Goal: Task Accomplishment & Management: Manage account settings

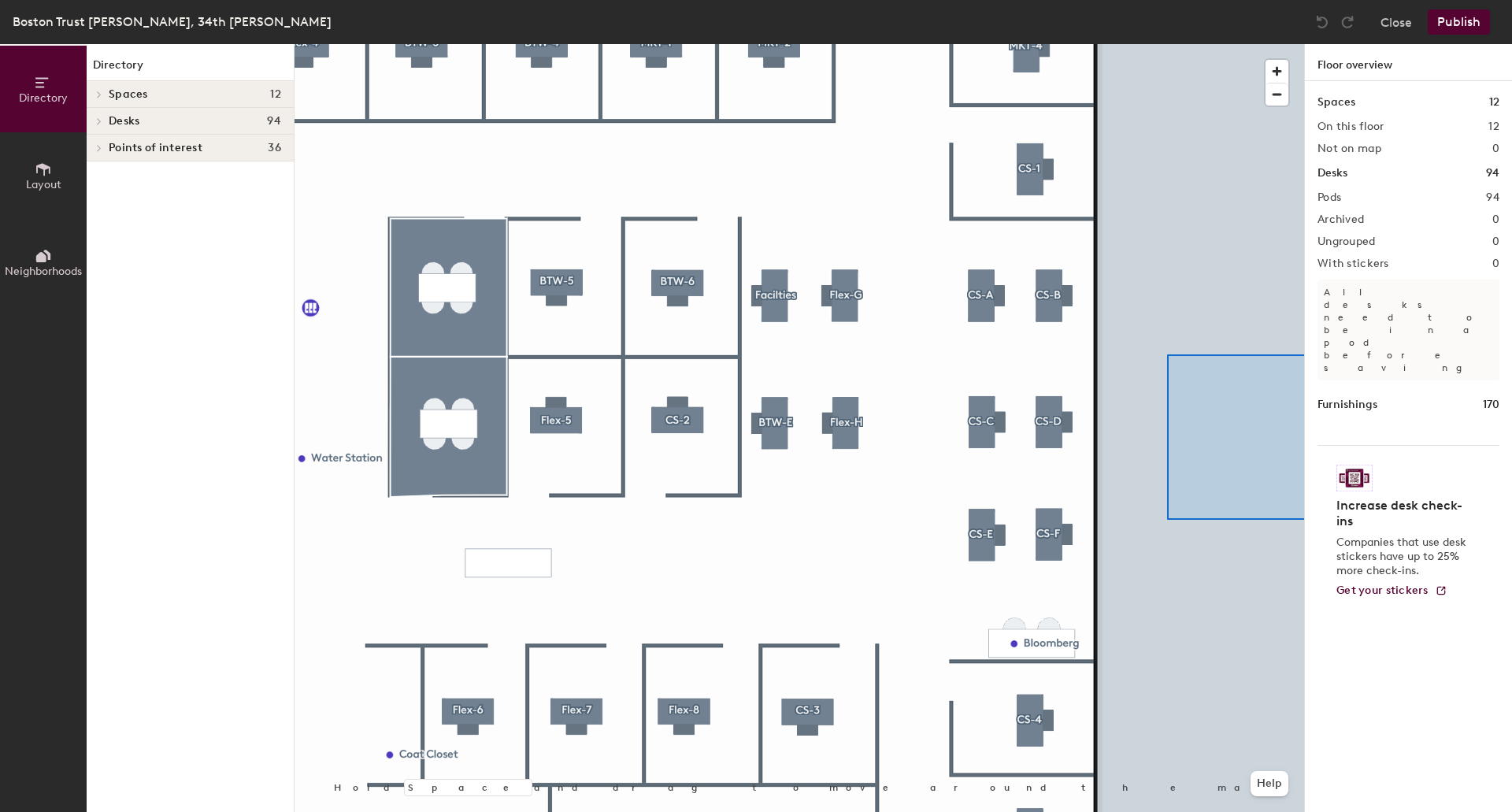
click at [1322, 518] on div "Directory Layout Neighborhoods Directory Spaces 12 [GEOGRAPHIC_DATA] [GEOGRAPHI…" at bounding box center [756, 427] width 1512 height 767
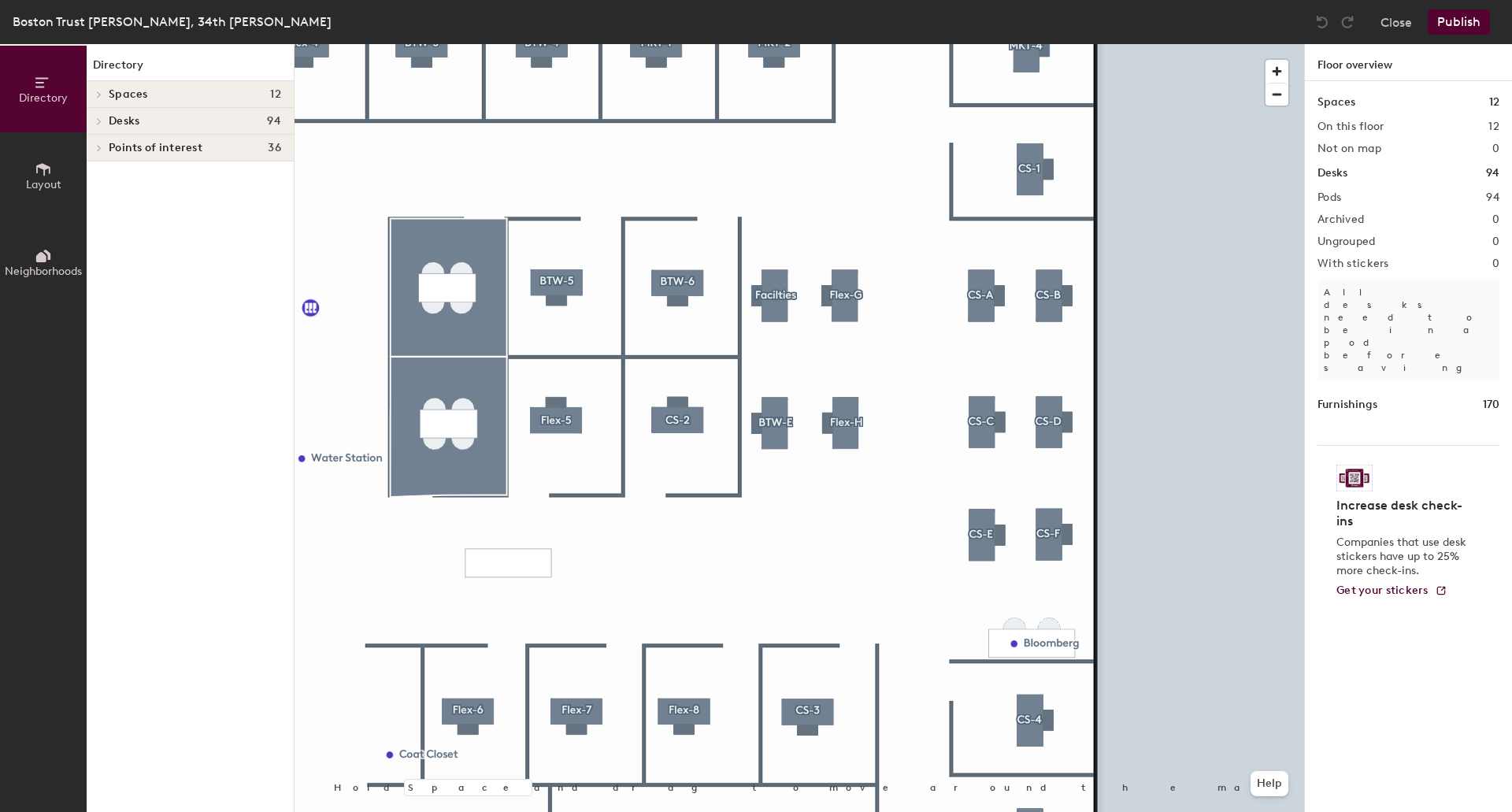
click at [1321, 789] on div "Directory Layout Neighborhoods Directory Spaces 12 [GEOGRAPHIC_DATA] [GEOGRAPHI…" at bounding box center [756, 427] width 1512 height 767
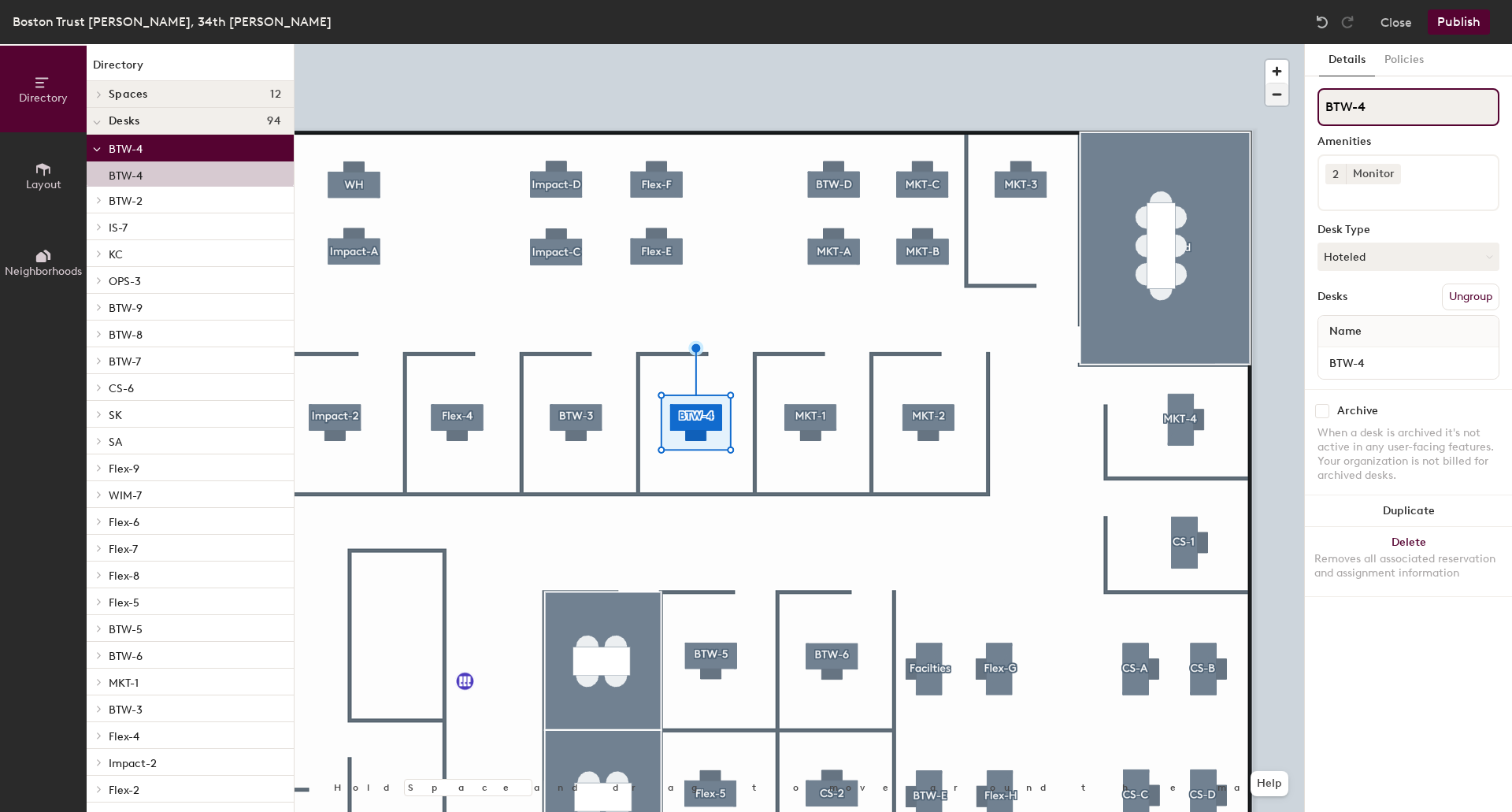
click at [1262, 89] on div "Directory Layout Neighborhoods Directory Spaces 12 [GEOGRAPHIC_DATA] [GEOGRAPHI…" at bounding box center [756, 427] width 1512 height 767
click at [1225, 102] on div "Directory Layout Neighborhoods Directory Spaces 12 [GEOGRAPHIC_DATA] [GEOGRAPHI…" at bounding box center [756, 427] width 1512 height 767
type input "IT Risk-4"
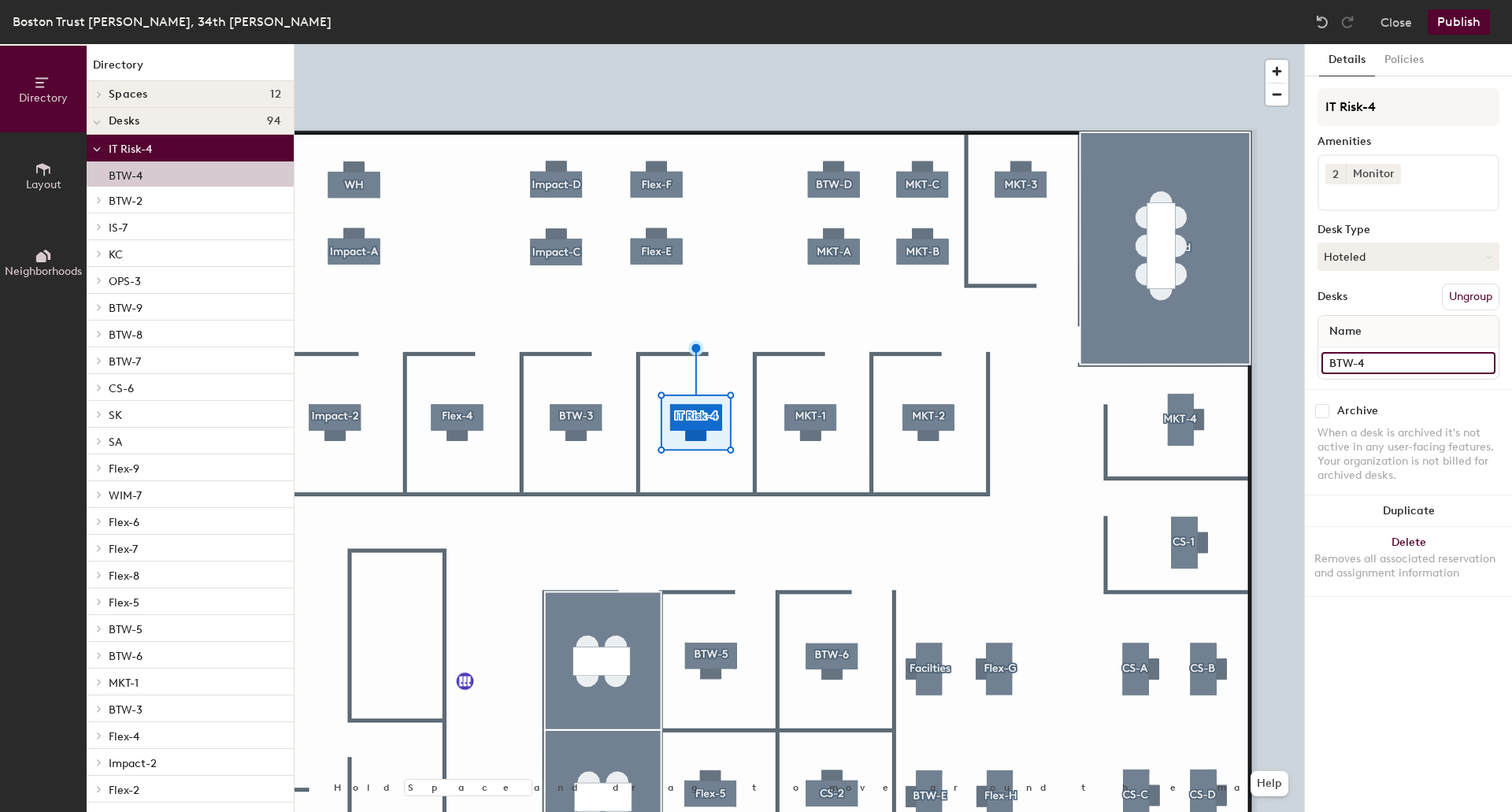
click at [1388, 360] on input "BTW-4" at bounding box center [1408, 363] width 174 height 22
paste input "IT Risk"
type input "IT Risk-4"
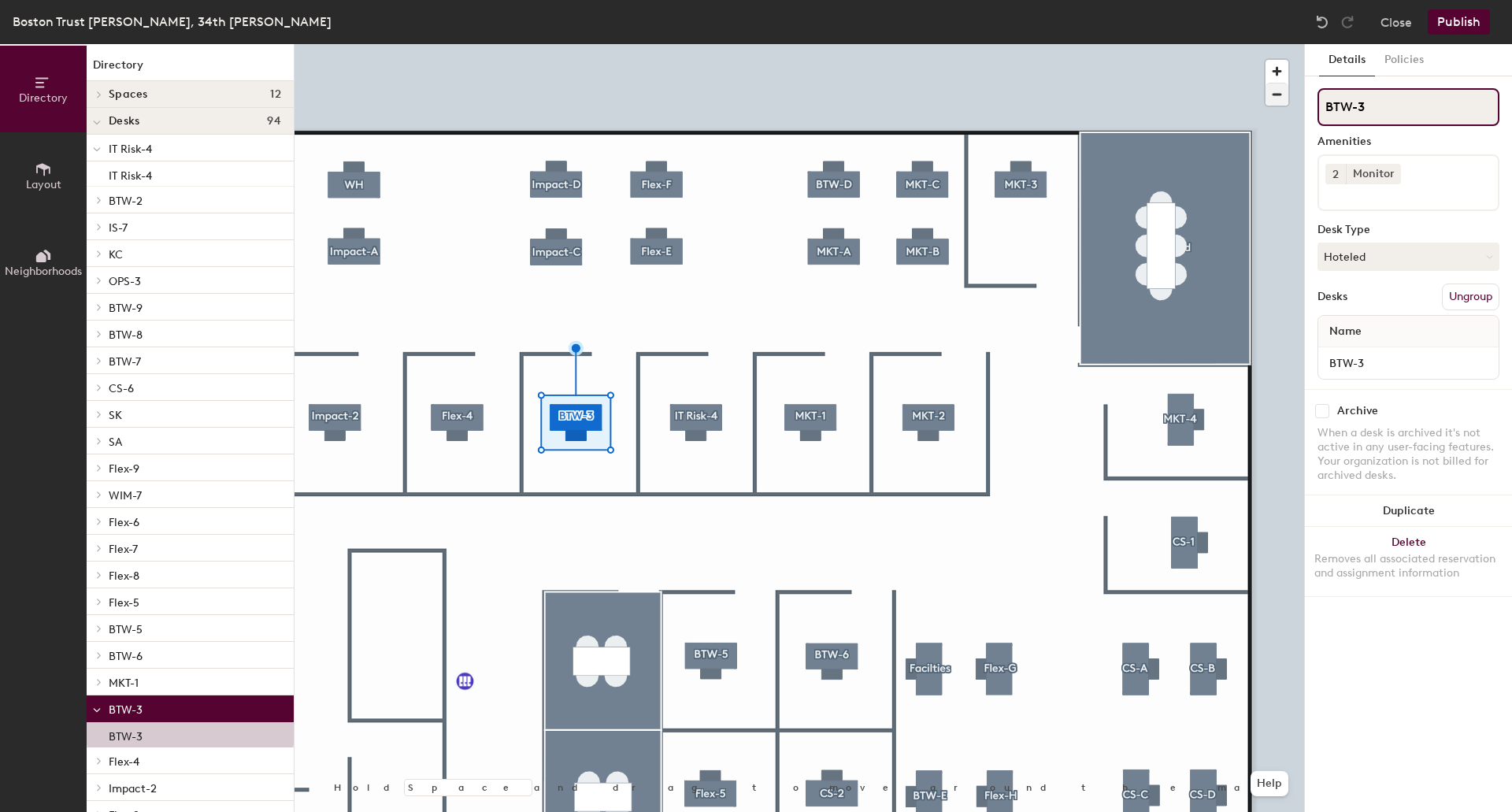
drag, startPoint x: 1380, startPoint y: 103, endPoint x: 1274, endPoint y: 100, distance: 106.0
click at [1274, 100] on div "Directory Layout Neighborhoods Directory Spaces 12 [GEOGRAPHIC_DATA] [GEOGRAPHI…" at bounding box center [756, 427] width 1512 height 767
paste input "IT Risk-4"
click at [1230, 102] on div "Directory Layout Neighborhoods Directory Spaces 12 [GEOGRAPHIC_DATA] [GEOGRAPHI…" at bounding box center [756, 427] width 1512 height 767
type input "IT Risk-3"
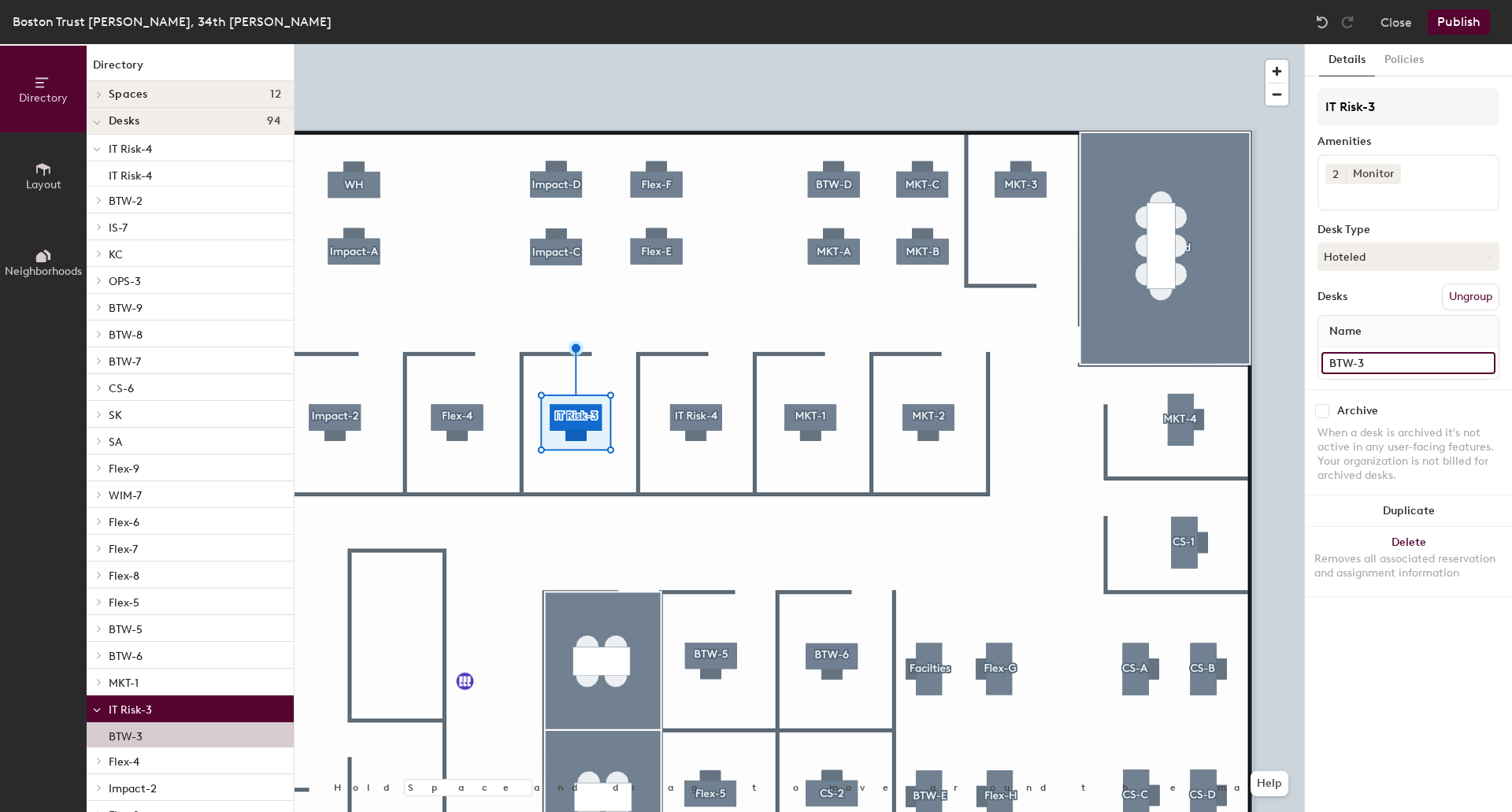
click at [1382, 367] on input "BTW-3" at bounding box center [1408, 363] width 174 height 22
paste input "IT Risk-3"
type input "IT Risk-3"
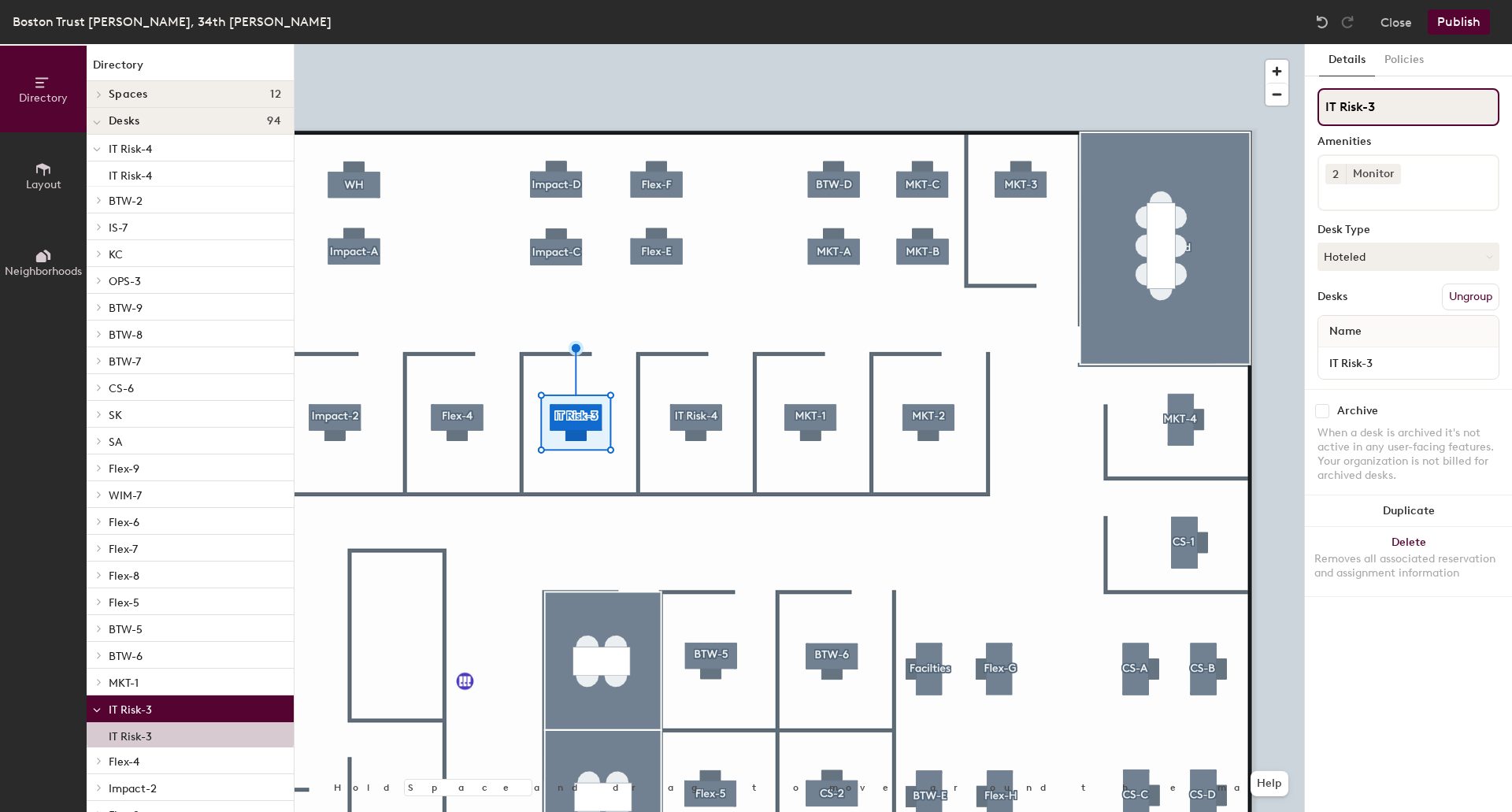
click at [1282, 108] on div "Directory Layout Neighborhoods Directory Spaces 12 [GEOGRAPHIC_DATA] [GEOGRAPHI…" at bounding box center [756, 427] width 1512 height 767
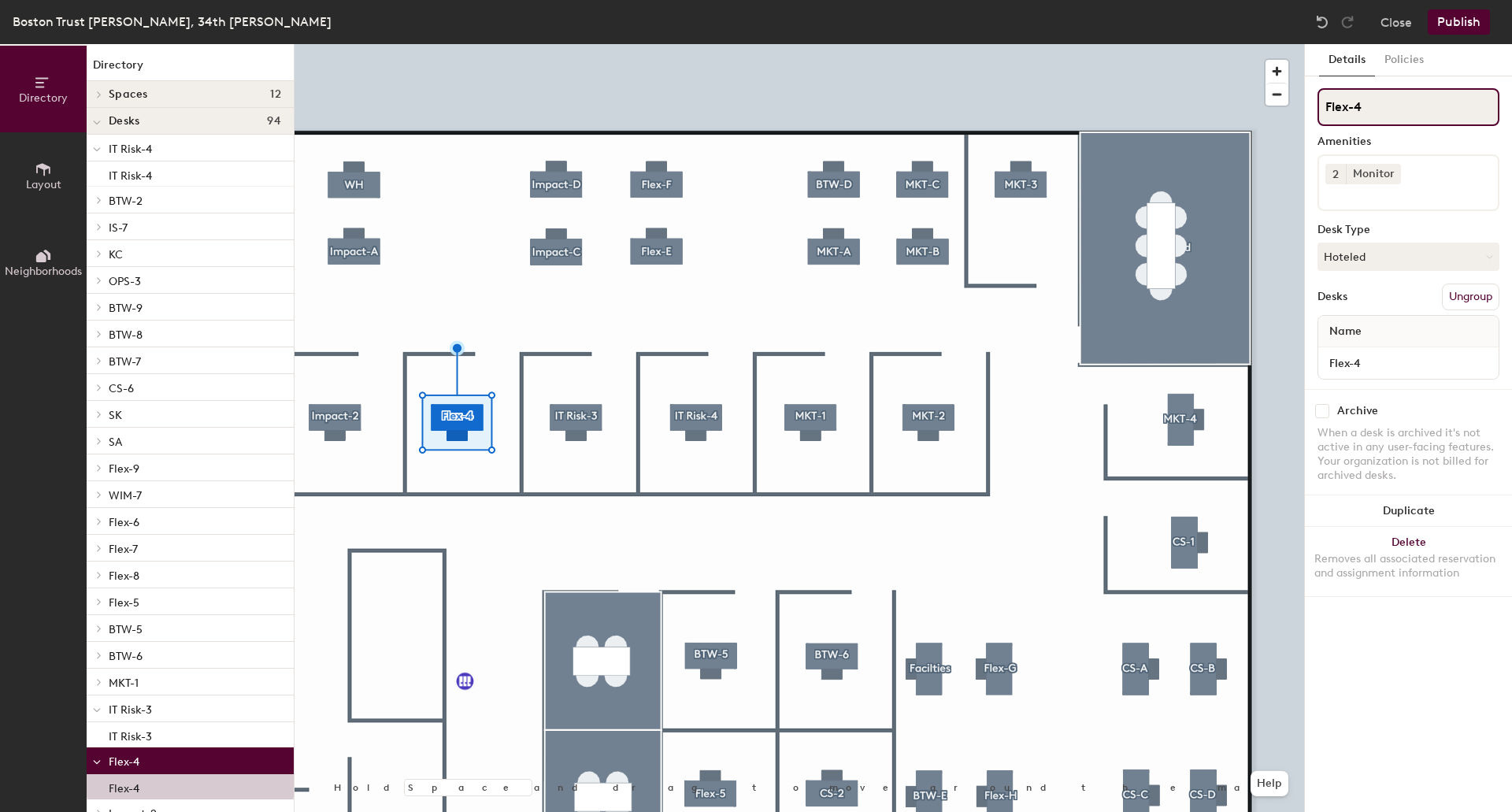
click at [1234, 102] on div "Directory Layout Neighborhoods Directory Spaces 12 [GEOGRAPHIC_DATA] [GEOGRAPHI…" at bounding box center [756, 427] width 1512 height 767
paste input "IT Risk-"
type input "IT Risk-2"
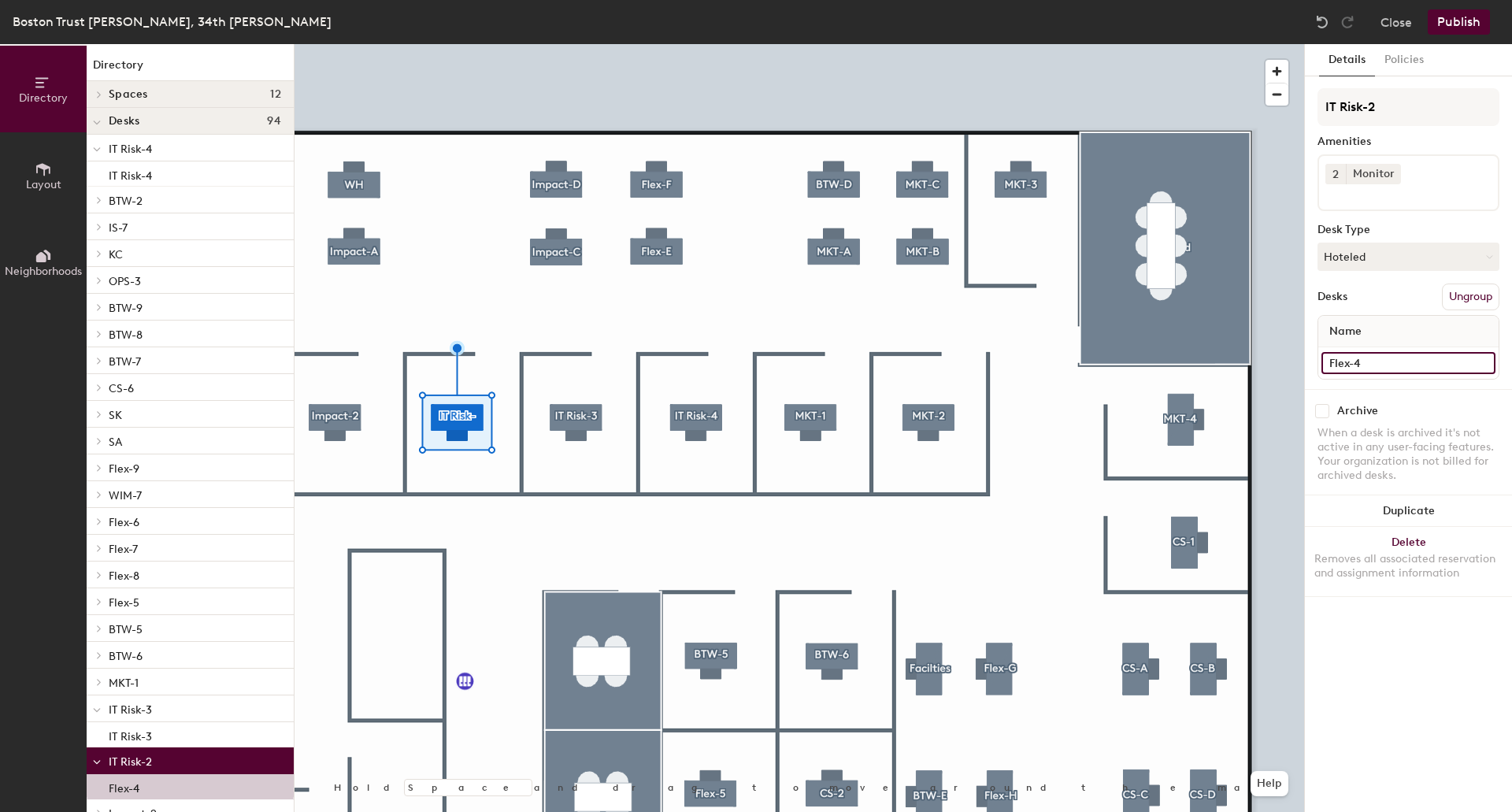
click at [1404, 358] on input "Flex-4" at bounding box center [1408, 363] width 174 height 22
paste input "IT Risk-"
type input "IT Risk-2"
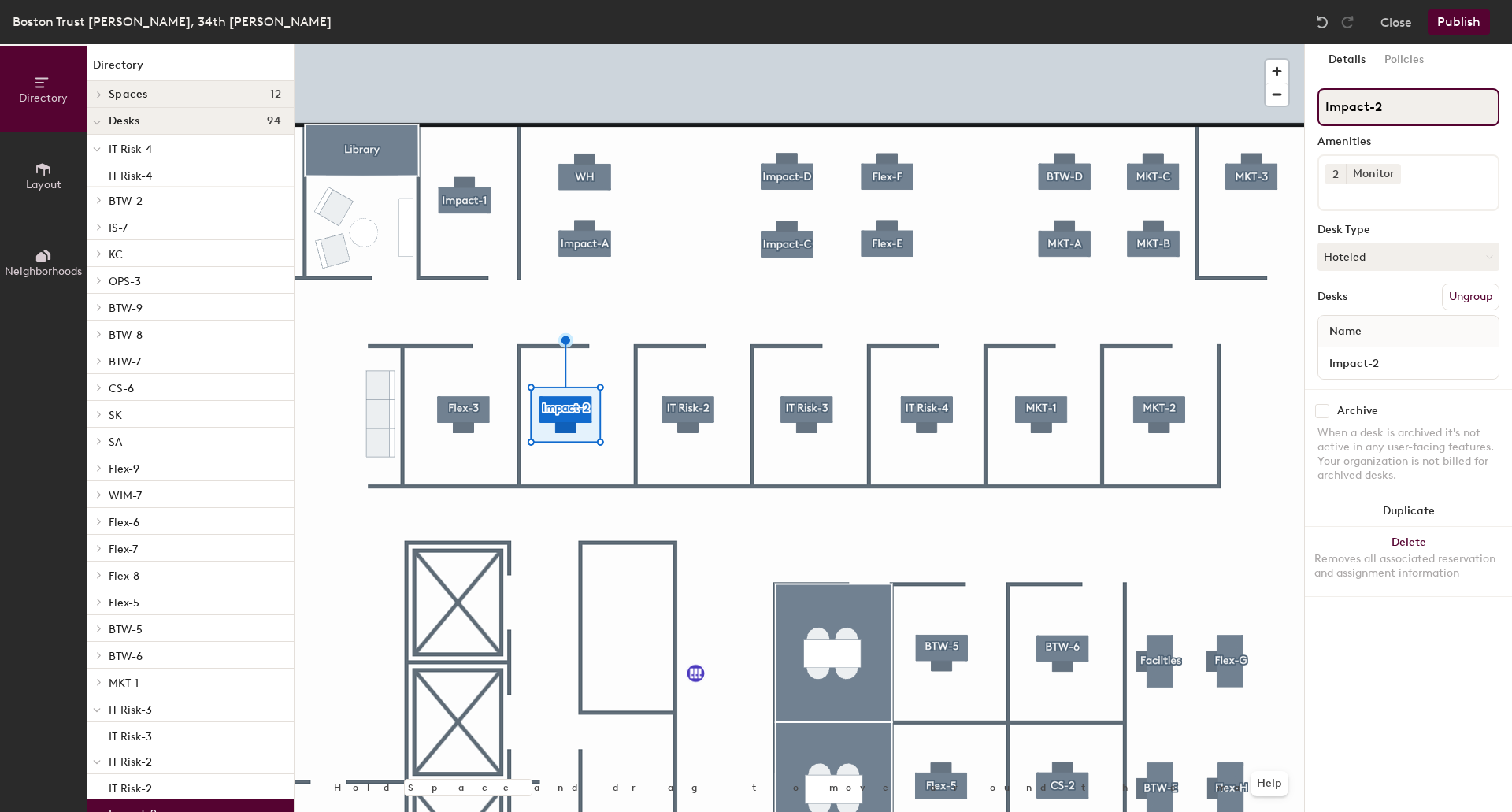
click at [1298, 106] on div "Directory Layout Neighborhoods Directory Spaces 12 [GEOGRAPHIC_DATA] [GEOGRAPHI…" at bounding box center [756, 427] width 1512 height 767
paste input "T Risk-"
type input "IT Risk-1"
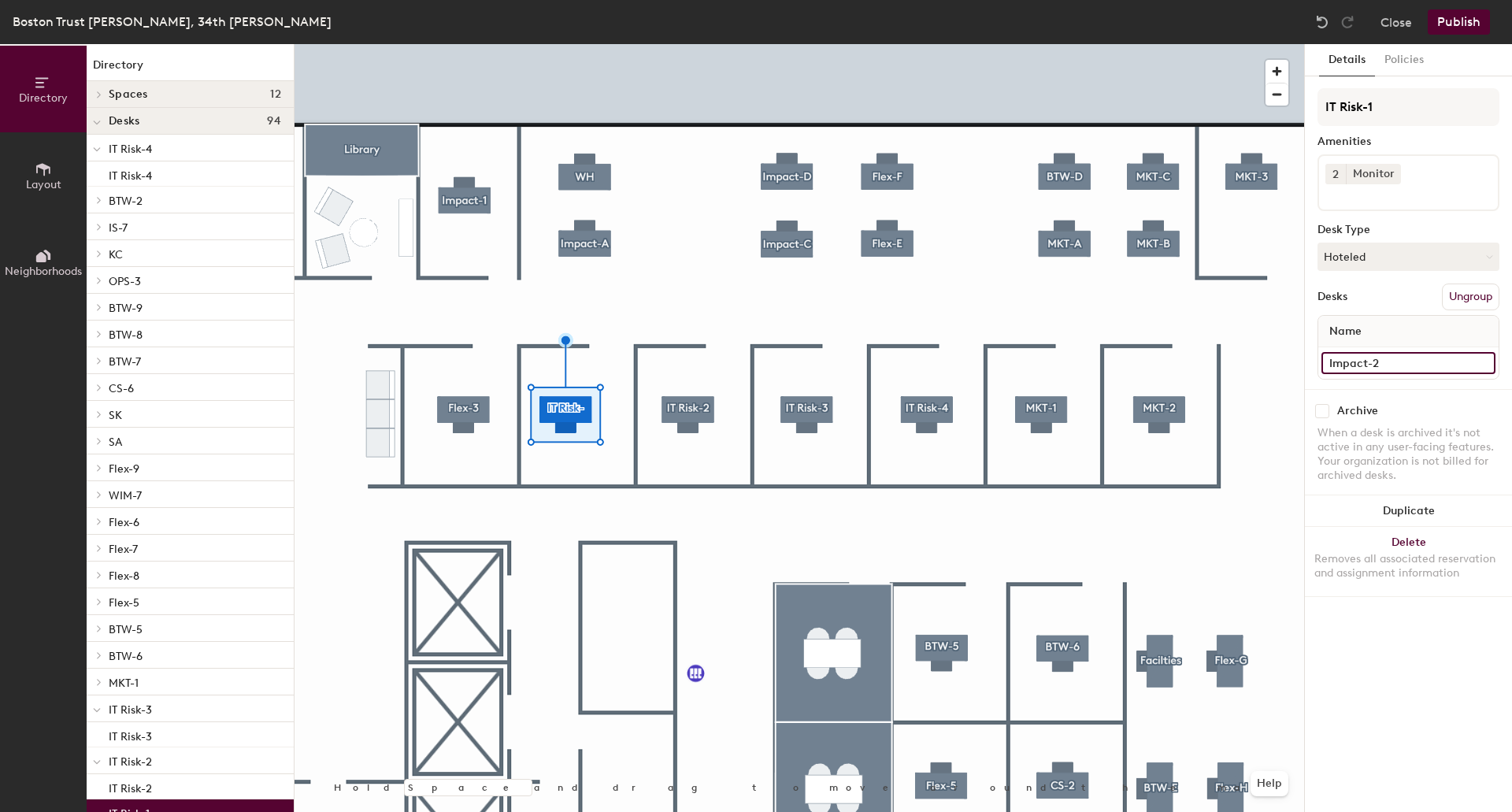
click at [1384, 358] on input "Impact-2" at bounding box center [1408, 363] width 174 height 22
paste input "T Risk-"
type input "IT Risk-1"
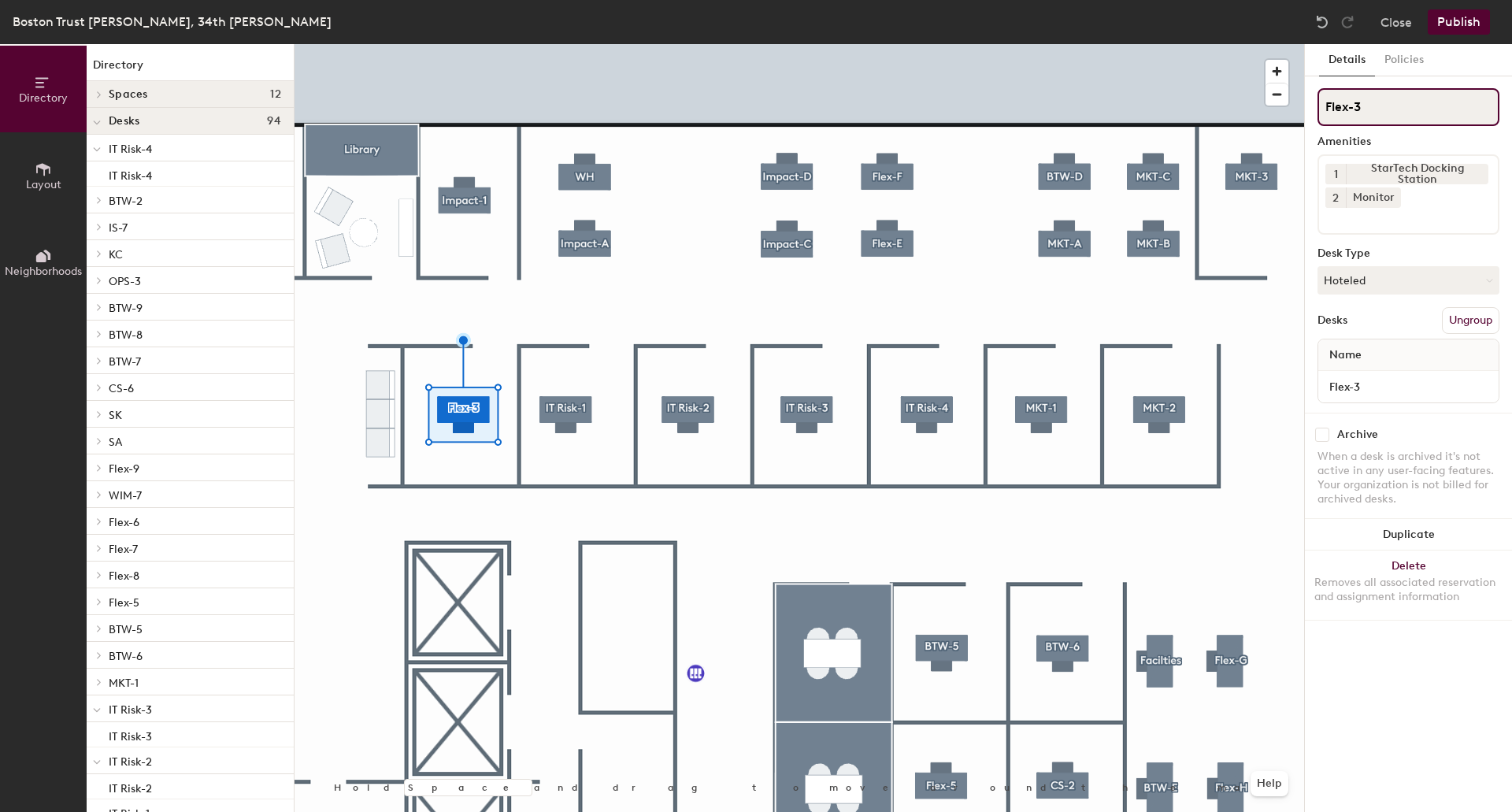
click at [1038, 65] on div "Directory Layout Neighborhoods Directory Spaces 12 [GEOGRAPHIC_DATA] [GEOGRAPHI…" at bounding box center [756, 427] width 1512 height 767
type input "Impact-"
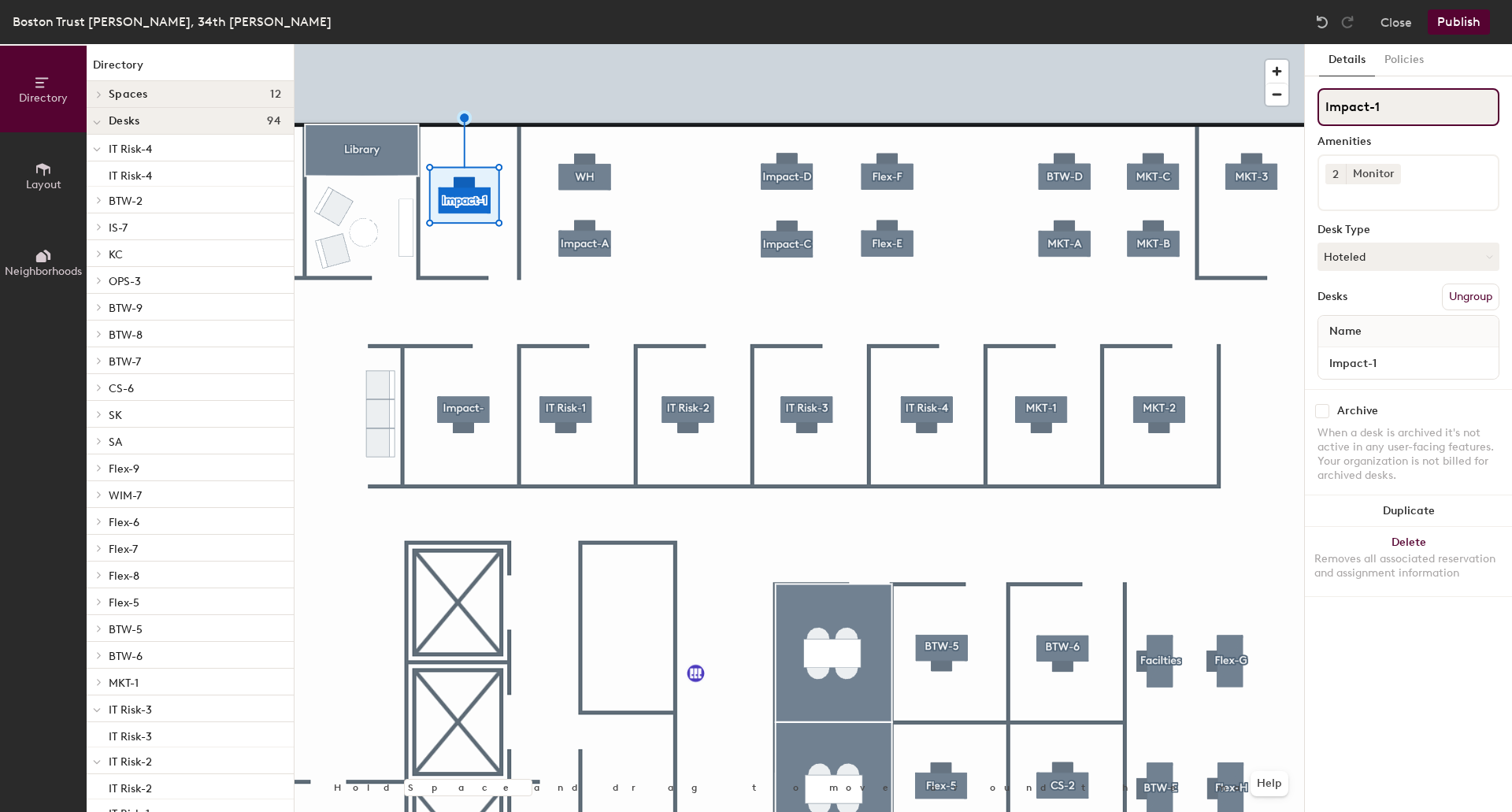
click at [1418, 108] on input "Impact-1" at bounding box center [1408, 108] width 182 height 38
click at [1099, 103] on div "Directory Layout Neighborhoods Directory Spaces 12 [GEOGRAPHIC_DATA] [GEOGRAPHI…" at bounding box center [756, 427] width 1512 height 767
click at [1411, 114] on input "Impact-1" at bounding box center [1408, 108] width 182 height 38
type input "Impact-2"
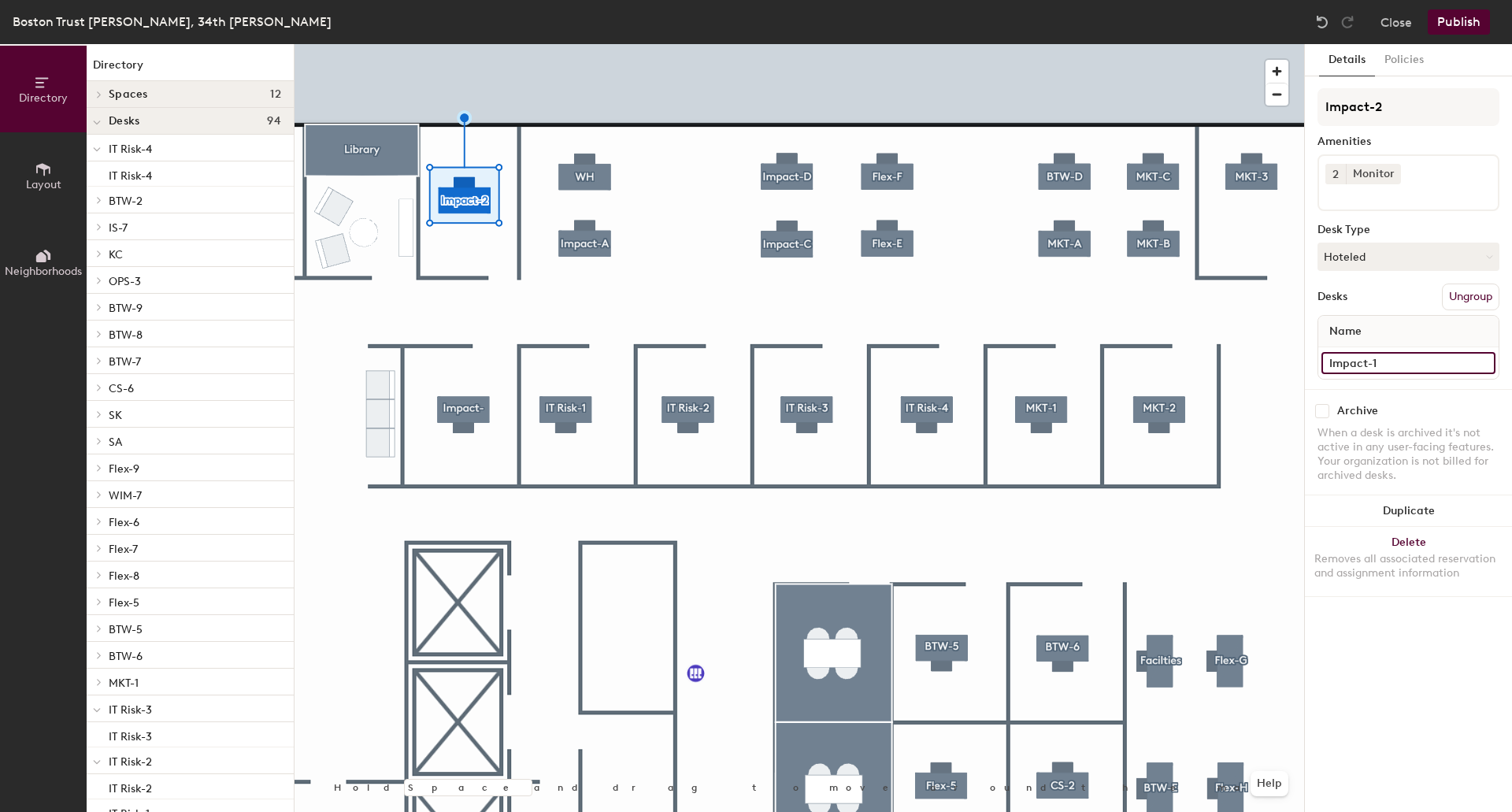
click at [1405, 363] on input "Impact-1" at bounding box center [1408, 363] width 174 height 22
paste input
type input "Impact-2"
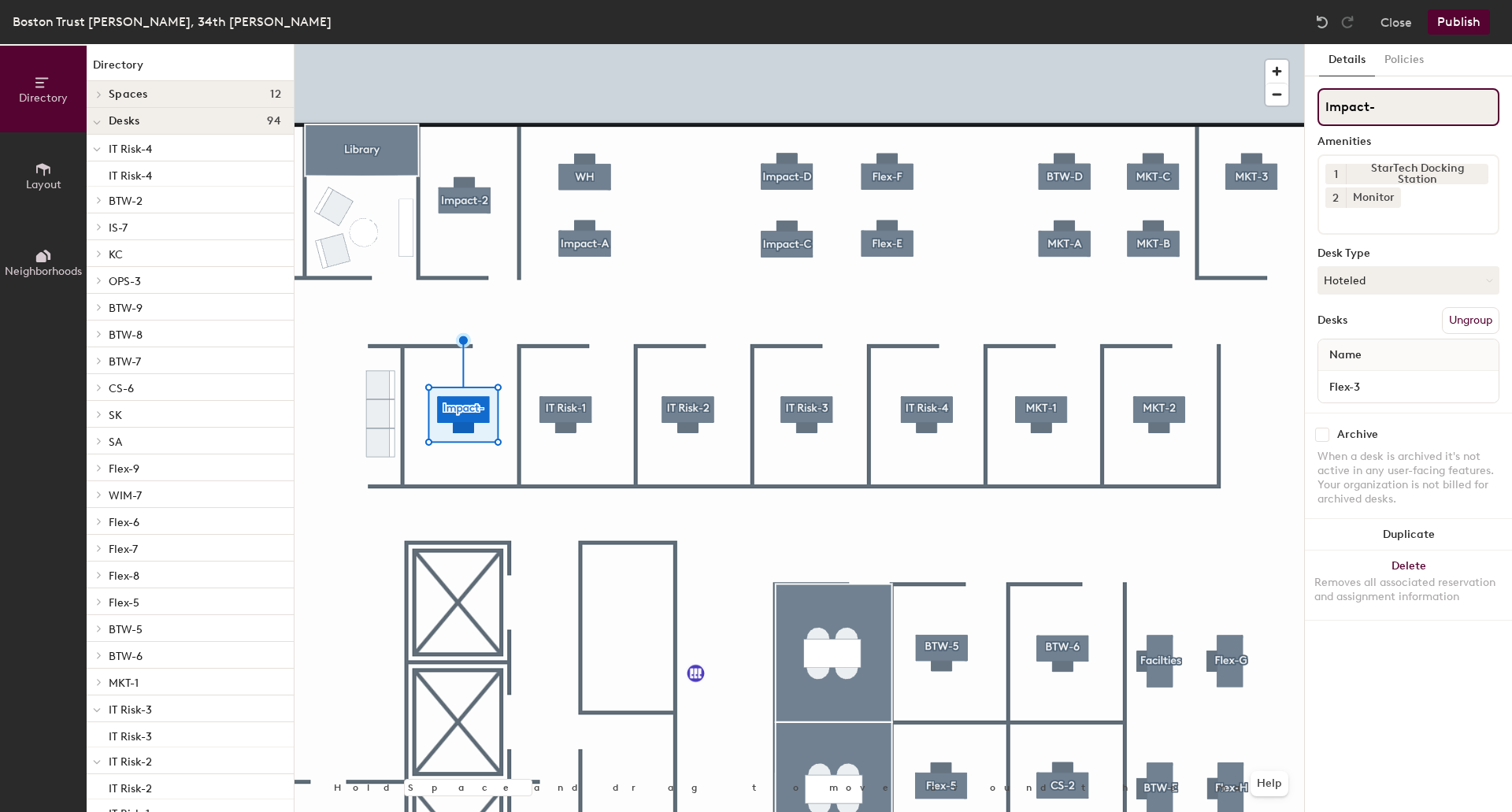
click at [1241, 106] on div "Directory Layout Neighborhoods Directory Spaces 12 [GEOGRAPHIC_DATA] [GEOGRAPHI…" at bounding box center [756, 427] width 1512 height 767
paste input "1"
type input "Impact-1"
click at [1381, 385] on input "Flex-3" at bounding box center [1408, 387] width 174 height 22
paste input "Impact-1"
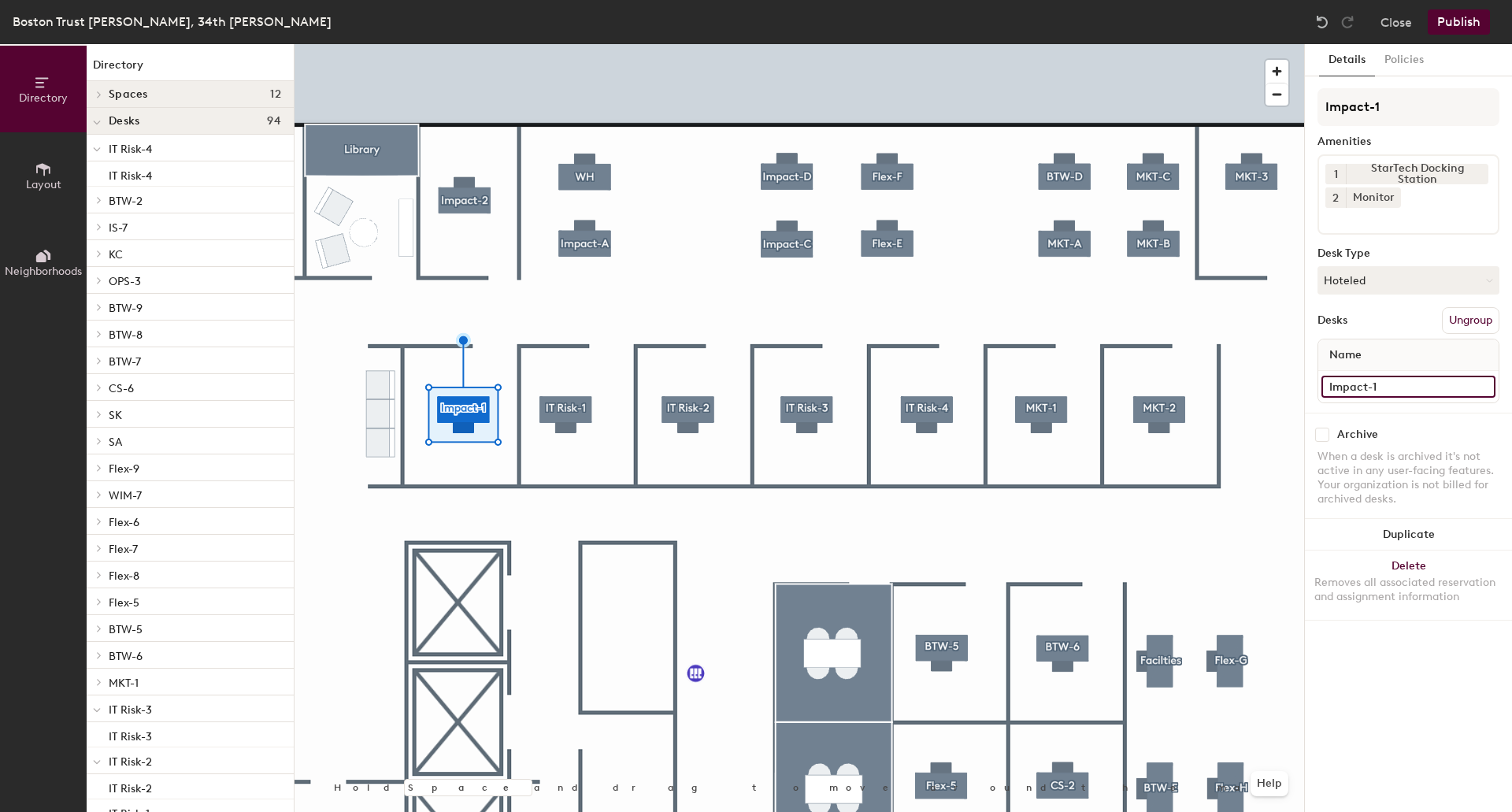
type input "Impact-1"
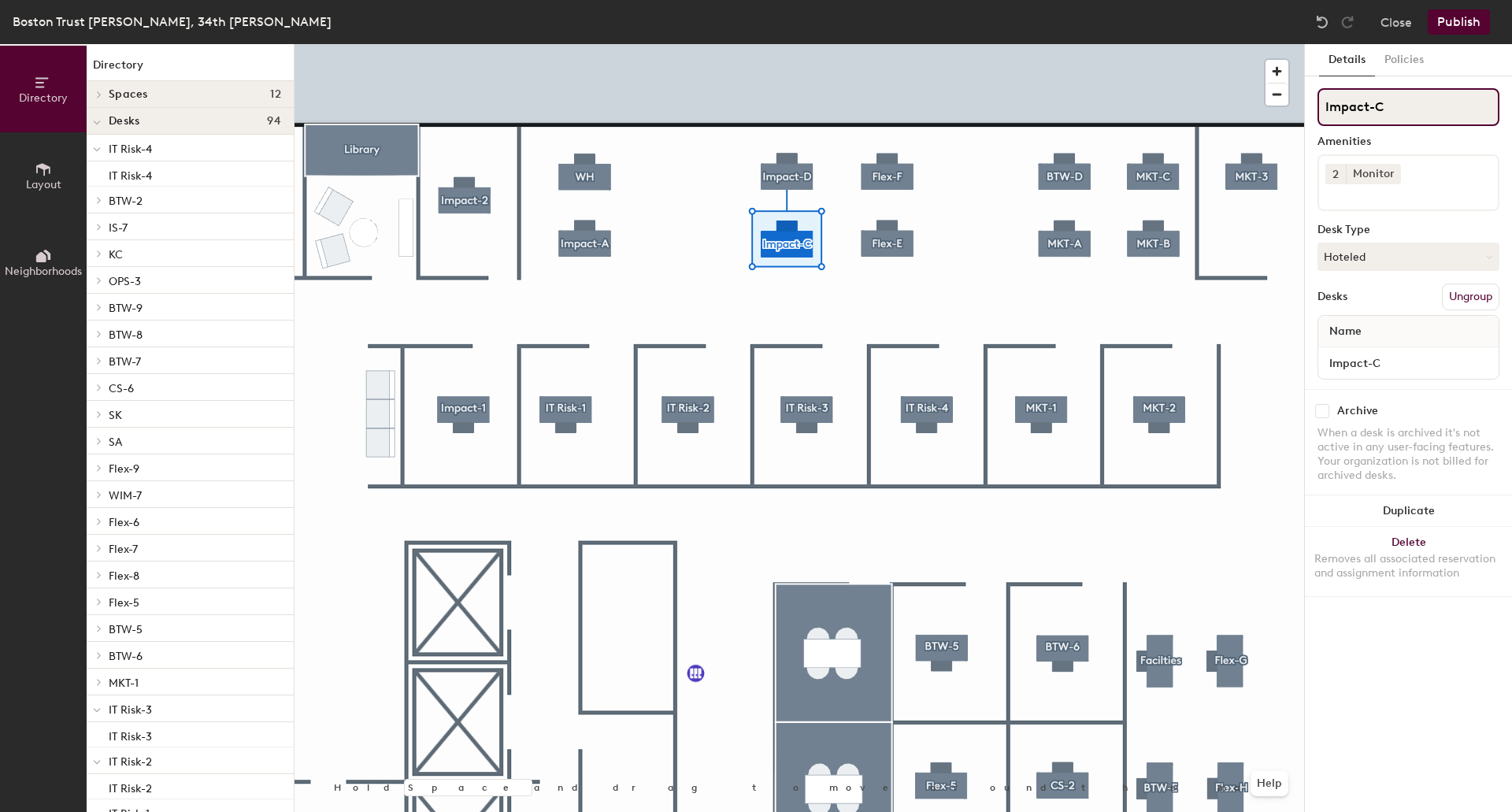
click at [1397, 113] on input "Impact-C" at bounding box center [1408, 108] width 182 height 38
type input "Impact-B"
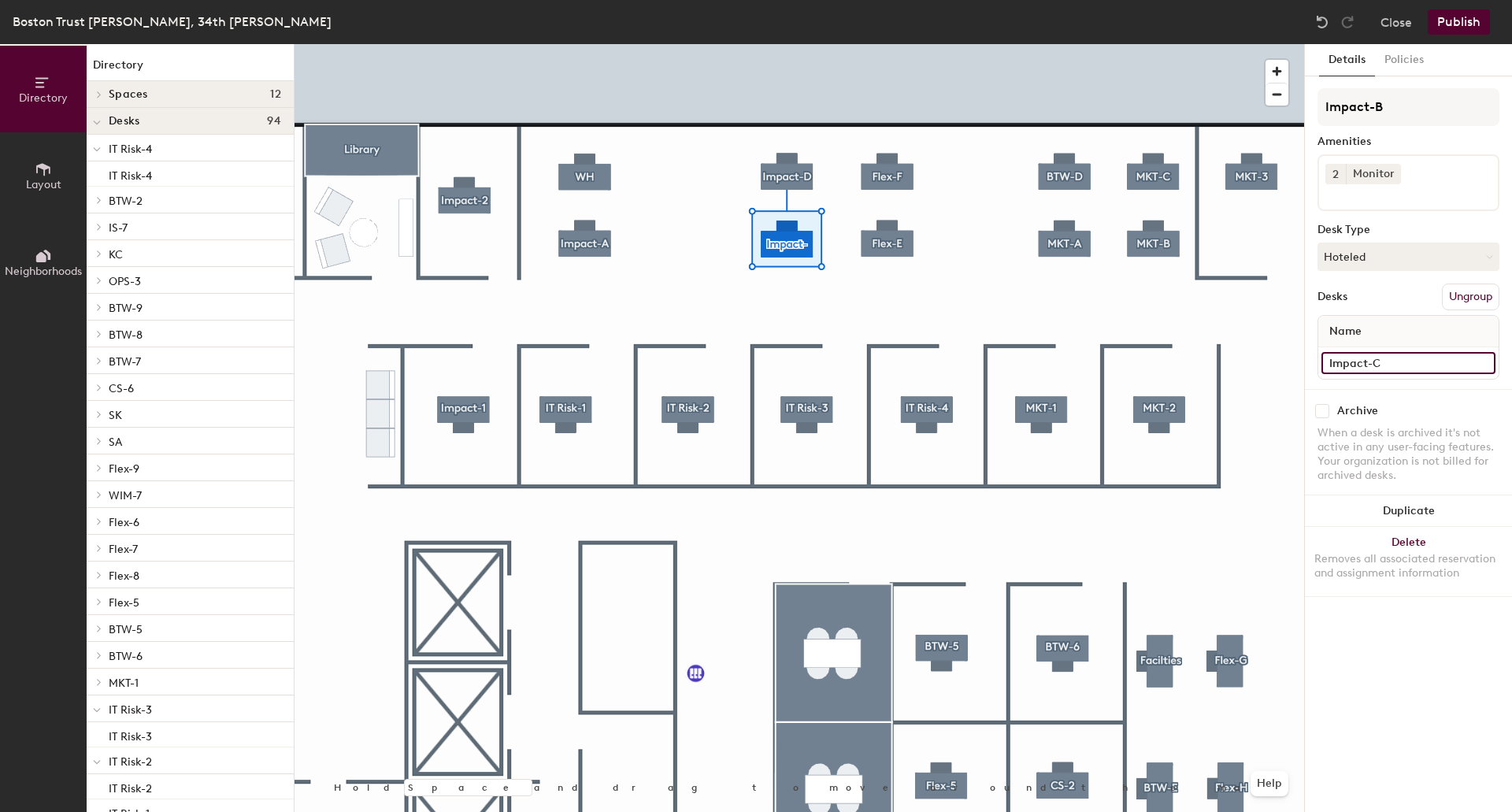
click at [1389, 363] on input "Impact-C" at bounding box center [1408, 363] width 174 height 22
type input "Impact-B"
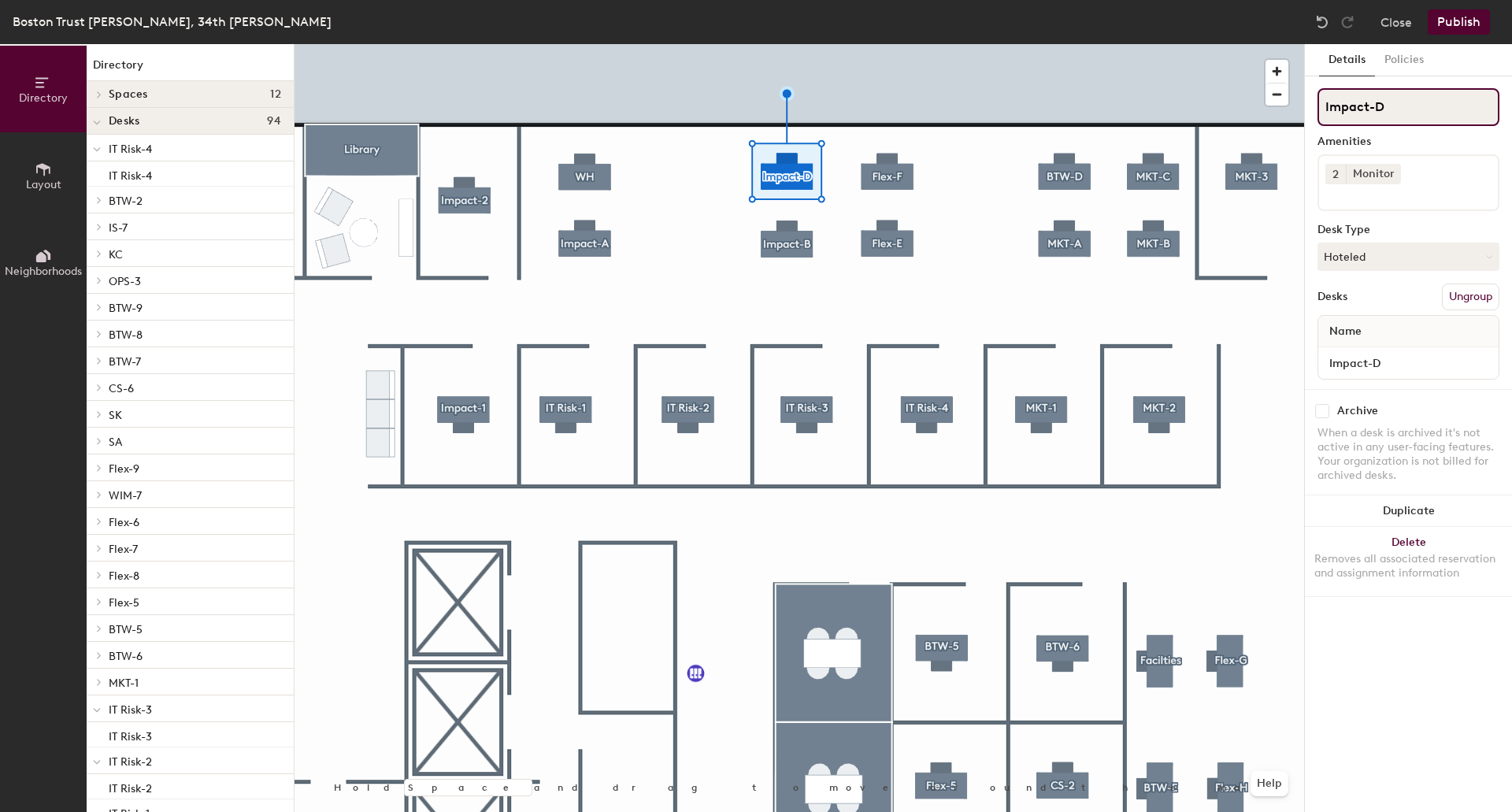
click at [1411, 101] on input "Impact-D" at bounding box center [1408, 108] width 182 height 38
type input "Impact-C"
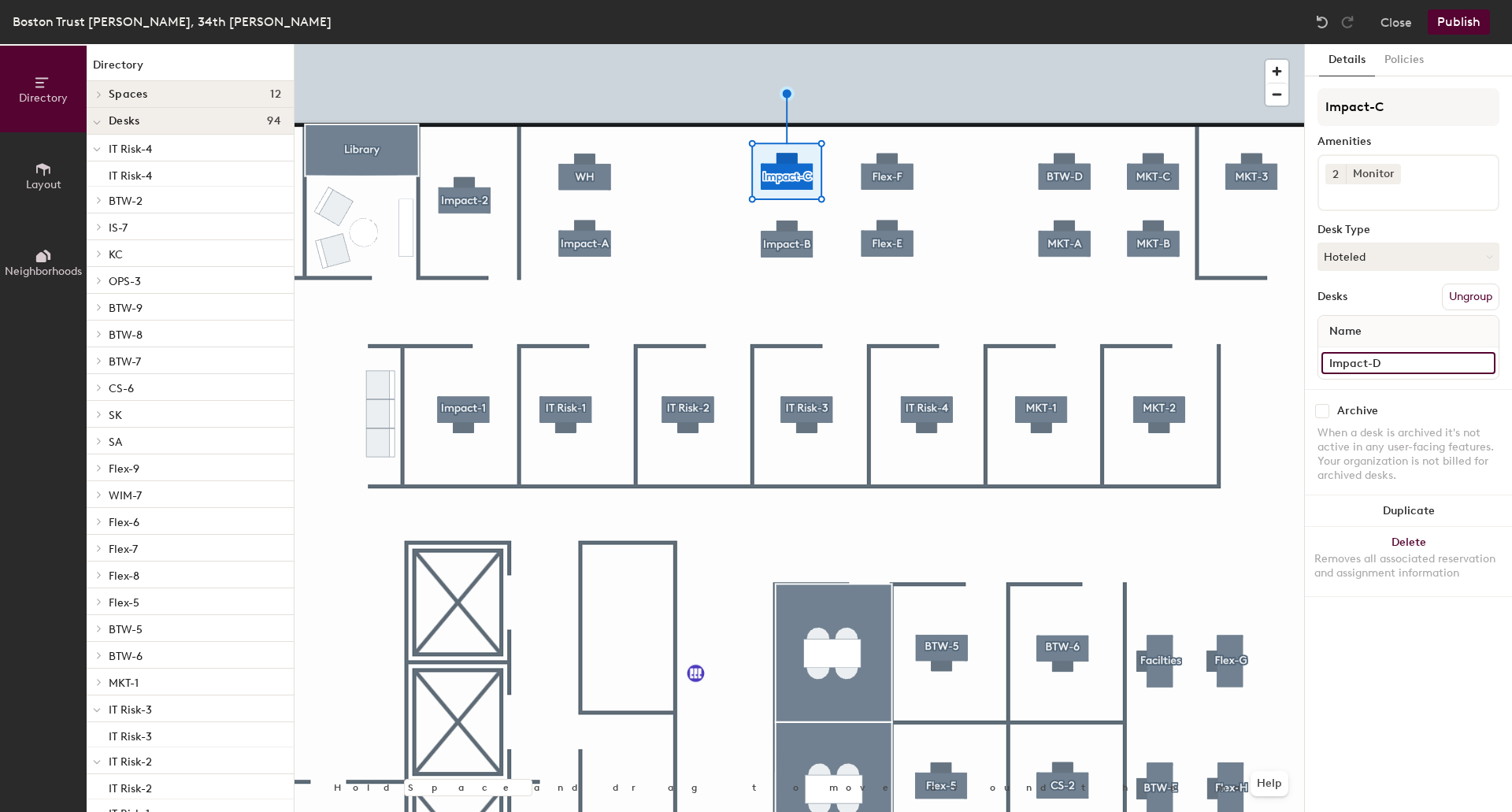
click at [1403, 362] on input "Impact-D" at bounding box center [1408, 363] width 174 height 22
type input "Impact-C"
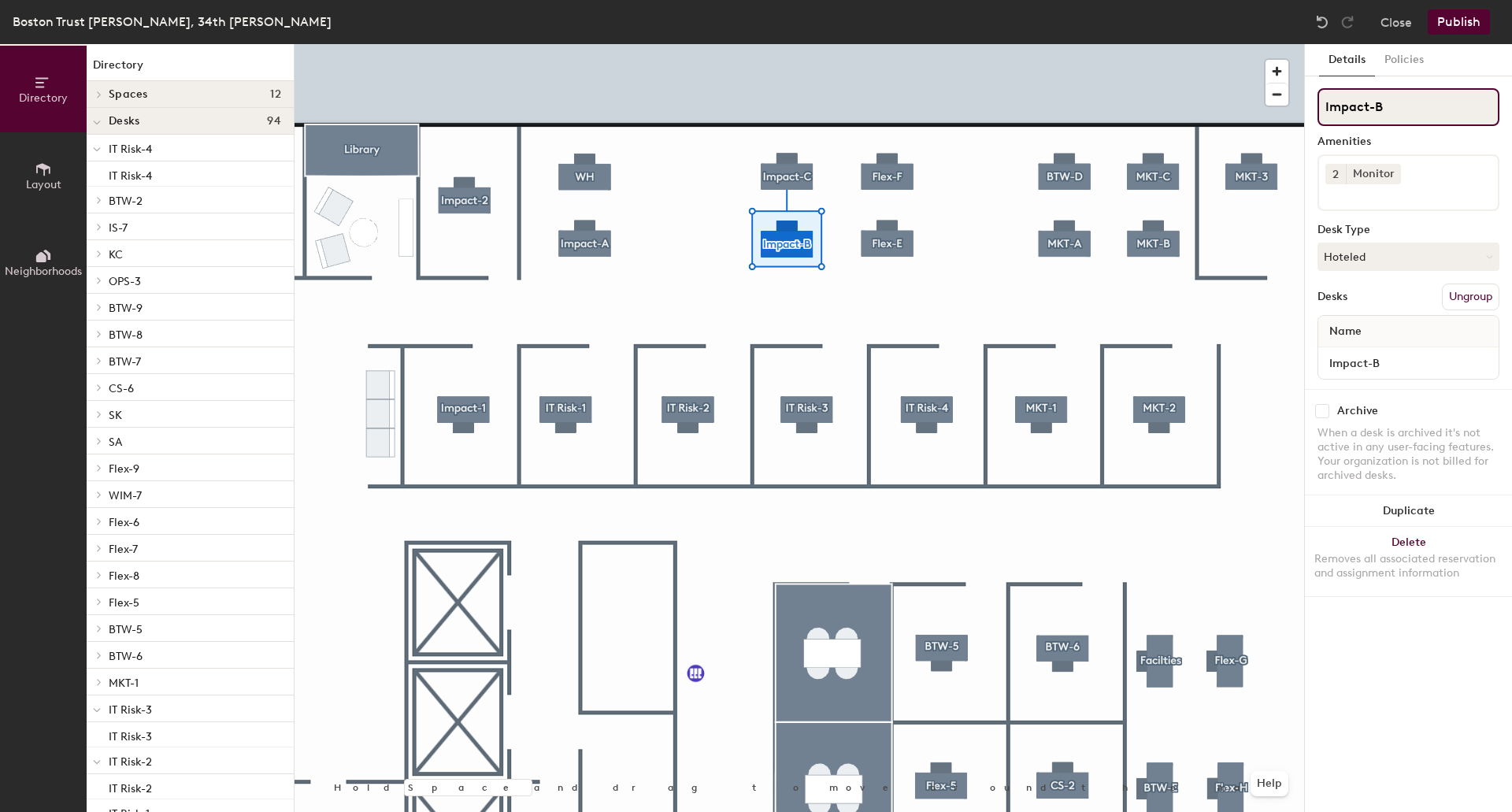
drag, startPoint x: 1366, startPoint y: 108, endPoint x: 1353, endPoint y: 108, distance: 13.0
click at [1353, 108] on input "Impact-B" at bounding box center [1408, 108] width 182 height 38
click at [1282, 109] on div "Directory Layout Neighborhoods Directory Spaces 12 [GEOGRAPHIC_DATA] [GEOGRAPHI…" at bounding box center [756, 427] width 1512 height 767
click at [1233, 108] on div "Directory Layout Neighborhoods Directory Spaces 12 [GEOGRAPHIC_DATA] [GEOGRAPHI…" at bounding box center [756, 427] width 1512 height 767
paste input "Impact-"
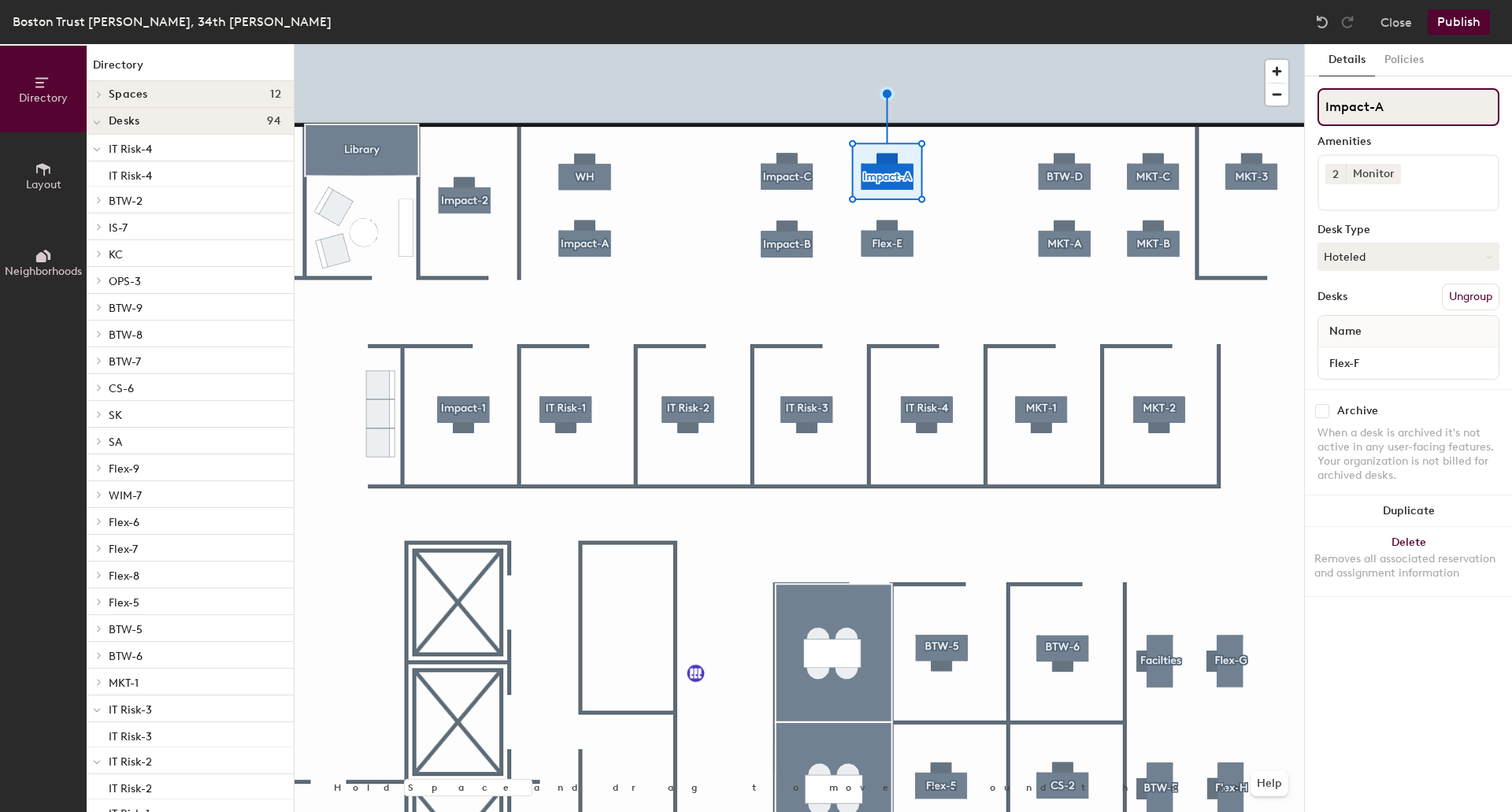
click at [1235, 101] on div "Directory Layout Neighborhoods Directory Spaces 12 [GEOGRAPHIC_DATA] [GEOGRAPHI…" at bounding box center [756, 427] width 1512 height 767
type input "Impact-A"
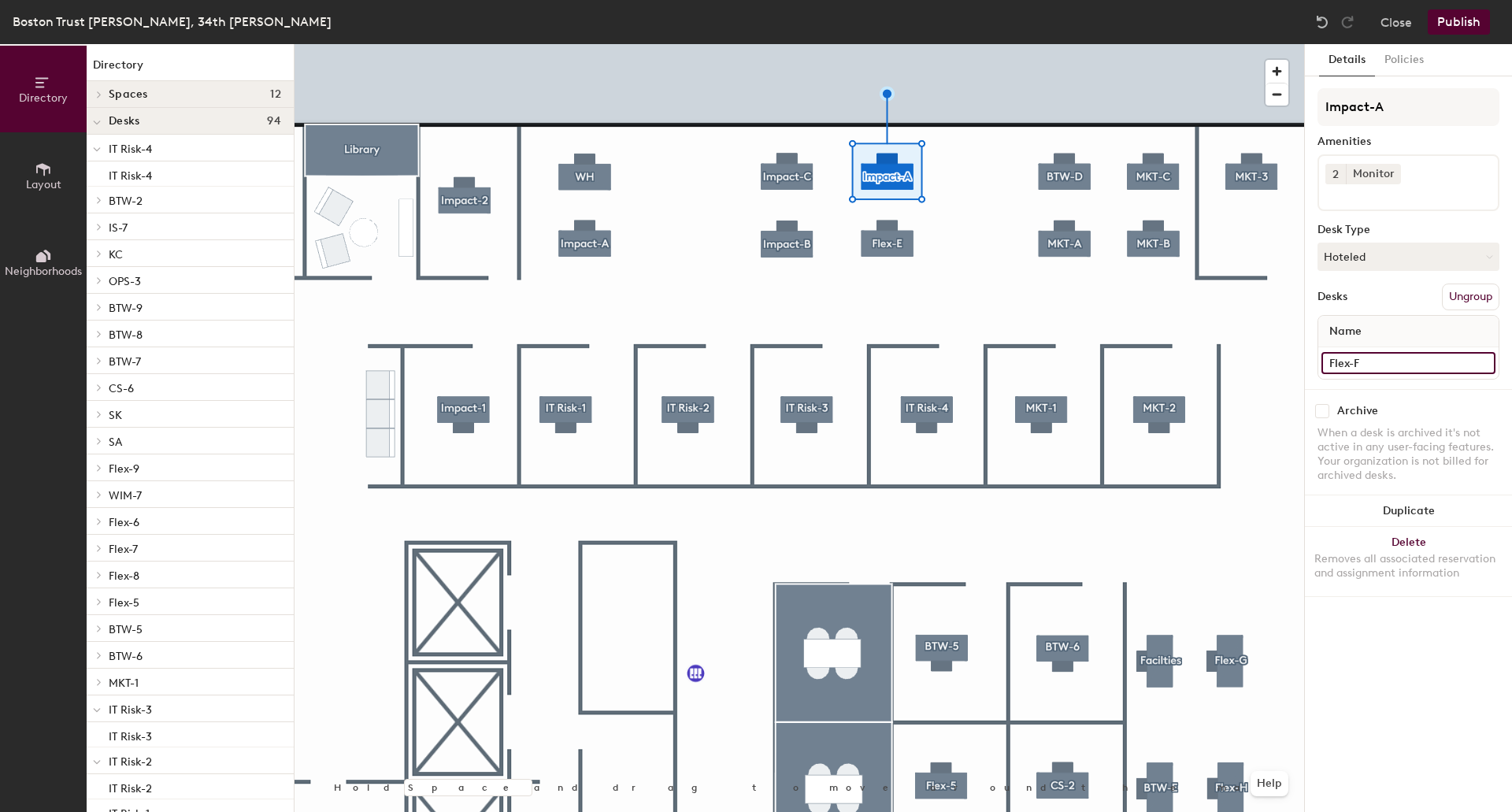
click at [1377, 366] on input "Flex-F" at bounding box center [1408, 363] width 174 height 22
paste input "Impact-A"
type input "Impact-A"
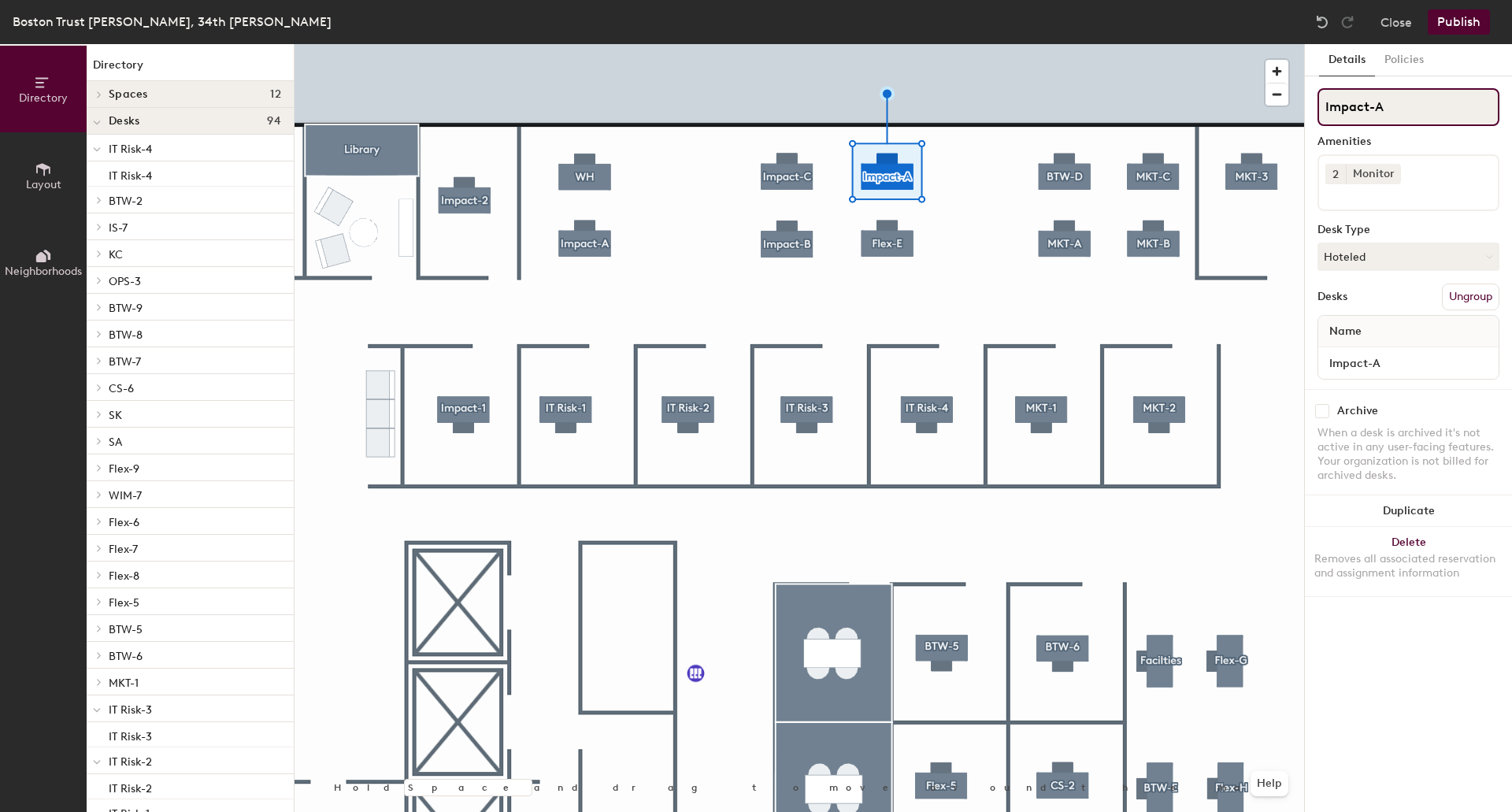
click at [1229, 94] on div "Directory Layout Neighborhoods Directory Spaces 12 [GEOGRAPHIC_DATA] [GEOGRAPHI…" at bounding box center [756, 427] width 1512 height 767
click at [1288, 109] on div "Directory Layout Neighborhoods Directory Spaces 12 [GEOGRAPHIC_DATA] [GEOGRAPHI…" at bounding box center [756, 427] width 1512 height 767
type input "IT Risk-A"
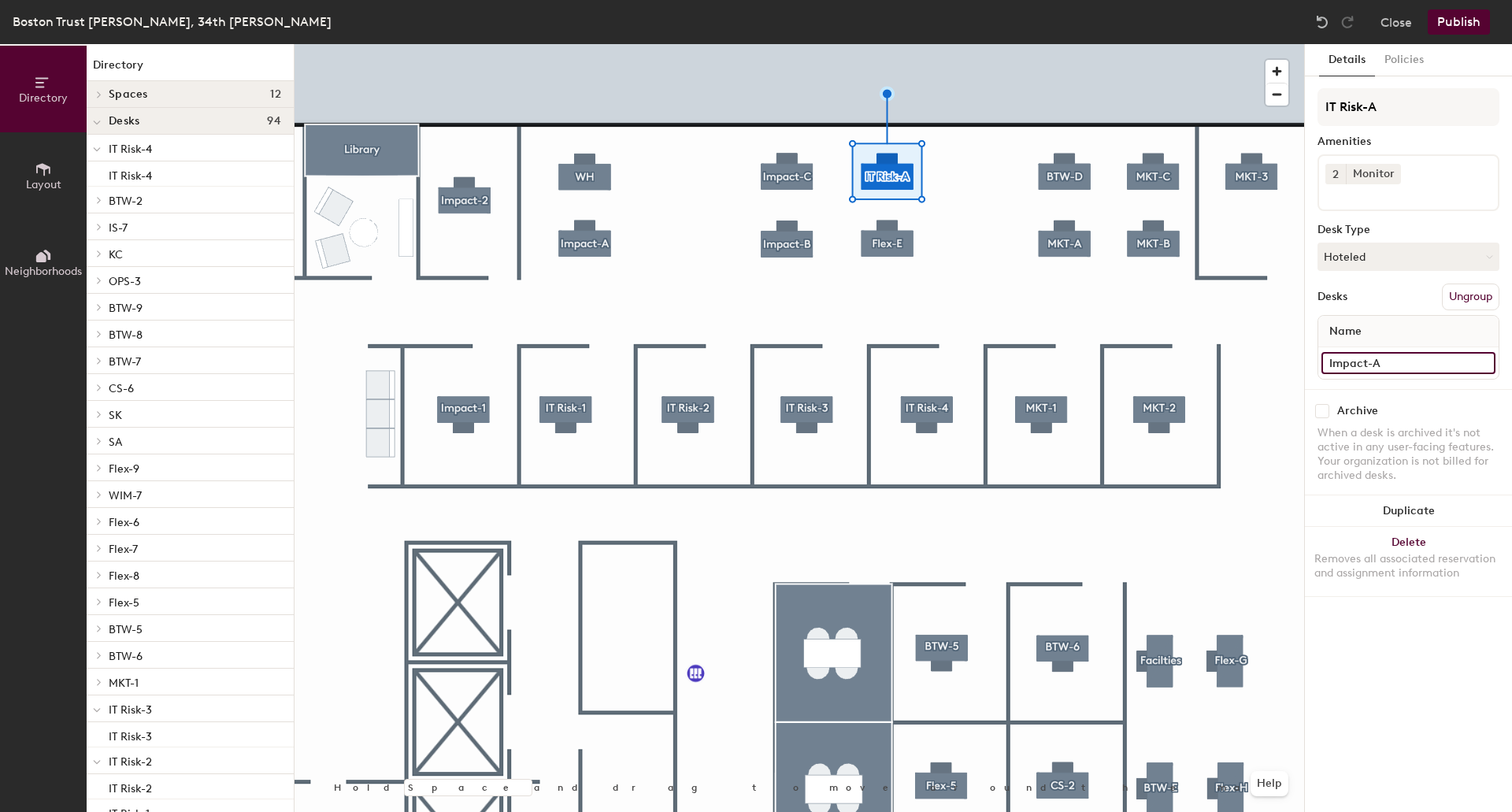
click at [1392, 363] on input "Impact-A" at bounding box center [1408, 363] width 174 height 22
paste input "T Risk"
type input "IT Risk-A"
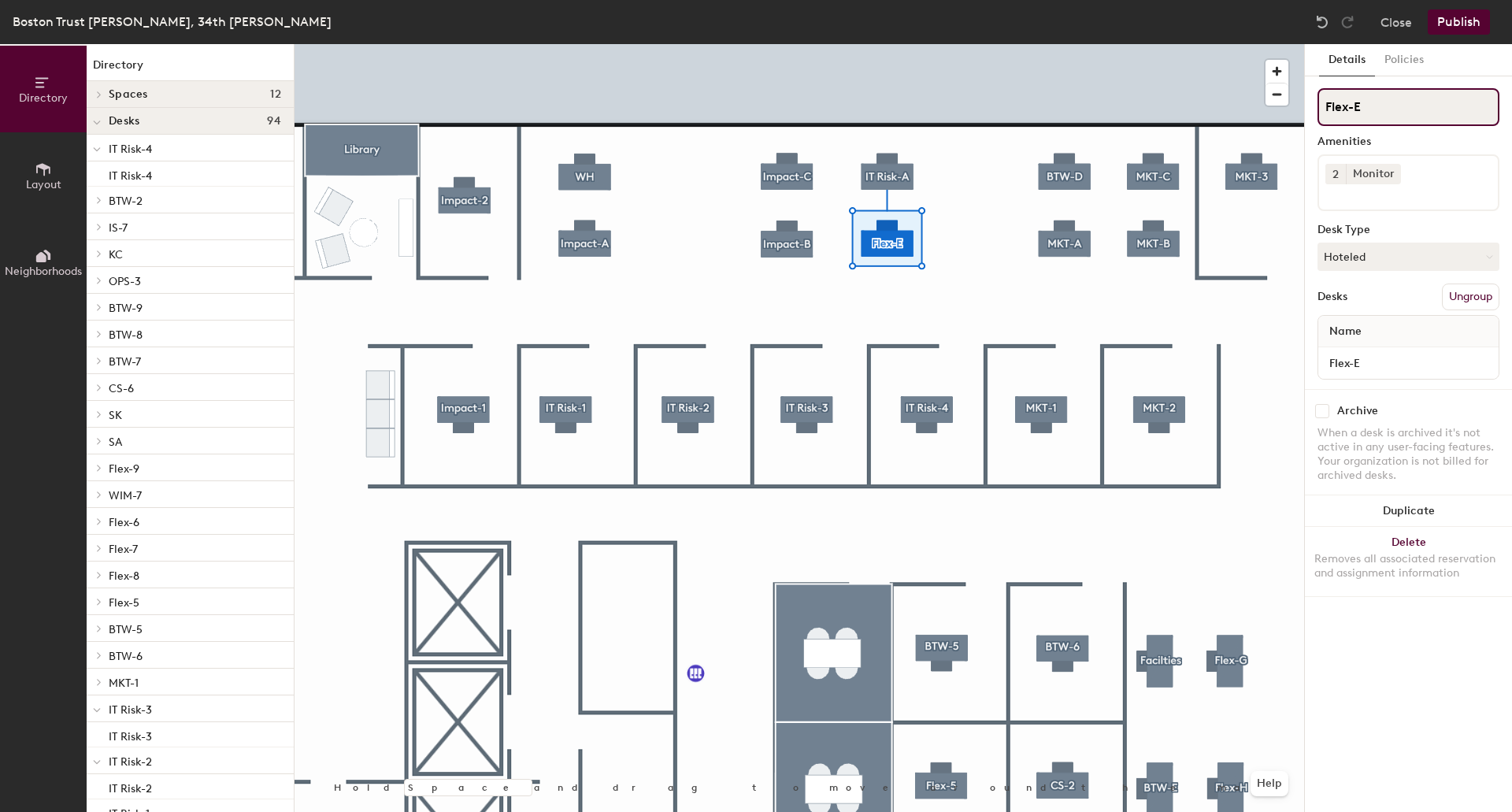
click at [1399, 103] on input "Flex-E" at bounding box center [1408, 108] width 182 height 38
type input "Flex-C"
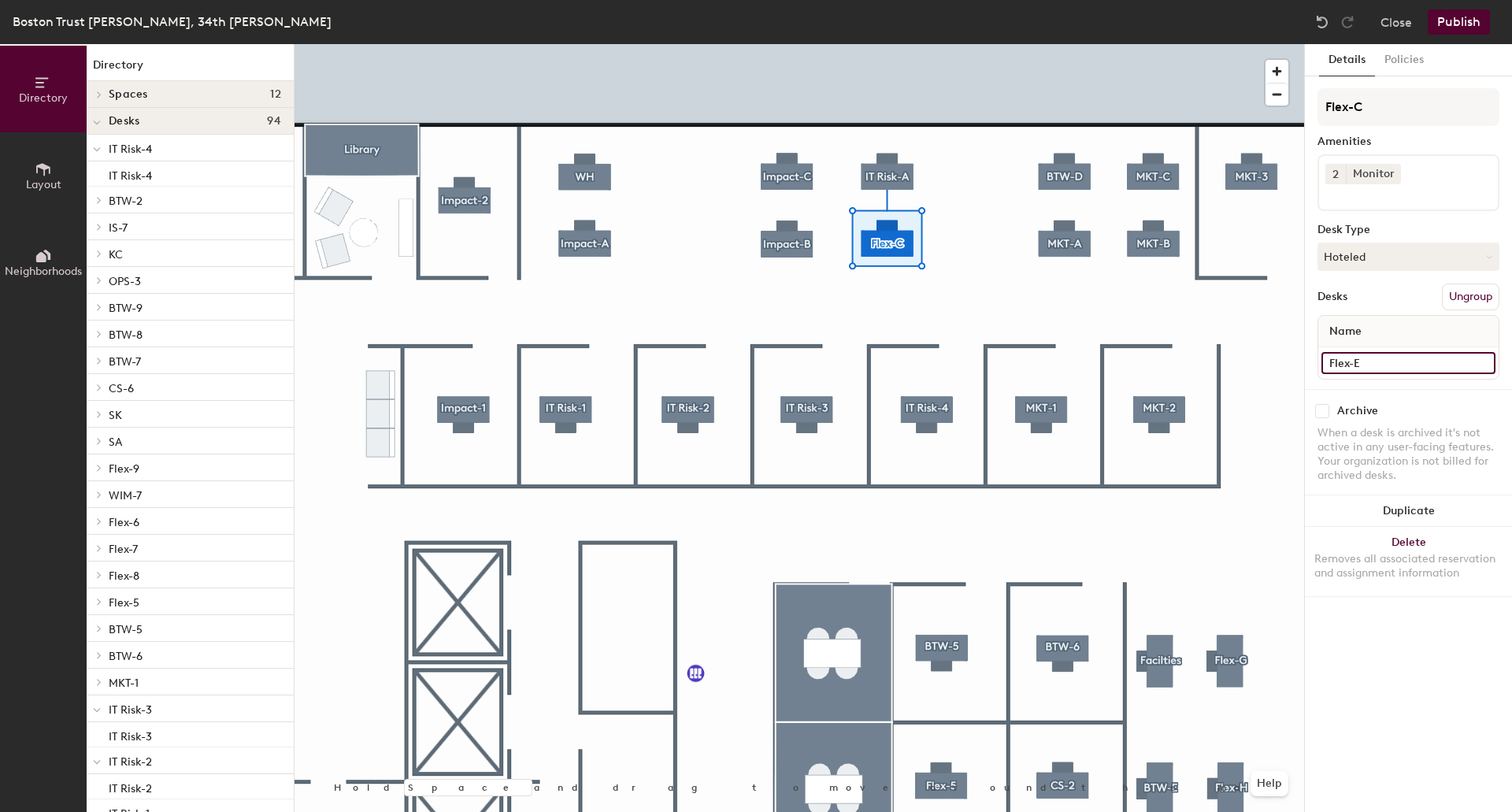
click at [1383, 367] on input "Flex-E" at bounding box center [1408, 363] width 174 height 22
click at [1384, 363] on input "Flex-E" at bounding box center [1408, 363] width 174 height 22
type input "Flex-C"
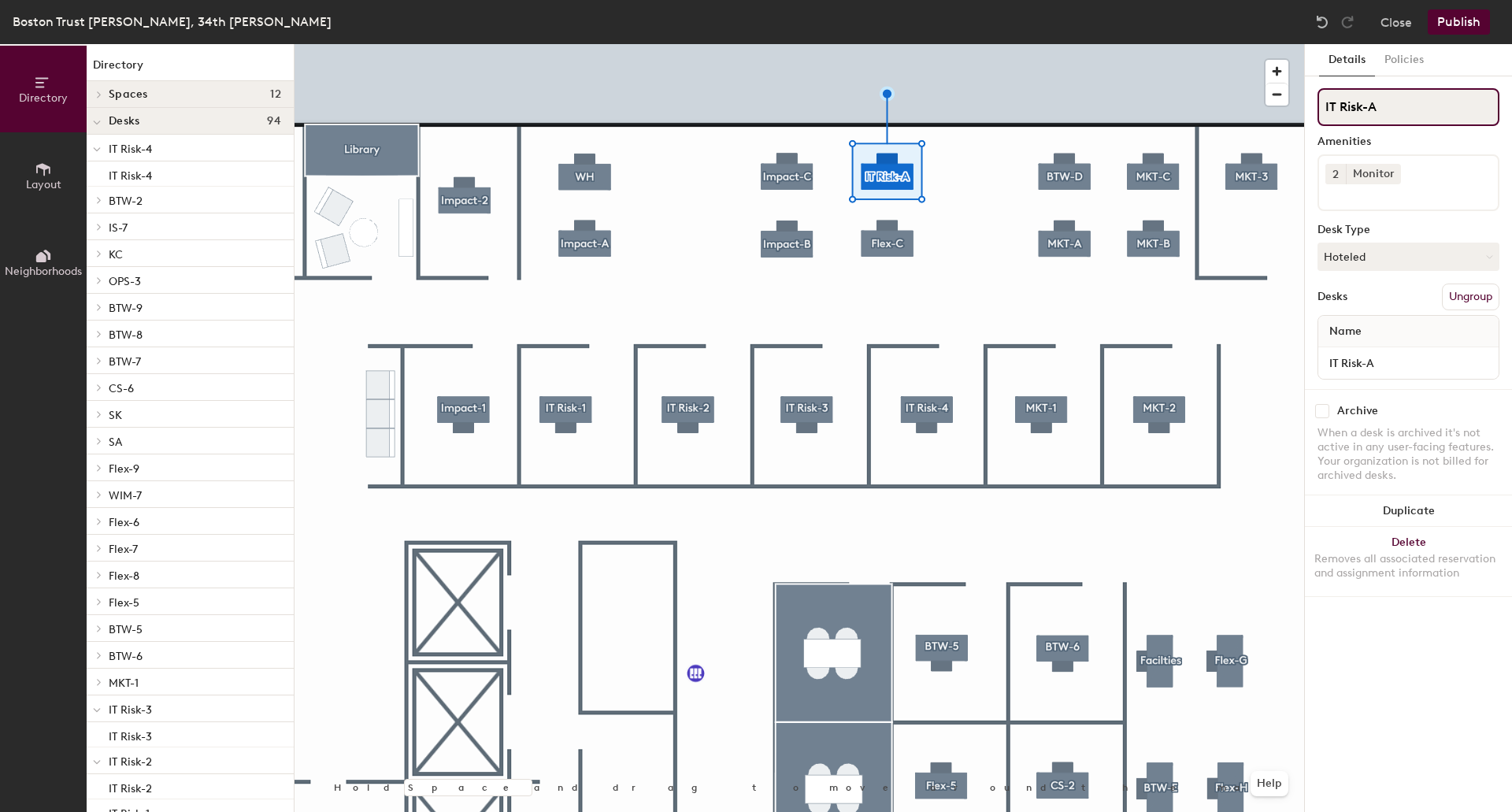
click at [1243, 113] on div "Directory Layout Neighborhoods Directory Spaces 12 [GEOGRAPHIC_DATA] [GEOGRAPHI…" at bounding box center [756, 427] width 1512 height 767
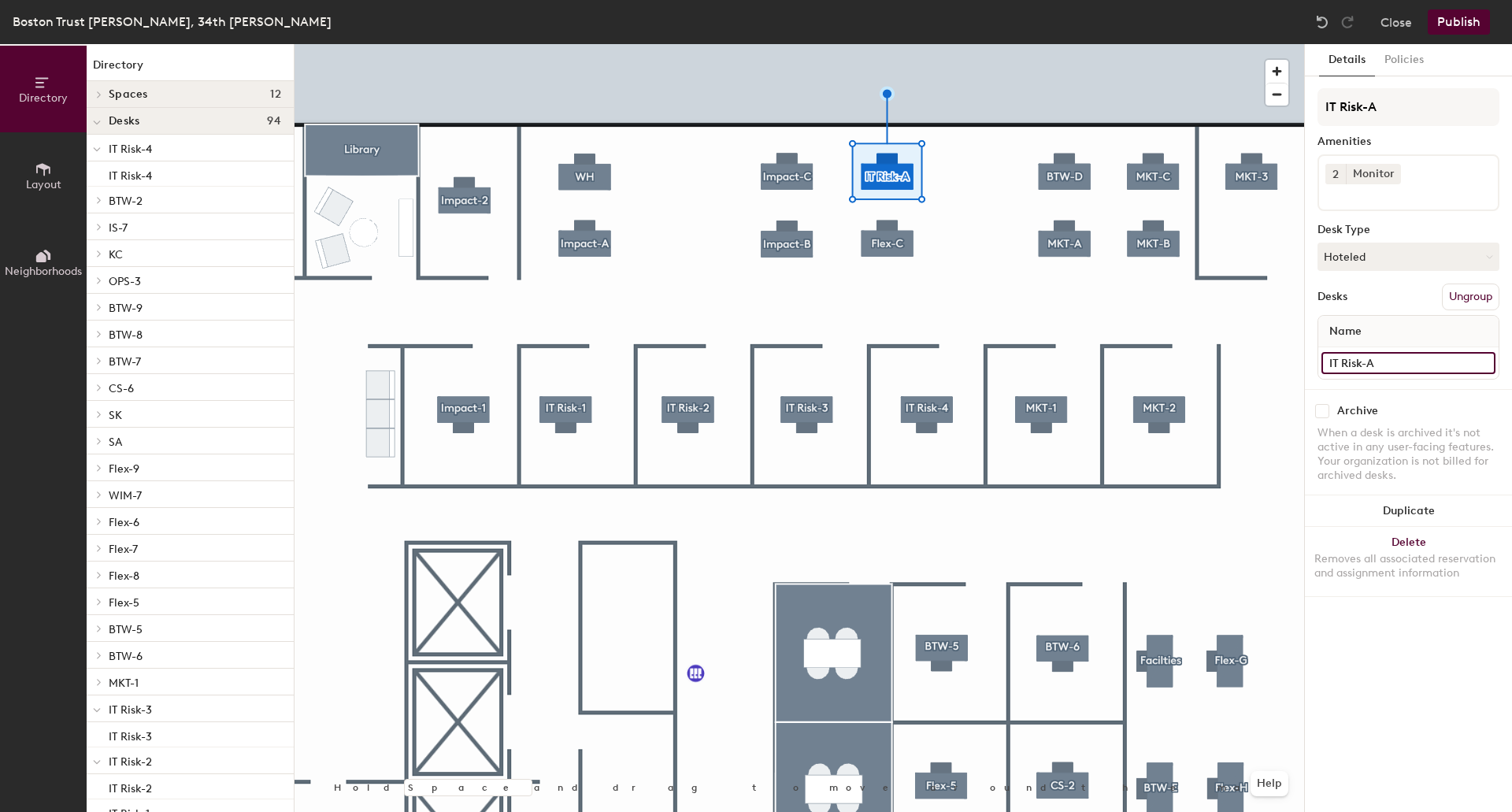
click at [1388, 370] on input "IT Risk-A" at bounding box center [1408, 363] width 174 height 22
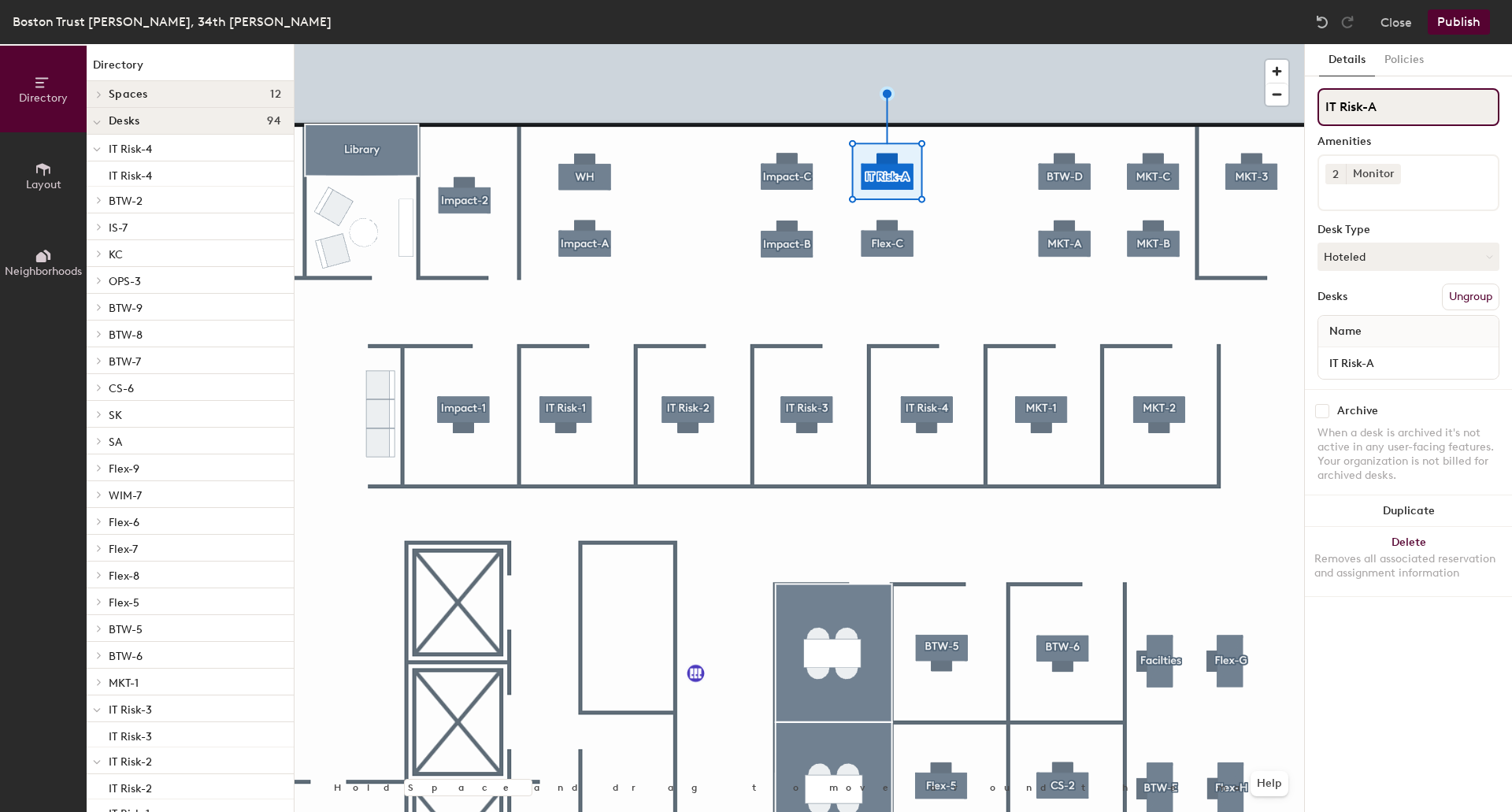
click at [1402, 113] on input "IT Risk-A" at bounding box center [1408, 108] width 182 height 38
type input "IT Risk-B"
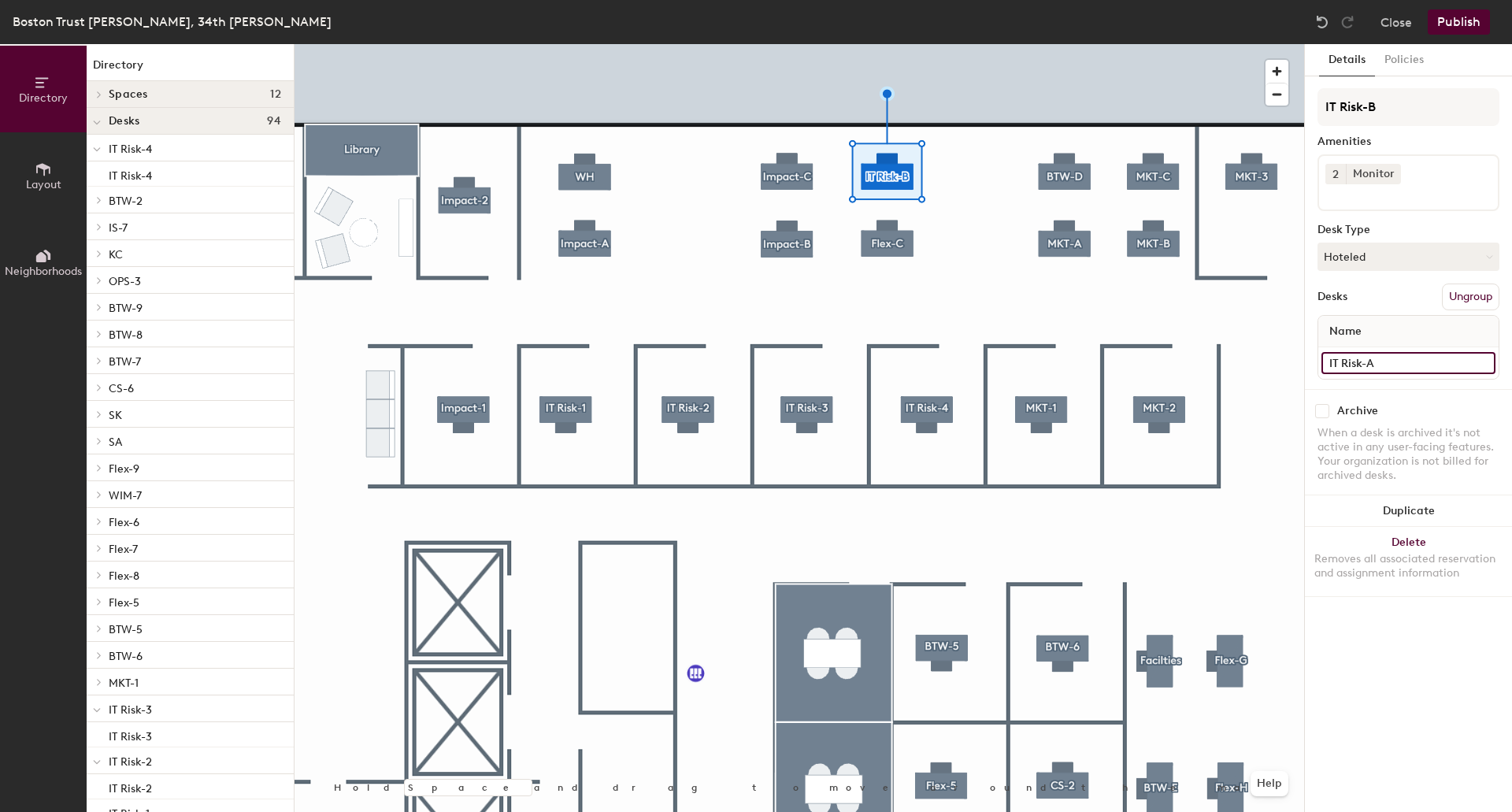
click at [1386, 358] on input "IT Risk-A" at bounding box center [1408, 363] width 174 height 22
click at [1394, 362] on input "IT Risk-A" at bounding box center [1408, 363] width 174 height 22
type input "IT Risk-B"
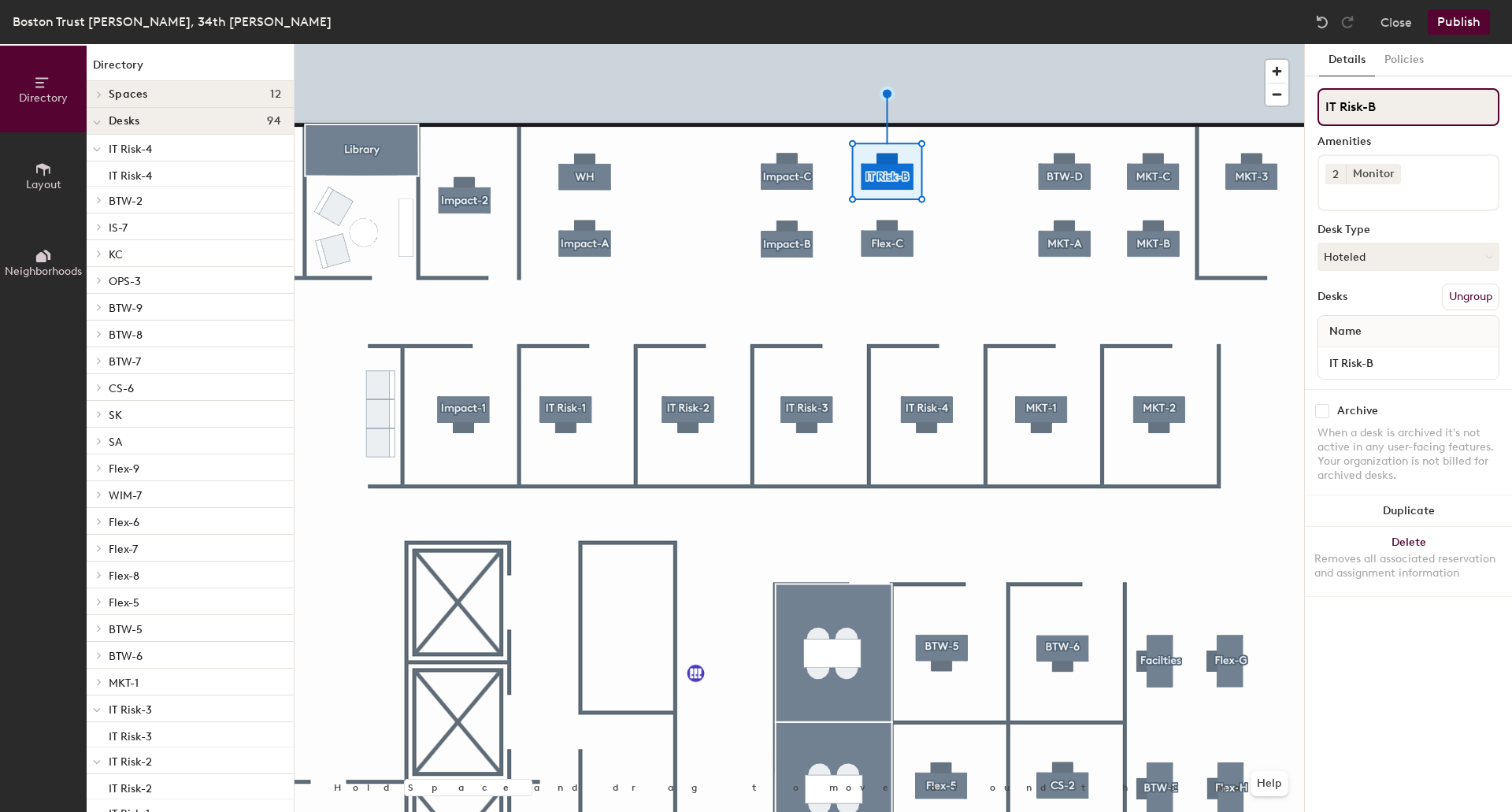
click at [1398, 107] on input "IT Risk-B" at bounding box center [1408, 108] width 182 height 38
type input "IT Risk-A"
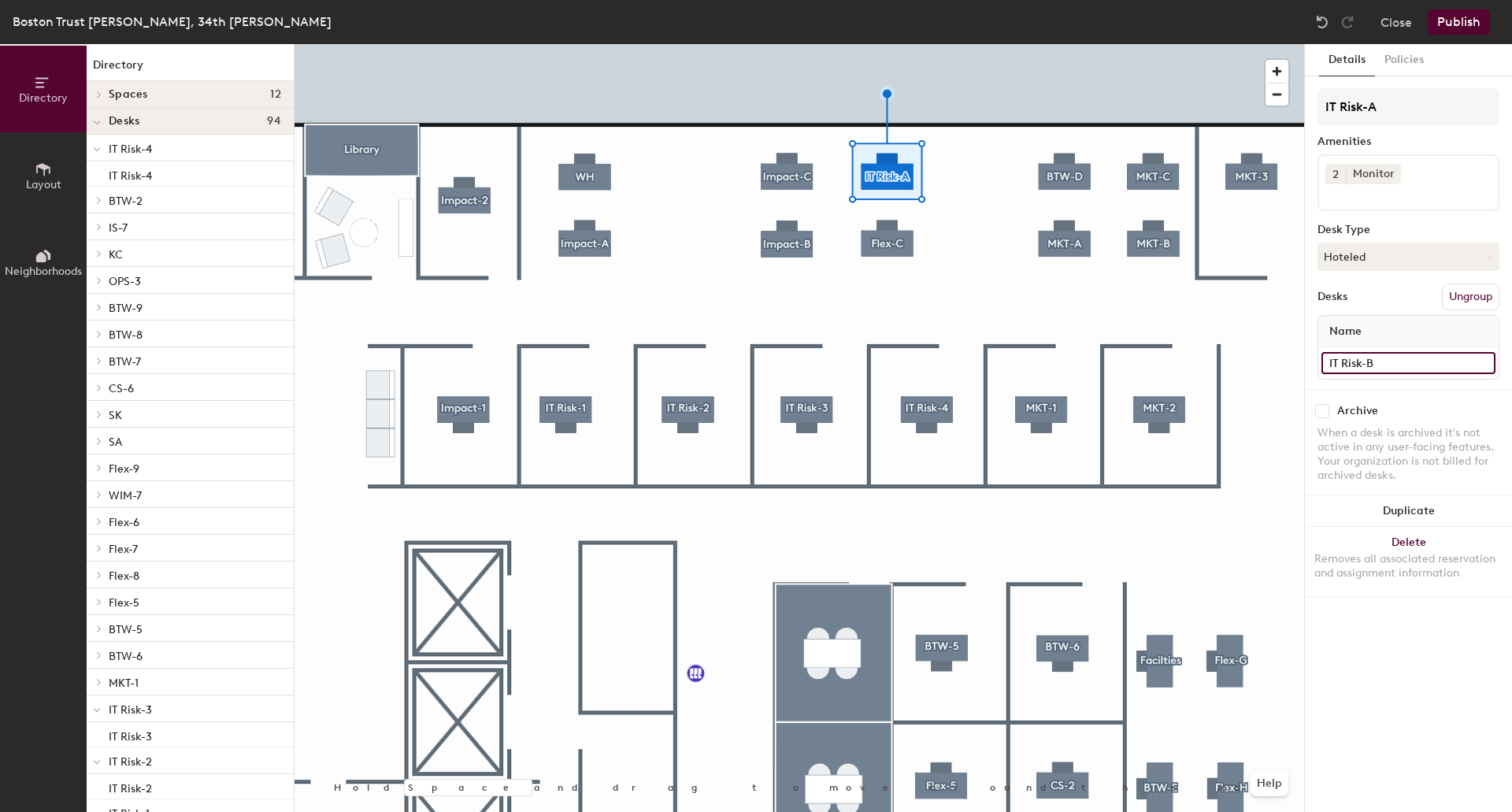
click at [1389, 369] on input "IT Risk-B" at bounding box center [1408, 363] width 174 height 22
click at [1390, 361] on input "IT Risk-B" at bounding box center [1408, 363] width 174 height 22
type input "IT Risk-A"
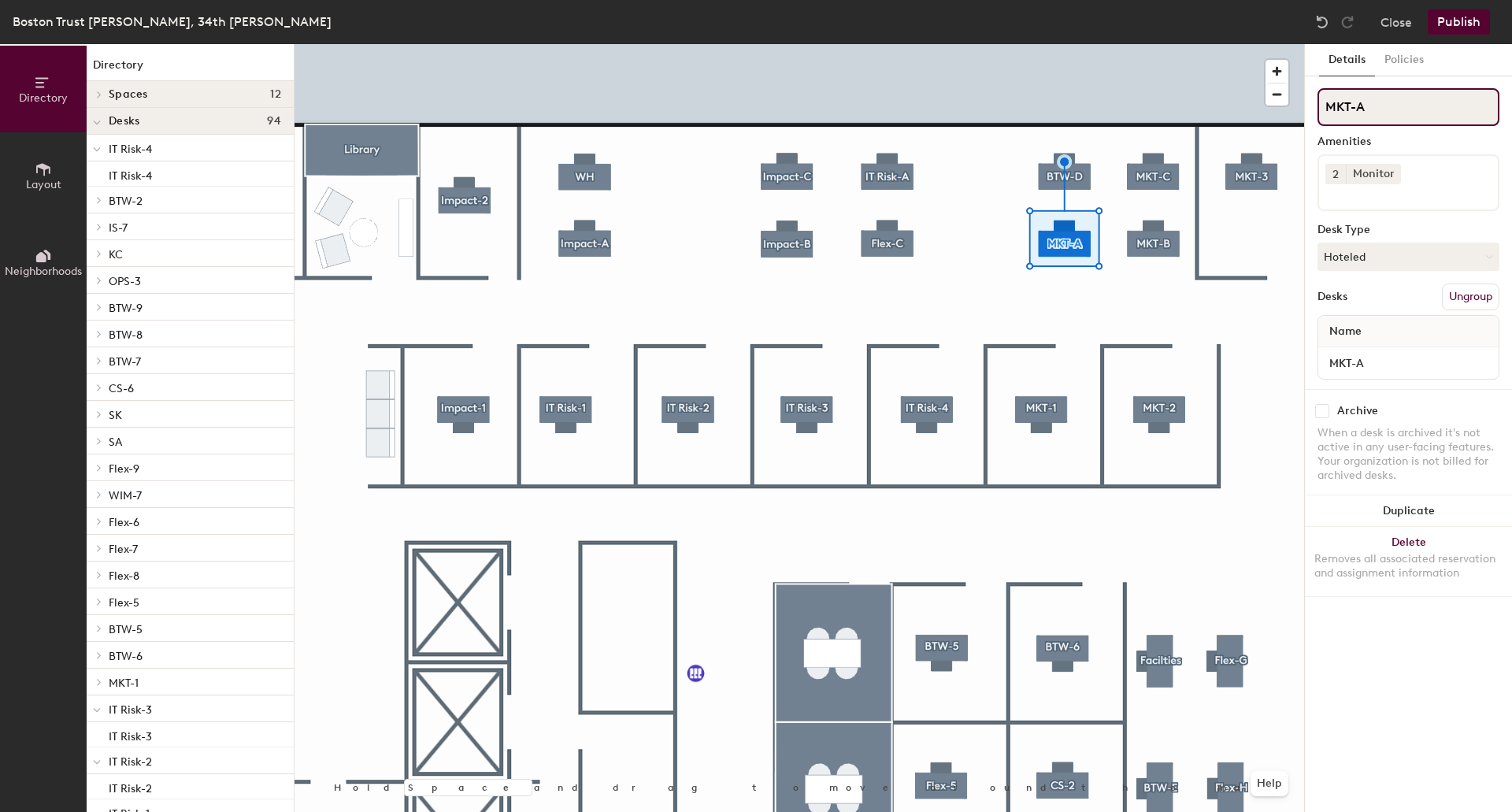
click at [1203, 105] on div "Directory Layout Neighborhoods Directory Spaces 12 [GEOGRAPHIC_DATA] [GEOGRAPHI…" at bounding box center [756, 427] width 1512 height 767
paste input "IT Risk"
type input "IT Risk-B"
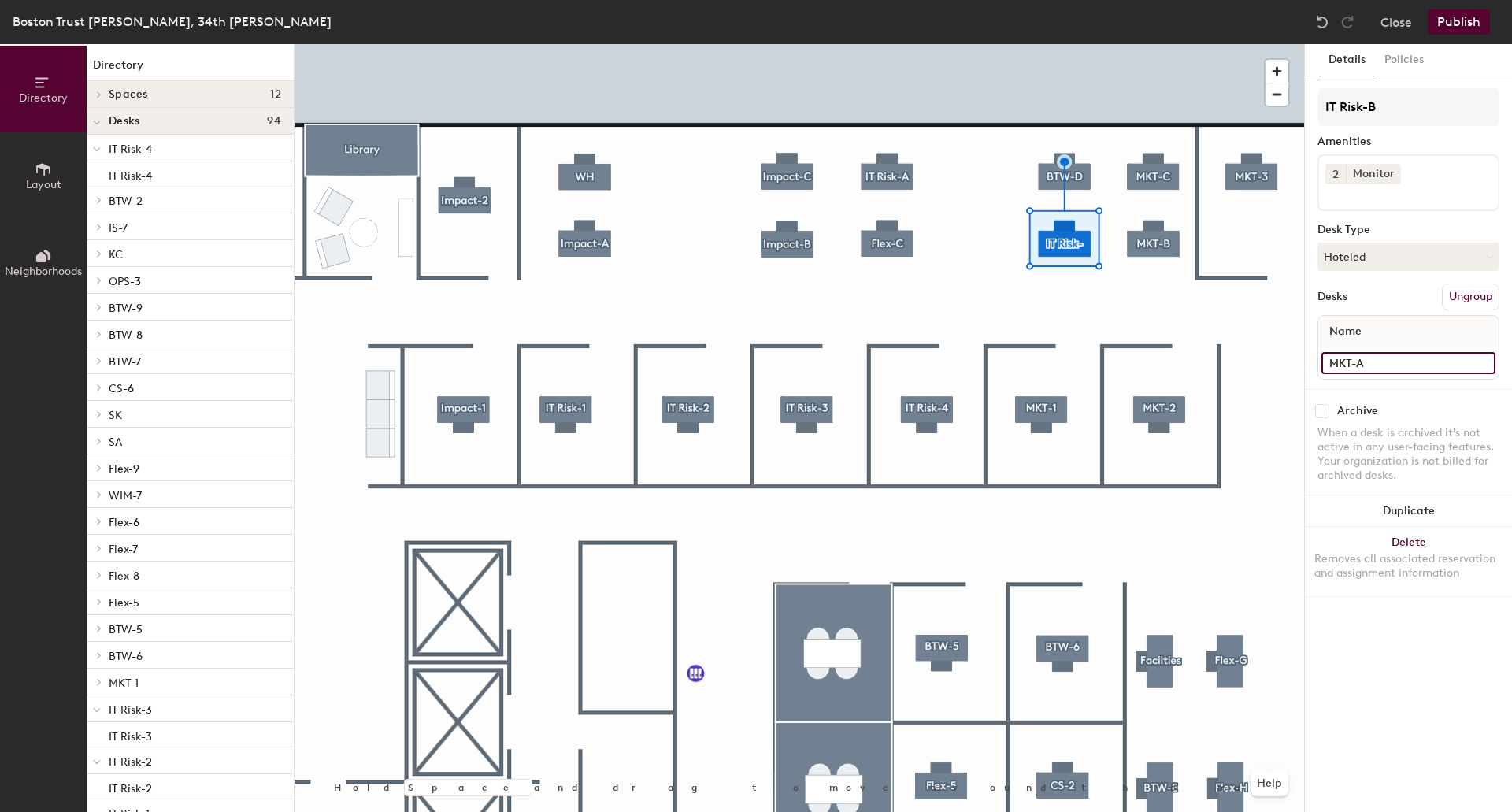
click at [1386, 364] on input "MKT-A" at bounding box center [1408, 363] width 174 height 22
click at [1168, 363] on div "Directory Layout Neighborhoods Directory Spaces 12 [GEOGRAPHIC_DATA] [GEOGRAPHI…" at bounding box center [756, 427] width 1512 height 767
paste input "IT Risk-A"
click at [1281, 361] on div "Directory Layout Neighborhoods Directory Spaces 12 [GEOGRAPHIC_DATA] [GEOGRAPHI…" at bounding box center [756, 427] width 1512 height 767
paste input
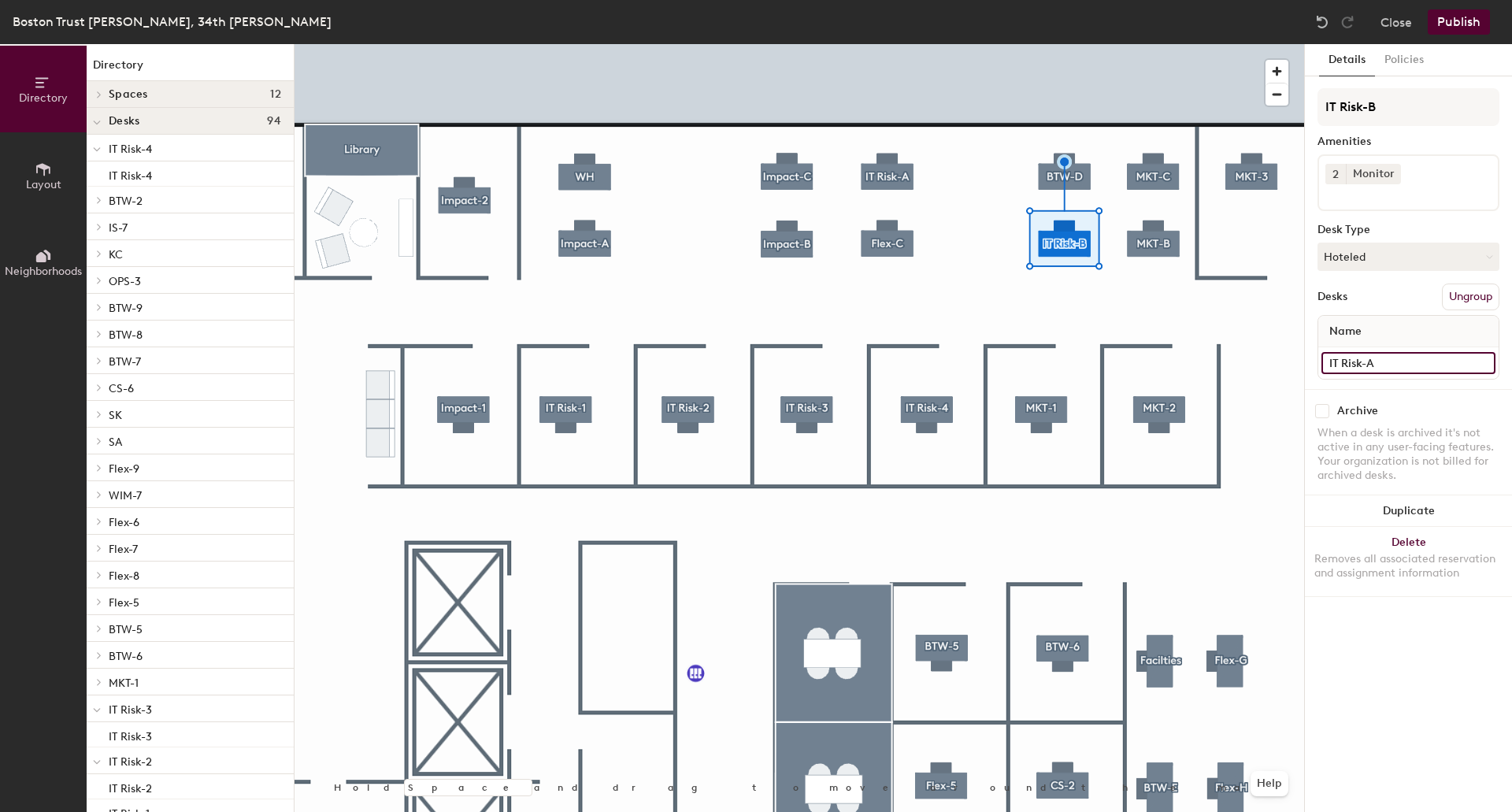
click at [1375, 360] on input "IT Risk-A" at bounding box center [1408, 363] width 174 height 22
type input "IT Risk-B"
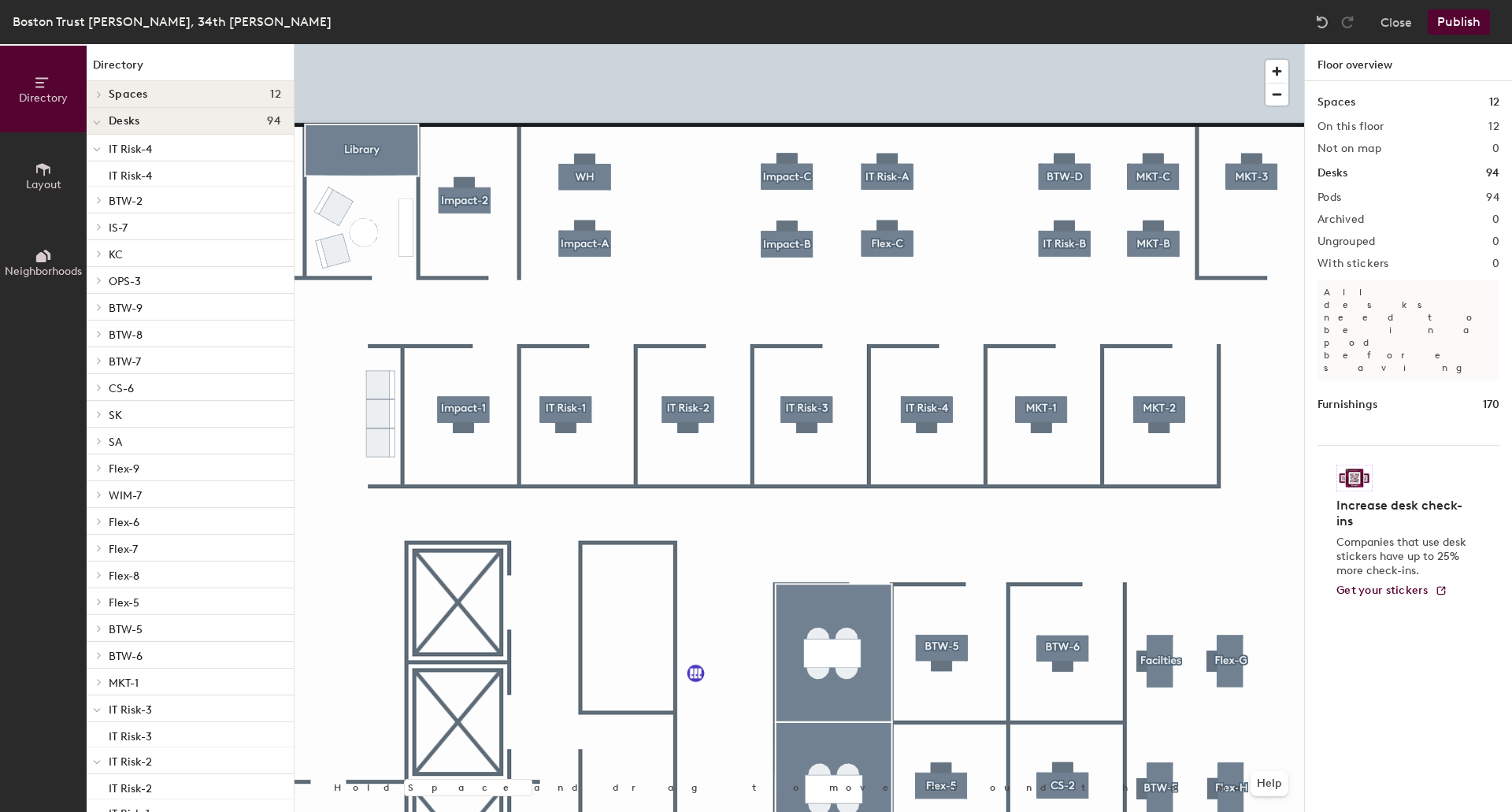
click at [46, 272] on span "Neighborhoods" at bounding box center [43, 271] width 77 height 13
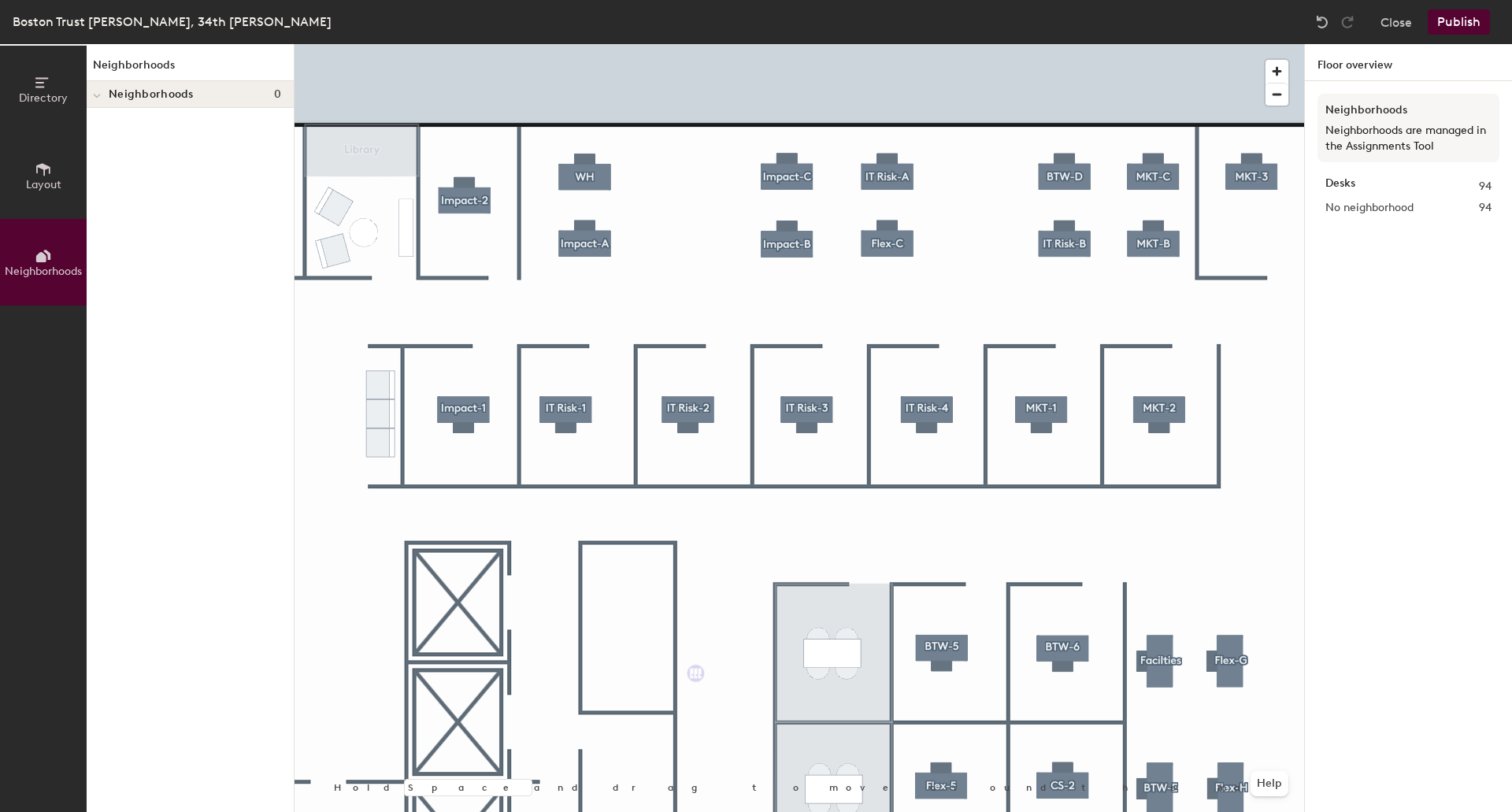
click at [45, 281] on button "Neighborhoods" at bounding box center [43, 262] width 87 height 87
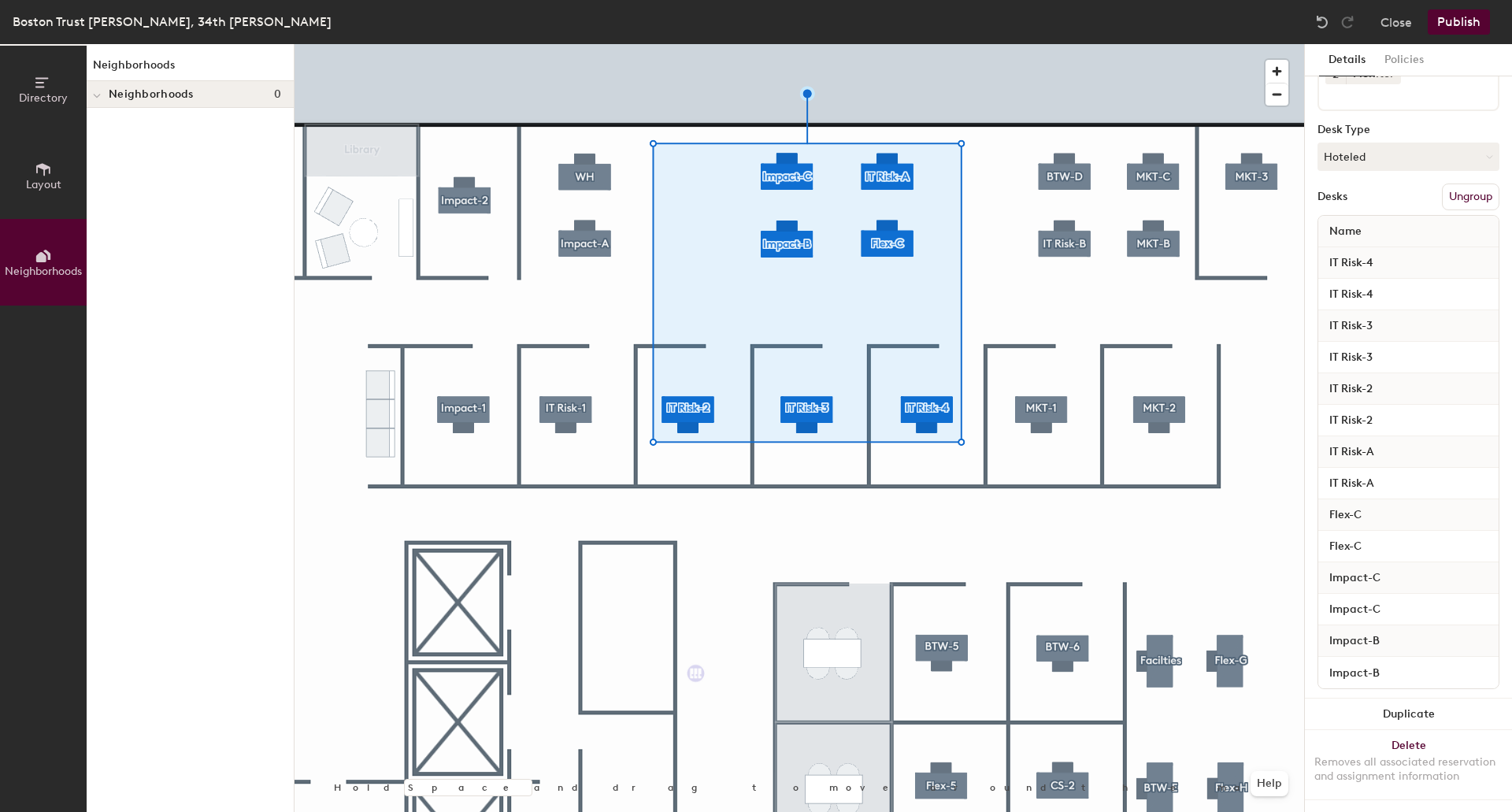
scroll to position [114, 0]
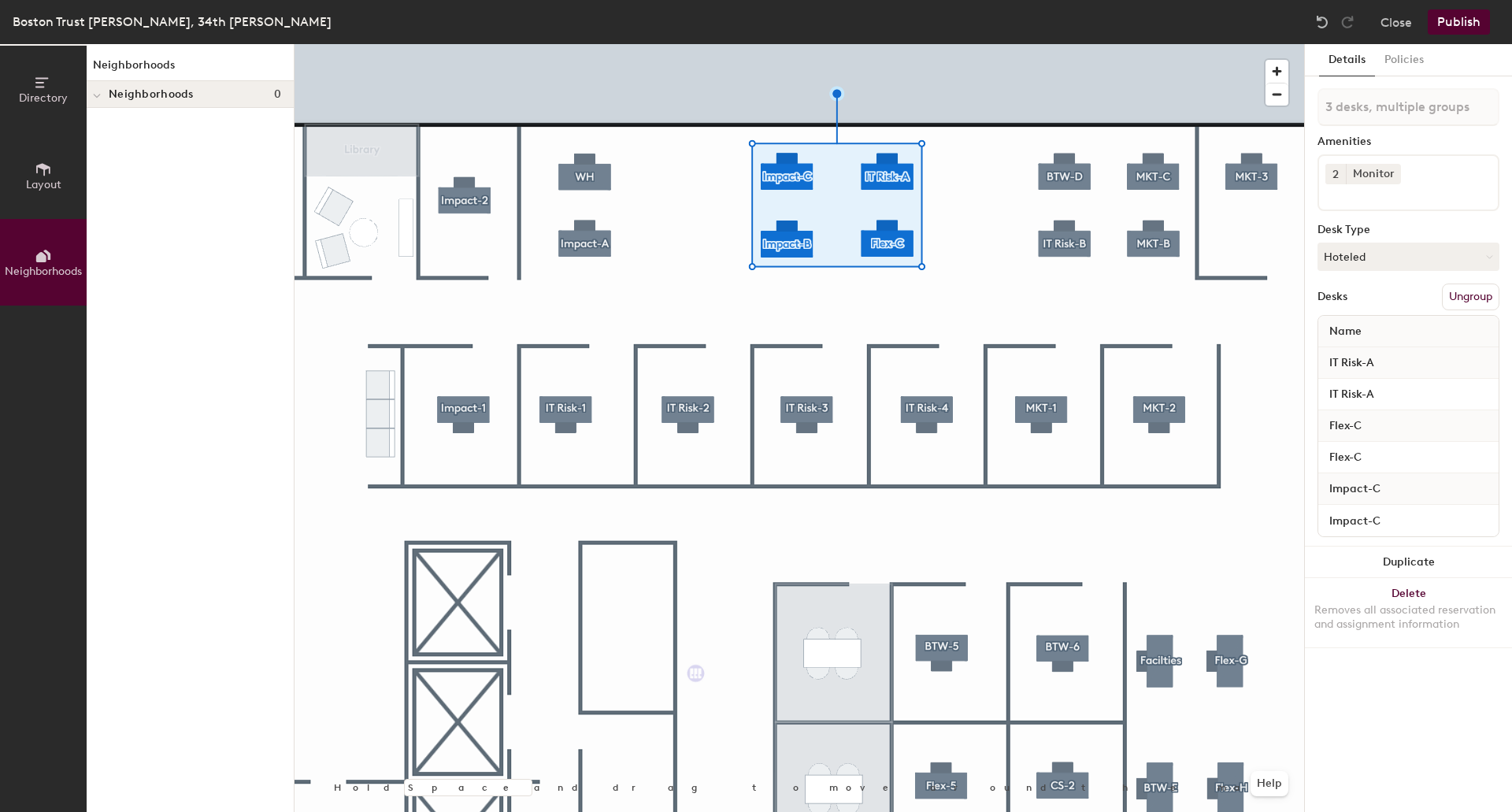
type input "2 desks, multiple groups"
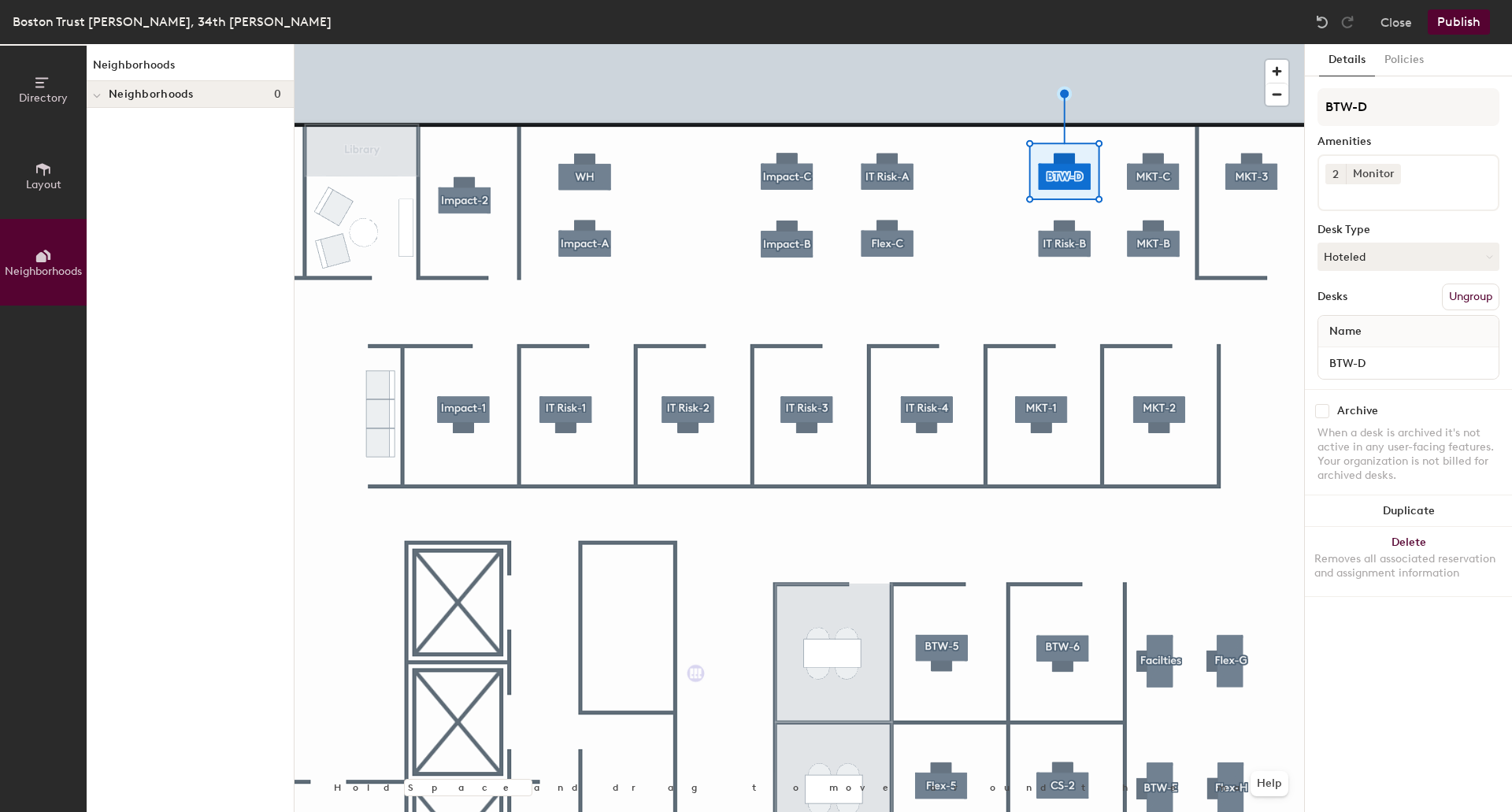
click at [1159, 44] on div at bounding box center [799, 44] width 1009 height 0
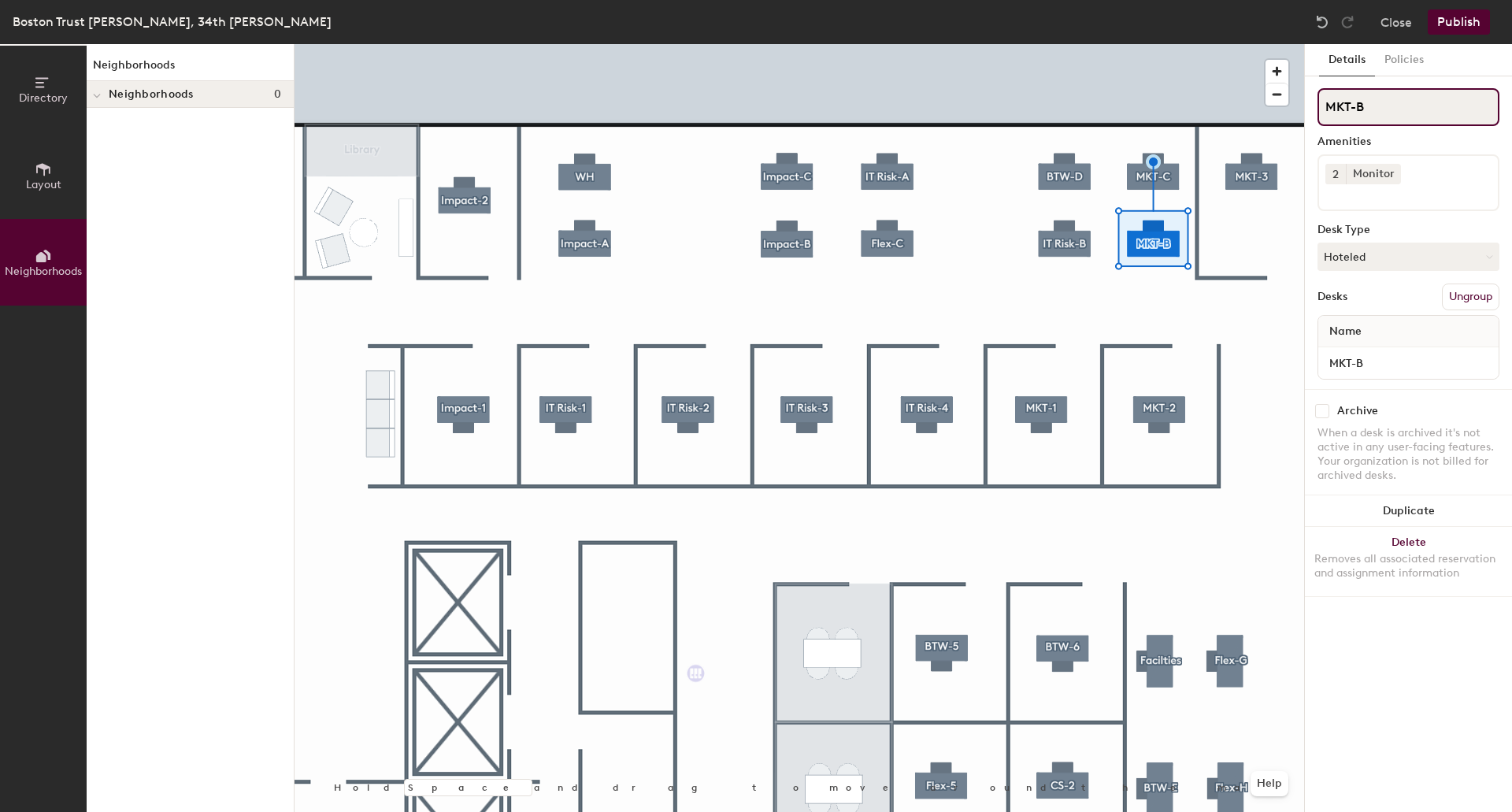
click at [1258, 108] on div "Directory Layout Neighborhoods Neighborhoods Neighborhoods 0 Hold Space and dra…" at bounding box center [756, 427] width 1512 height 767
click at [1186, 109] on div "Directory Layout Neighborhoods Neighborhoods Neighborhoods 0 Hold Space and dra…" at bounding box center [756, 427] width 1512 height 767
paste input "MKT-B"
click at [1250, 110] on div "Directory Layout Neighborhoods Neighborhoods Neighborhoods 0 Hold Space and dra…" at bounding box center [756, 427] width 1512 height 767
type input "MKT-A"
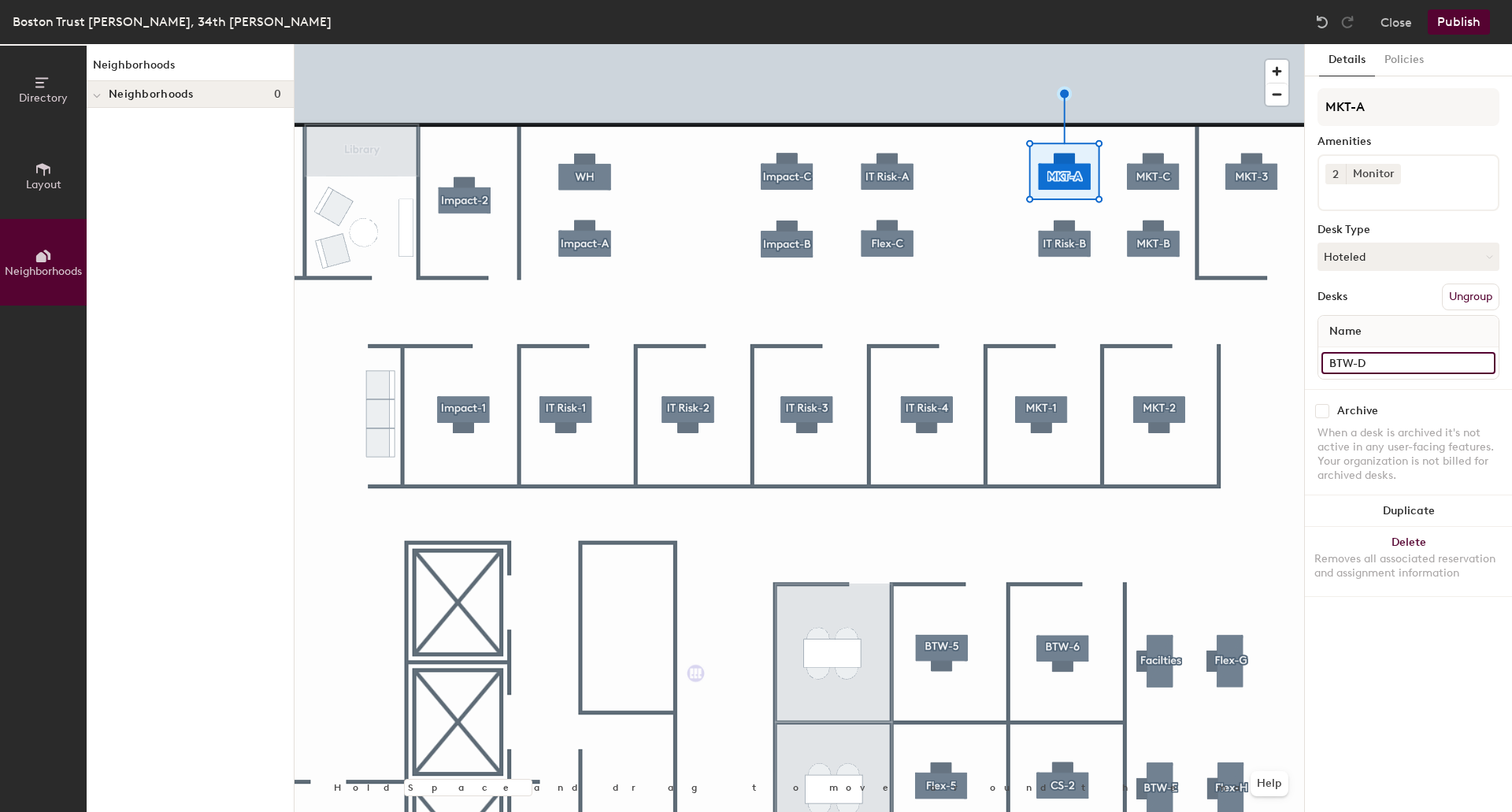
click at [1376, 371] on input "BTW-D" at bounding box center [1408, 363] width 174 height 22
paste input "MKT-A"
type input "MKT-A"
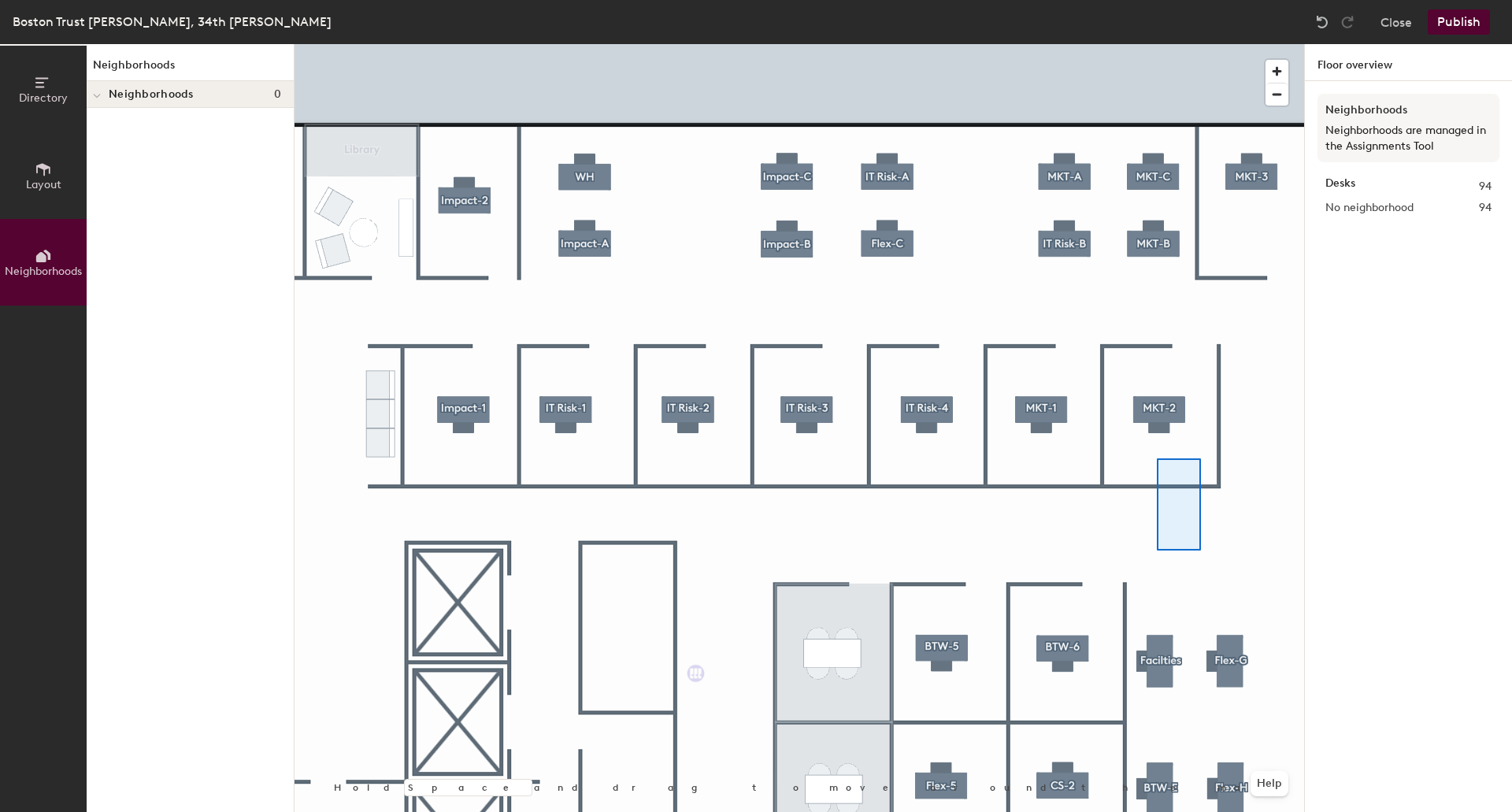
click at [1157, 44] on div at bounding box center [799, 44] width 1009 height 0
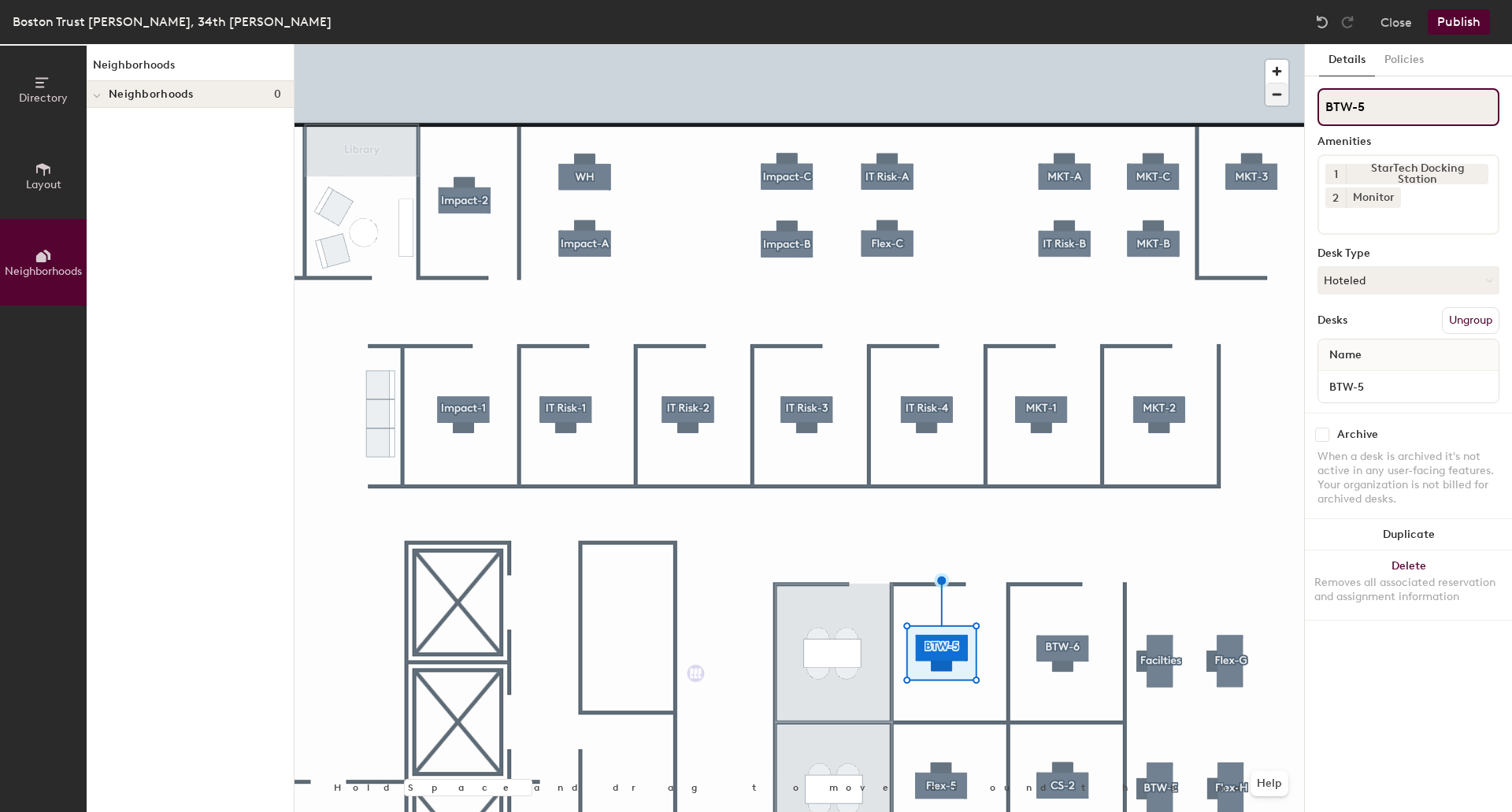
drag, startPoint x: 1376, startPoint y: 94, endPoint x: 1271, endPoint y: 96, distance: 105.0
click at [1271, 96] on div "Directory Layout Neighborhoods Neighborhoods Neighborhoods 0 Hold Space and dra…" at bounding box center [756, 427] width 1512 height 767
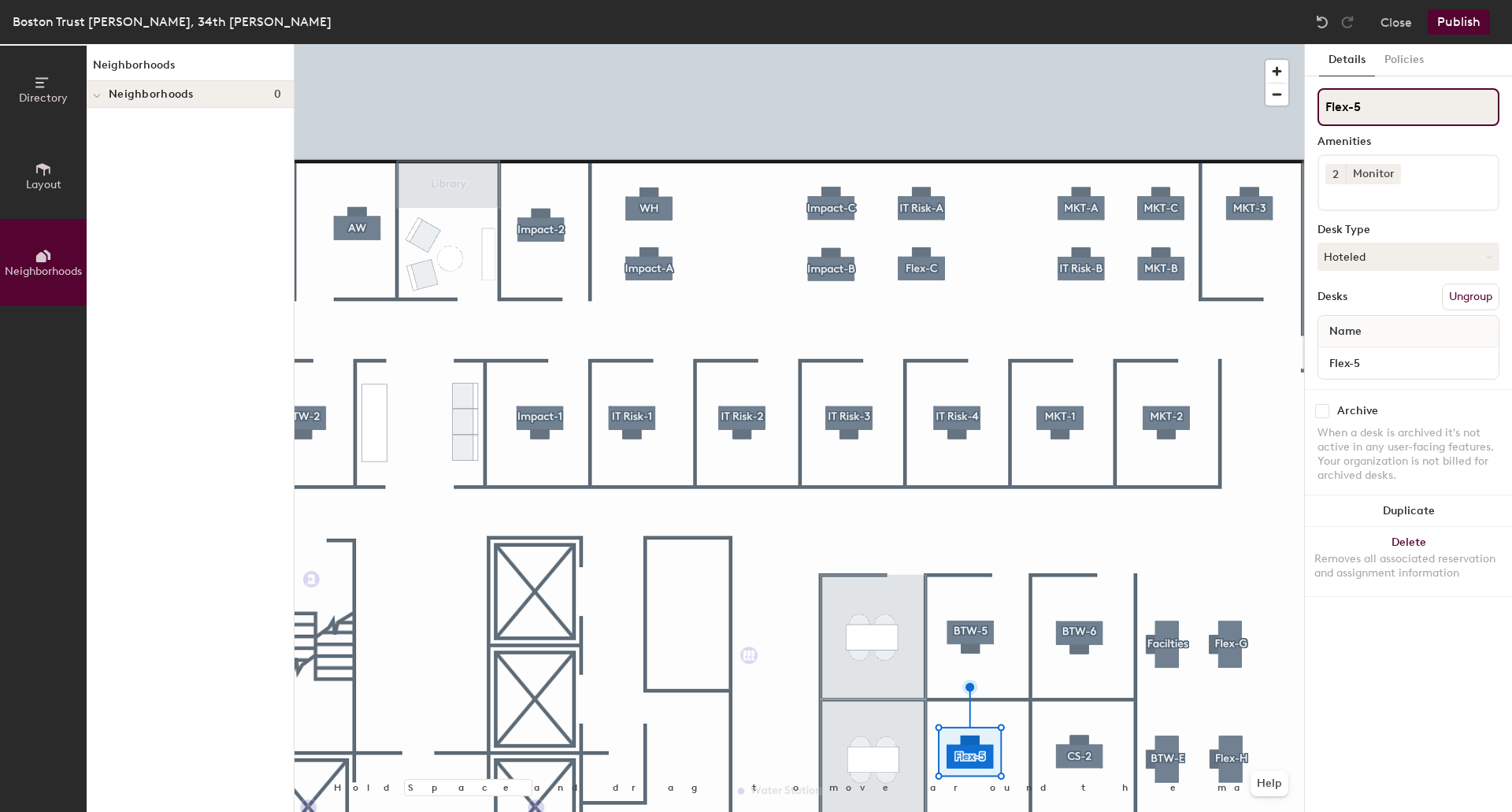
click at [1298, 108] on div "Directory Layout Neighborhoods Neighborhoods Neighborhoods 0 Hold Space and dra…" at bounding box center [756, 427] width 1512 height 767
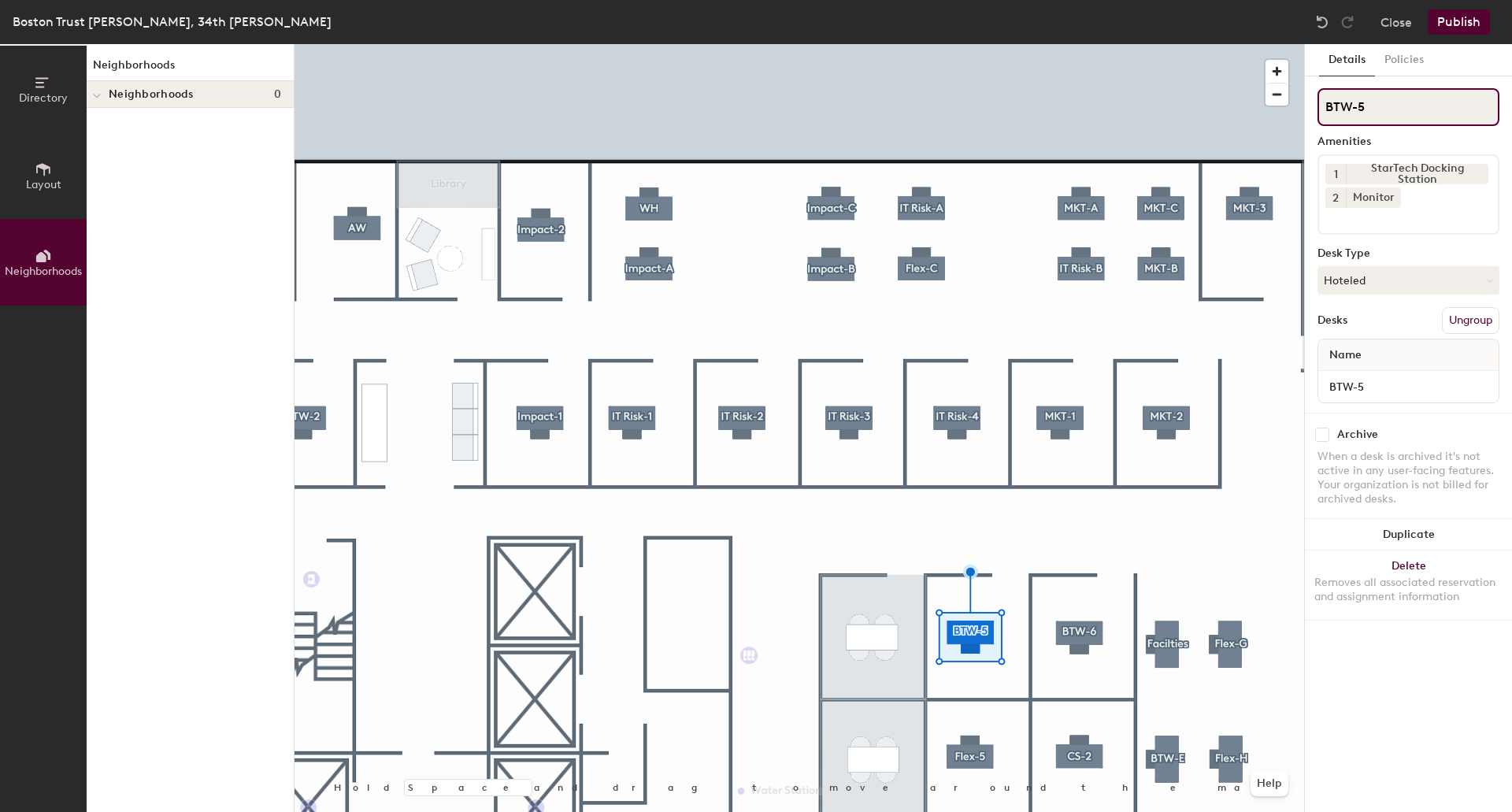
click at [1266, 106] on div "Directory Layout Neighborhoods Neighborhoods Neighborhoods 0 Hold Space and dra…" at bounding box center [756, 427] width 1512 height 767
paste input "Flex-"
type input "Flex-1"
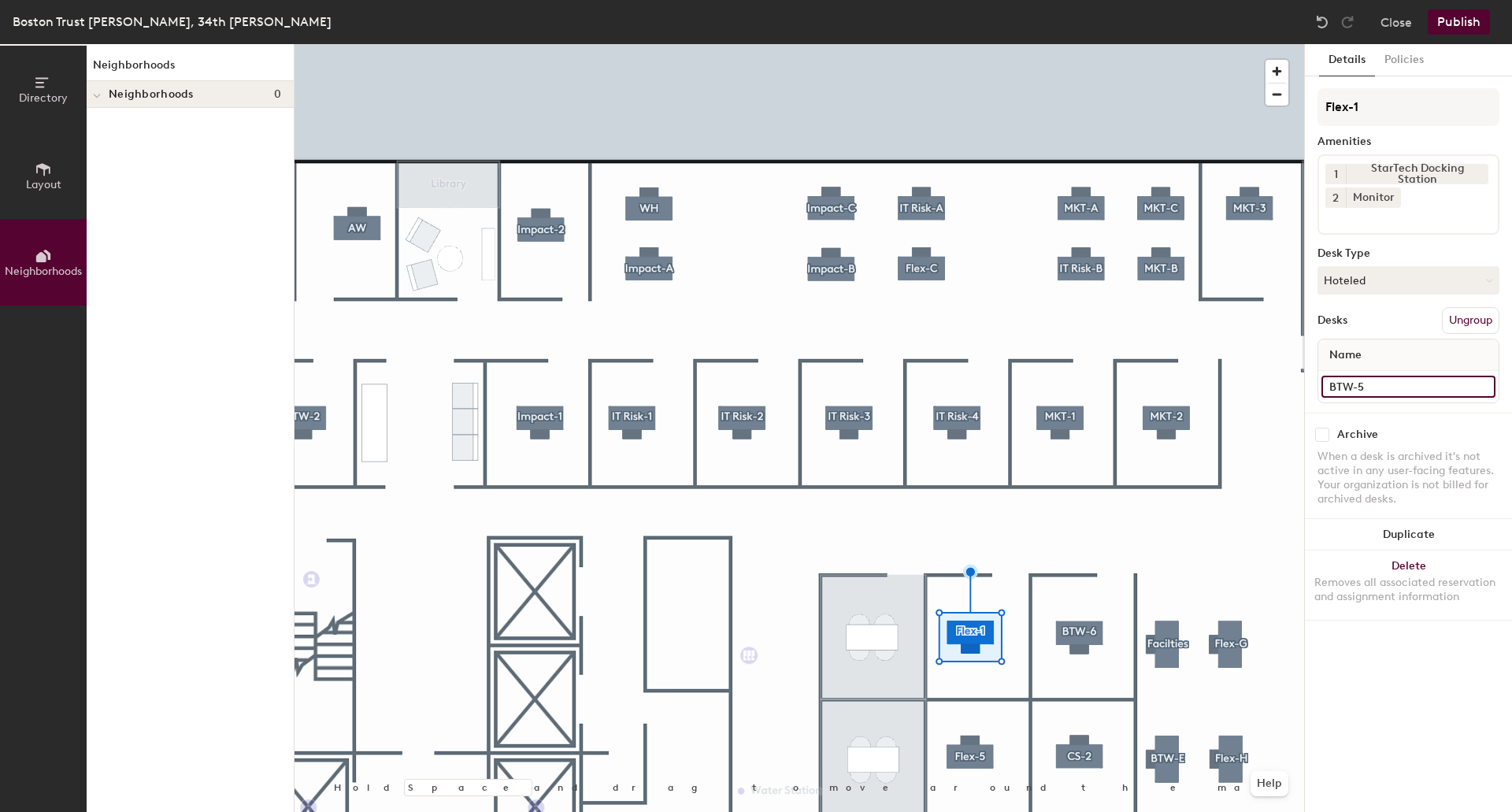
drag, startPoint x: 1389, startPoint y: 387, endPoint x: 1377, endPoint y: 387, distance: 12.0
click at [1377, 387] on input "BTW-5" at bounding box center [1408, 387] width 174 height 22
click at [1204, 105] on div "Directory Layout Neighborhoods Neighborhoods Neighborhoods 0 Hold Space and dra…" at bounding box center [756, 427] width 1512 height 767
click at [1375, 380] on input "BTW-5" at bounding box center [1408, 387] width 174 height 22
paste input "Flex-"
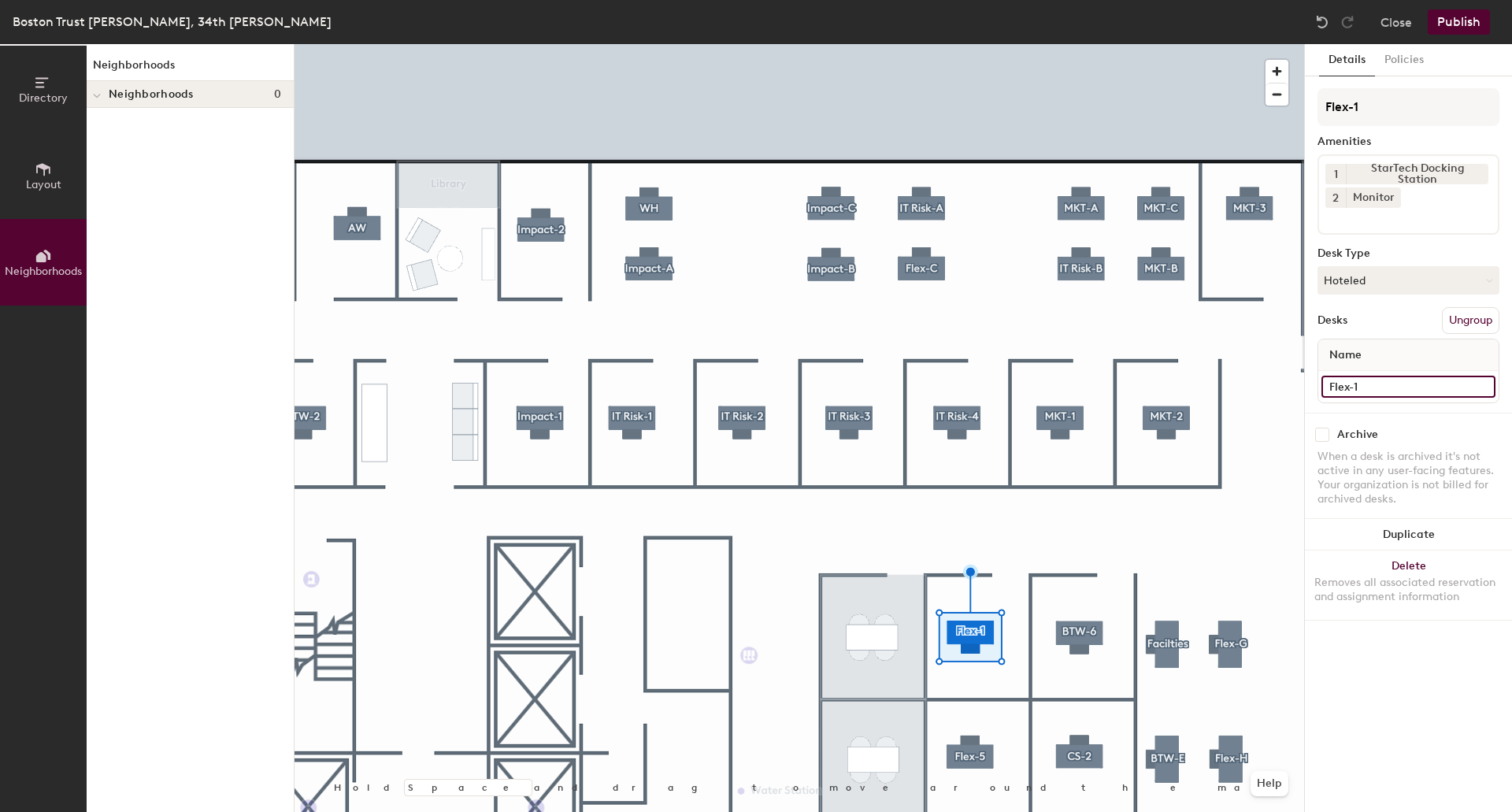
type input "Flex-1"
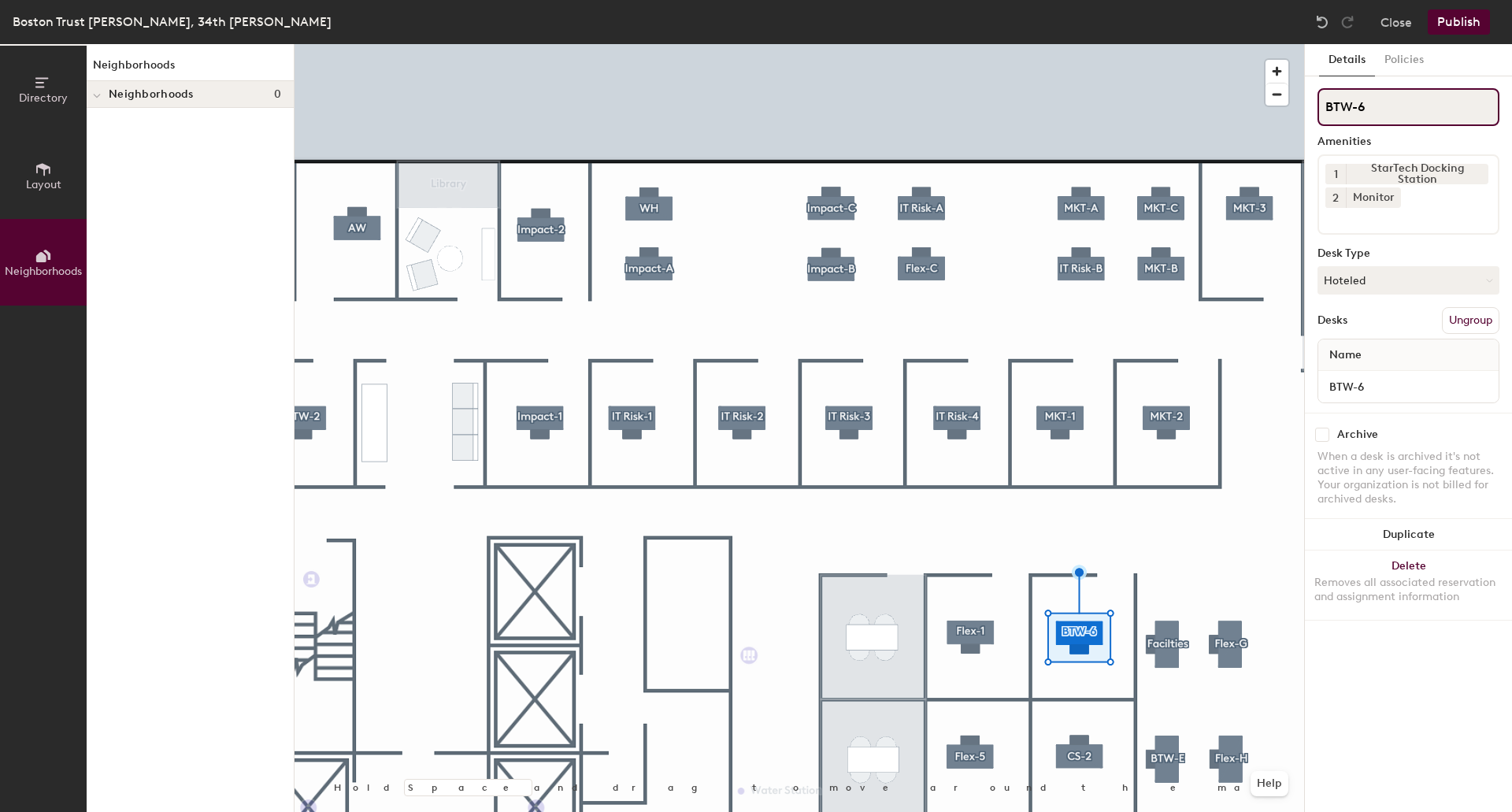
click at [1252, 97] on div "Directory Layout Neighborhoods Neighborhoods Neighborhoods 0 Hold Space and dra…" at bounding box center [756, 427] width 1512 height 767
paste input "Flex-"
type input "Flex-2"
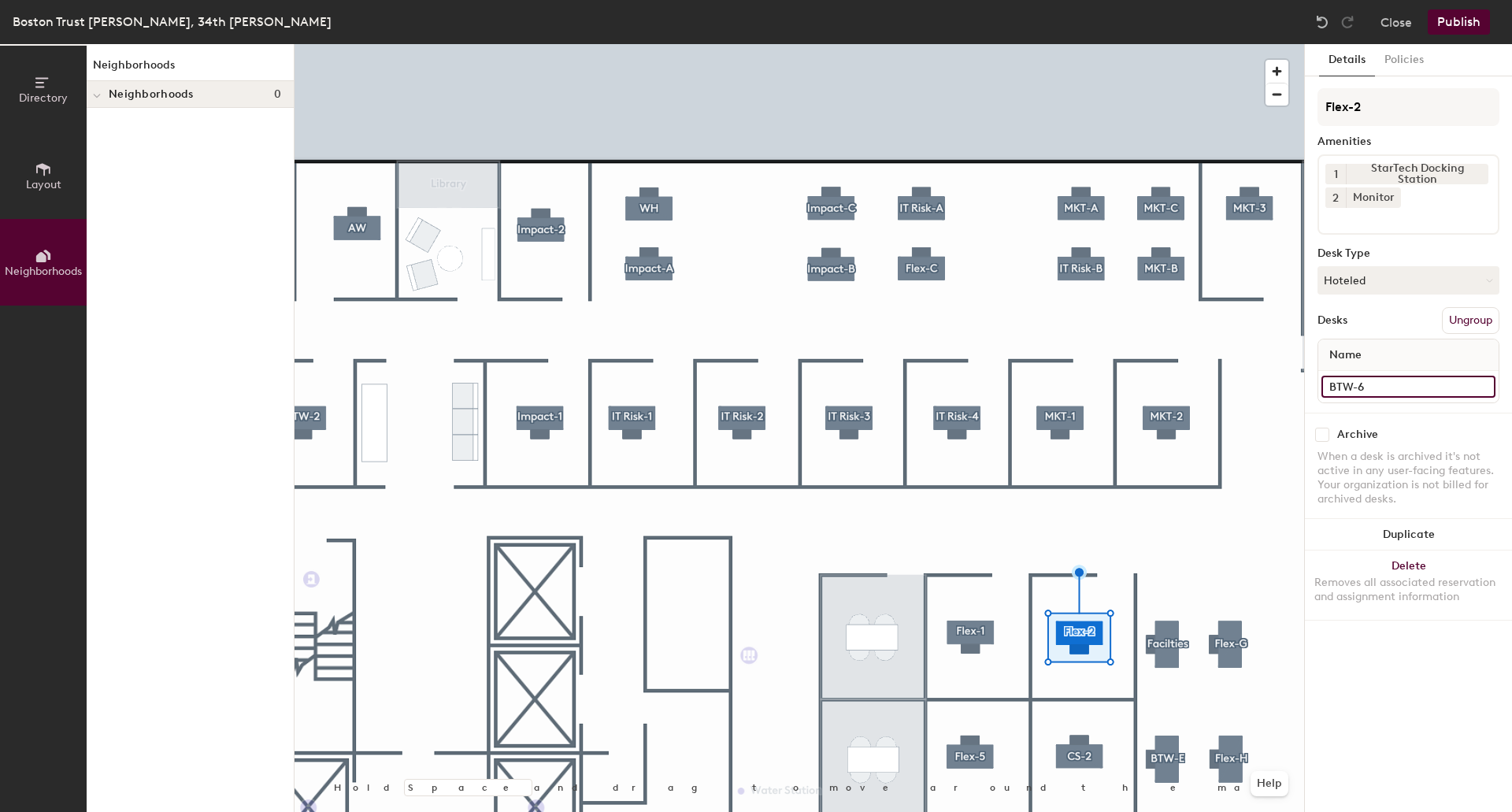
click at [1375, 385] on input "BTW-6" at bounding box center [1408, 387] width 174 height 22
paste input "Flex-"
type input "Flex-2"
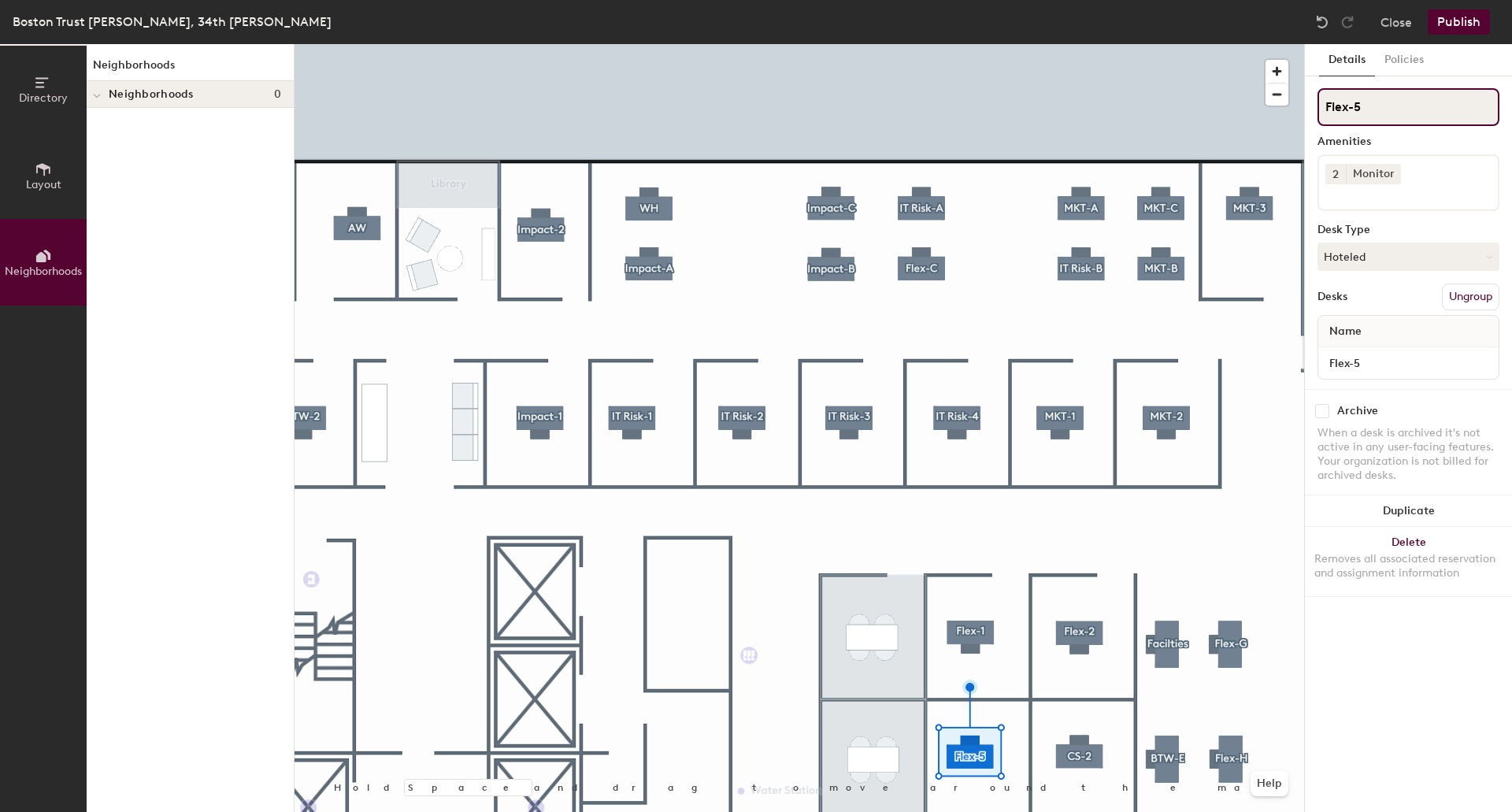
click at [1111, 96] on div "Directory Layout Neighborhoods Neighborhoods Neighborhoods 0 Hold Space and dra…" at bounding box center [756, 427] width 1512 height 767
paste input
type input "Flex-3"
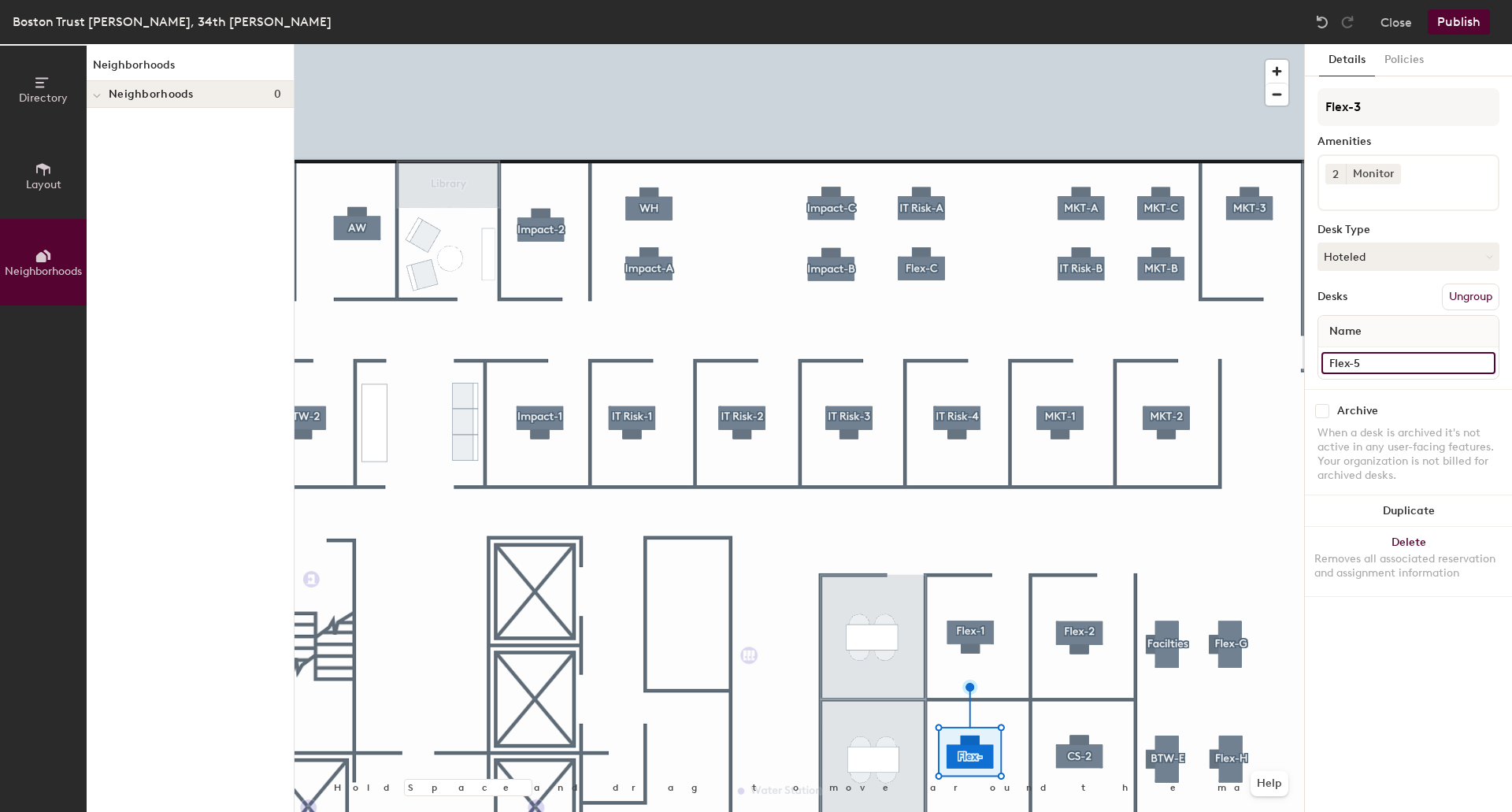
click at [1372, 366] on input "Flex-5" at bounding box center [1408, 363] width 174 height 22
paste input
type input "Flex-3"
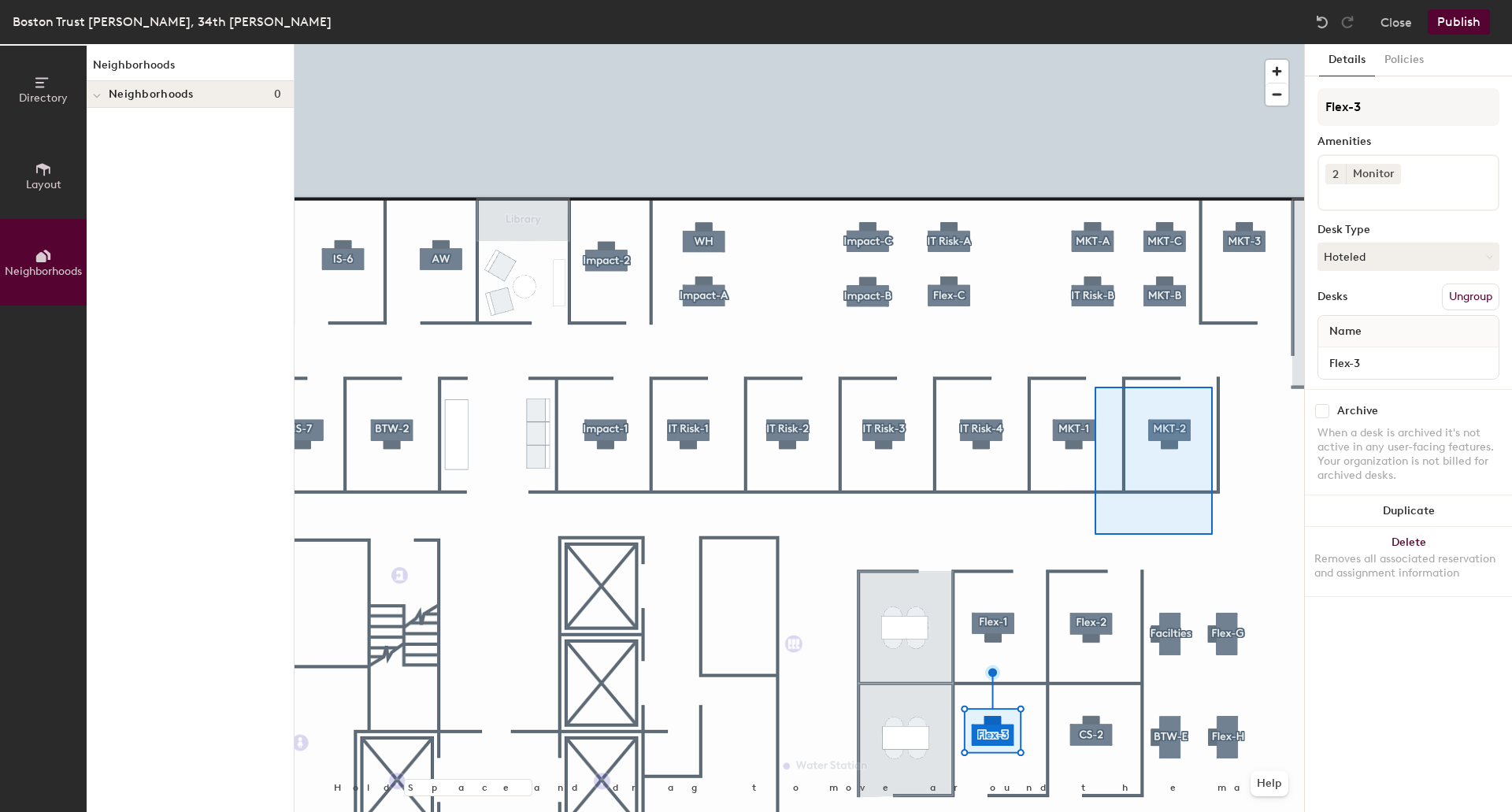
click at [1095, 44] on div at bounding box center [799, 44] width 1009 height 0
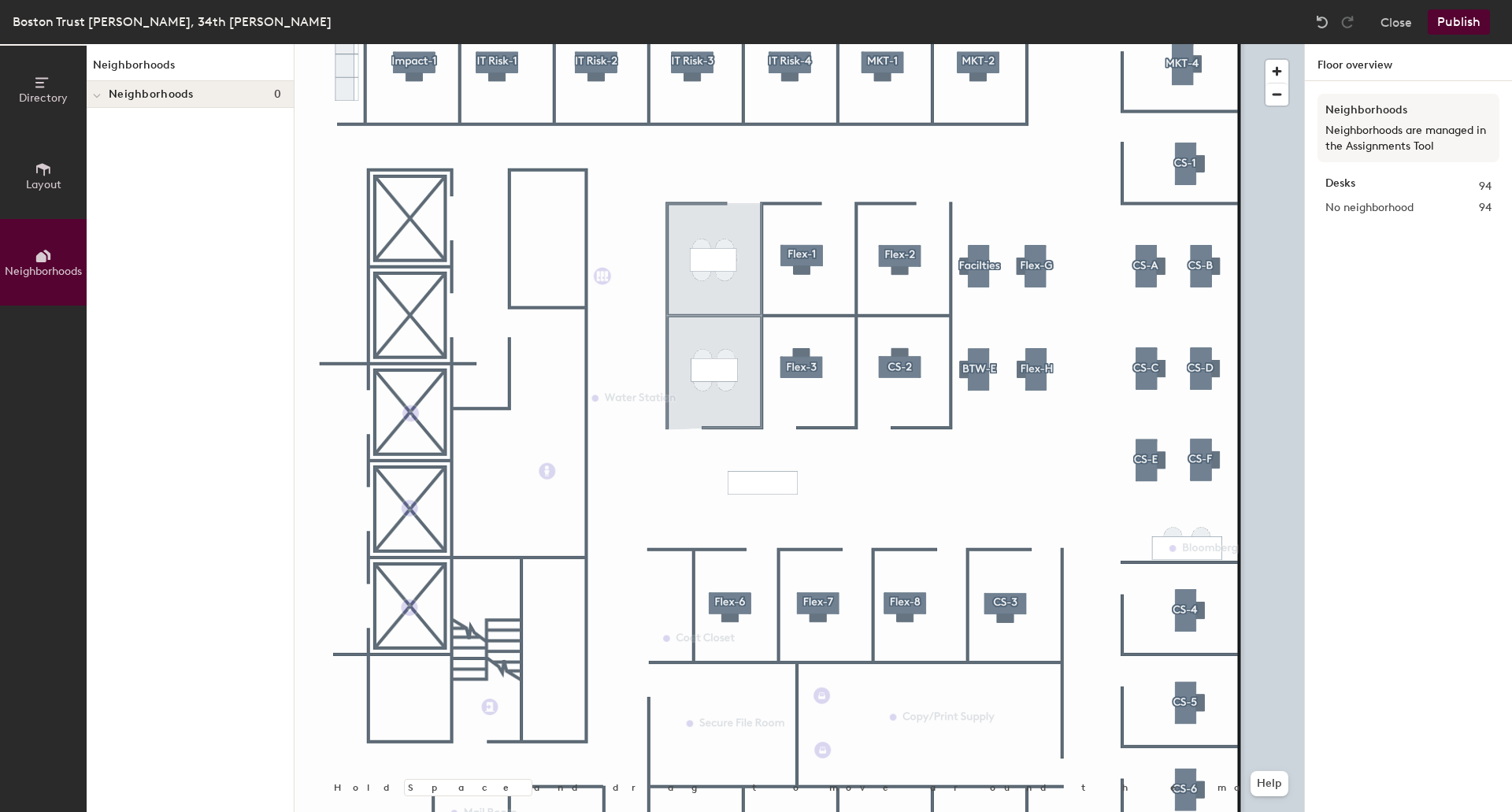
click at [908, 44] on div at bounding box center [799, 44] width 1009 height 0
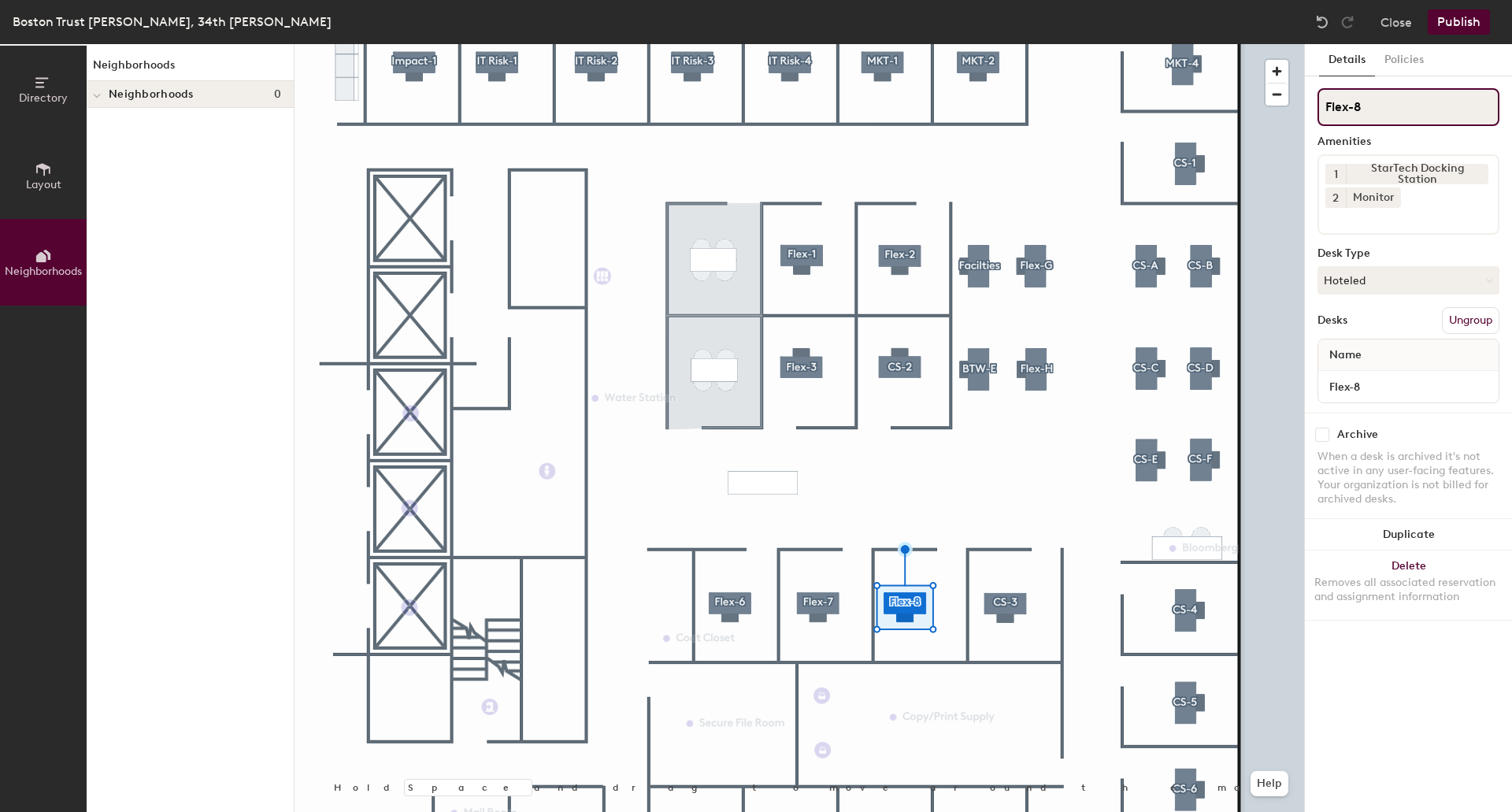
click at [1386, 103] on input "Flex-8" at bounding box center [1408, 108] width 182 height 38
type input "Flex-4"
click at [1377, 386] on input "Flex-8" at bounding box center [1408, 387] width 174 height 22
type input "Flex-4"
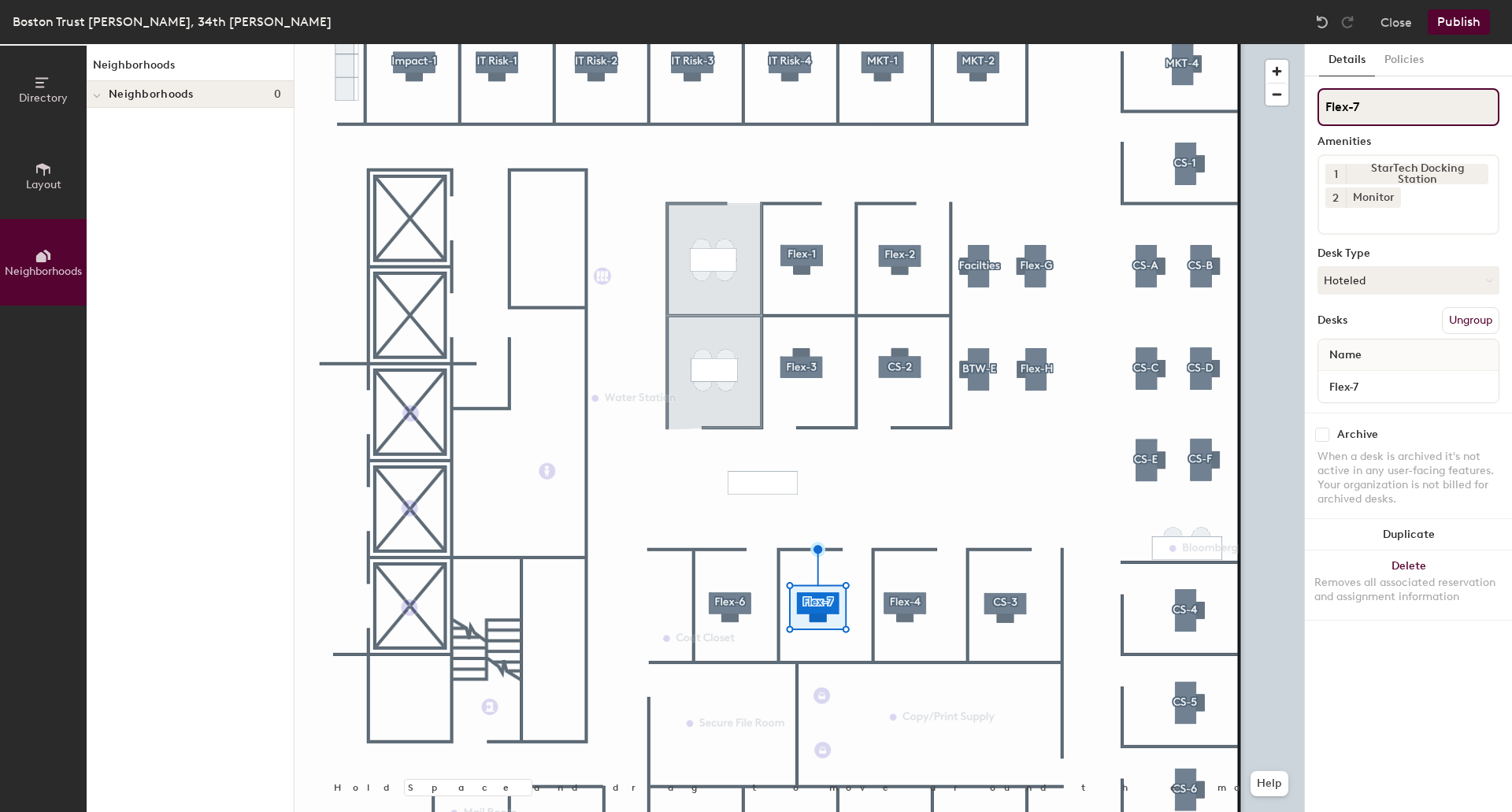
drag, startPoint x: 1395, startPoint y: 106, endPoint x: 1308, endPoint y: 103, distance: 87.1
click at [1308, 103] on div "Details Policies Flex-7 Amenities 1 StarTech Docking Station 2 Monitor Desk Typ…" at bounding box center [1408, 427] width 207 height 767
click at [1355, 106] on input "Corp-3" at bounding box center [1408, 108] width 182 height 38
drag, startPoint x: 1376, startPoint y: 110, endPoint x: 1274, endPoint y: 103, distance: 102.2
click at [1274, 103] on div "Directory Layout Neighborhoods Neighborhoods Neighborhoods 0 Hold Space and dra…" at bounding box center [756, 427] width 1512 height 767
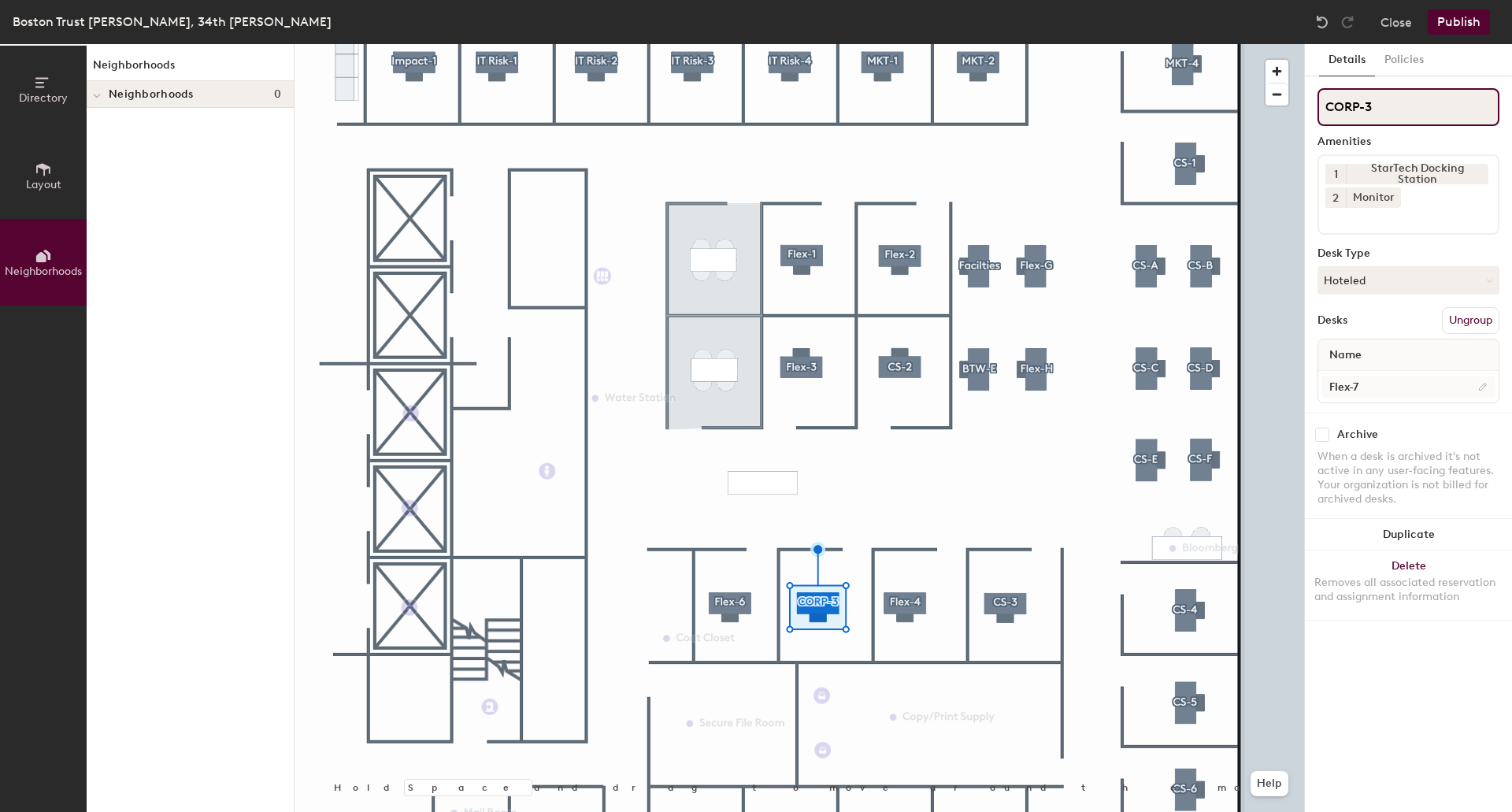
type input "CORP-3"
click at [1372, 388] on input "Flex-7" at bounding box center [1408, 387] width 174 height 22
paste input "CORP-3"
type input "CORP-3"
click at [1287, 106] on div "Directory Layout Neighborhoods Neighborhoods Neighborhoods 0 Hold Space and dra…" at bounding box center [756, 427] width 1512 height 767
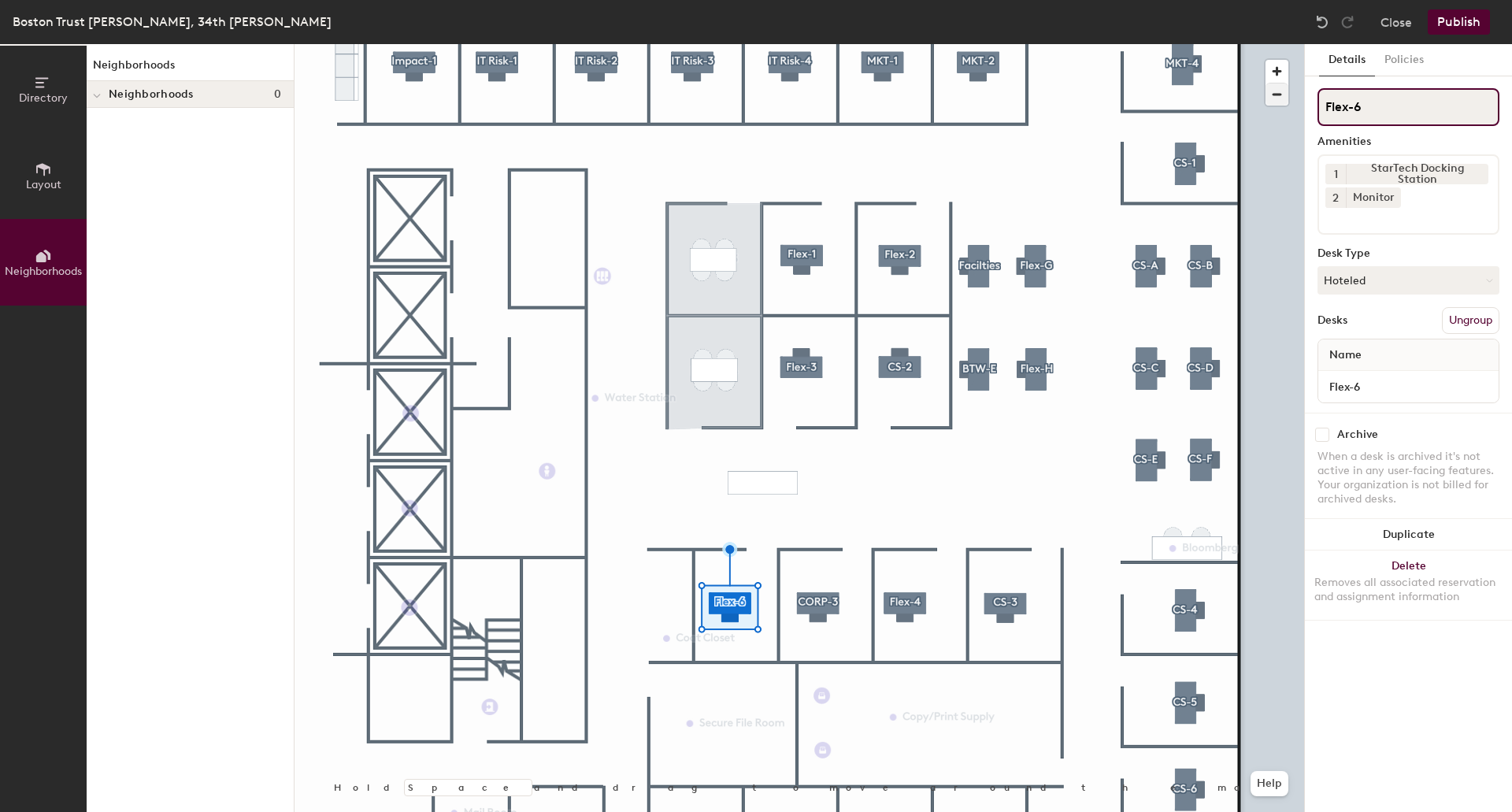
drag, startPoint x: 1388, startPoint y: 110, endPoint x: 1273, endPoint y: 103, distance: 115.2
click at [1273, 103] on div "Directory Layout Neighborhoods Neighborhoods Neighborhoods 0 Hold Space and dra…" at bounding box center [756, 427] width 1512 height 767
paste input "CORP"
click at [1282, 106] on div "Directory Layout Neighborhoods Neighborhoods Neighborhoods 0 Hold Space and dra…" at bounding box center [756, 427] width 1512 height 767
type input "CORP-2"
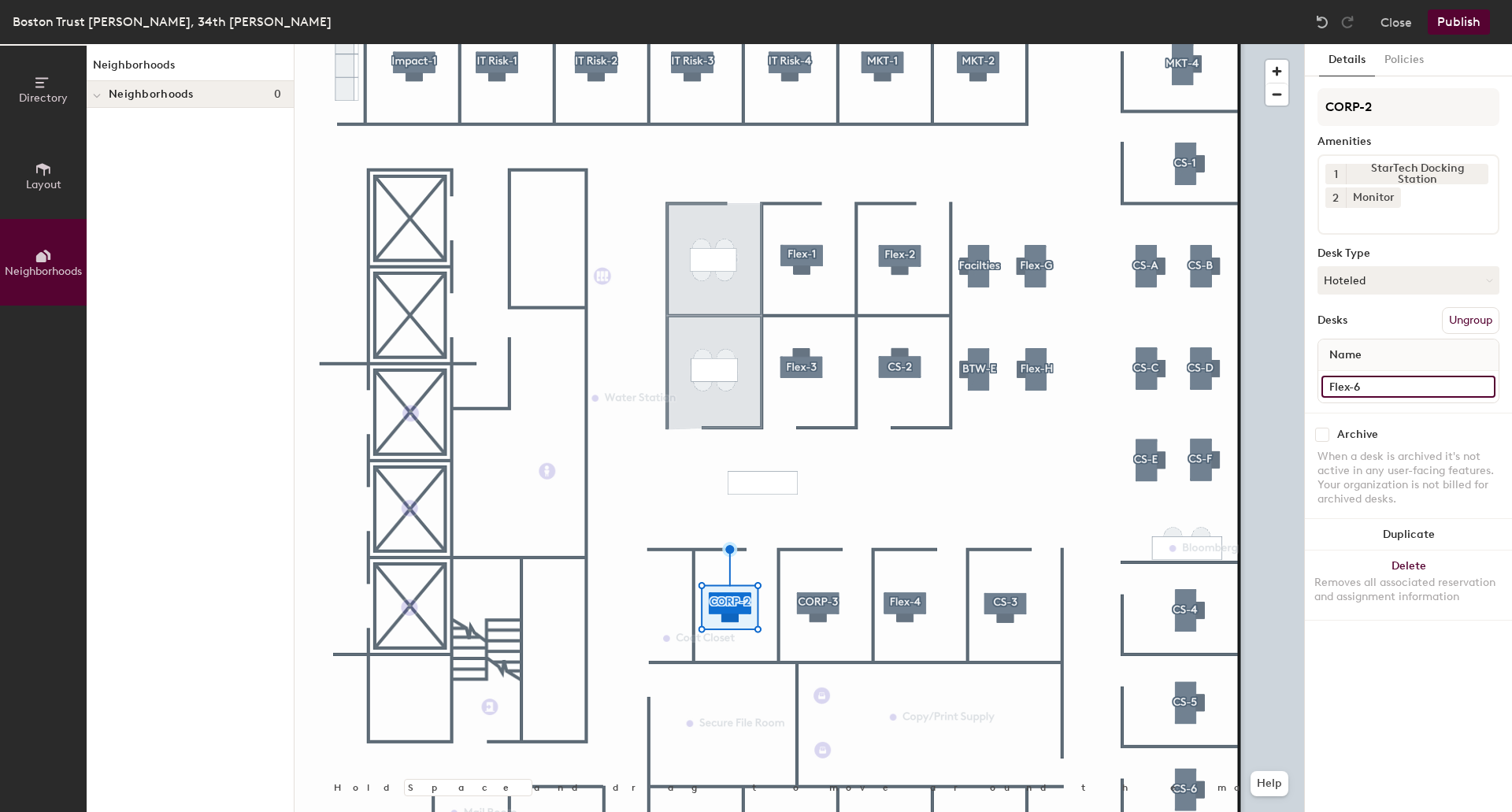
click at [1375, 382] on input "Flex-6" at bounding box center [1408, 387] width 174 height 22
paste input "CORP-2"
type input "CORP-2"
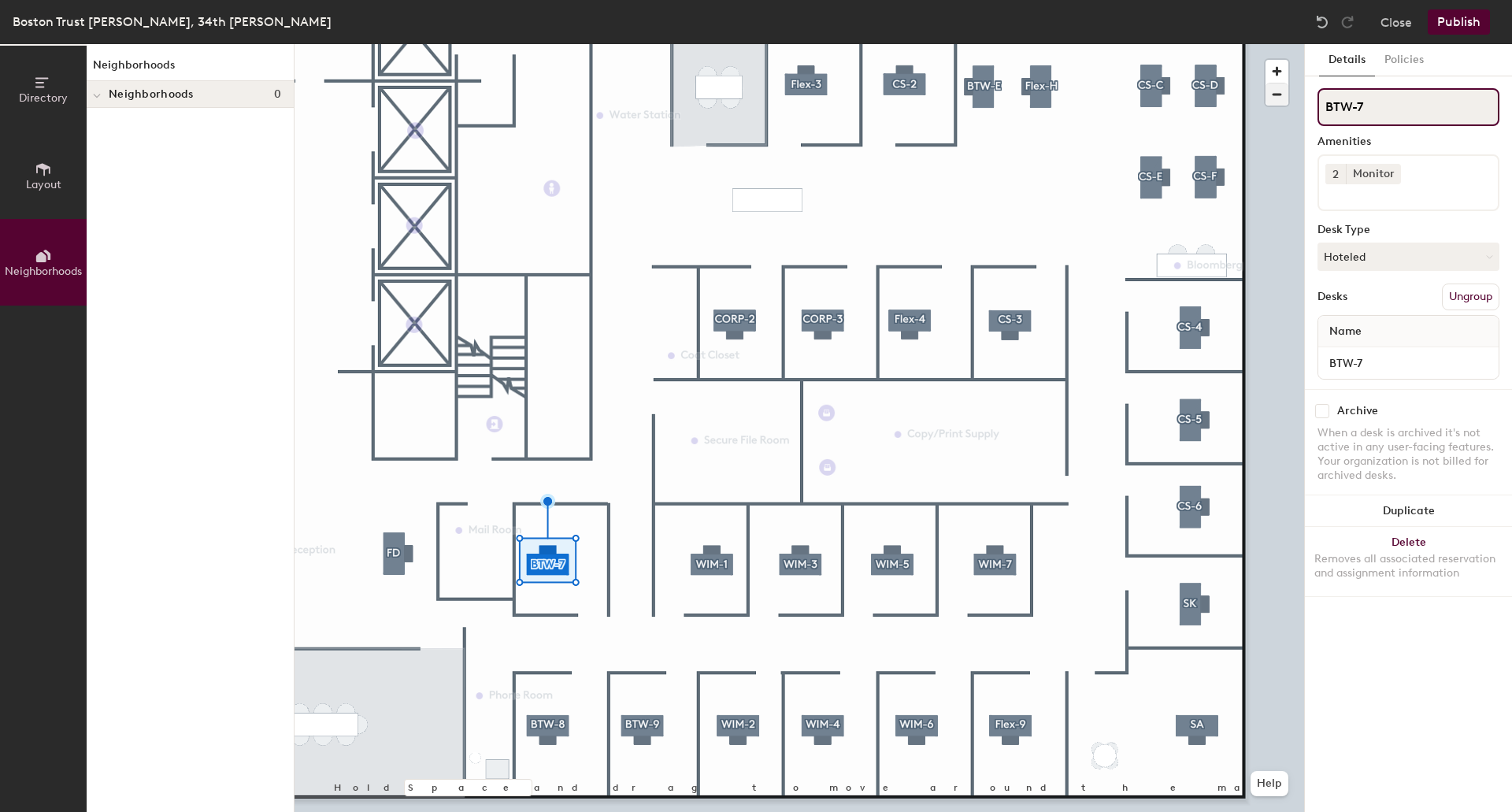
drag, startPoint x: 1365, startPoint y: 100, endPoint x: 1278, endPoint y: 105, distance: 87.1
click at [1278, 105] on div "Directory Layout Neighborhoods Neighborhoods Neighborhoods 0 Hold Space and dra…" at bounding box center [756, 427] width 1512 height 767
paste input "CORP-2"
type input "CORP-4"
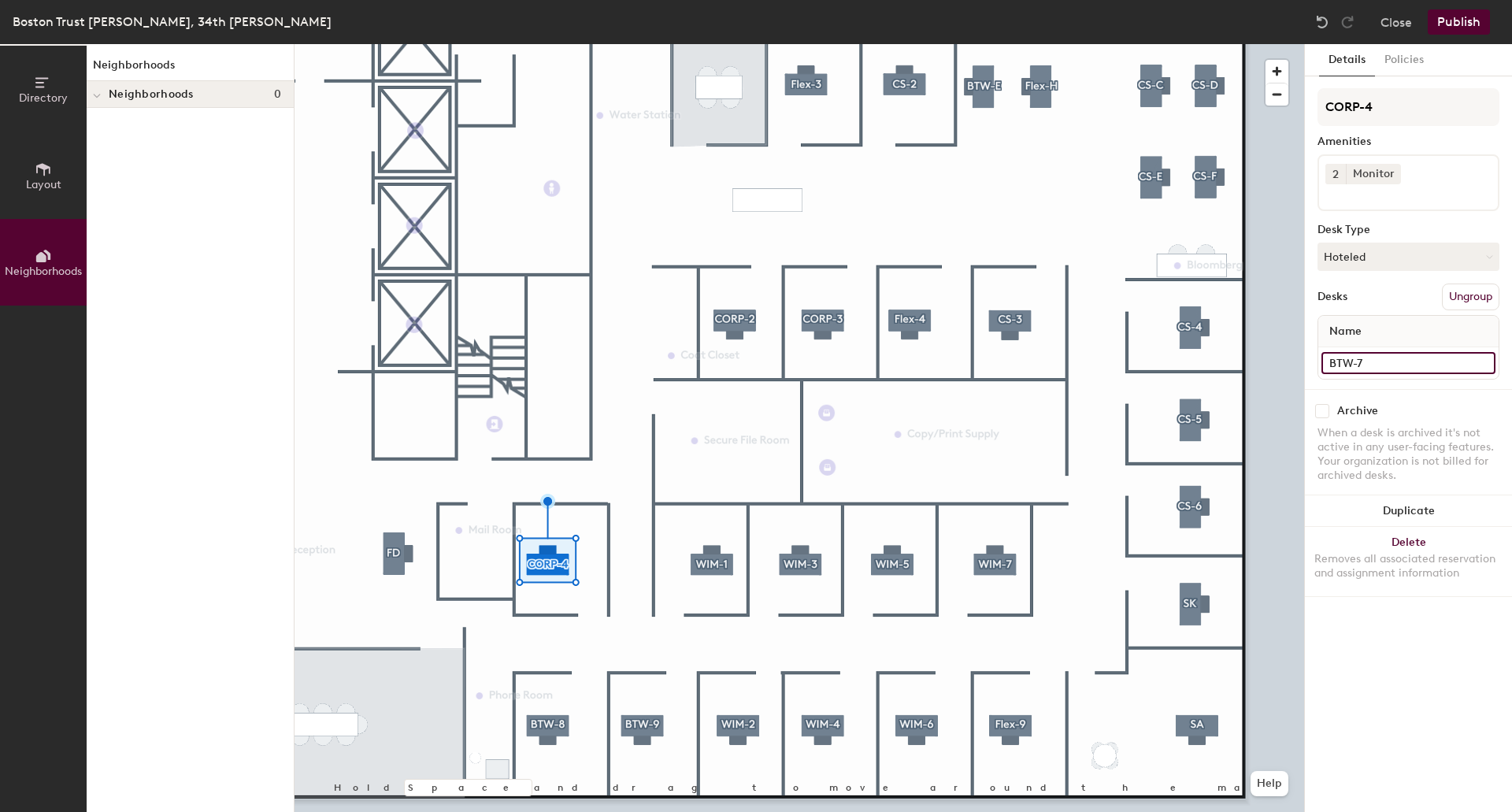
click at [1375, 358] on input "BTW-7" at bounding box center [1408, 363] width 174 height 22
paste input "CORP-2"
type input "CORP-4"
click at [545, 44] on div at bounding box center [799, 44] width 1009 height 0
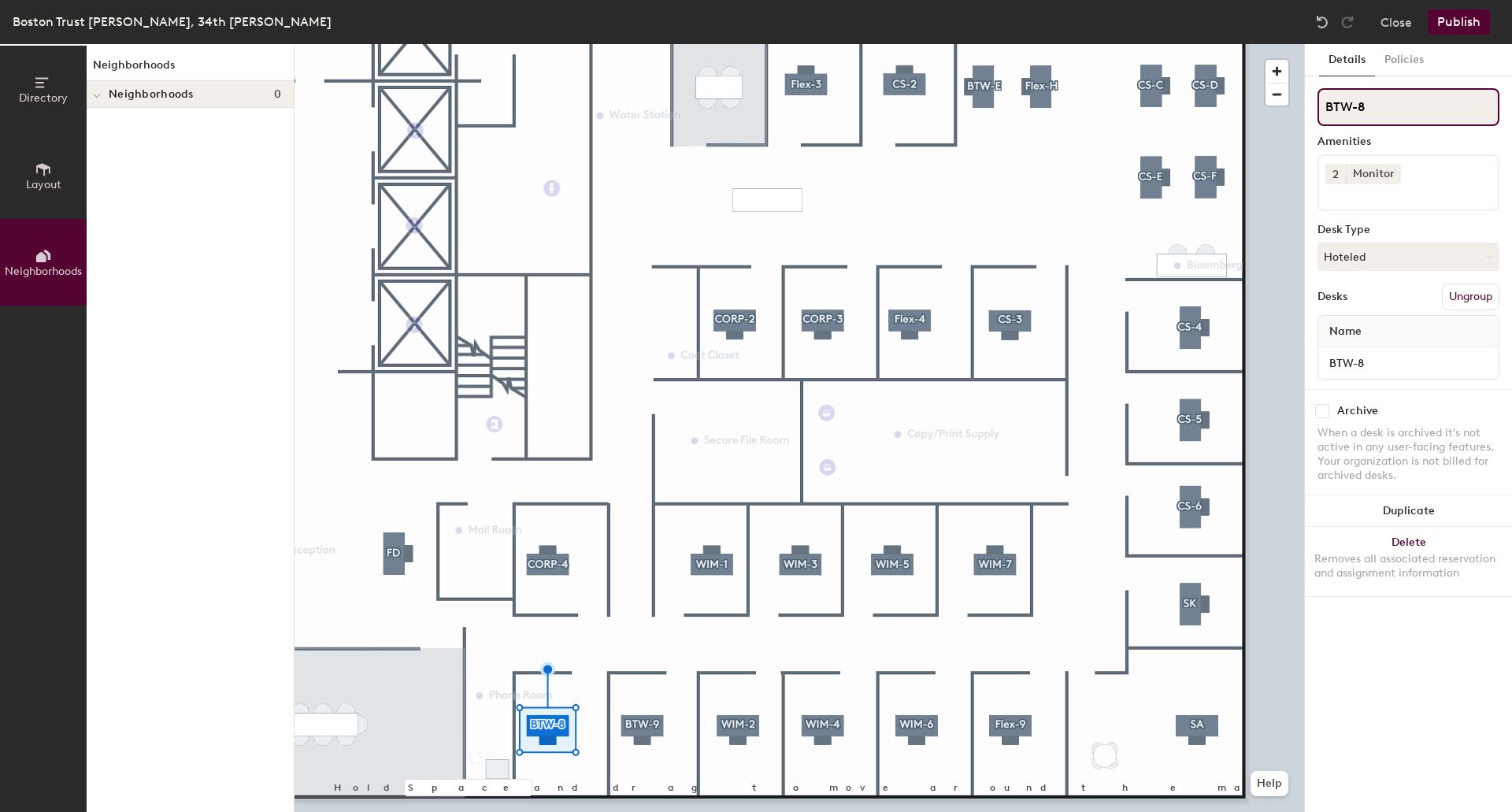
click at [1223, 100] on div "Directory Layout Neighborhoods Neighborhoods Neighborhoods 0 Hold Space and dra…" at bounding box center [756, 427] width 1512 height 767
paste input "CORP-2"
drag, startPoint x: 1366, startPoint y: 108, endPoint x: 1336, endPoint y: 108, distance: 30.0
click at [1336, 108] on input "CORP-5" at bounding box center [1408, 108] width 182 height 38
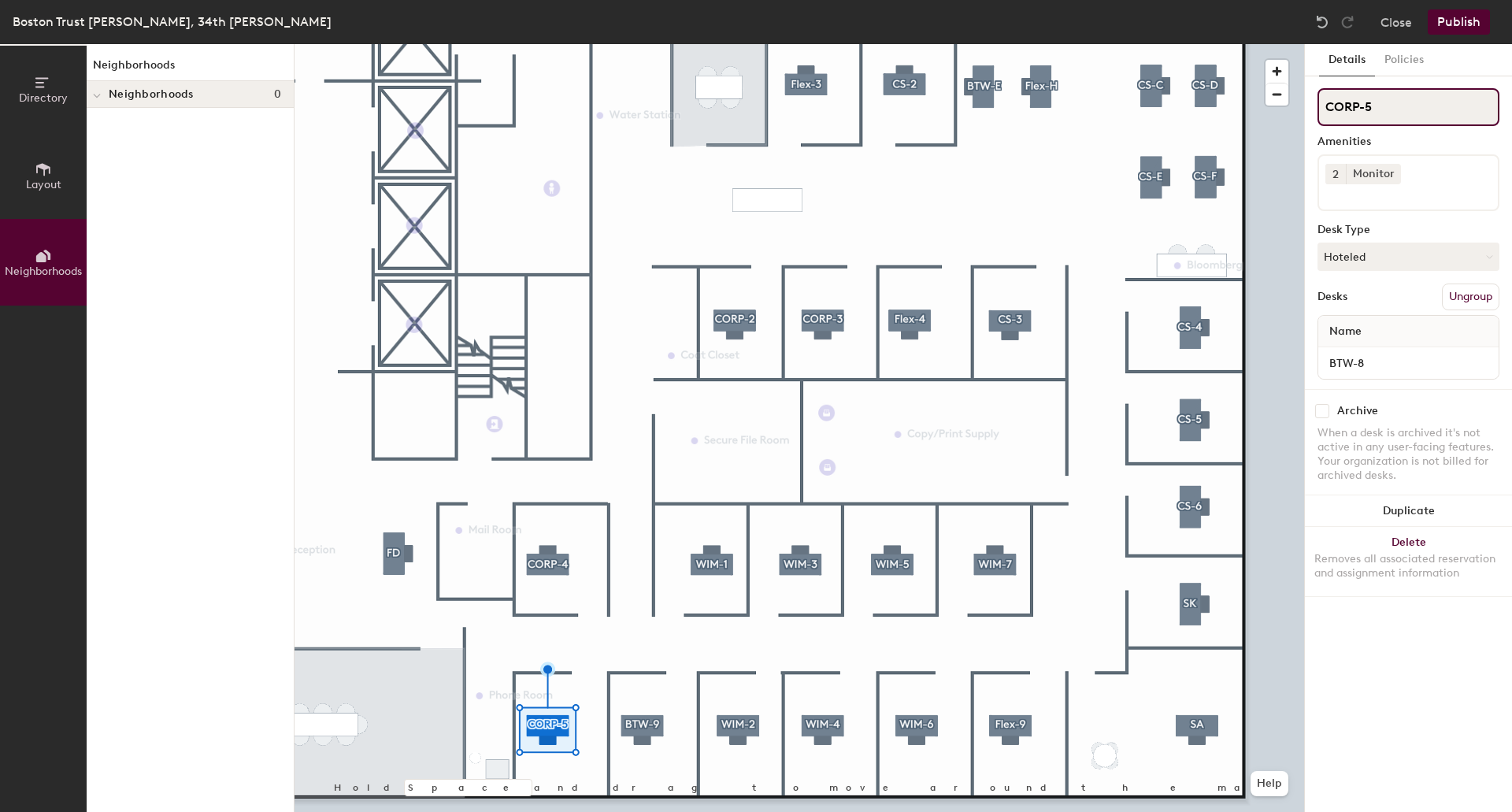
click at [1264, 107] on div "Directory Layout Neighborhoods Neighborhoods Neighborhoods 0 Hold Space and dra…" at bounding box center [756, 427] width 1512 height 767
type input "CORP-5"
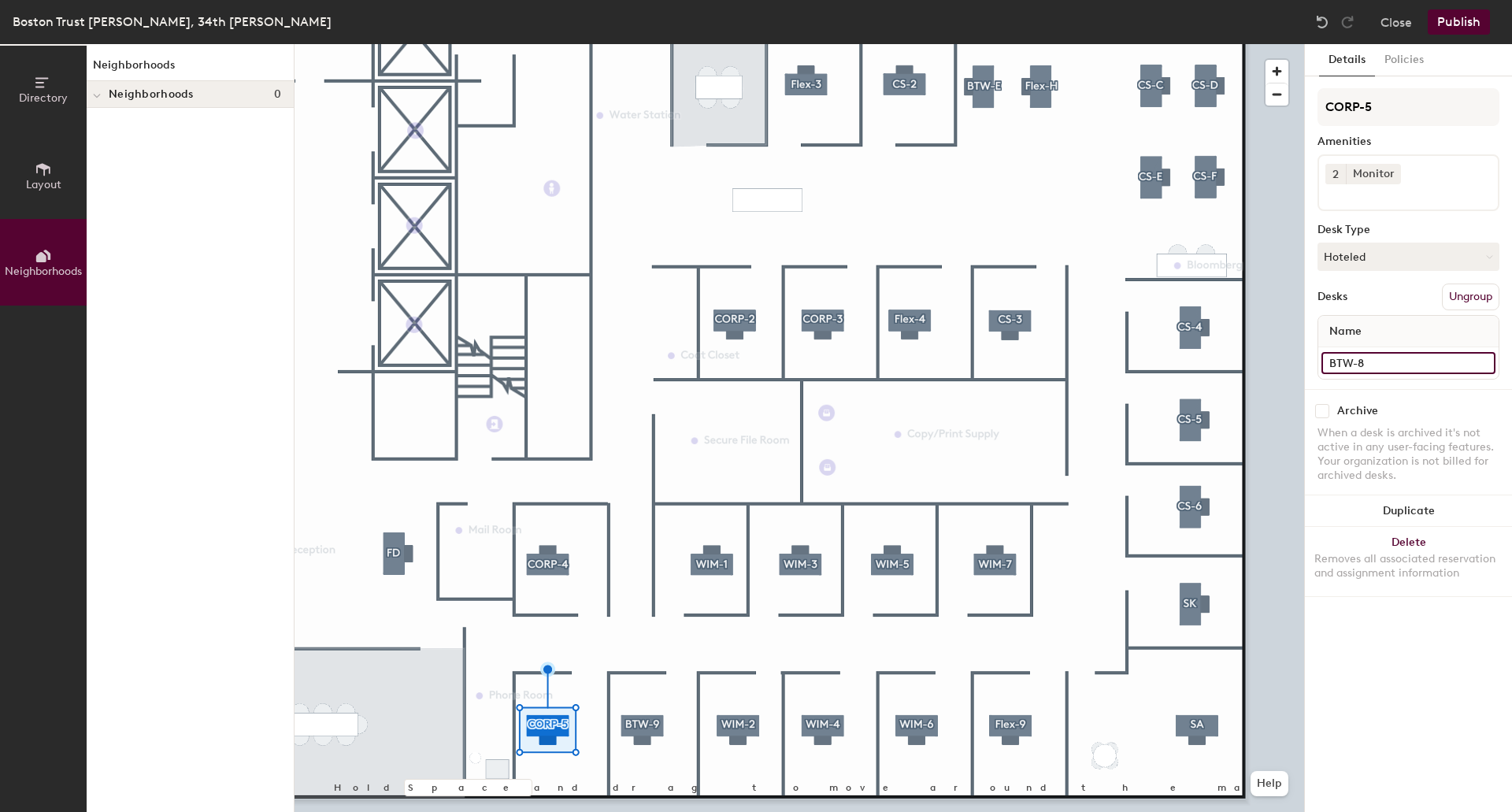
click at [1375, 360] on input "BTW-8" at bounding box center [1408, 363] width 174 height 22
paste input "CORP-"
type input "CORP-5"
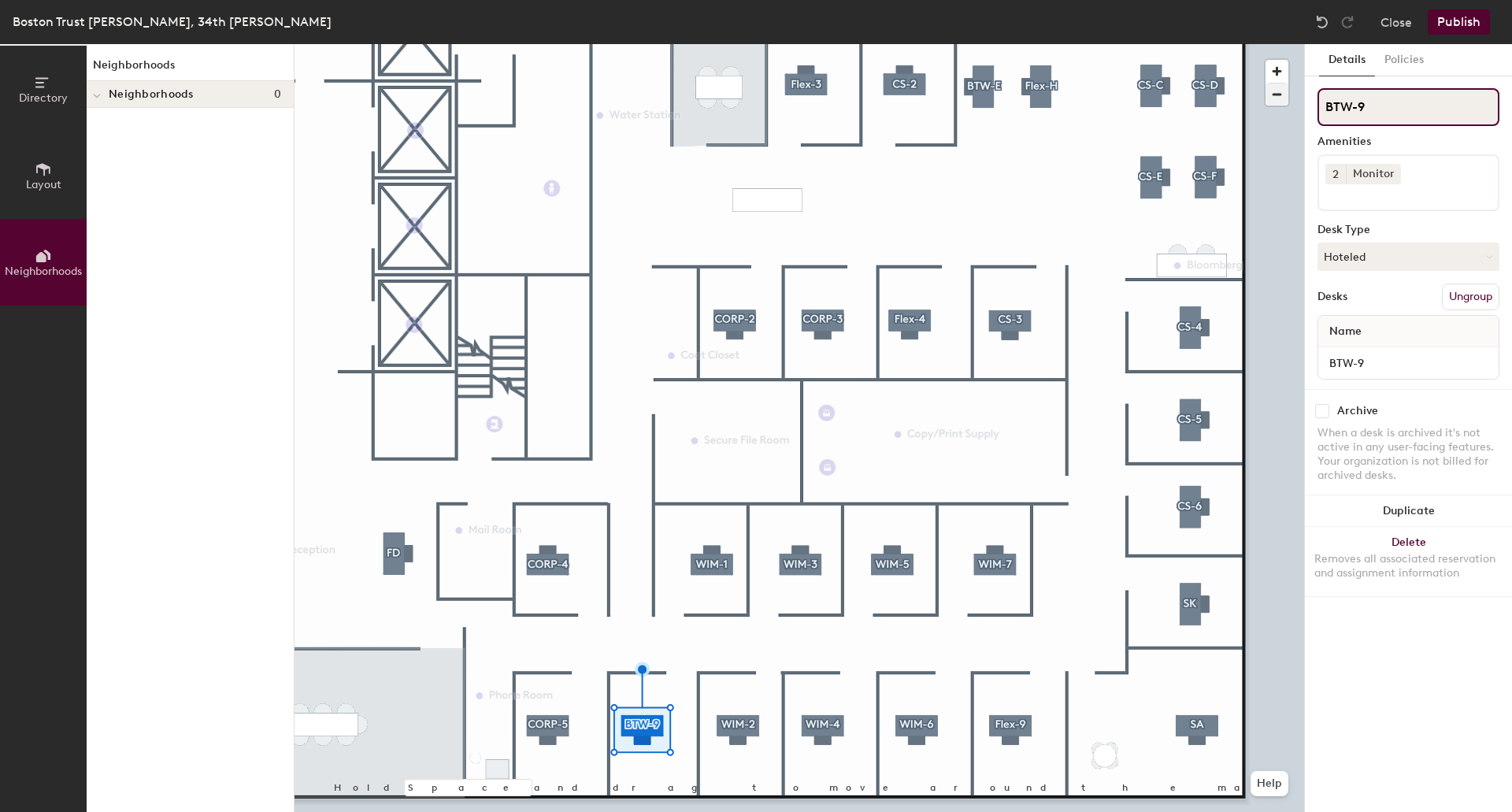
click at [1192, 96] on div "Directory Layout Neighborhoods Neighborhoods Neighborhoods 0 Hold Space and dra…" at bounding box center [756, 427] width 1512 height 767
paste input "CORP-"
type input "CORP-6"
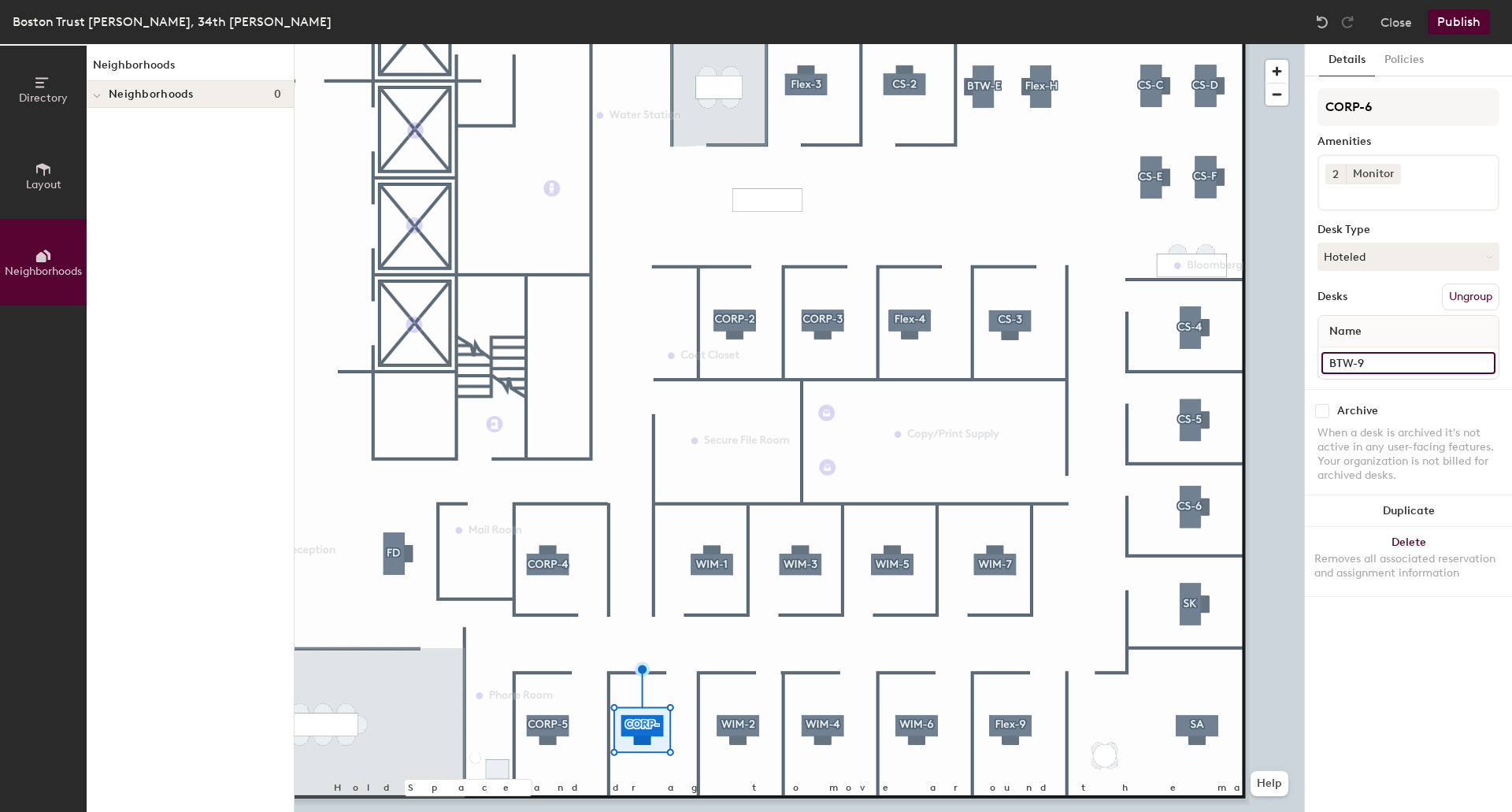
click at [1365, 363] on input "BTW-9" at bounding box center [1408, 363] width 174 height 22
paste input "CORP-"
type input "CORP-6"
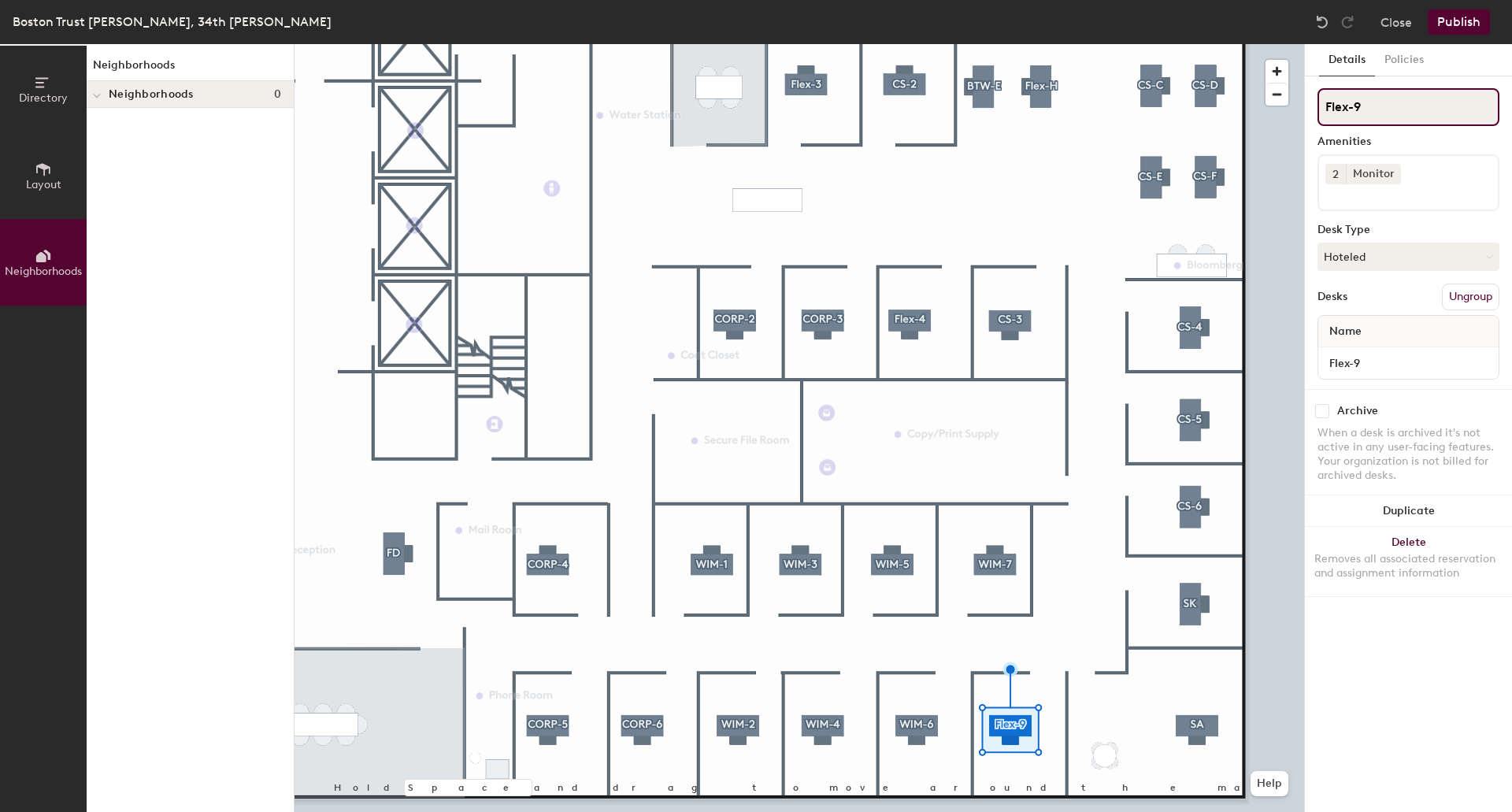
click at [1380, 108] on input "Flex-9" at bounding box center [1408, 108] width 182 height 38
paste input "CORP-"
click at [1214, 107] on div "Directory Layout Neighborhoods Neighborhoods Neighborhoods 0 Hold Space and dra…" at bounding box center [756, 427] width 1512 height 767
paste input
type input "CORP-7"
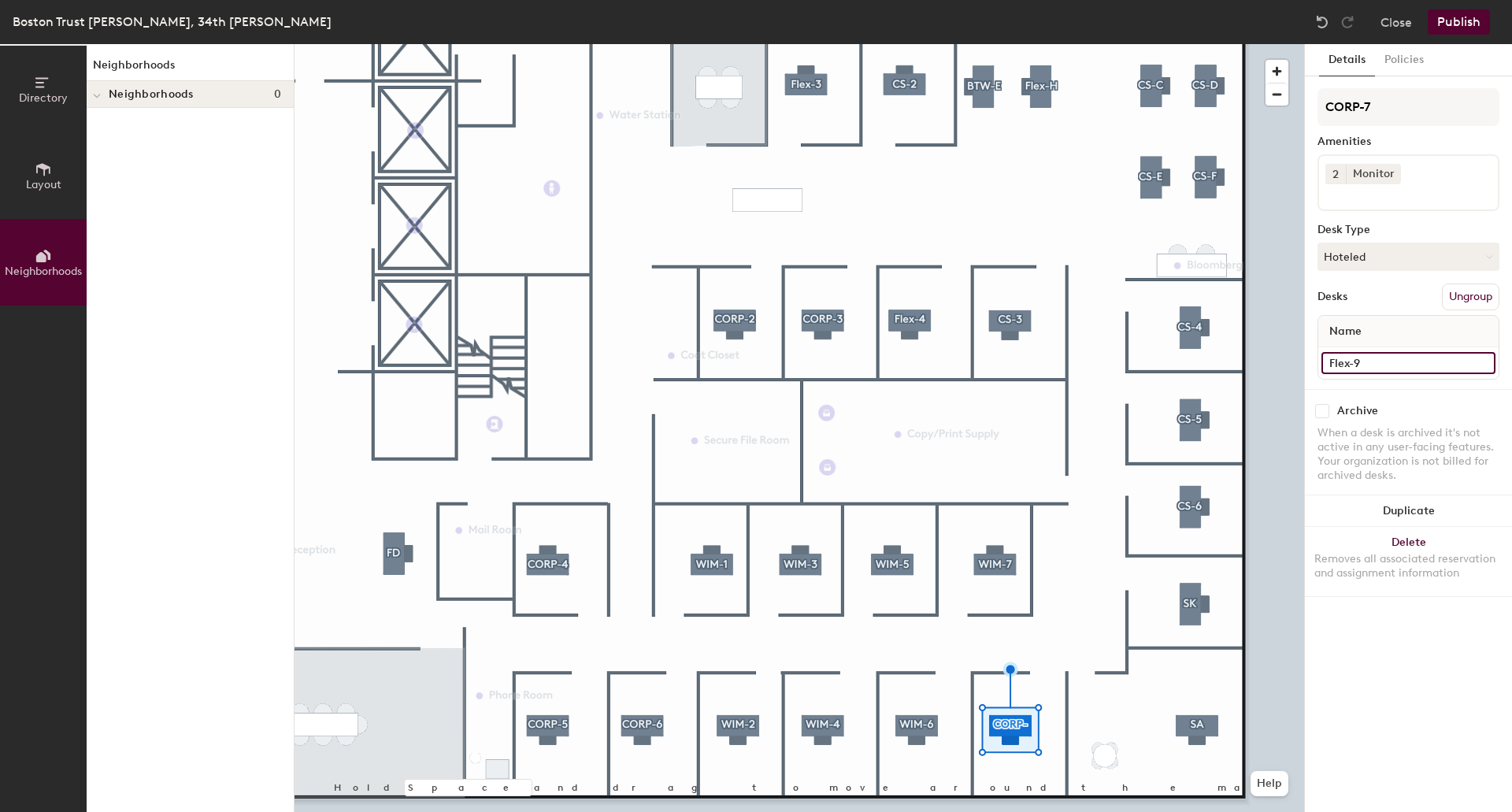
click at [1379, 364] on input "Flex-9" at bounding box center [1408, 363] width 174 height 22
paste input "CORP-"
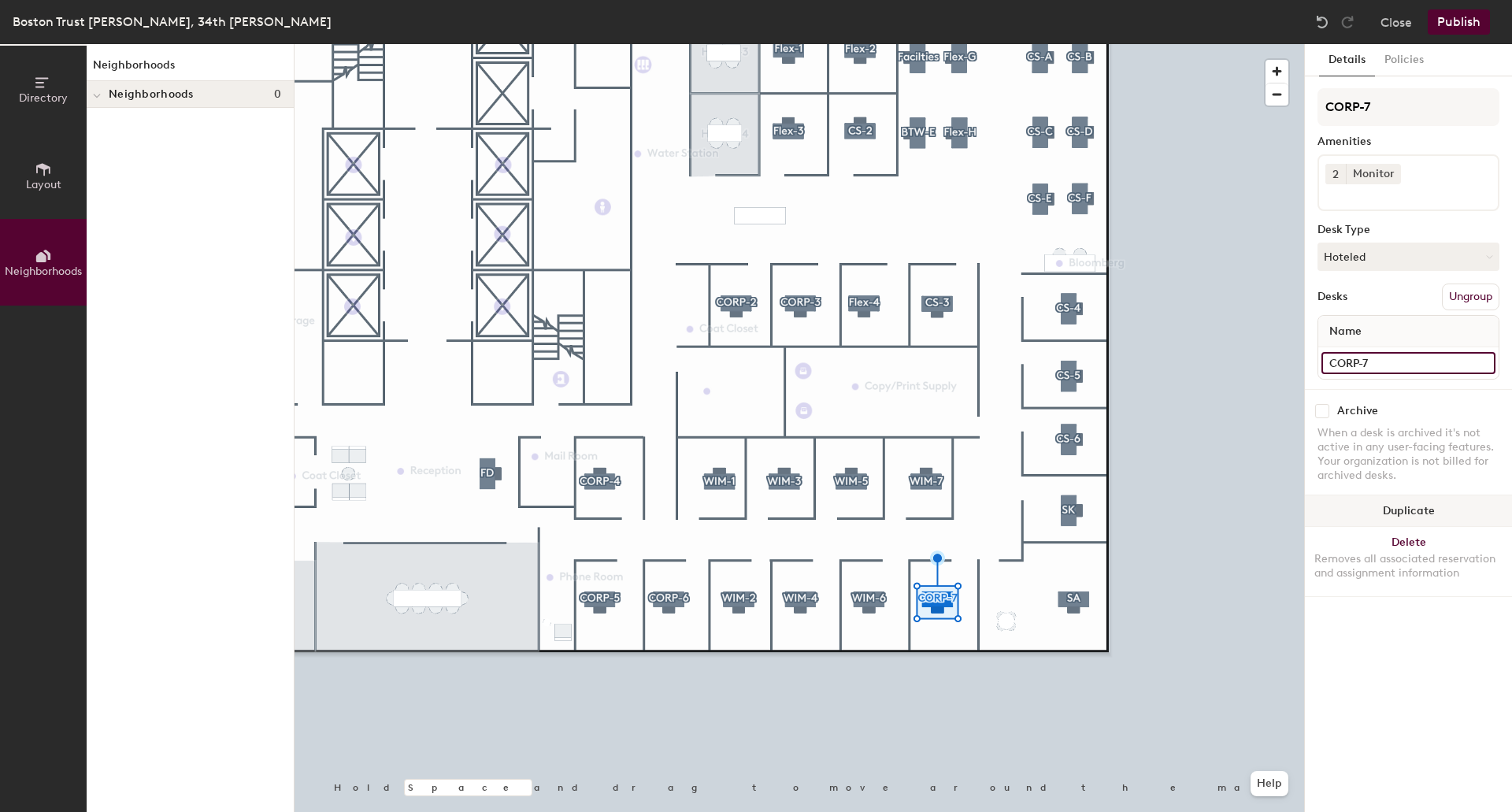
type input "CORP-7"
click at [1046, 811] on html "Skip navigation Schedule Office People Analytics Visits Deliveries Services Man…" at bounding box center [756, 406] width 1512 height 812
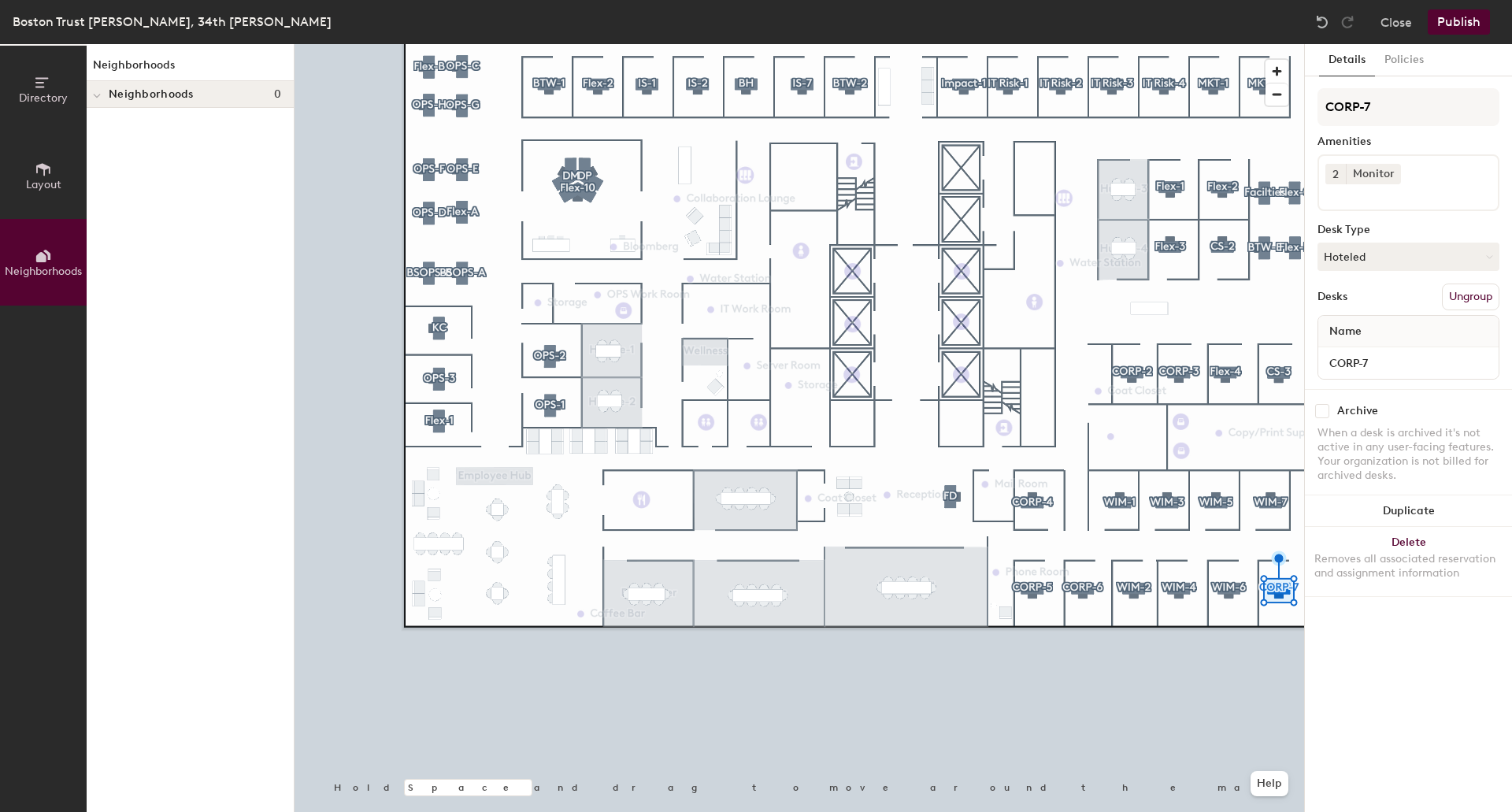
click at [268, 238] on div "Directory Layout Neighborhoods Neighborhoods Neighborhoods 0 Hold Space and dra…" at bounding box center [756, 427] width 1512 height 767
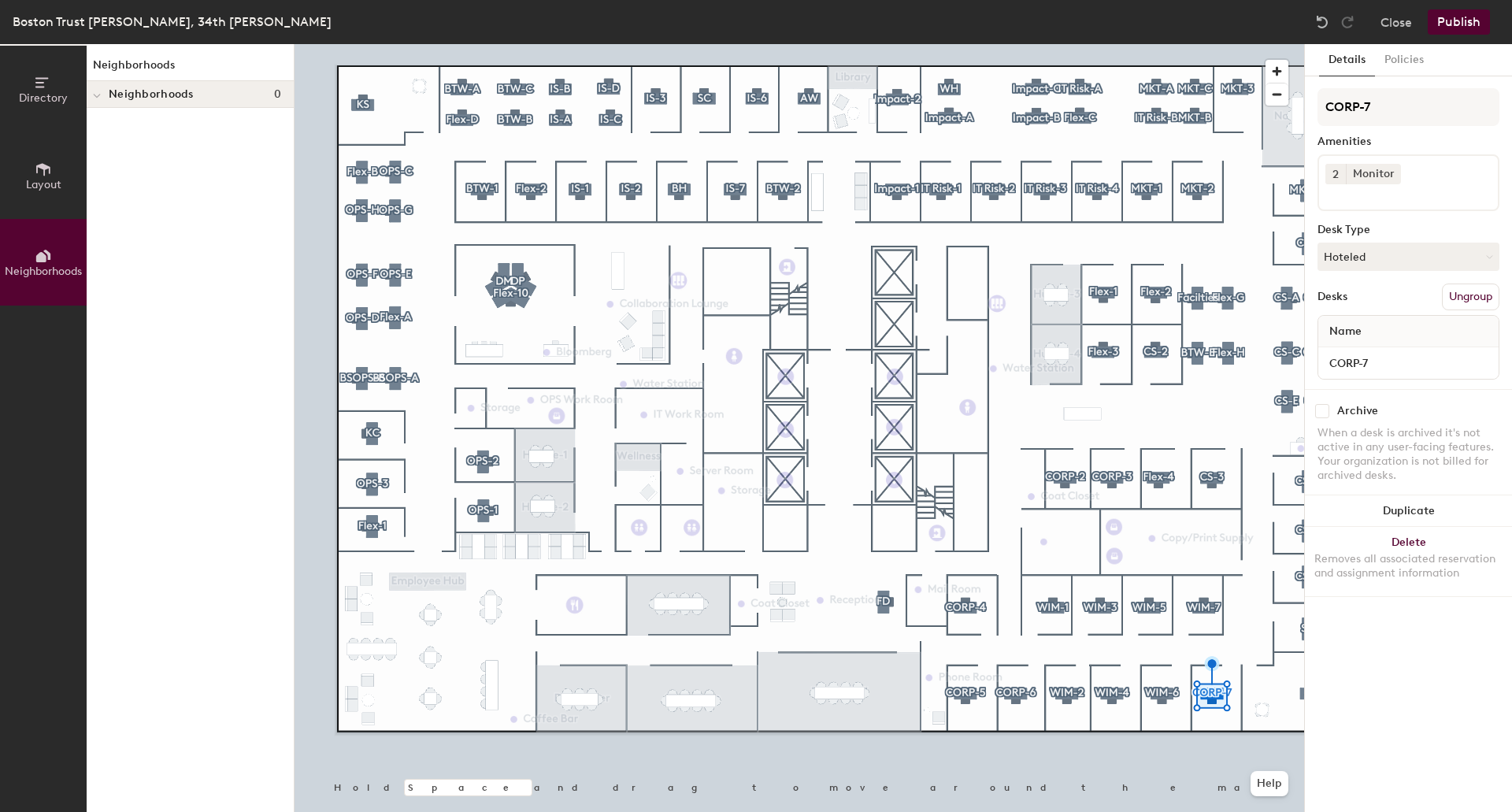
click at [577, 44] on div at bounding box center [799, 44] width 1009 height 0
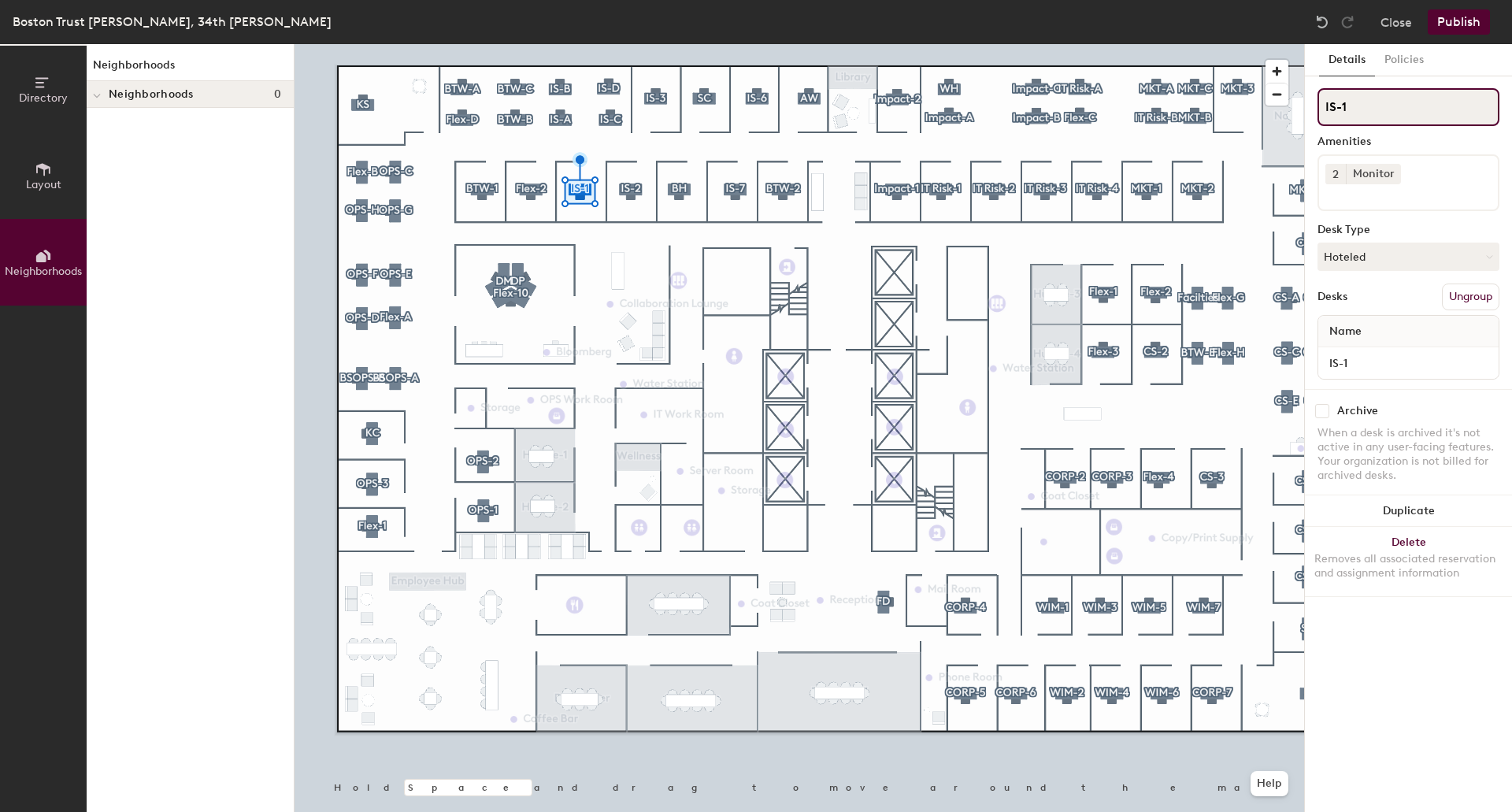
click at [1279, 105] on div "Directory Layout Neighborhoods Neighborhoods Neighborhoods 0 Hold Space and dra…" at bounding box center [756, 427] width 1512 height 767
click at [1336, 105] on input "IS-1" at bounding box center [1408, 108] width 182 height 38
click at [1303, 109] on div "Directory Layout Neighborhoods Neighborhoods Neighborhoods 0 Hold Space and dra…" at bounding box center [756, 427] width 1512 height 767
click at [1250, 109] on div "Directory Layout Neighborhoods Neighborhoods Neighborhoods 0 Hold Space and dra…" at bounding box center [756, 427] width 1512 height 767
paste input "IS-"
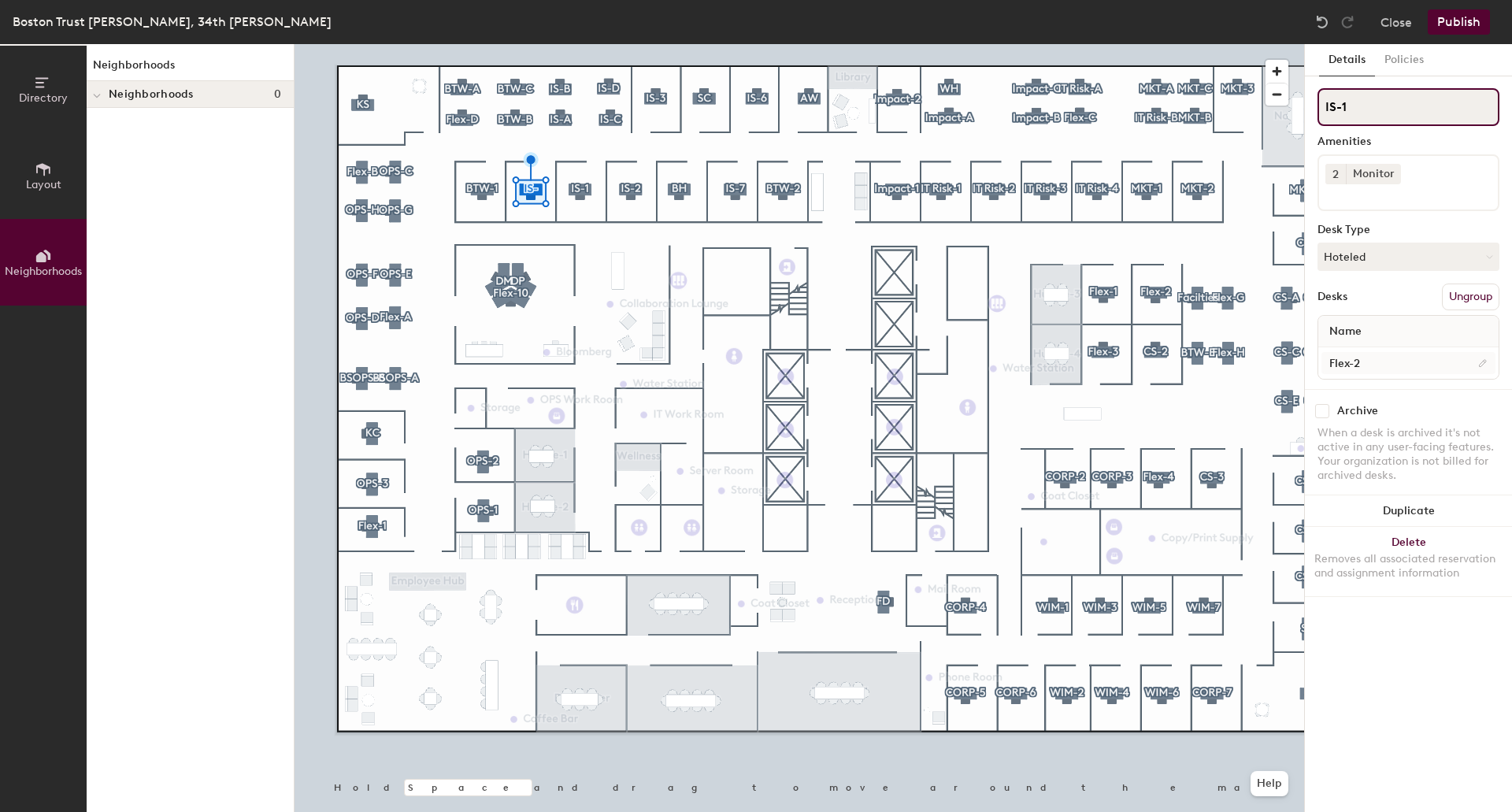
type input "IS-1"
click at [1377, 360] on input "Flex-2" at bounding box center [1408, 363] width 174 height 22
paste input "IS-"
type input "IS-1"
click at [1361, 104] on input "IS-1" at bounding box center [1408, 108] width 182 height 38
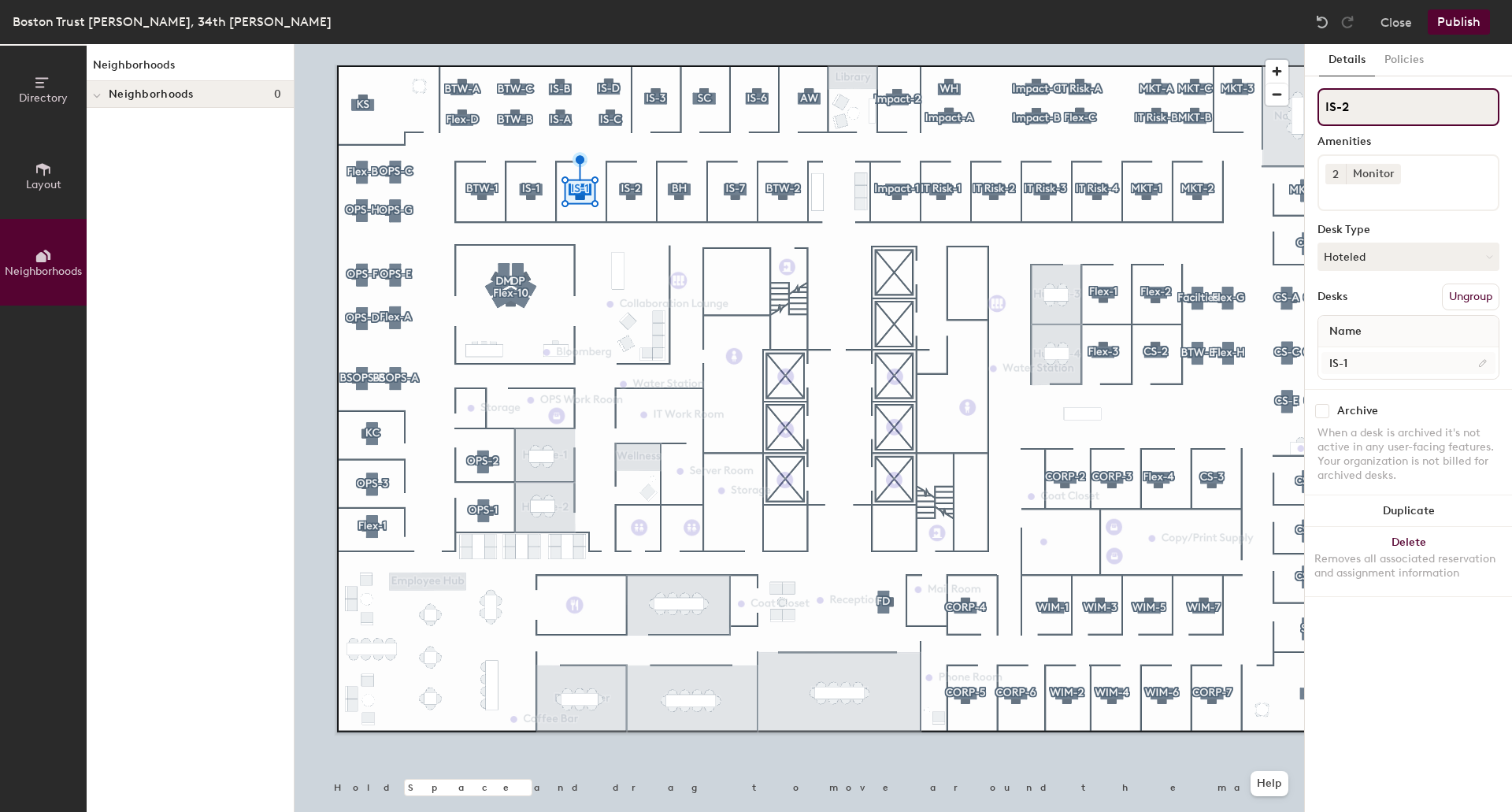
type input "IS-2"
click at [1382, 362] on input "IS-1" at bounding box center [1408, 363] width 174 height 22
type input "IS-2"
click at [1398, 108] on input "IS-2" at bounding box center [1408, 108] width 182 height 38
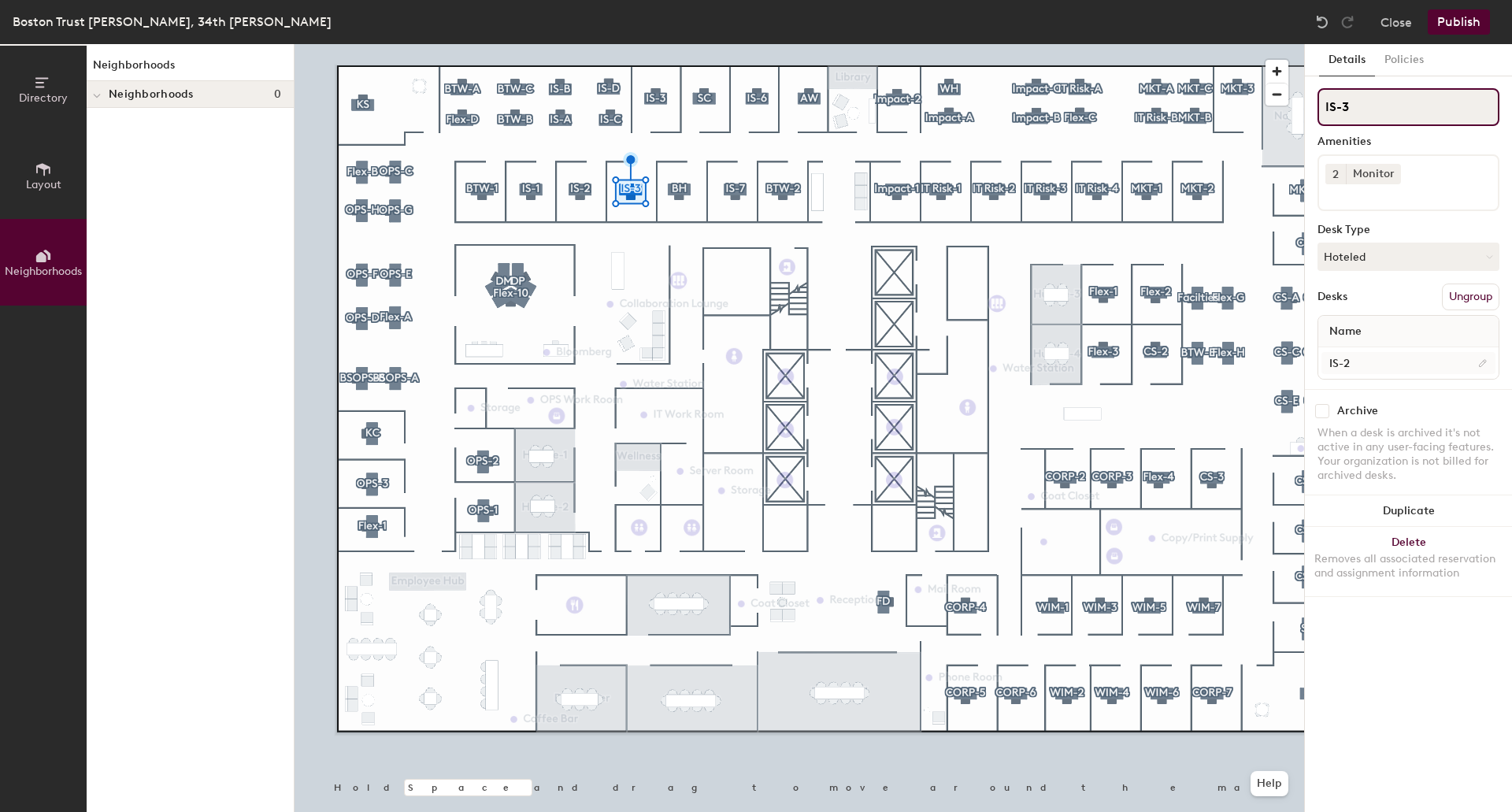
type input "IS-3"
click at [1362, 370] on input "IS-2" at bounding box center [1408, 363] width 174 height 22
click at [1365, 363] on input "IS-2" at bounding box center [1408, 363] width 174 height 22
type input "IS-3"
click at [1405, 111] on input "IS-3" at bounding box center [1408, 108] width 182 height 38
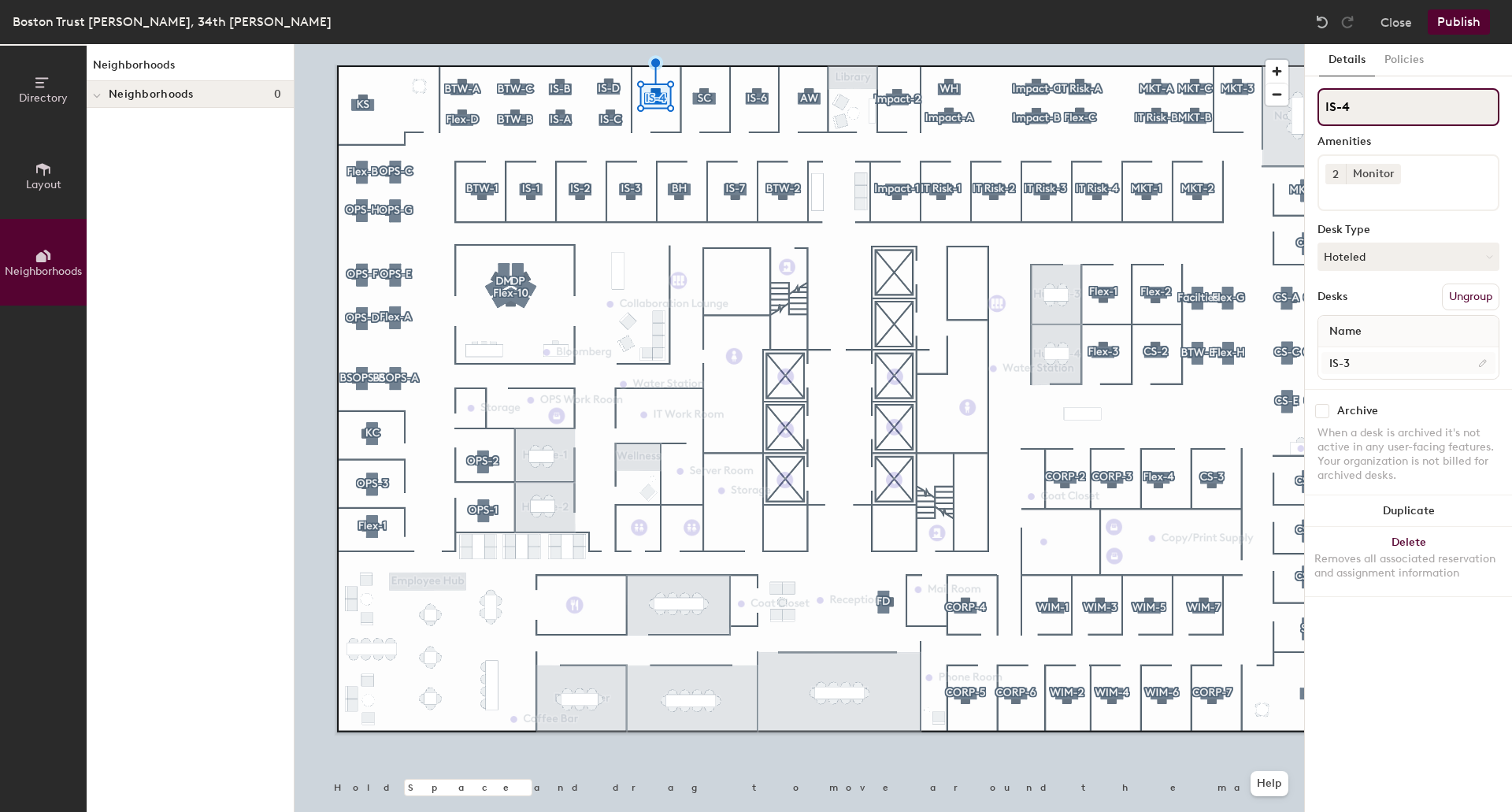
type input "IS-4"
click at [1375, 358] on input "IS-3" at bounding box center [1408, 363] width 174 height 22
click at [1377, 359] on input "IS-3" at bounding box center [1408, 363] width 174 height 22
type input "IS-4"
click at [1395, 106] on input "IS-7" at bounding box center [1408, 108] width 182 height 38
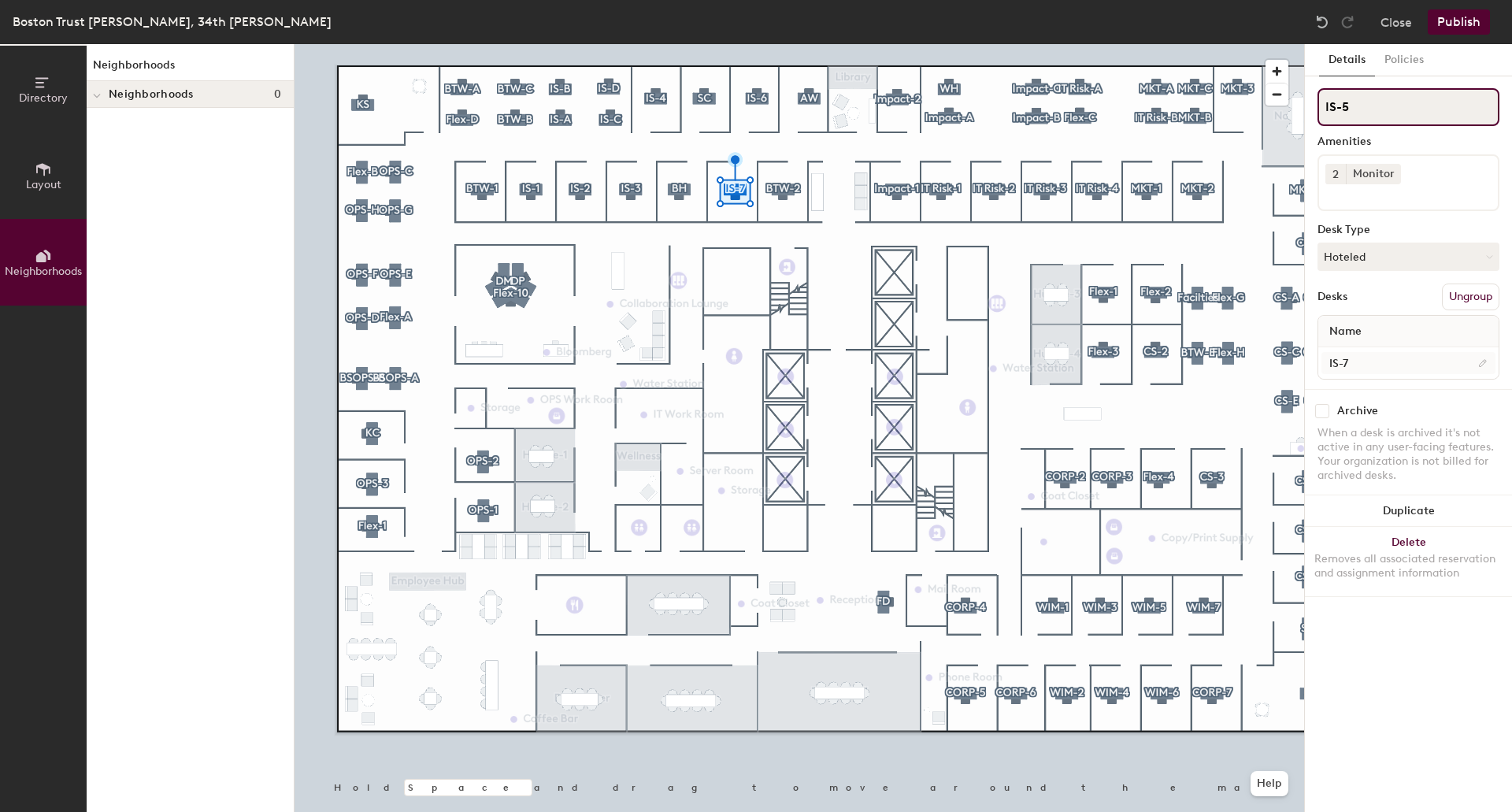
type input "IS-5"
click at [1385, 364] on input "IS-7" at bounding box center [1408, 363] width 174 height 22
click at [1388, 362] on input "IS-7" at bounding box center [1408, 363] width 174 height 22
type input "IS-5"
click at [782, 44] on div at bounding box center [799, 44] width 1009 height 0
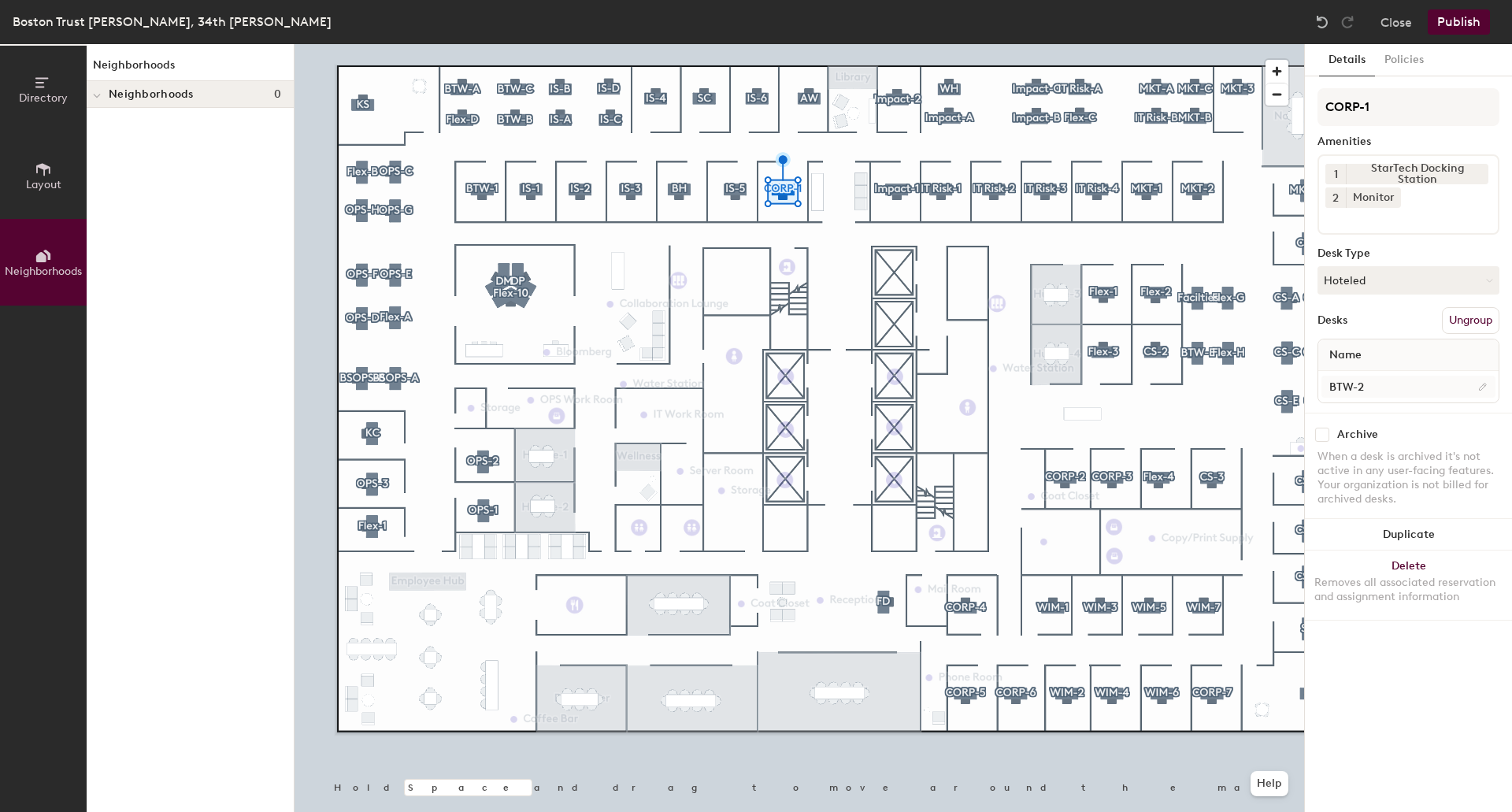
type input "CORP-1"
click at [1379, 382] on input "BTW-2" at bounding box center [1408, 387] width 174 height 22
paste input "CORP-1"
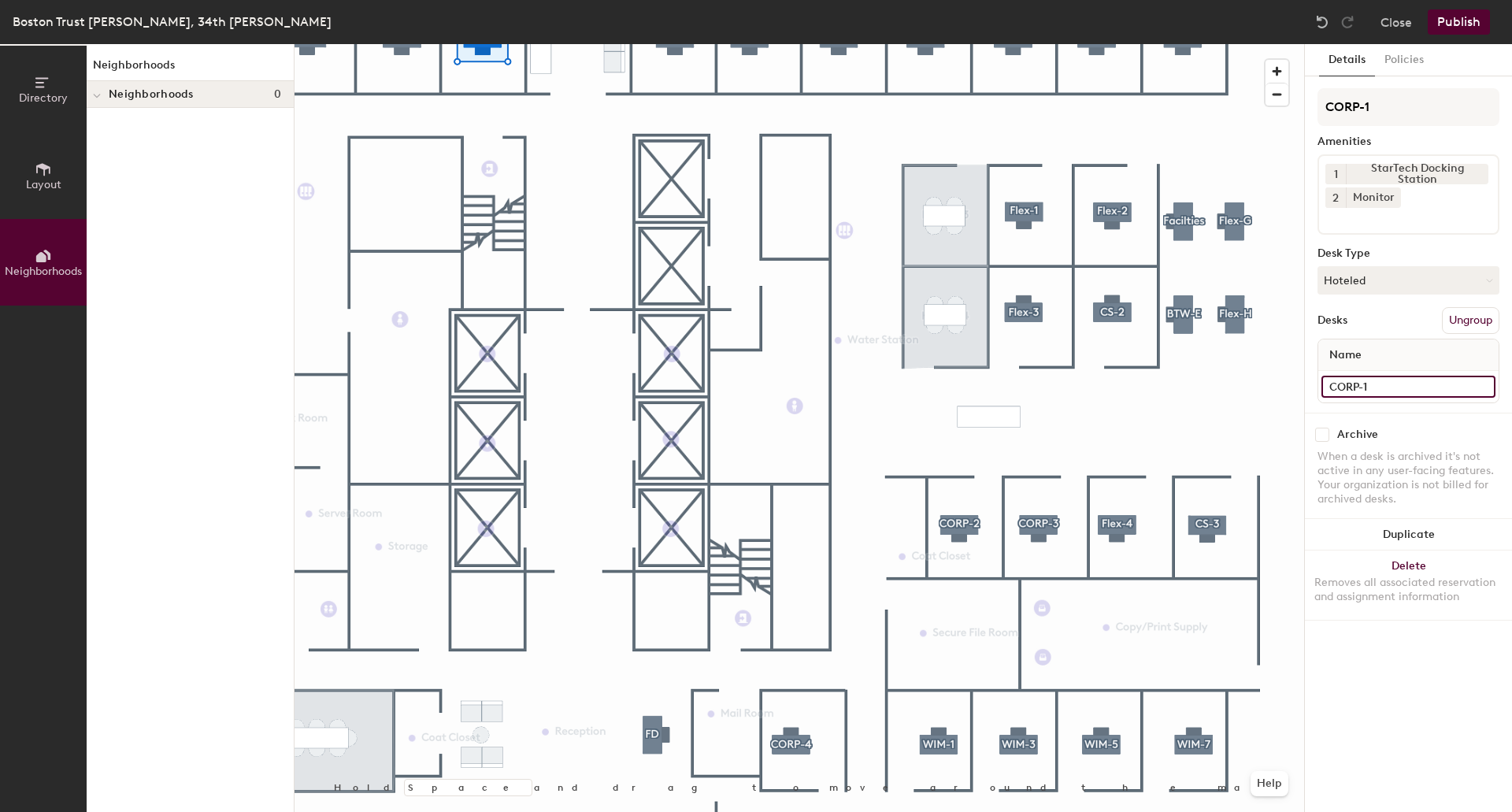
type input "CORP-1"
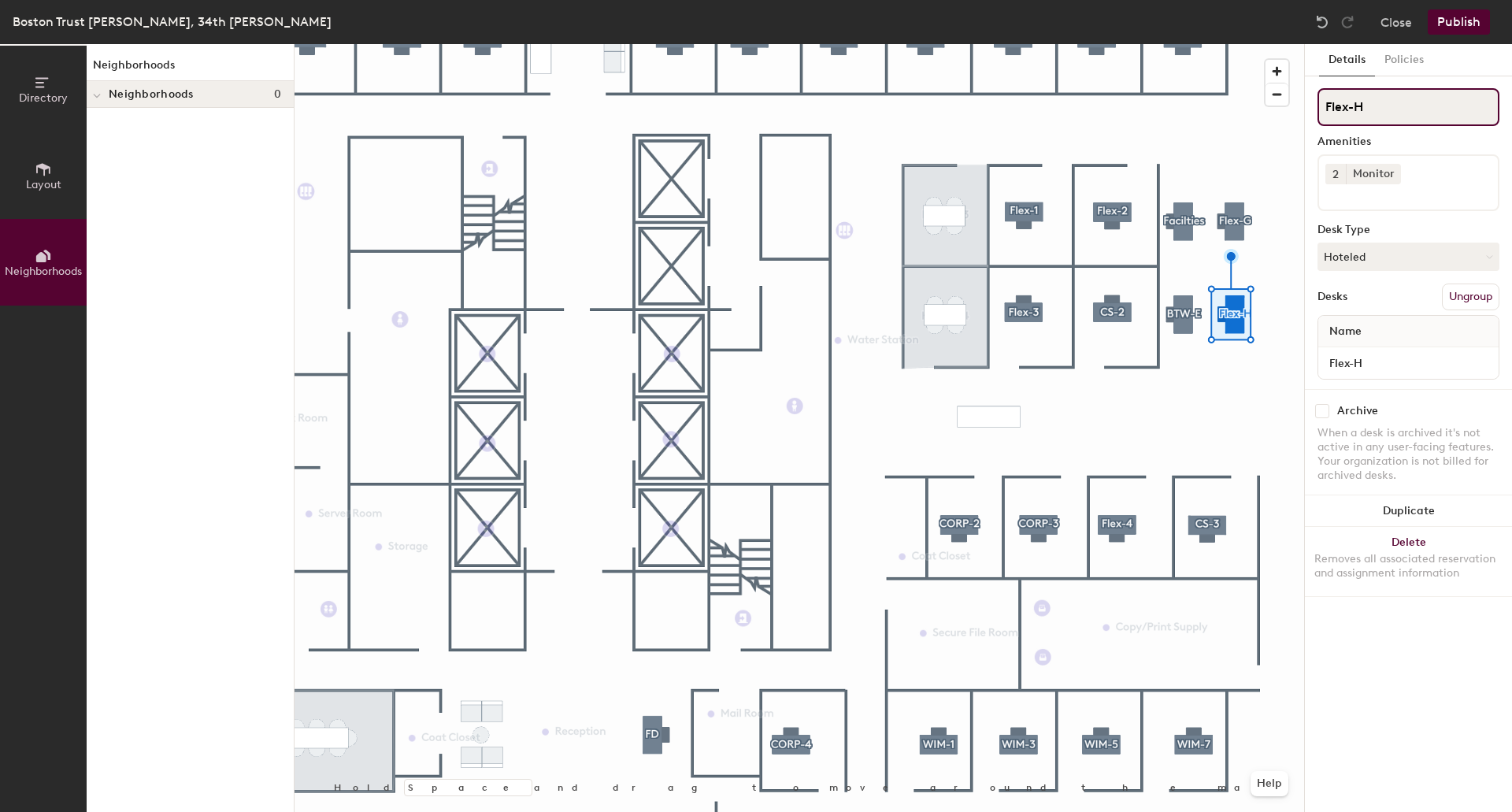
click at [1377, 105] on input "Flex-H" at bounding box center [1408, 108] width 182 height 38
click at [1250, 108] on div "Directory Layout Neighborhoods Neighborhoods Neighborhoods 0 Hold Space and dra…" at bounding box center [756, 427] width 1512 height 767
click at [1366, 108] on input "Flex-H" at bounding box center [1408, 108] width 182 height 38
click at [1384, 106] on input "Flex-H" at bounding box center [1408, 108] width 182 height 38
click at [1338, 104] on input "Flex-H" at bounding box center [1408, 108] width 182 height 38
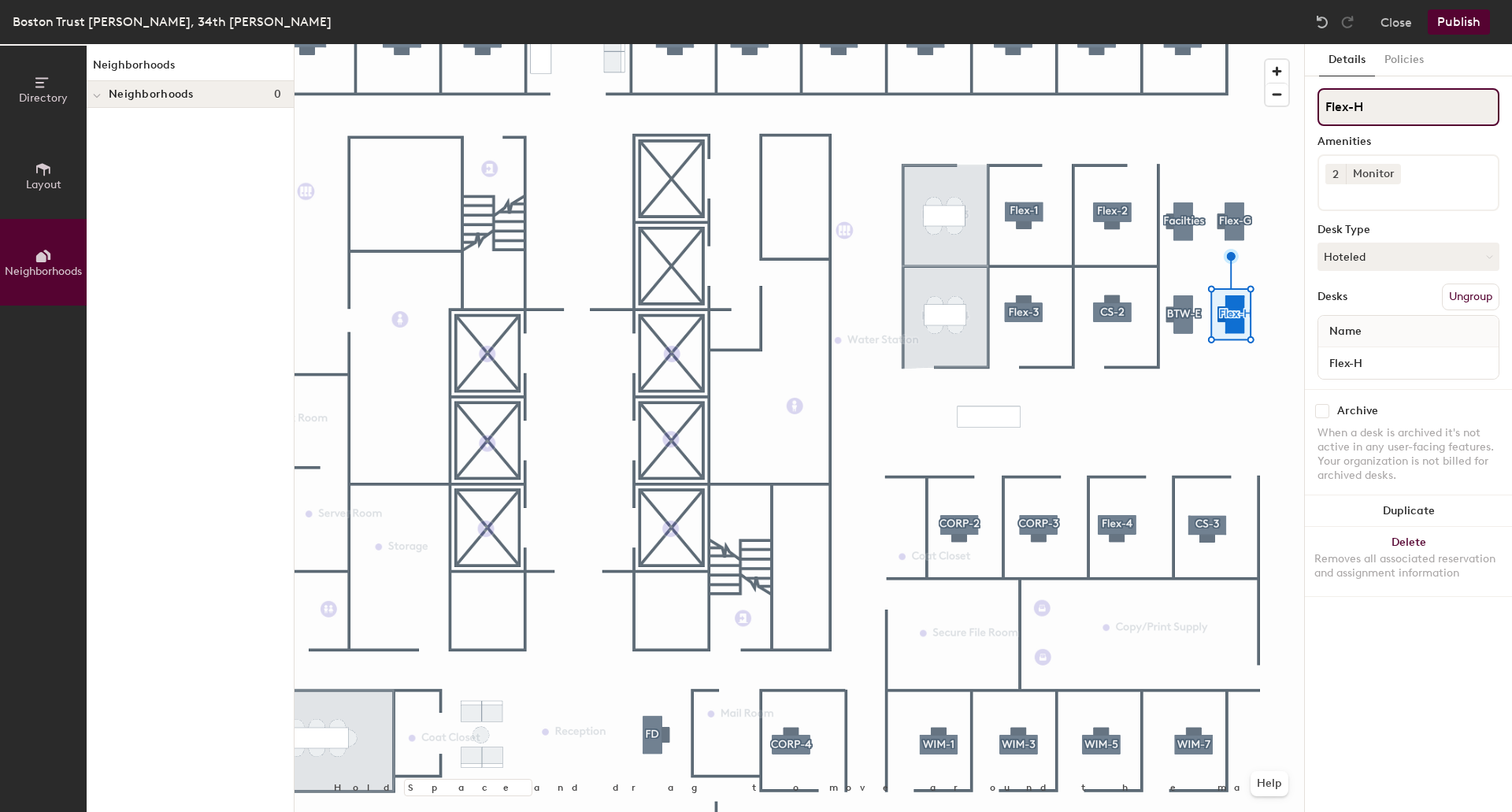
click at [1379, 104] on input "Flex-H" at bounding box center [1408, 108] width 182 height 38
type input "Flex-E"
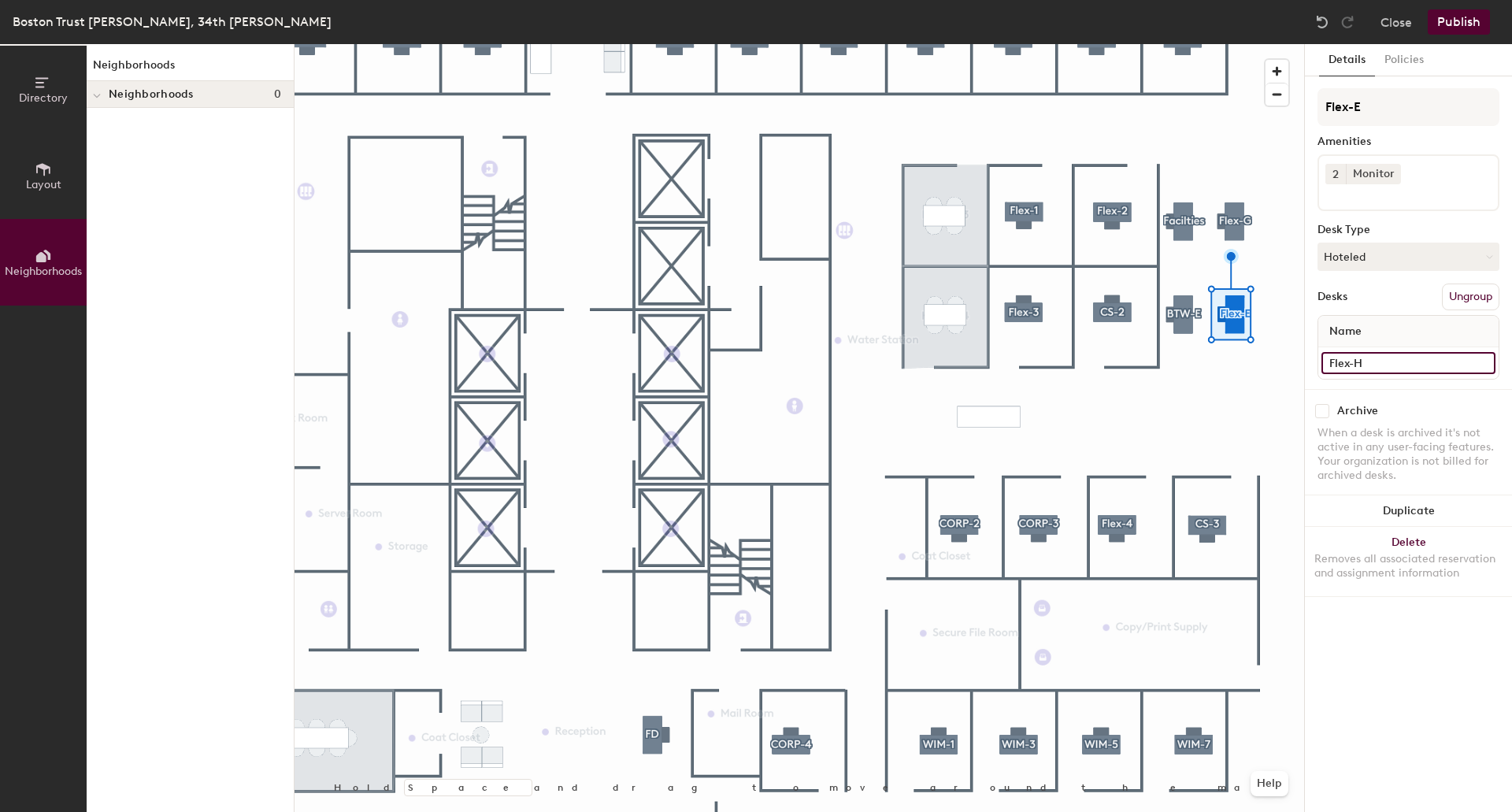
click at [1375, 362] on input "Flex-H" at bounding box center [1408, 363] width 174 height 22
type input "Flex-E"
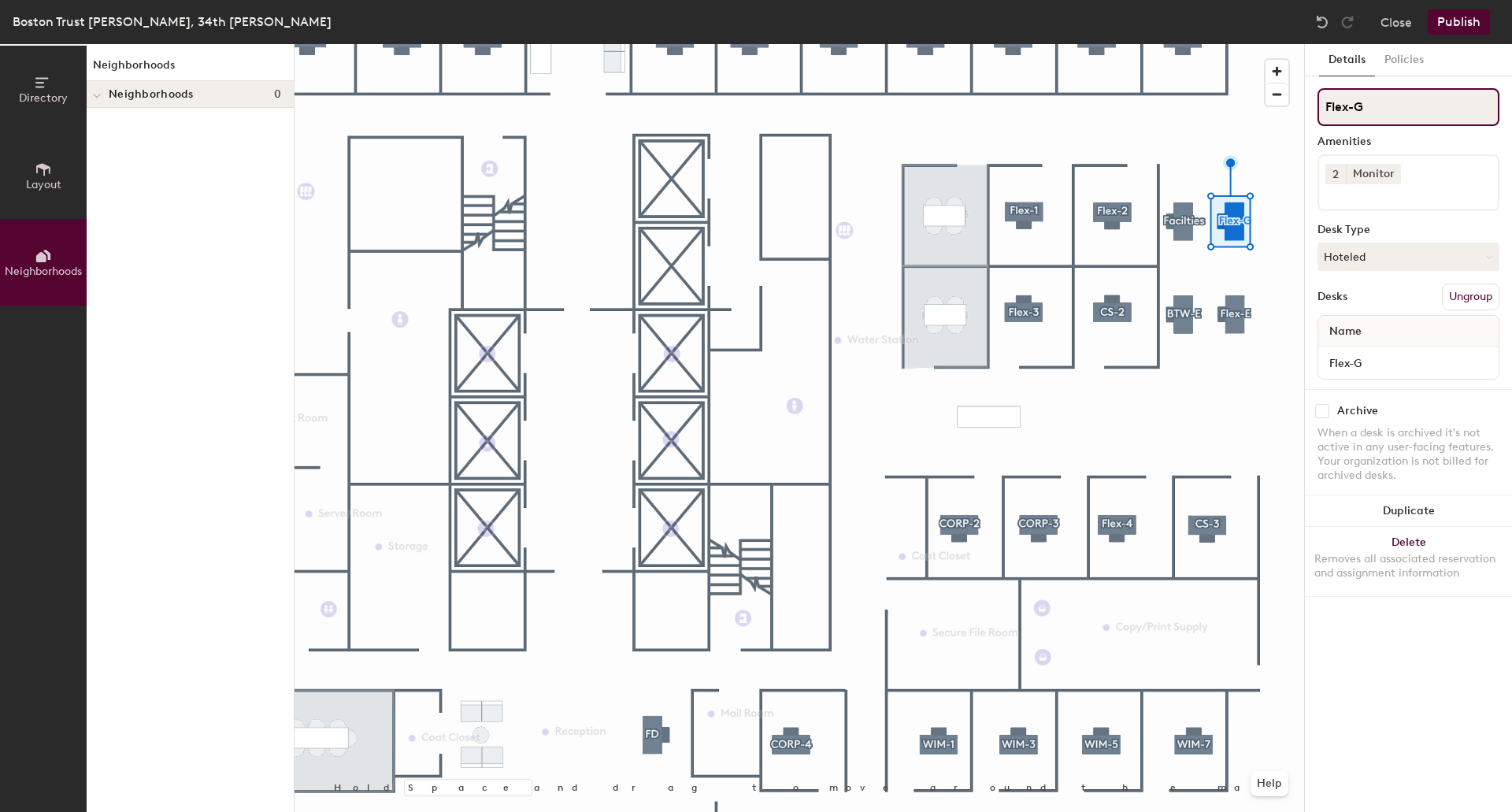
click at [1399, 109] on input "Flex-G" at bounding box center [1408, 108] width 182 height 38
type input "Flex-D"
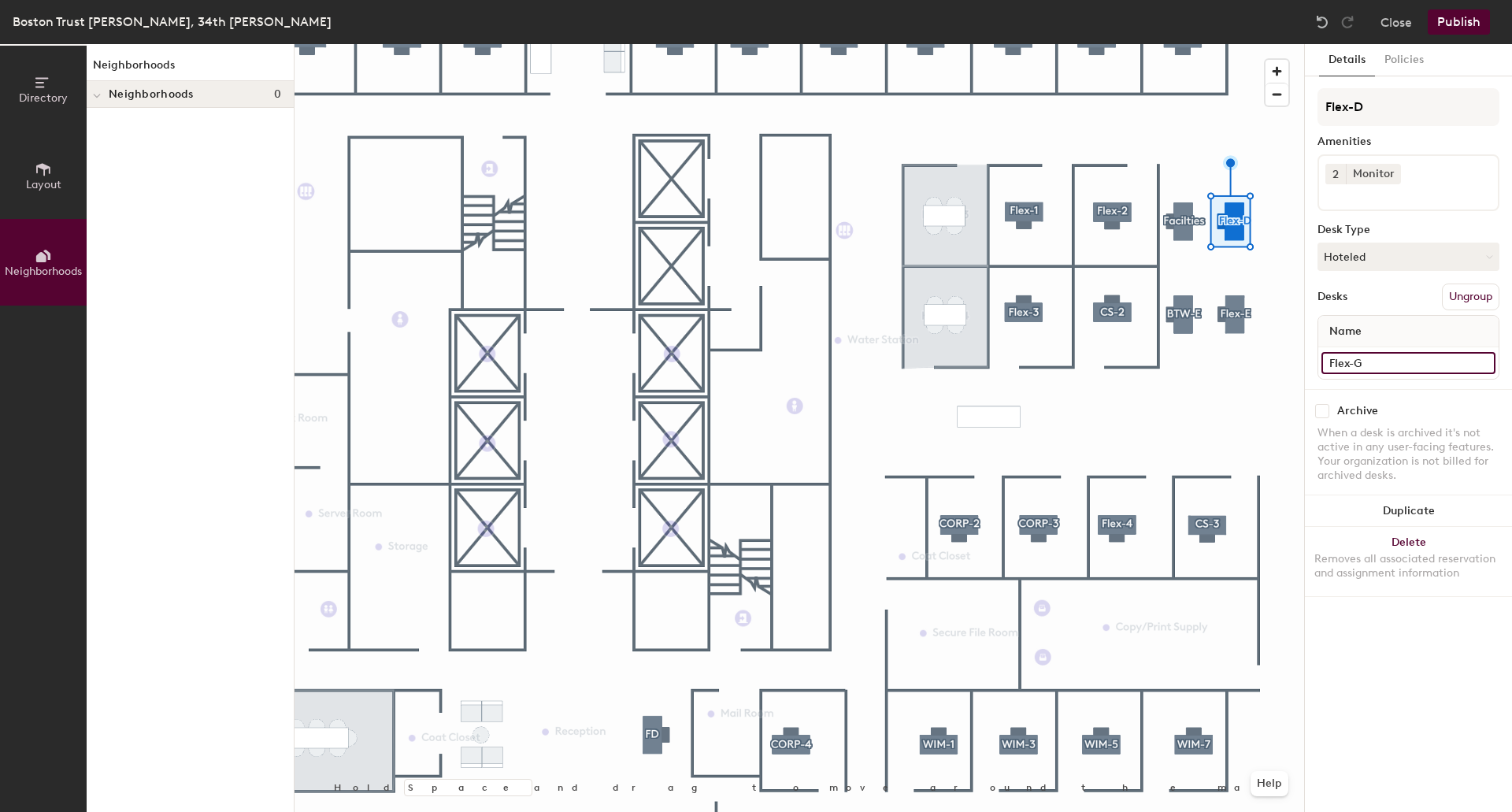
click at [1382, 363] on input "Flex-G" at bounding box center [1408, 363] width 174 height 22
click at [1384, 363] on input "Flex-G" at bounding box center [1408, 363] width 174 height 22
type input "Flex-D"
click at [1385, 368] on input "BTW-E" at bounding box center [1408, 363] width 174 height 22
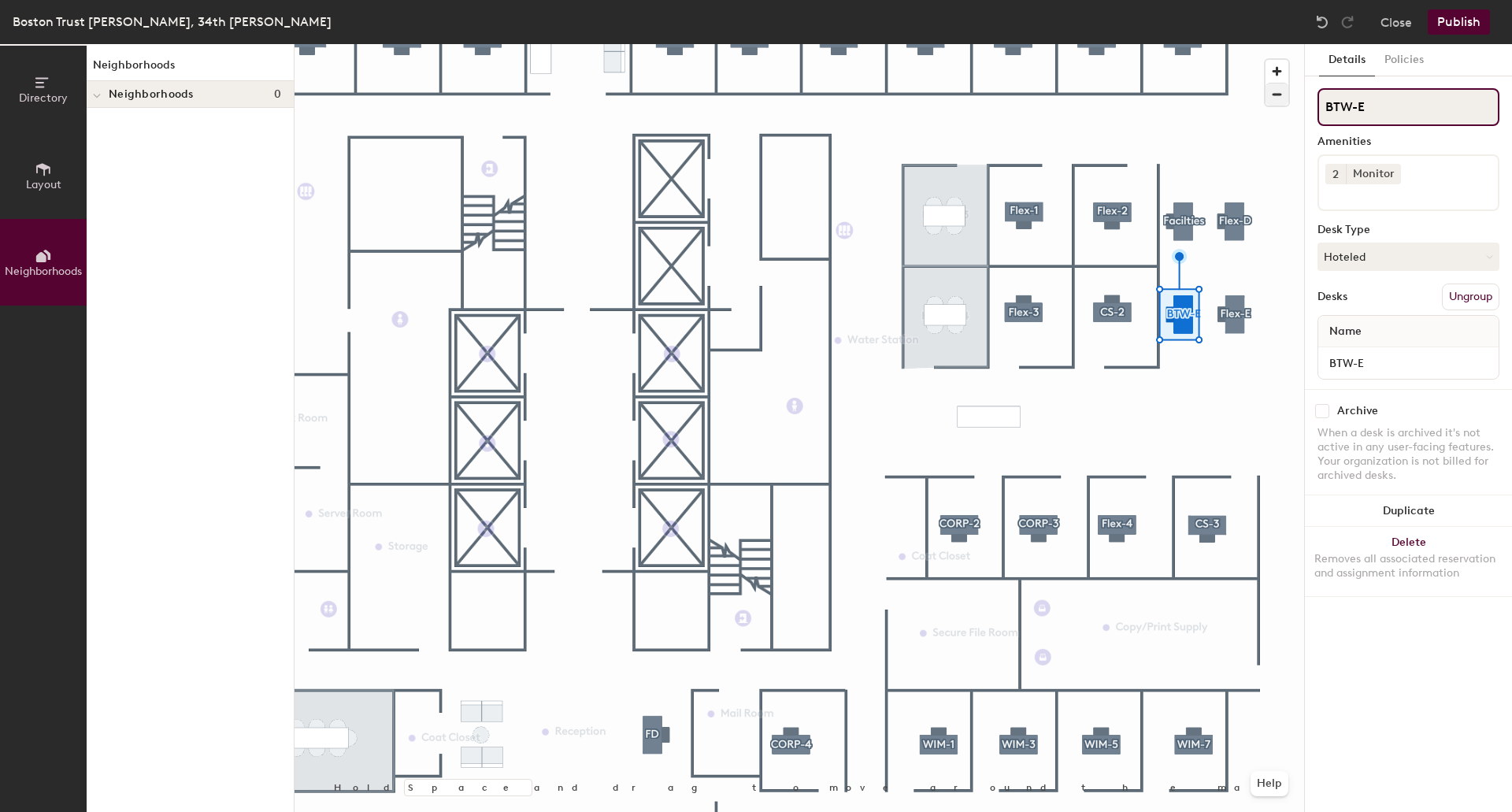
drag, startPoint x: 1384, startPoint y: 103, endPoint x: 1275, endPoint y: 93, distance: 109.5
click at [1275, 93] on div "Directory Layout Neighborhoods Neighborhoods Neighborhoods 0 Hold Space and dra…" at bounding box center [756, 427] width 1512 height 767
paste input "Flex-H"
type input "Flex-F"
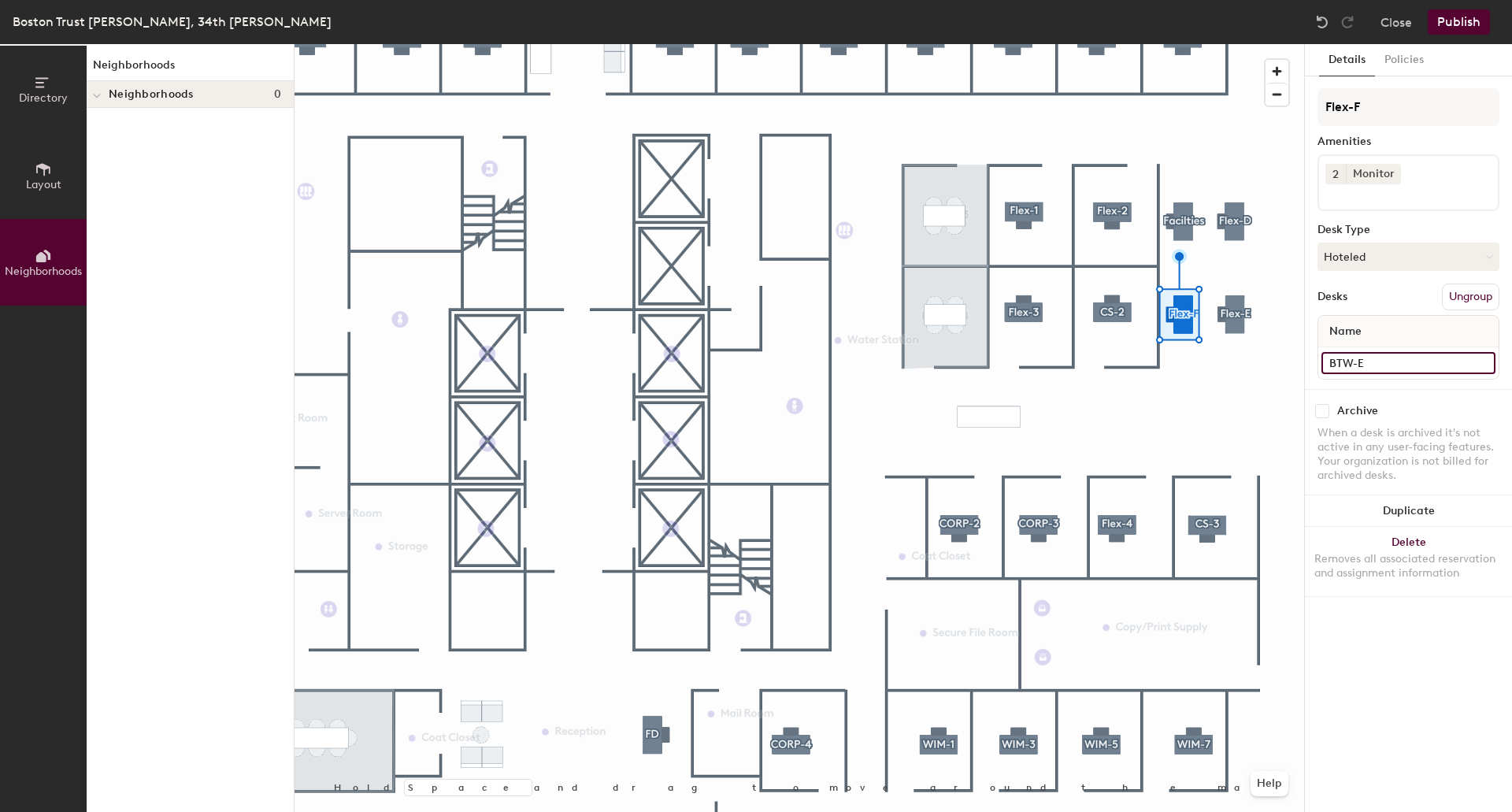
click at [1385, 362] on input "BTW-E" at bounding box center [1408, 363] width 174 height 22
click at [1389, 363] on input "BTW-E" at bounding box center [1408, 363] width 174 height 22
click at [1014, 318] on div "Directory Layout Neighborhoods Neighborhoods Neighborhoods 0 Hold Space and dra…" at bounding box center [756, 427] width 1512 height 767
paste input "Flex-H"
type input "Flex-F"
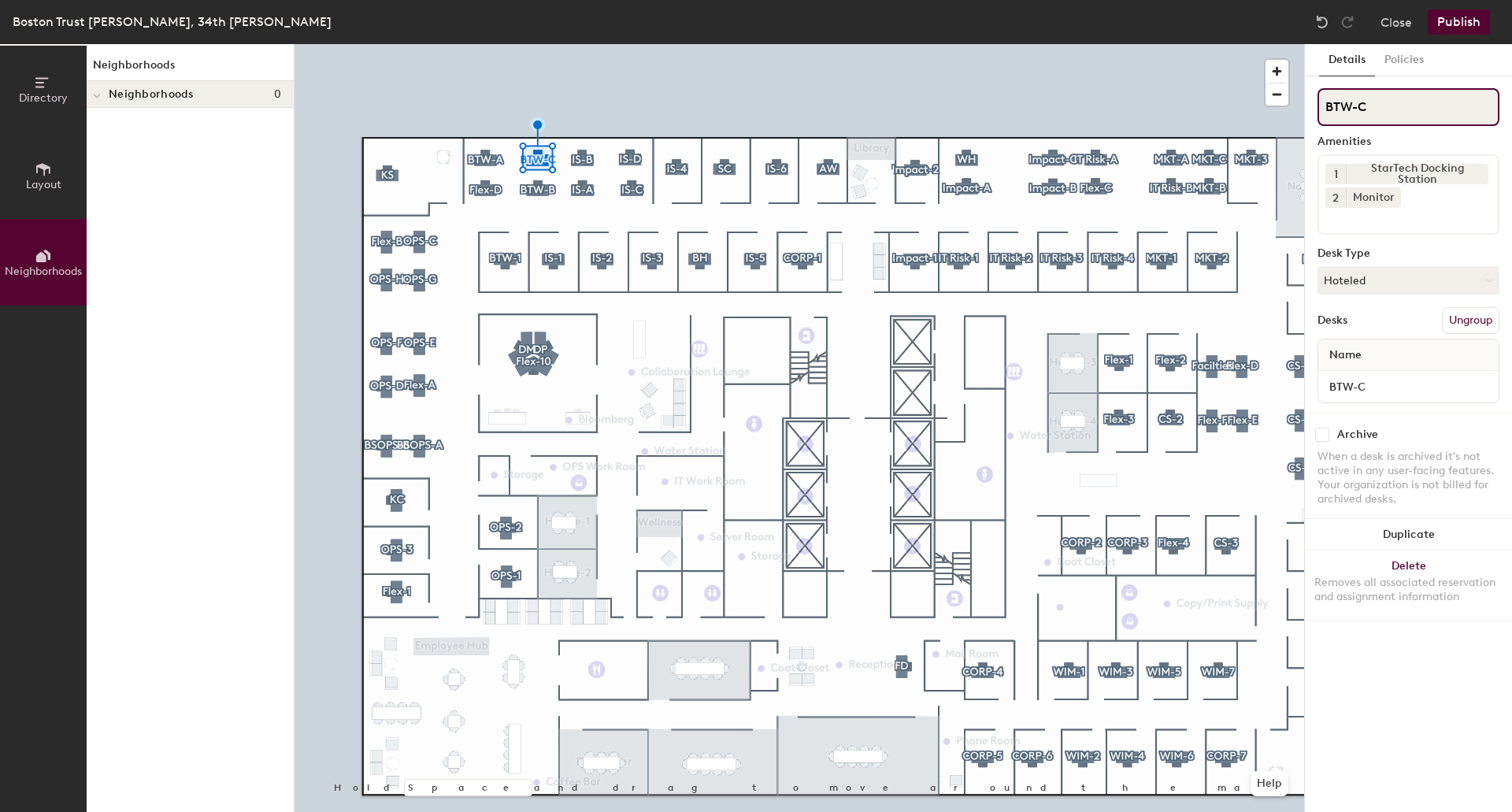
click at [1050, 105] on div "Directory Layout Neighborhoods Neighborhoods Neighborhoods 0 Hold Space and dra…" at bounding box center [756, 427] width 1512 height 767
paste input "Flex-H"
drag, startPoint x: 1353, startPoint y: 104, endPoint x: 1405, endPoint y: 105, distance: 52.0
click at [1405, 105] on input "Flex-H" at bounding box center [1408, 108] width 182 height 38
click at [1240, 105] on div "Directory Layout Neighborhoods Neighborhoods Neighborhoods 0 Hold Space and dra…" at bounding box center [756, 427] width 1512 height 767
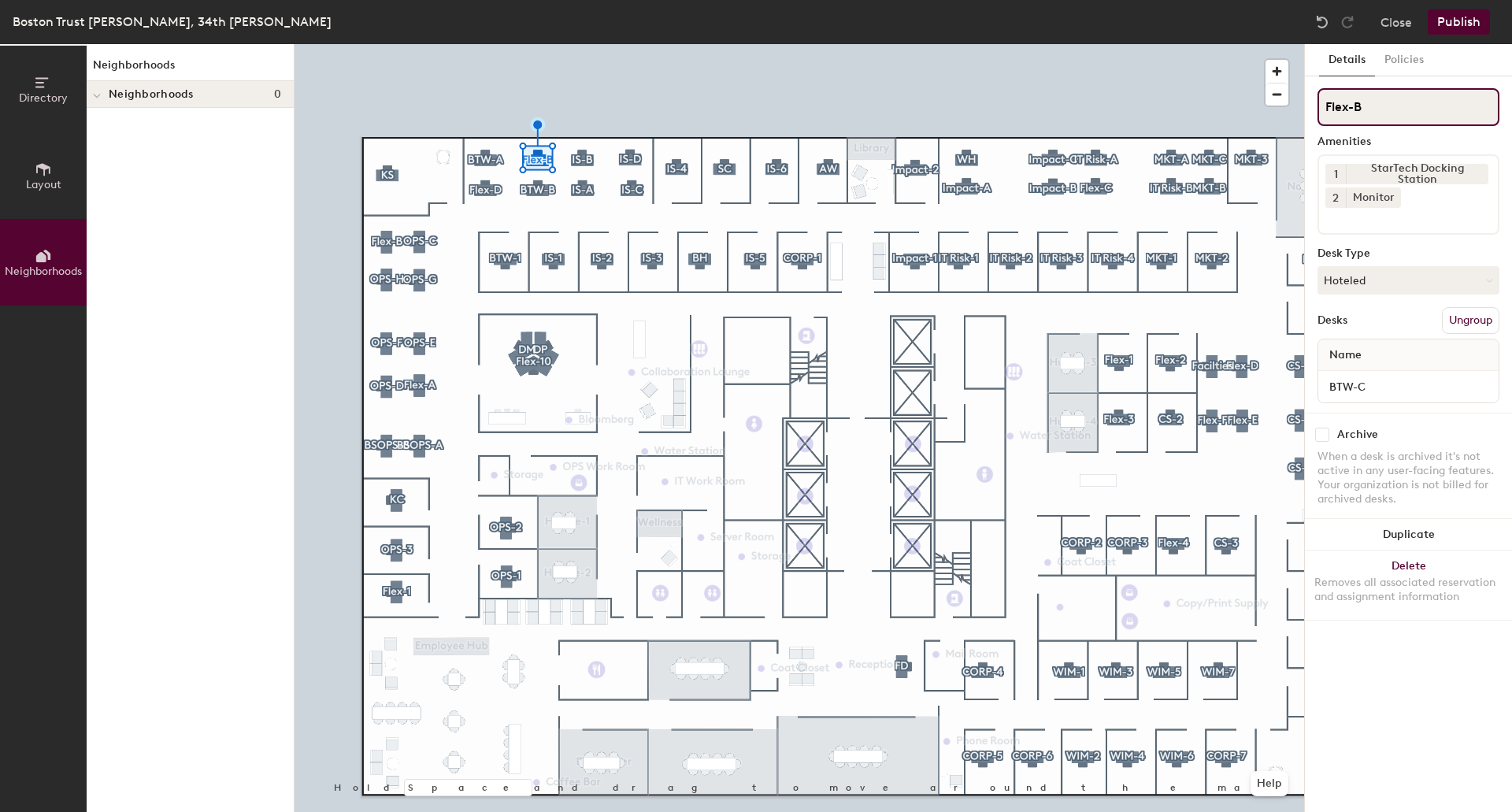
type input "Flex-B"
click at [1378, 374] on div "BTW-C" at bounding box center [1408, 387] width 181 height 31
click at [1378, 382] on input "BTW-C" at bounding box center [1408, 387] width 174 height 22
paste input "Flex-"
type input "Flex-B"
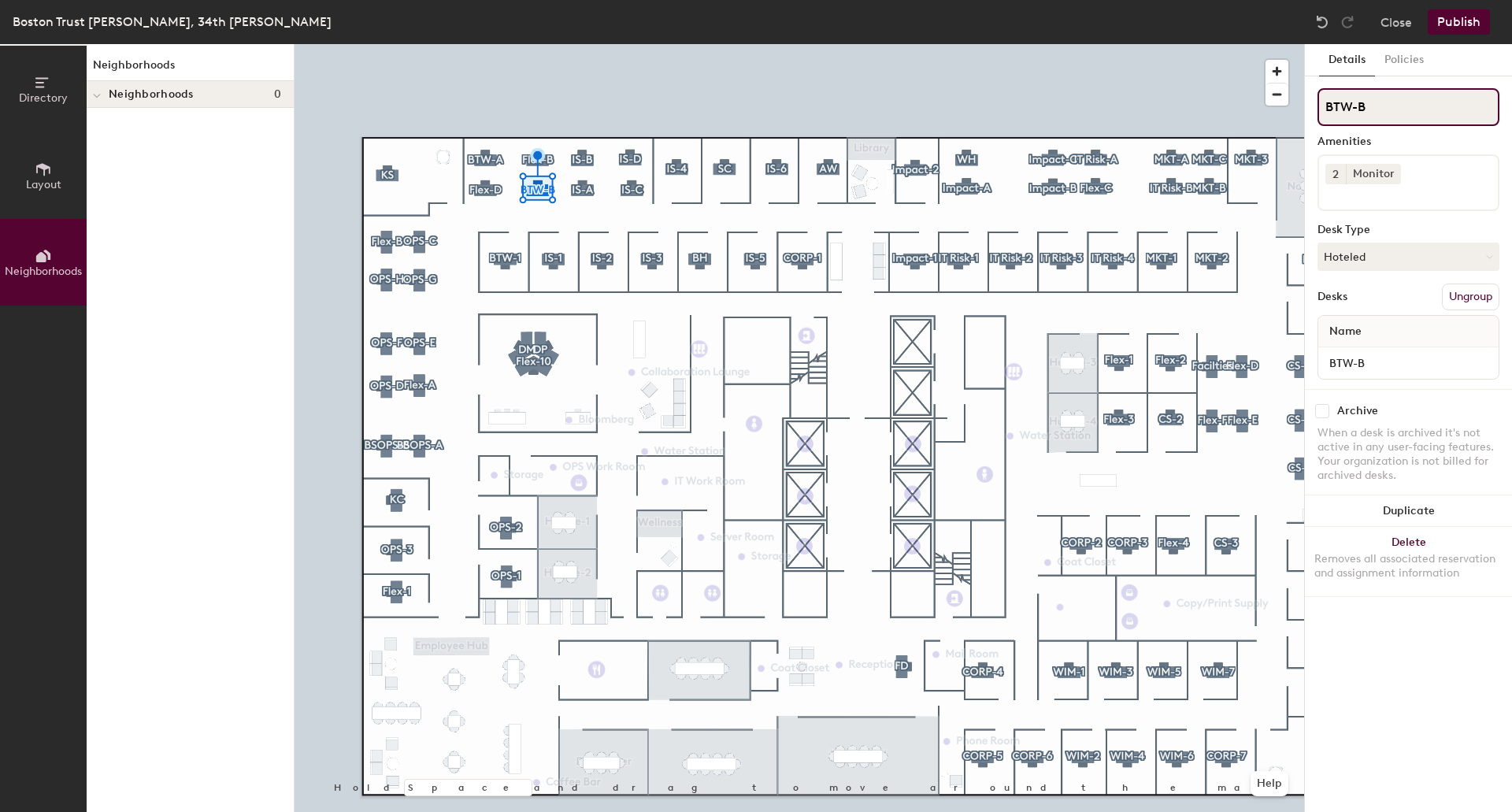
click at [1187, 108] on div "Directory Layout Neighborhoods Neighborhoods Neighborhoods 0 Hold Space and dra…" at bounding box center [756, 427] width 1512 height 767
paste input "Flex-"
type input "Flex-A"
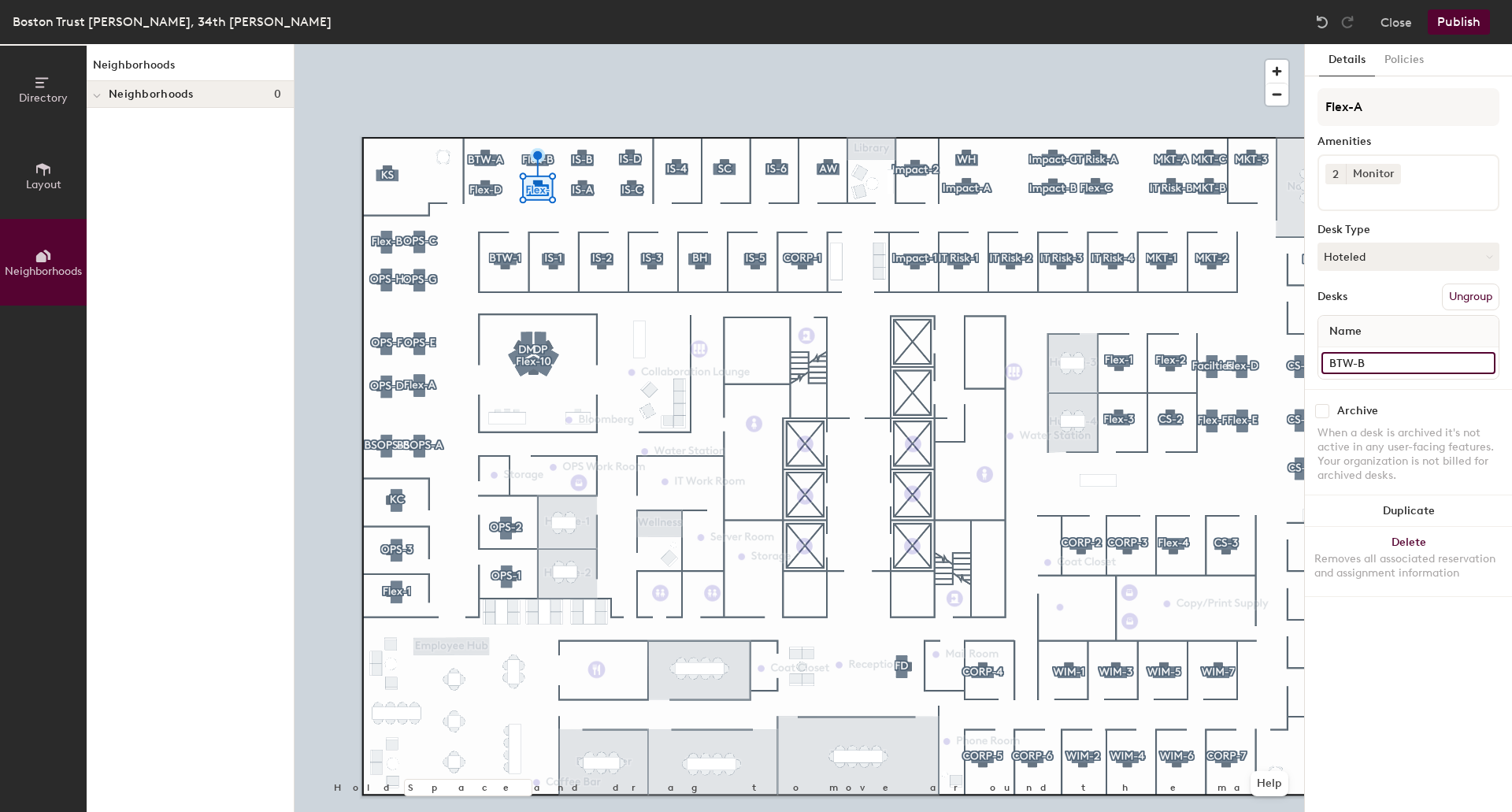
click at [1393, 365] on input "BTW-B" at bounding box center [1408, 363] width 174 height 22
paste input "Flex-"
type input "Flex-A"
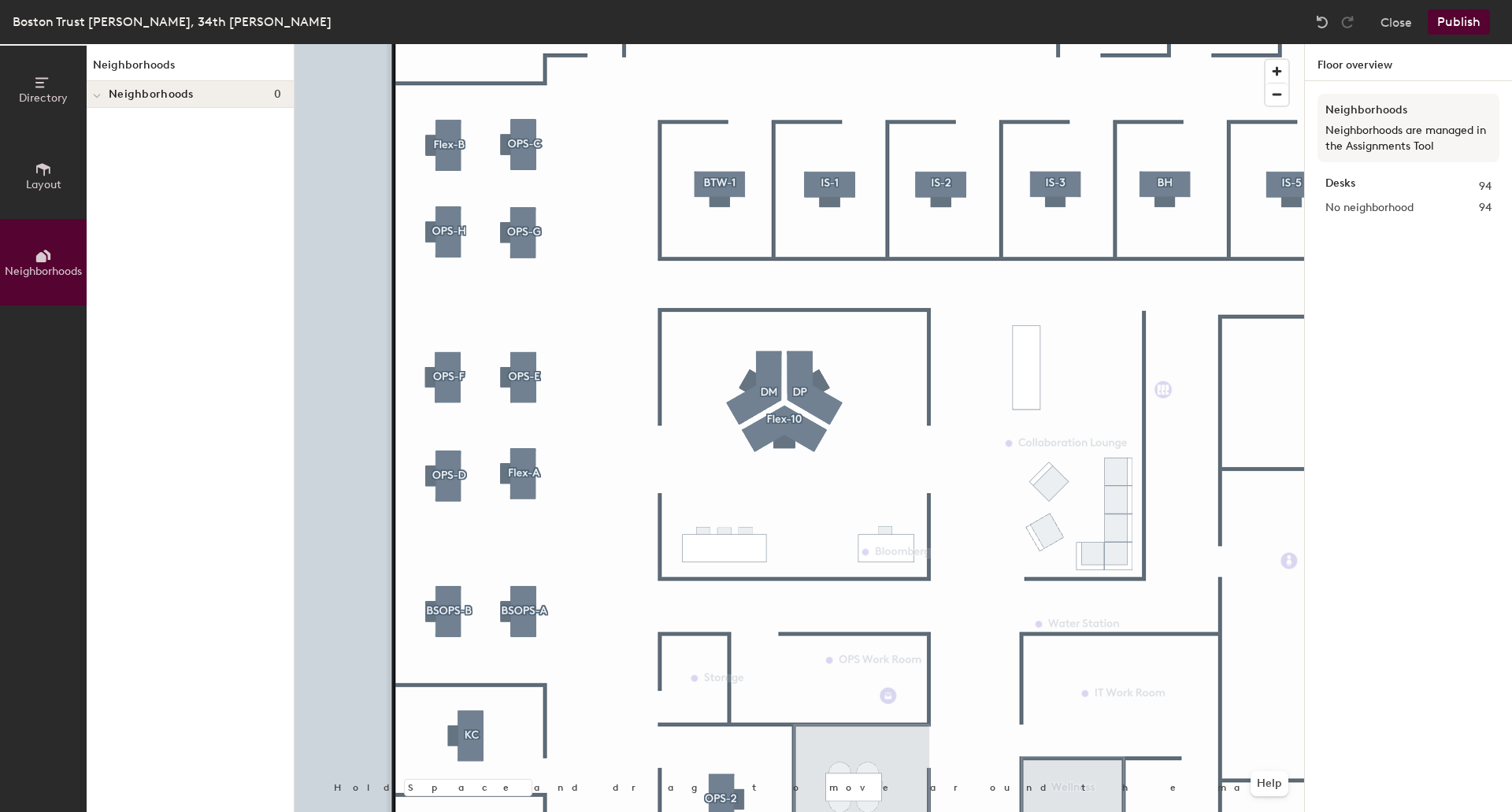
click at [286, 277] on div "Directory Layout Neighborhoods Neighborhoods Neighborhoods 0 Hold Space and dra…" at bounding box center [756, 427] width 1512 height 767
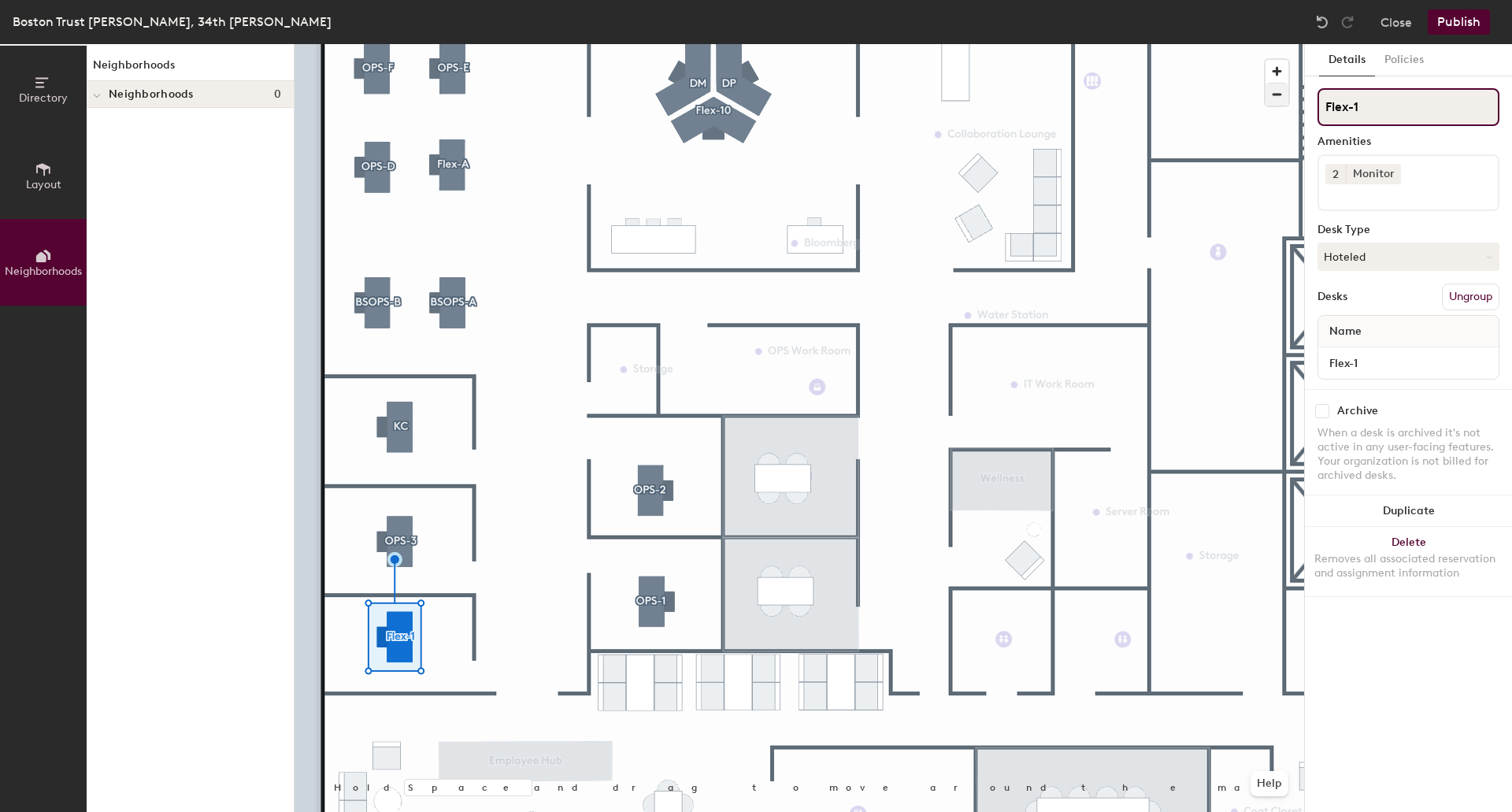
click at [1211, 92] on div "Directory Layout Neighborhoods Neighborhoods Neighborhoods 0 Hold Space and dra…" at bounding box center [756, 427] width 1512 height 767
paste input "BSOFS"
click at [1372, 110] on input "BSOFS-1" at bounding box center [1408, 108] width 182 height 38
click at [1293, 105] on div "Directory Layout Neighborhoods Neighborhoods Neighborhoods 0 Hold Space and dra…" at bounding box center [756, 427] width 1512 height 767
type input "BSOFS-1"
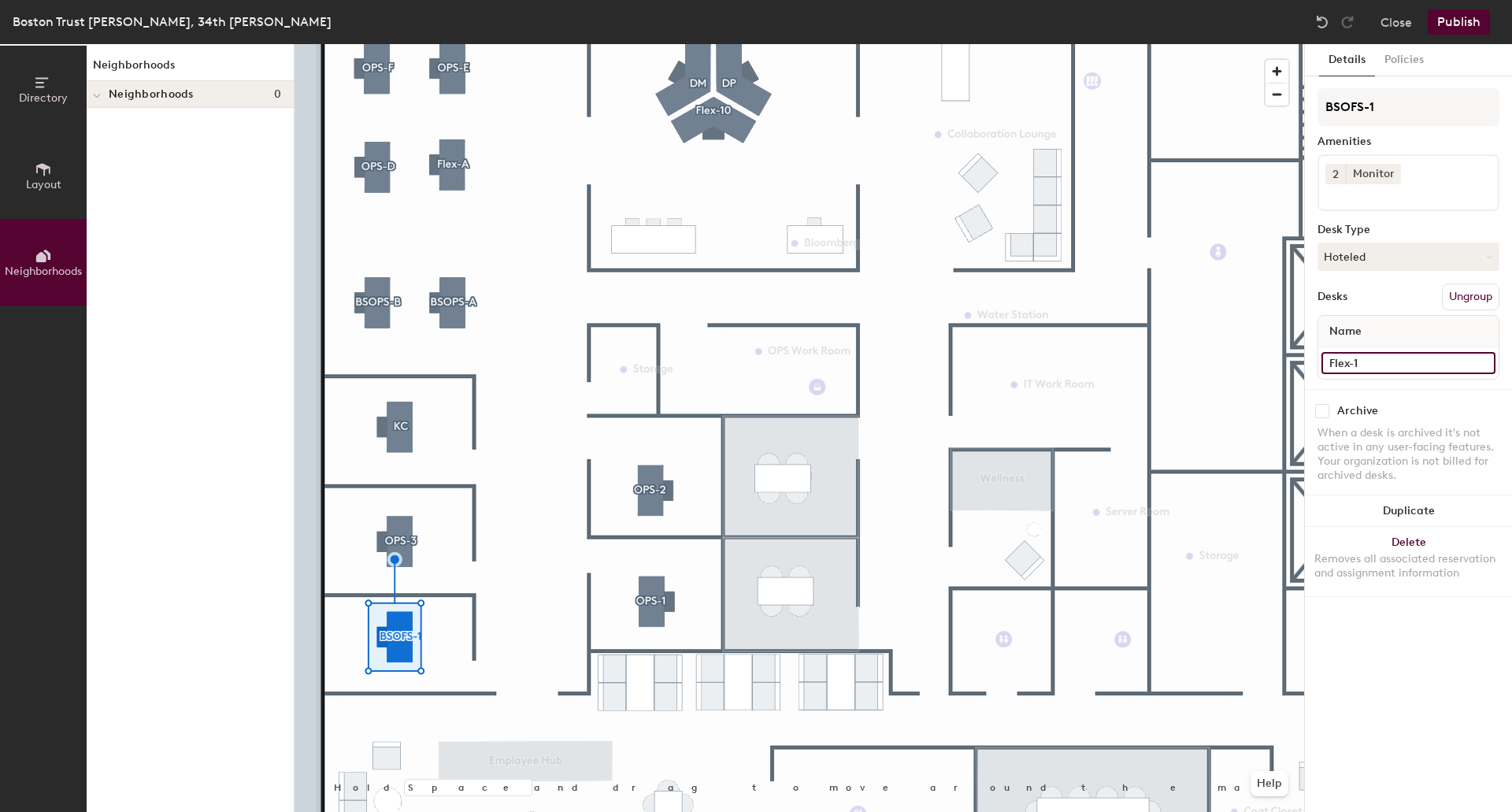
click at [1376, 366] on input "Flex-1" at bounding box center [1408, 363] width 174 height 22
paste input "BSOFS-"
type input "BSOFS-1"
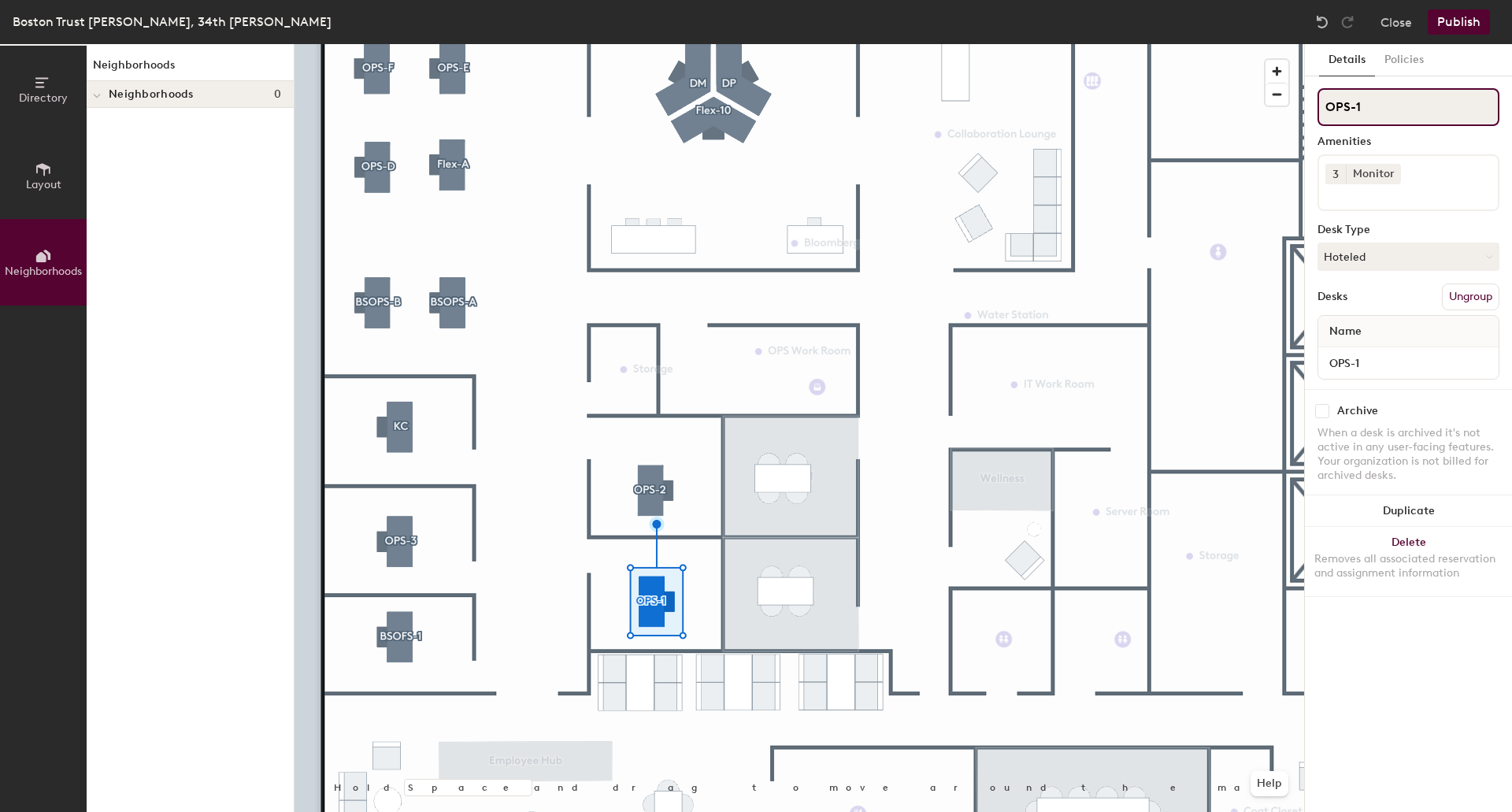
drag, startPoint x: 1381, startPoint y: 108, endPoint x: 1314, endPoint y: 108, distance: 67.0
click at [1314, 108] on div "Details Policies OPS-1 Amenities 3 Monitor Desk Type Hoteled Desks Ungroup Name…" at bounding box center [1408, 427] width 207 height 767
paste input "BSOFS-"
type input "BSOFS-2"
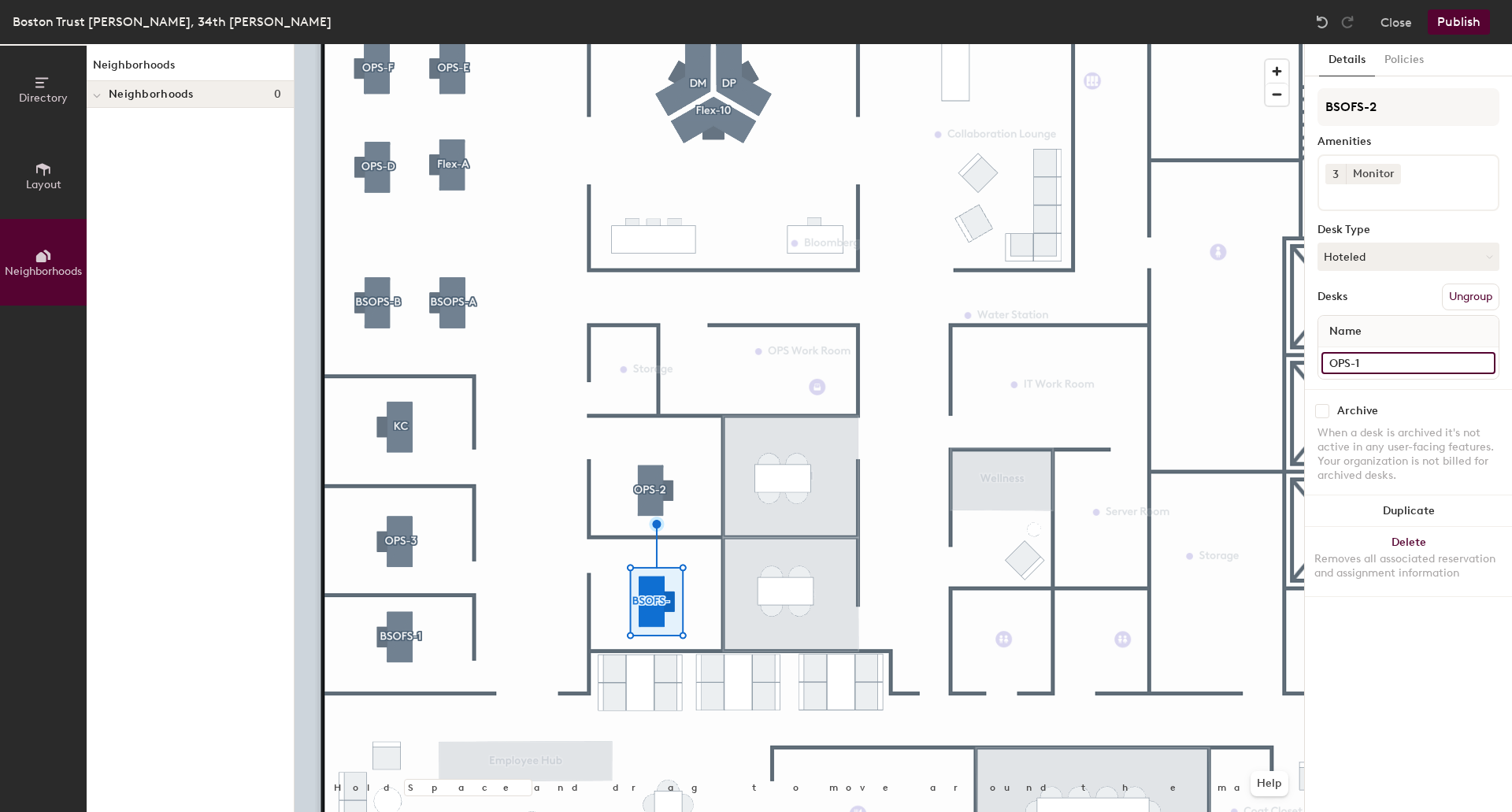
click at [1389, 360] on input "OPS-1" at bounding box center [1408, 363] width 174 height 22
paste input "BSOFS-"
type input "BSOFS-2"
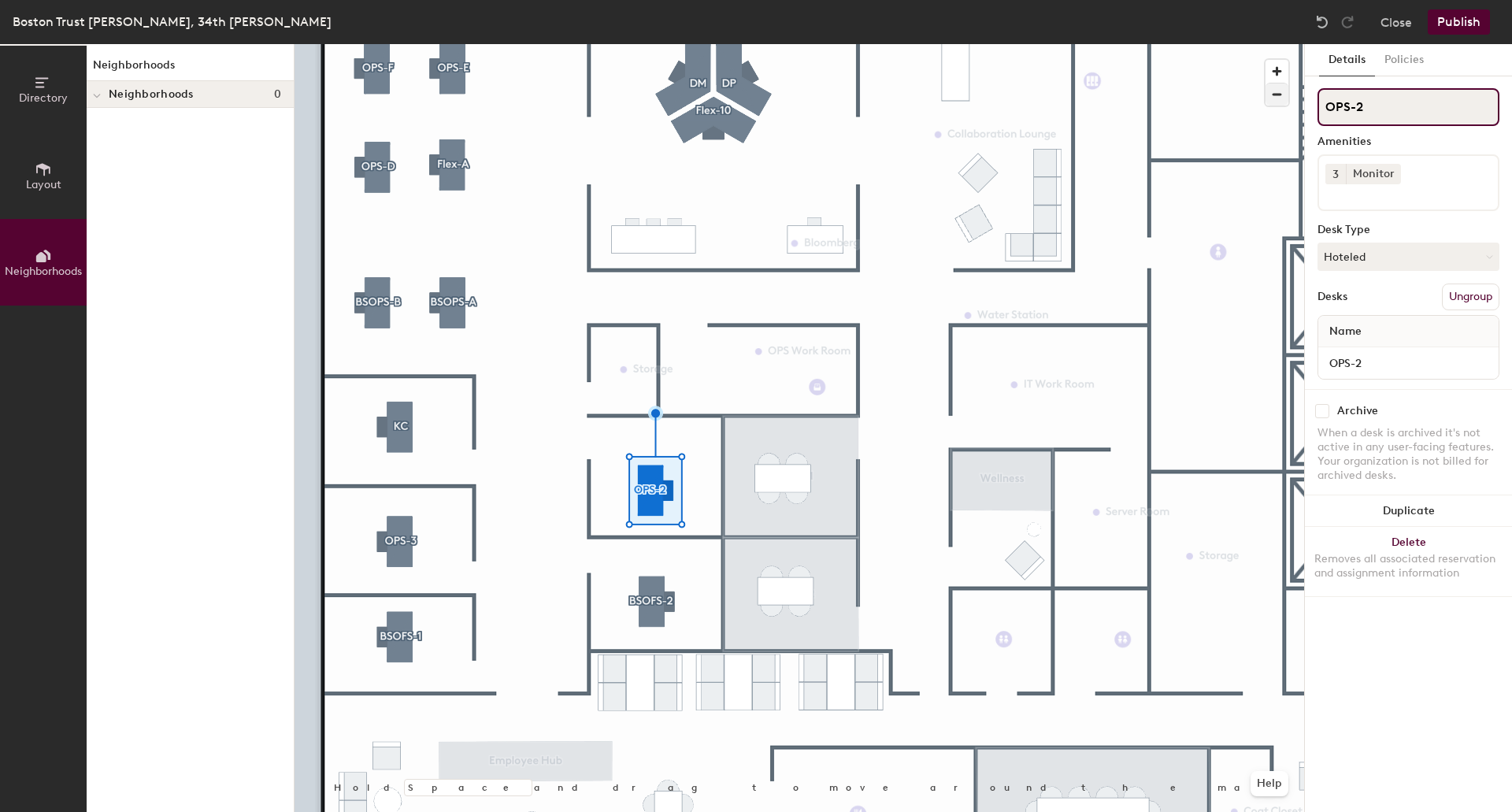
click at [1248, 100] on div "Directory Layout Neighborhoods Neighborhoods Neighborhoods 0 Hold Space and dra…" at bounding box center [756, 427] width 1512 height 767
paste input "BSOFS-"
type input "BSOFS-4"
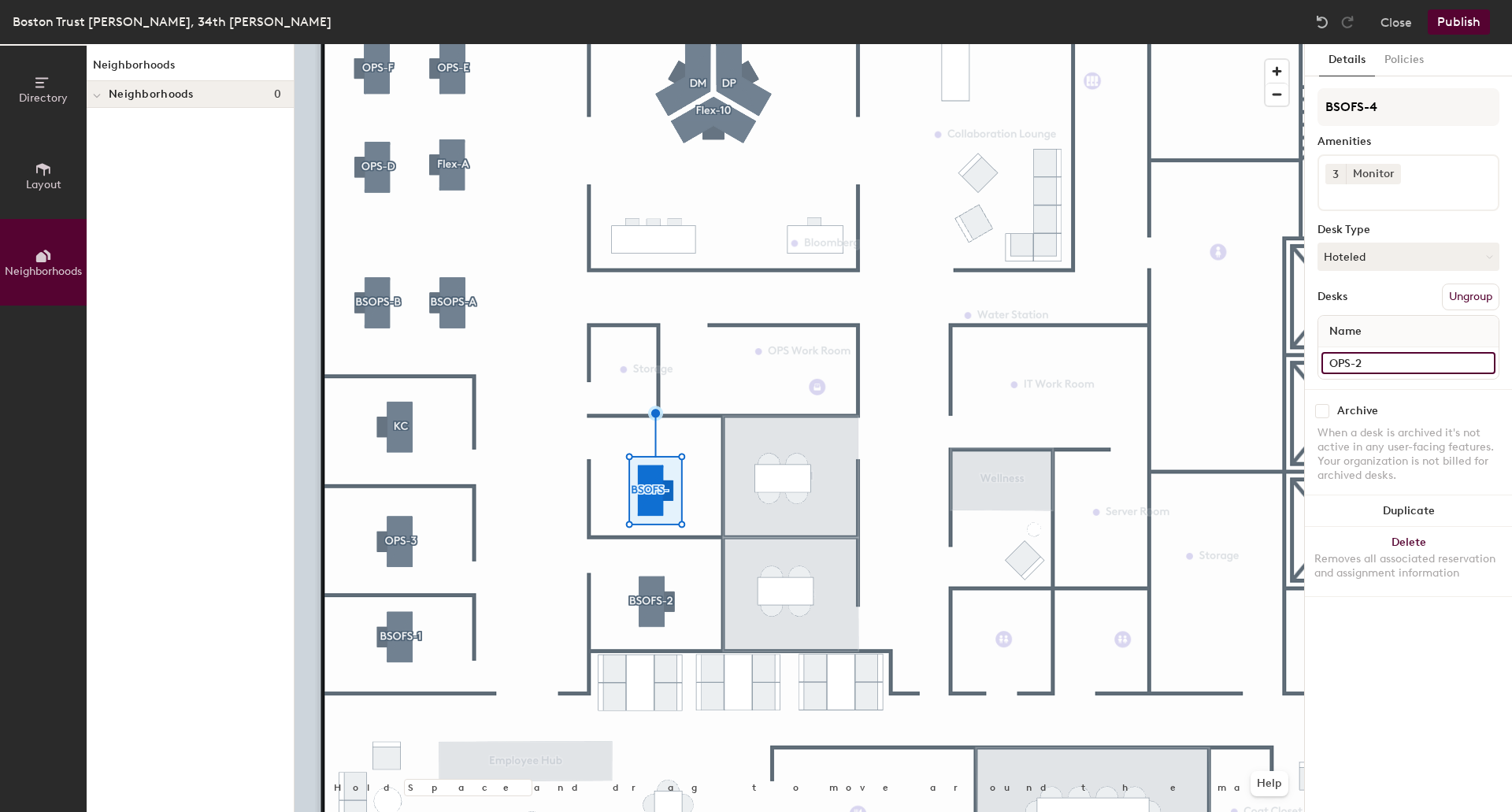
click at [1379, 360] on input "OPS-2" at bounding box center [1408, 363] width 174 height 22
paste input "BSOFS-"
type input "BSOFS-4"
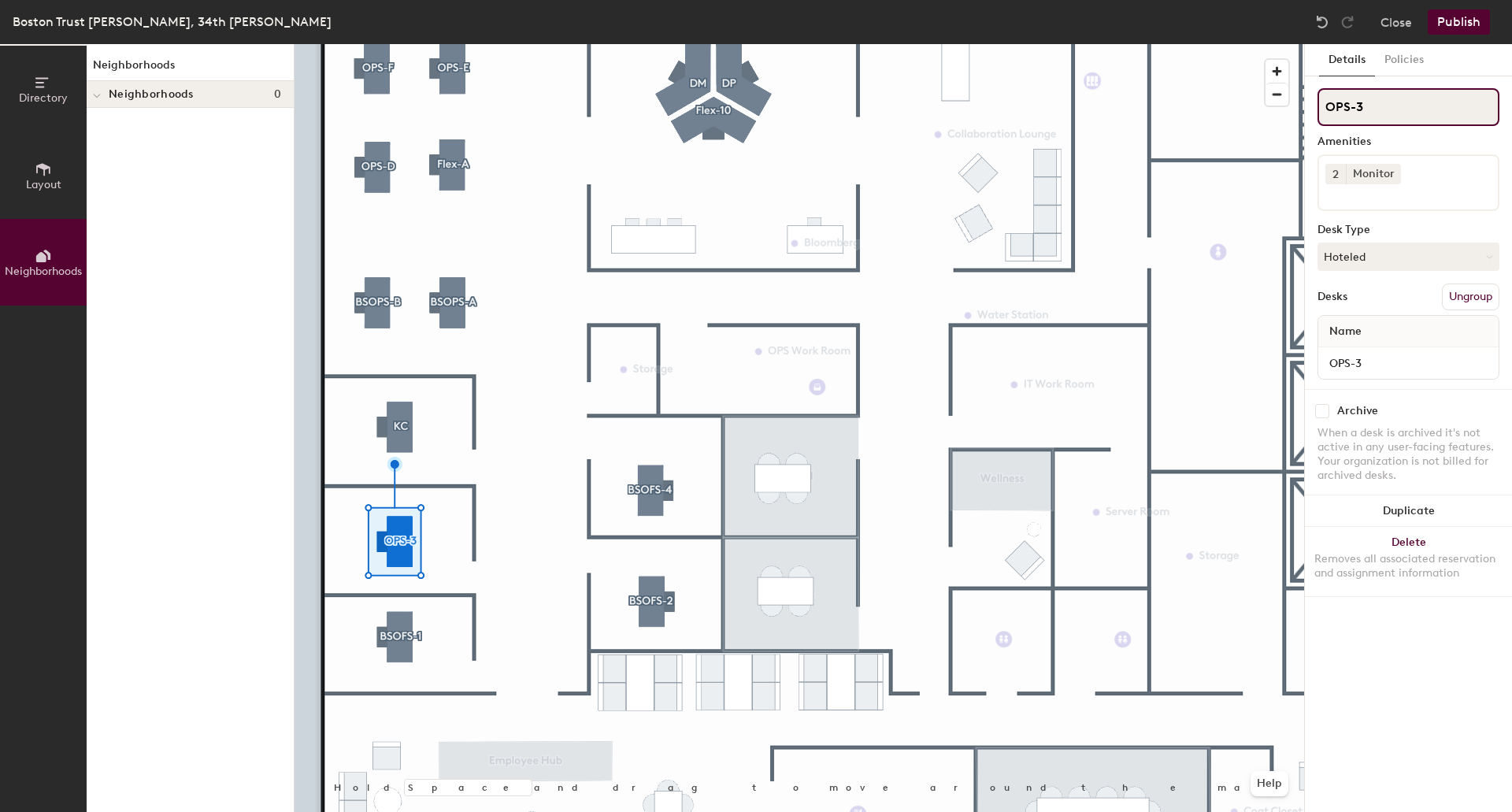
click at [1280, 108] on div "Directory Layout Neighborhoods Neighborhoods Neighborhoods 0 Hold Space and dra…" at bounding box center [756, 427] width 1512 height 767
paste input "BSOFS-"
type input "BSOFS-3"
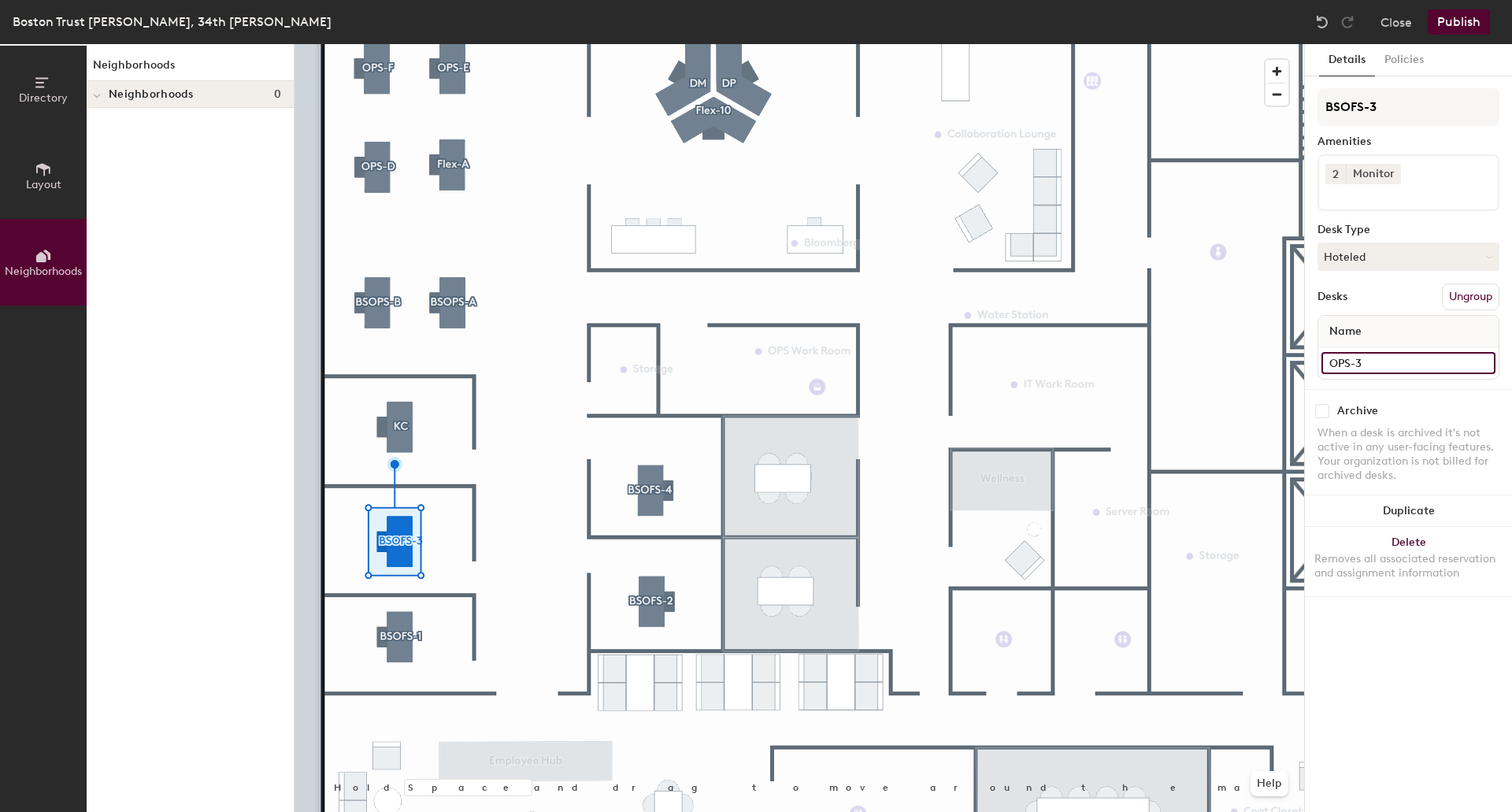
click at [1372, 367] on input "OPS-3" at bounding box center [1408, 363] width 174 height 22
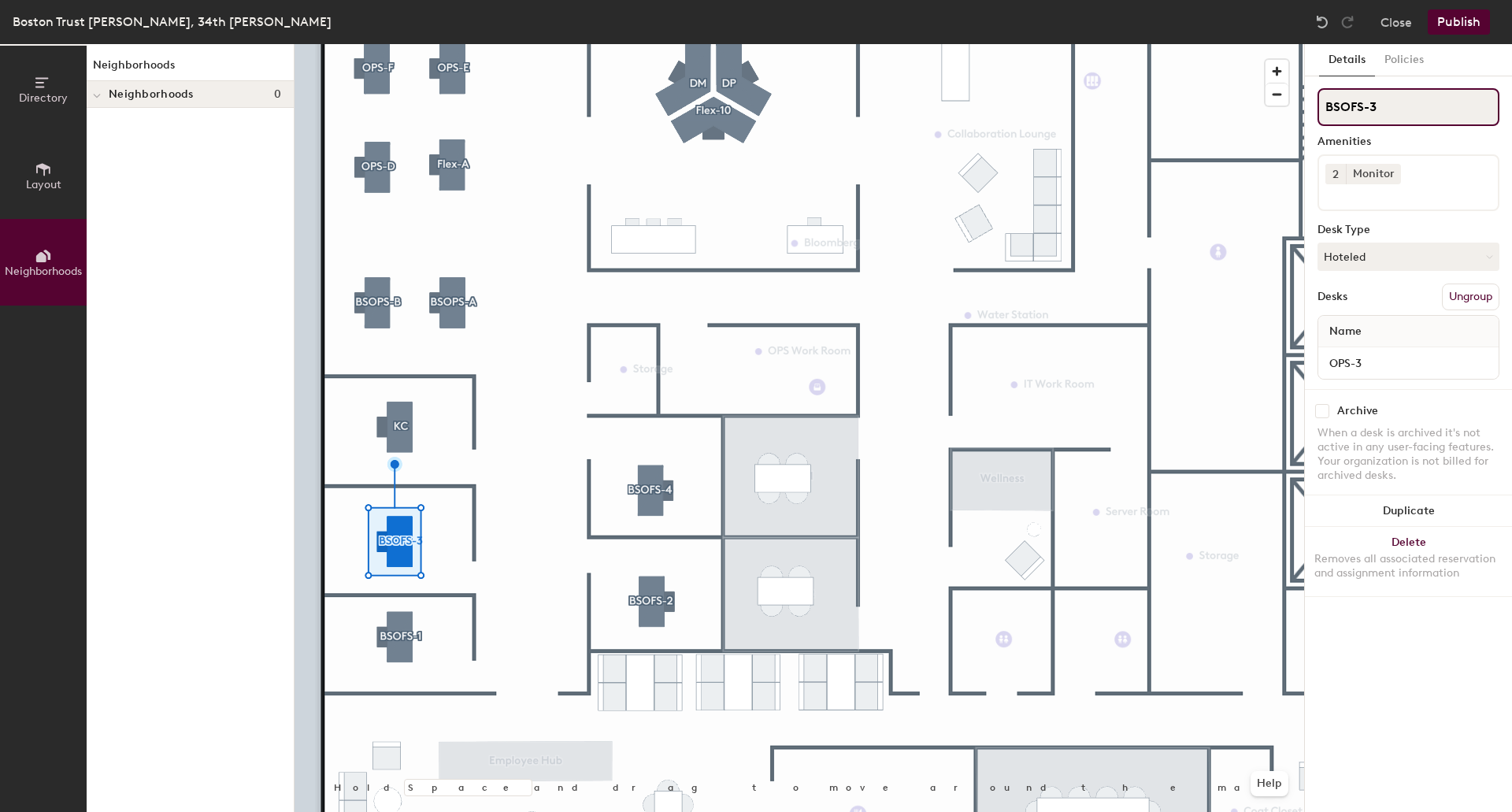
click at [1404, 105] on input "BSOFS-3" at bounding box center [1408, 108] width 182 height 38
click at [1280, 106] on div "Directory Layout Neighborhoods Neighborhoods Neighborhoods 0 Hold Space and dra…" at bounding box center [756, 427] width 1512 height 767
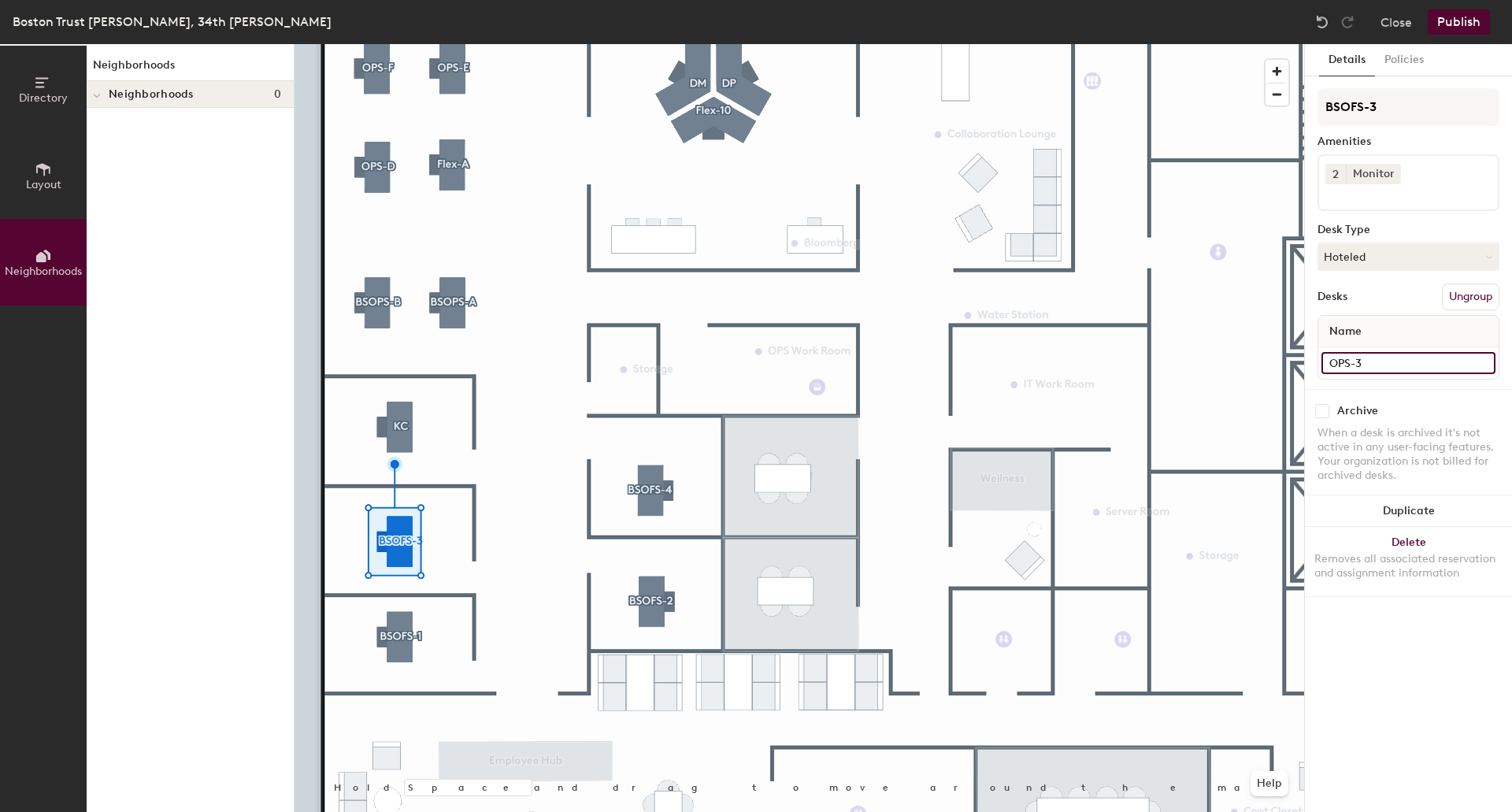
click at [1384, 361] on input "OPS-3" at bounding box center [1408, 363] width 174 height 22
paste input "BSOF"
type input "BSOFS-3"
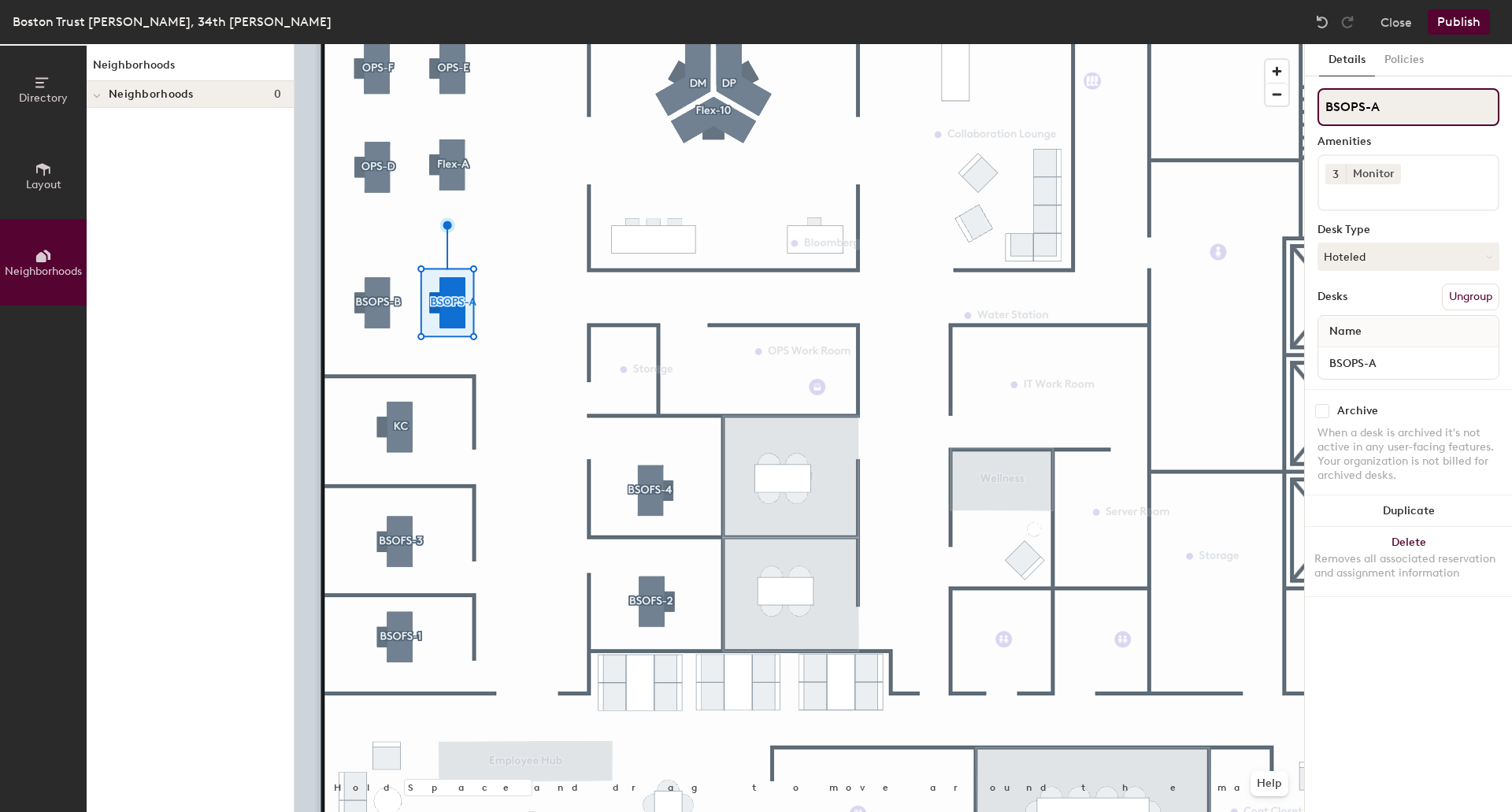
click at [1286, 109] on div "Directory Layout Neighborhoods Neighborhoods Neighborhoods 0 Hold Space and dra…" at bounding box center [756, 427] width 1512 height 767
paste input "FS-3"
click at [1258, 104] on div "Directory Layout Neighborhoods Neighborhoods Neighborhoods 0 Hold Space and dra…" at bounding box center [756, 427] width 1512 height 767
type input "BSOFS-A"
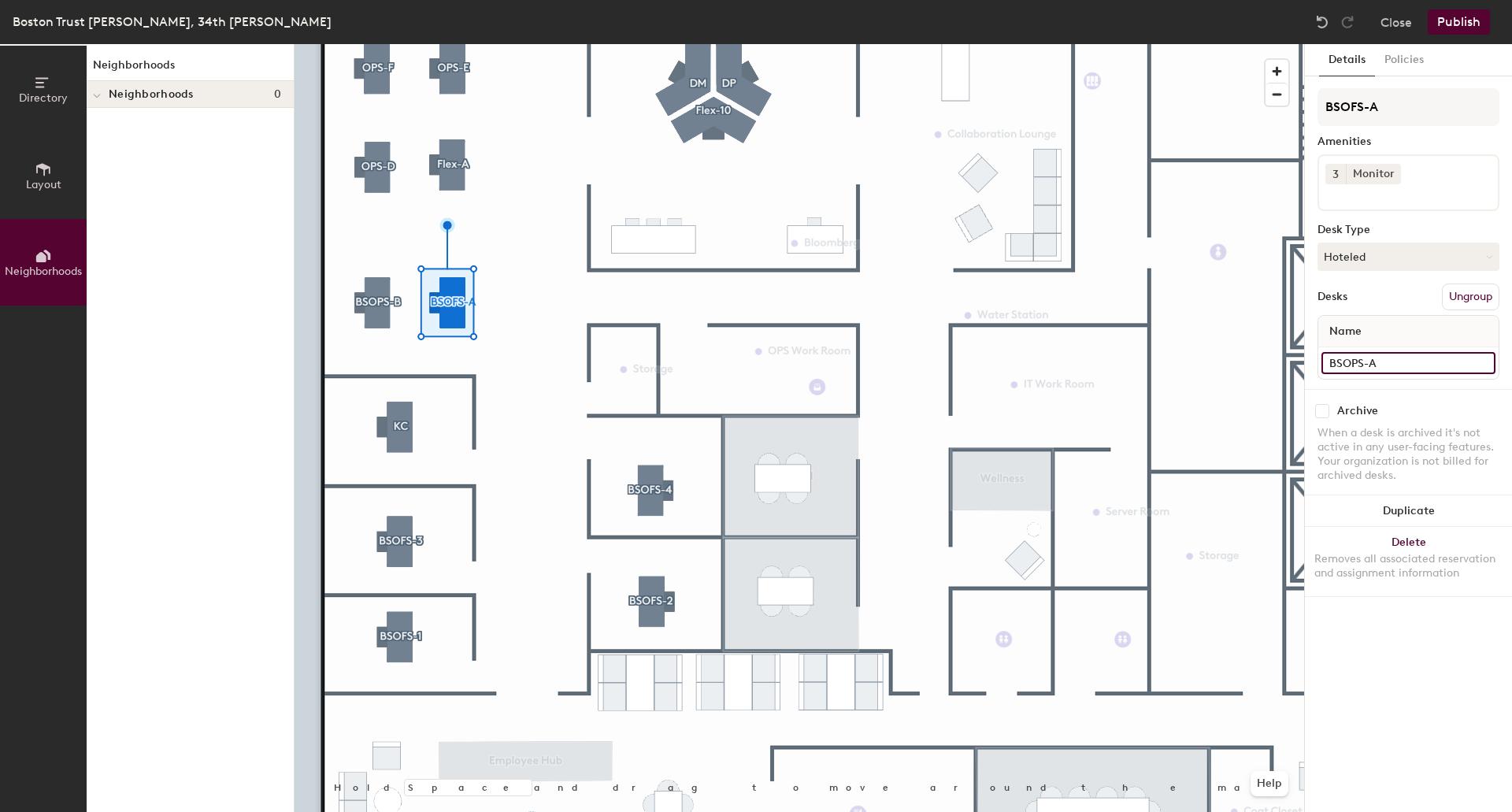
click at [1415, 362] on input "BSOPS-A" at bounding box center [1408, 363] width 174 height 22
paste input "F"
type input "BSOFS-A"
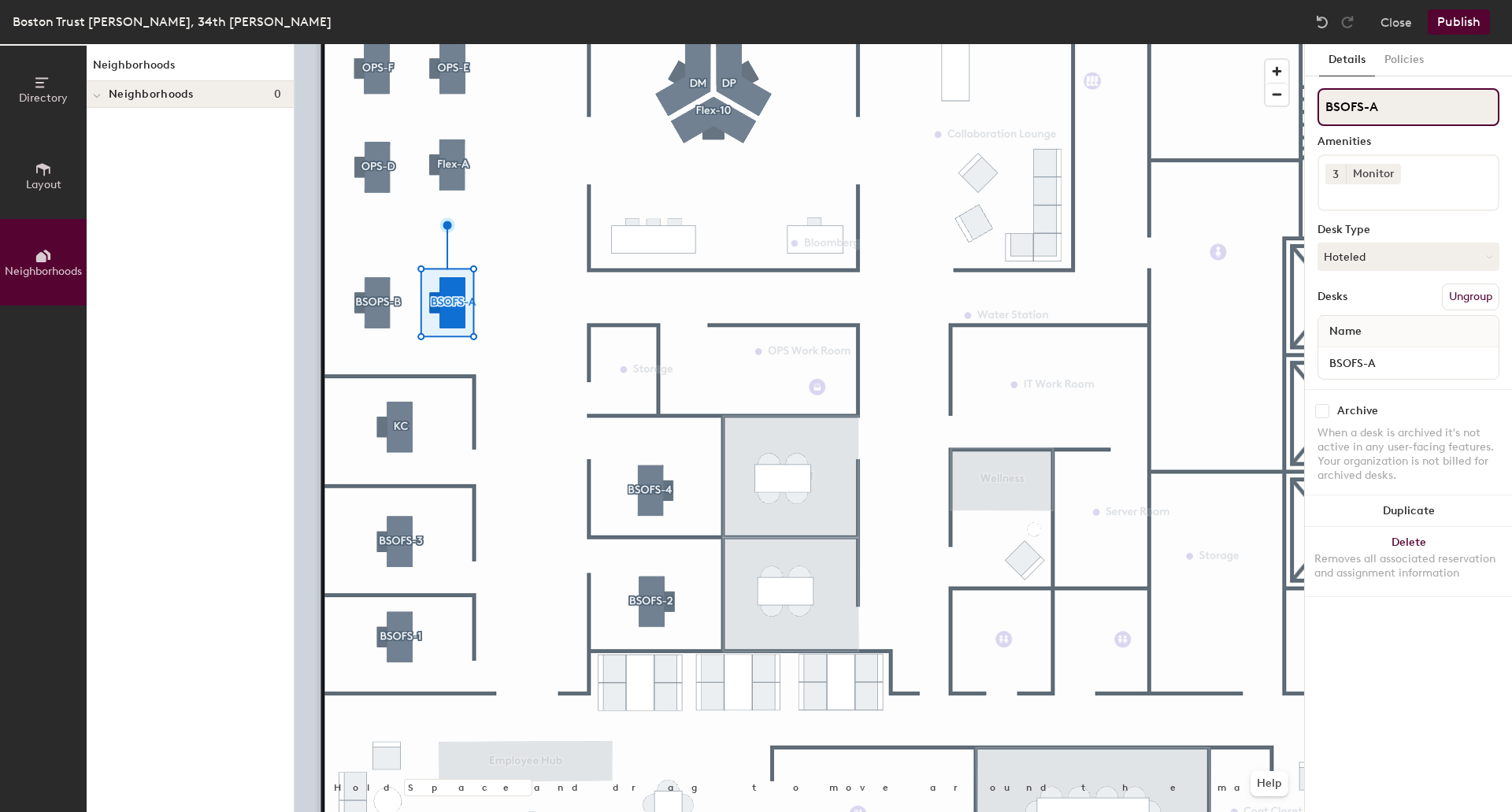
click at [1300, 111] on div "Directory Layout Neighborhoods Neighborhoods Neighborhoods 0 Hold Space and dra…" at bounding box center [756, 427] width 1512 height 767
click at [1253, 110] on div "Directory Layout Neighborhoods Neighborhoods Neighborhoods 0 Hold Space and dra…" at bounding box center [756, 427] width 1512 height 767
paste input "FS-"
type input "BSOFS-B"
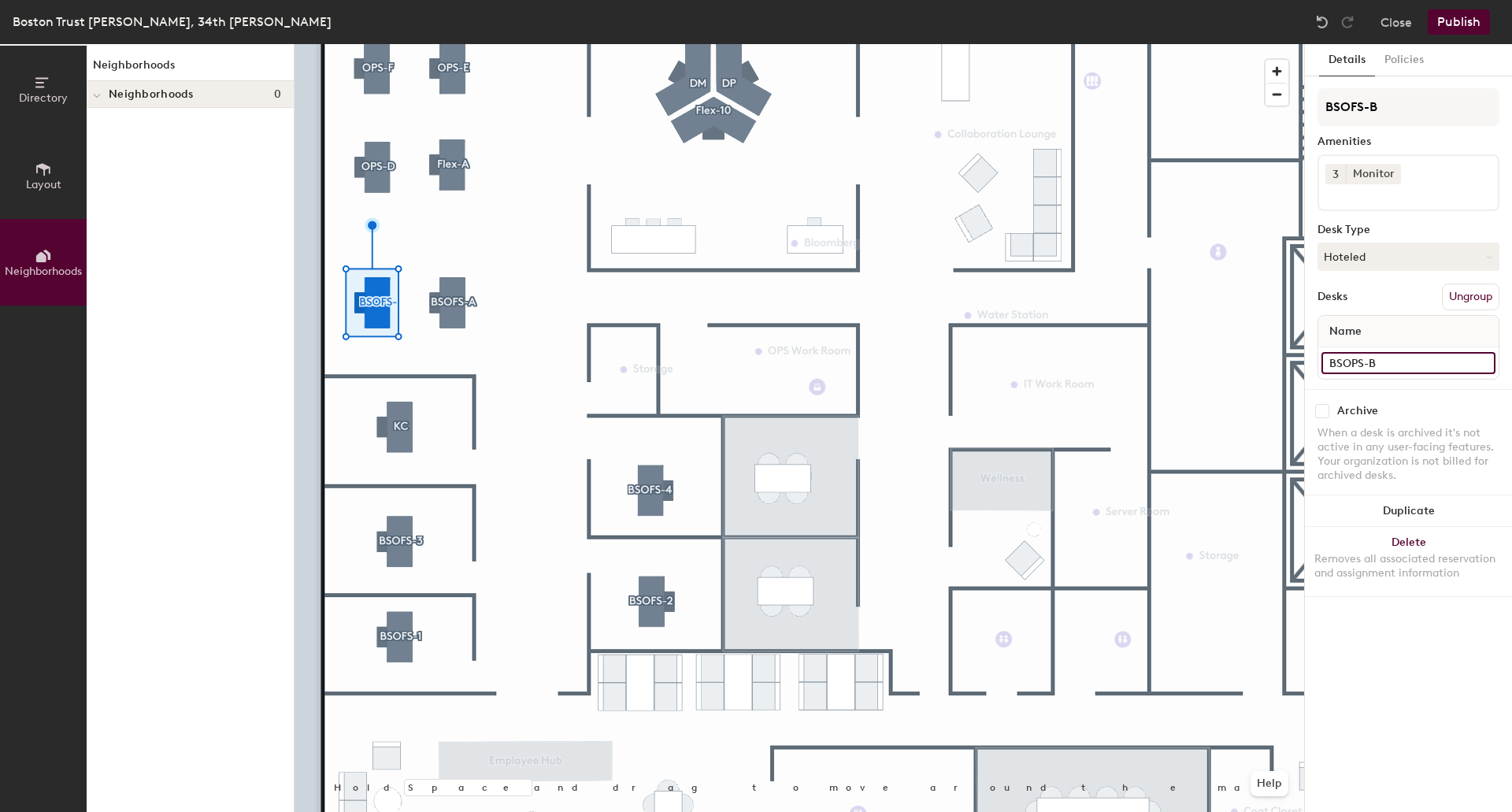
click at [1391, 369] on input "BSOPS-B" at bounding box center [1408, 363] width 174 height 22
paste input "FS-"
type input "BSOFS-B"
click at [444, 44] on div at bounding box center [799, 44] width 1009 height 0
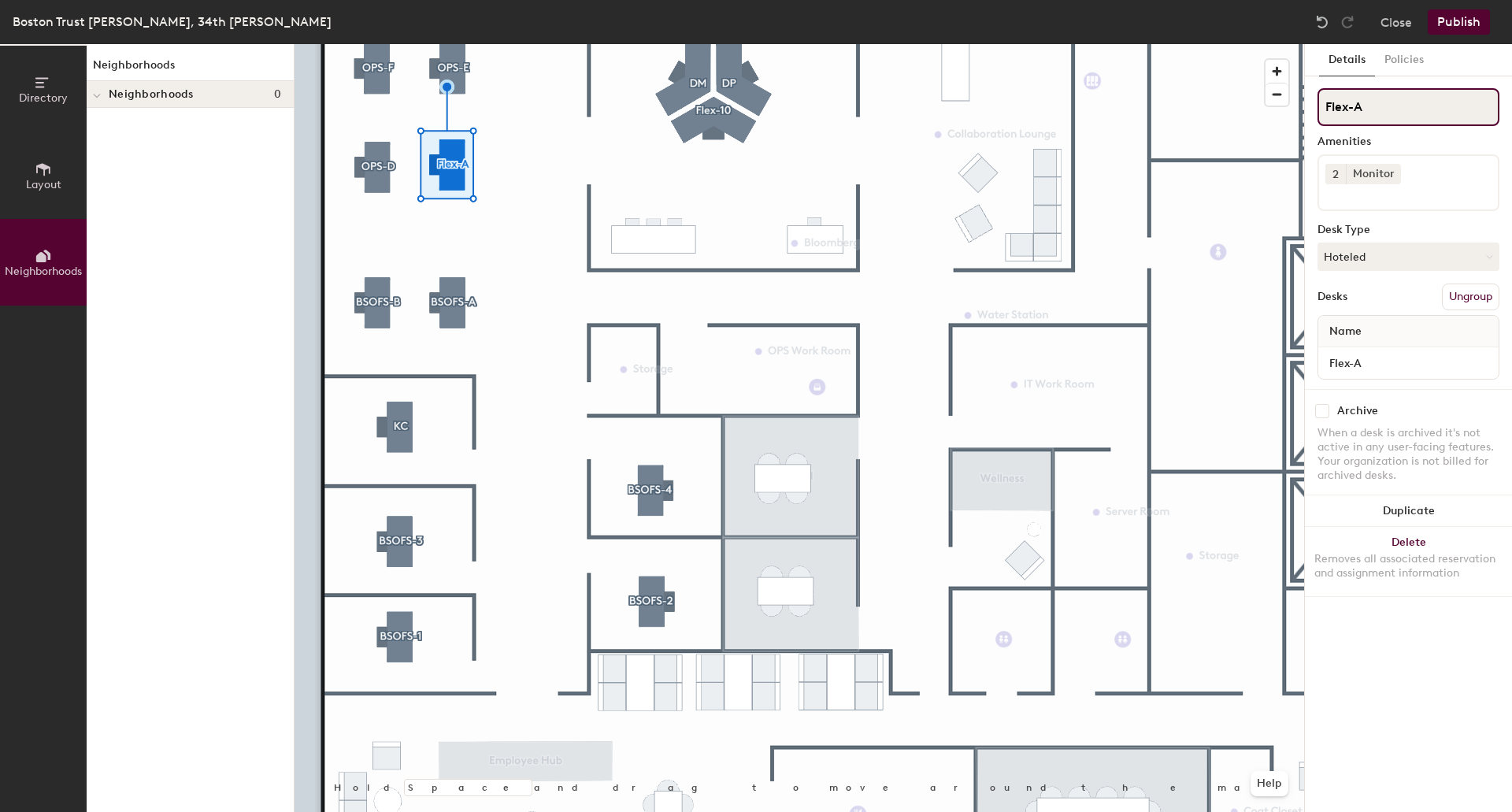
click at [1201, 110] on div "Directory Layout Neighborhoods Neighborhoods Neighborhoods 0 Hold Space and dra…" at bounding box center [756, 427] width 1512 height 767
paste input "BSOFS-"
type input "BSOFS-C"
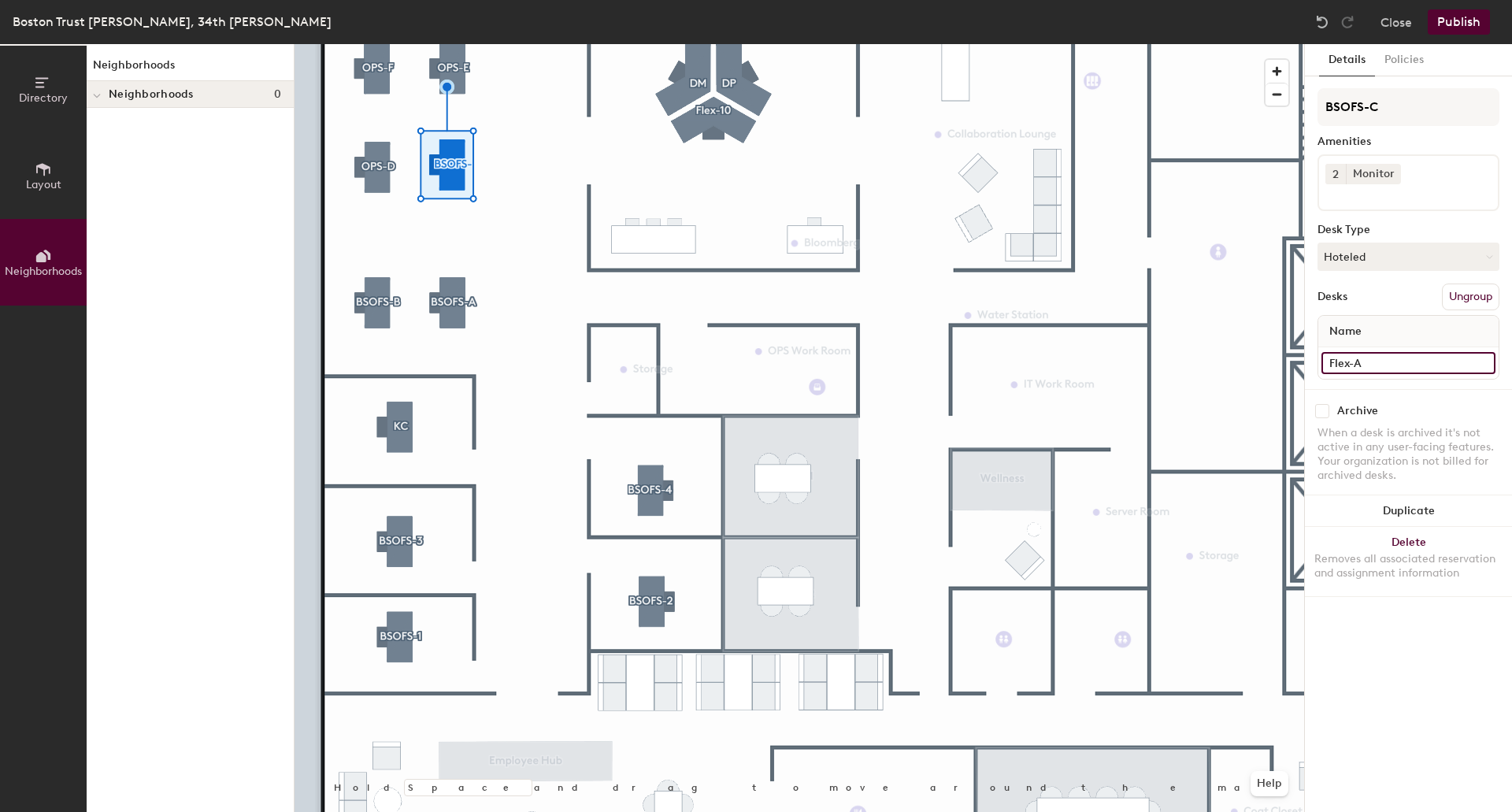
click at [1377, 365] on input "Flex-A" at bounding box center [1408, 363] width 174 height 22
paste input "BSOFS-"
type input "BSOFS-C"
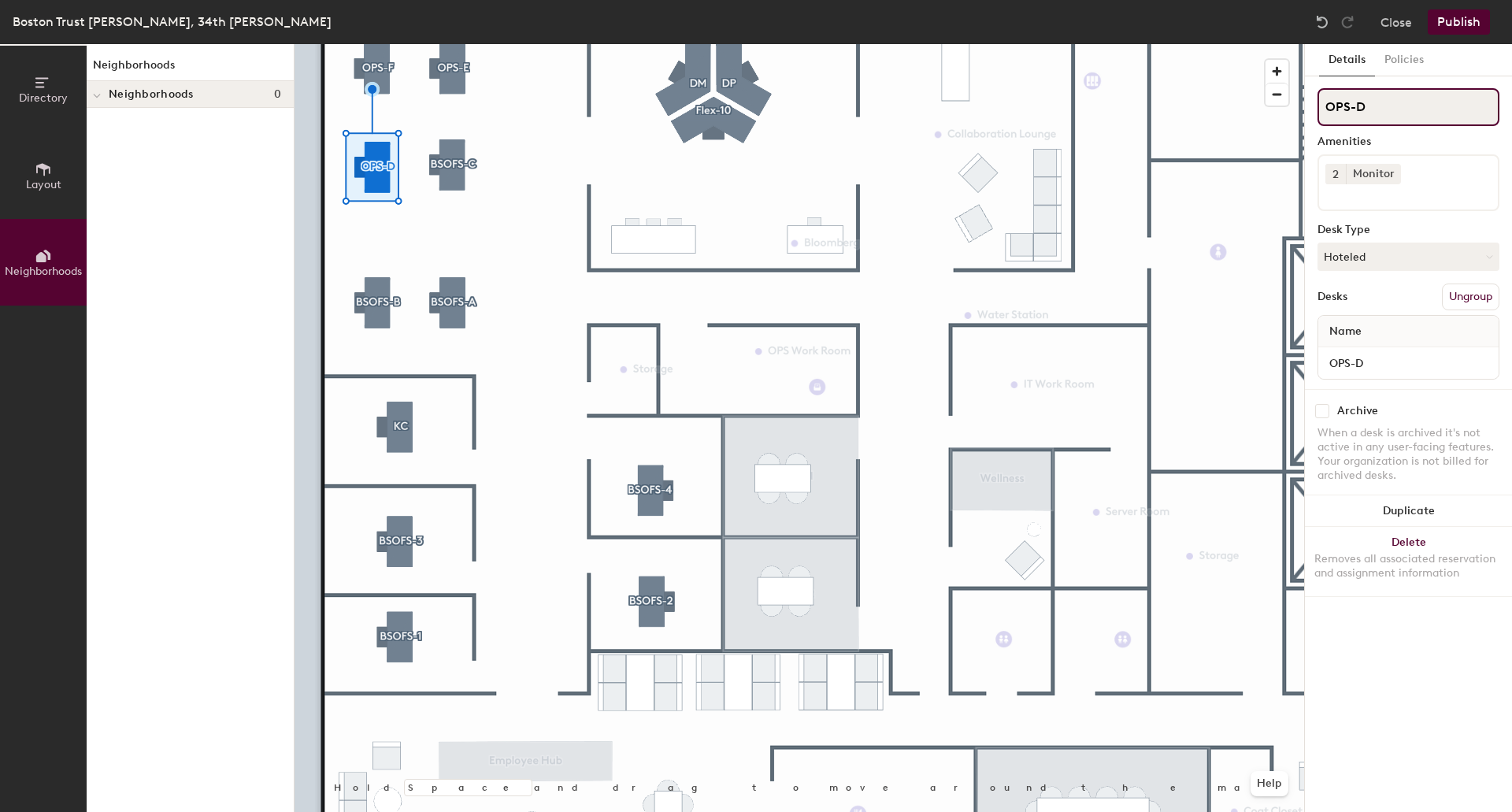
click at [1259, 110] on div "Directory Layout Neighborhoods Neighborhoods Neighborhoods 0 Hold Space and dra…" at bounding box center [756, 427] width 1512 height 767
paste input "BSOFS-"
type input "BSOFS-D"
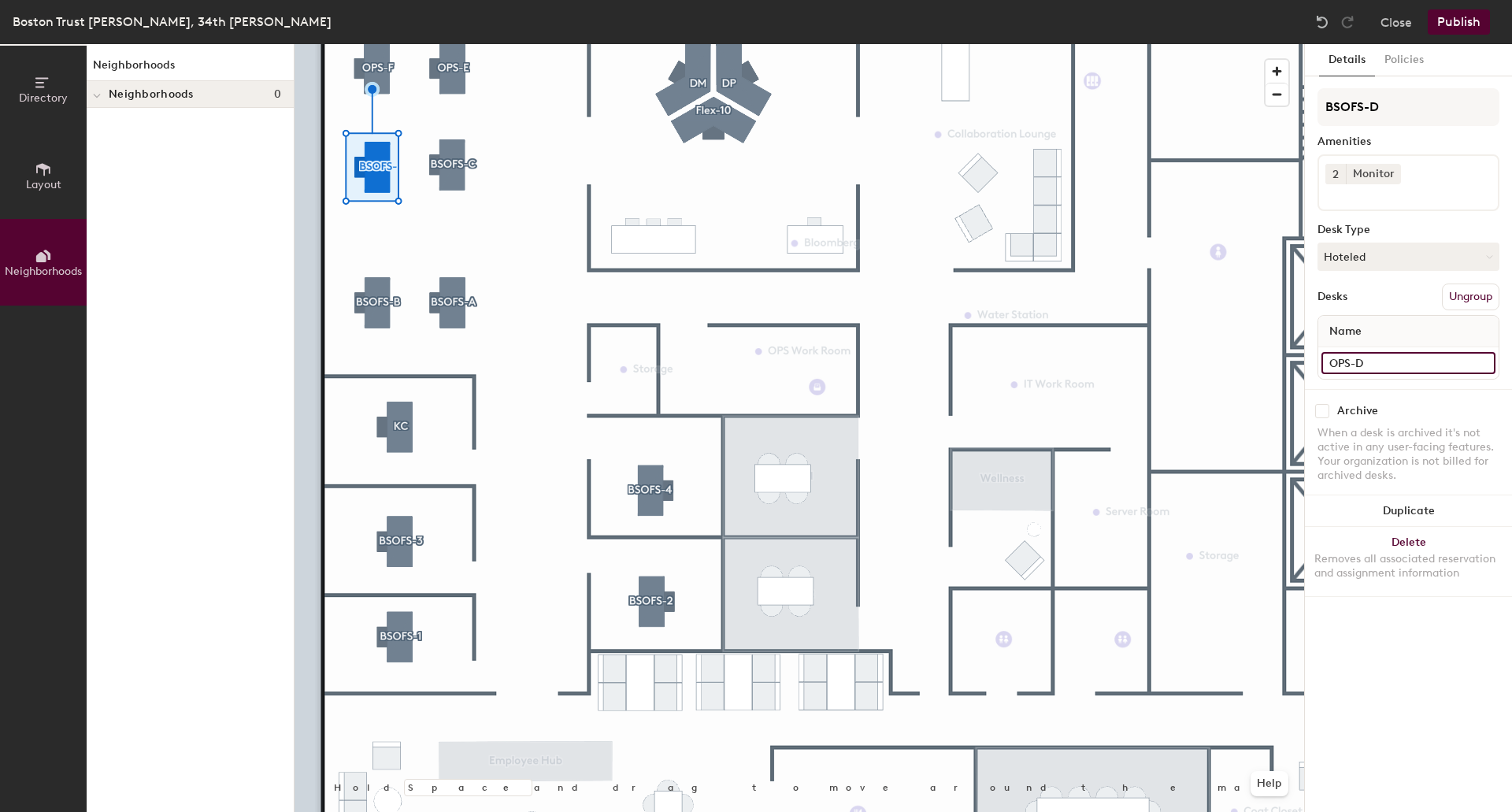
click at [1379, 362] on input "OPS-D" at bounding box center [1408, 363] width 174 height 22
paste input "BSOFS-"
type input "BSOFS-D"
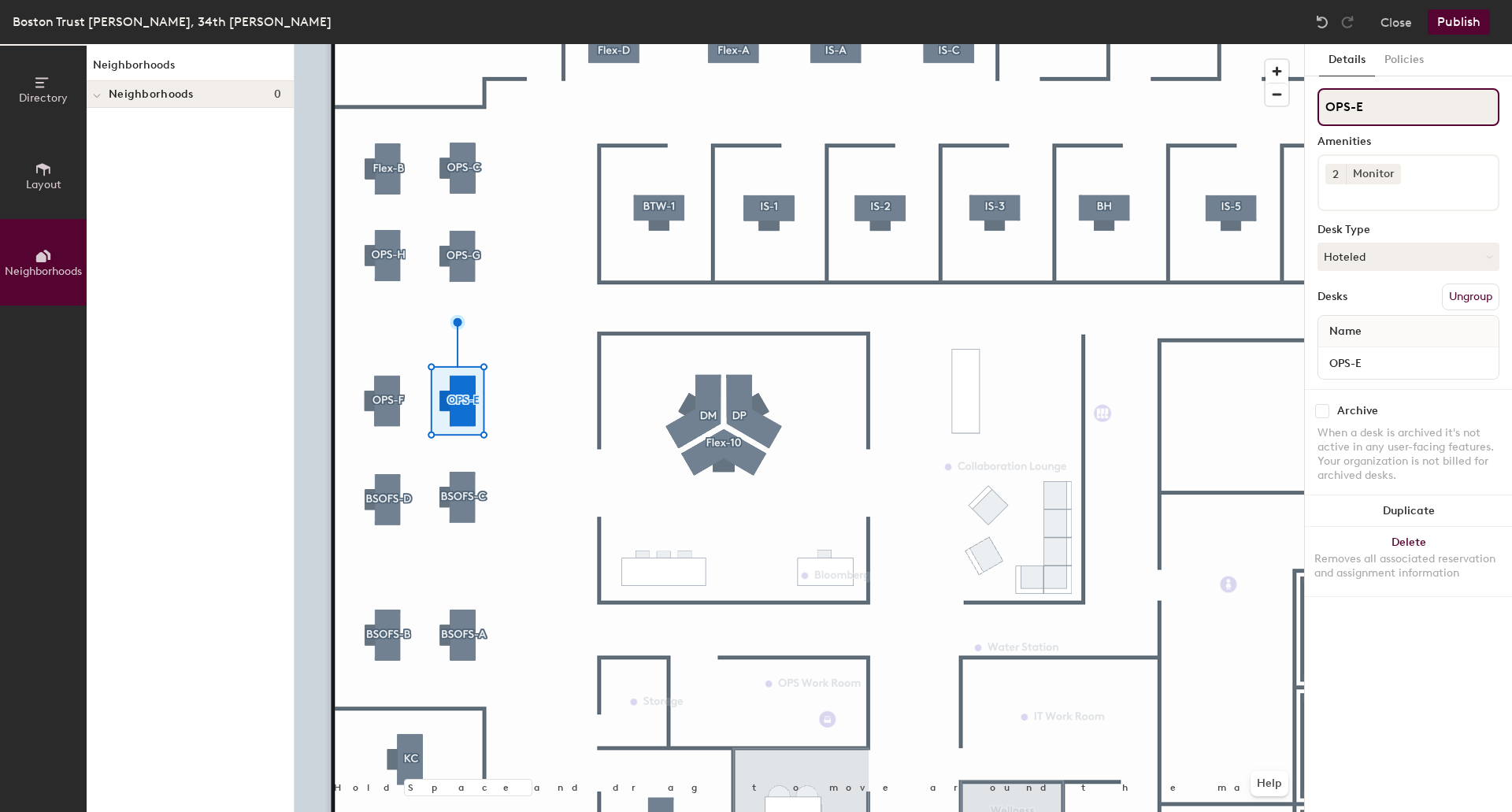
click at [1199, 113] on div "Directory Layout Neighborhoods Neighborhoods Neighborhoods 0 Hold Space and dra…" at bounding box center [756, 427] width 1512 height 767
paste input "BSOFS-"
type input "BSOFS-E"
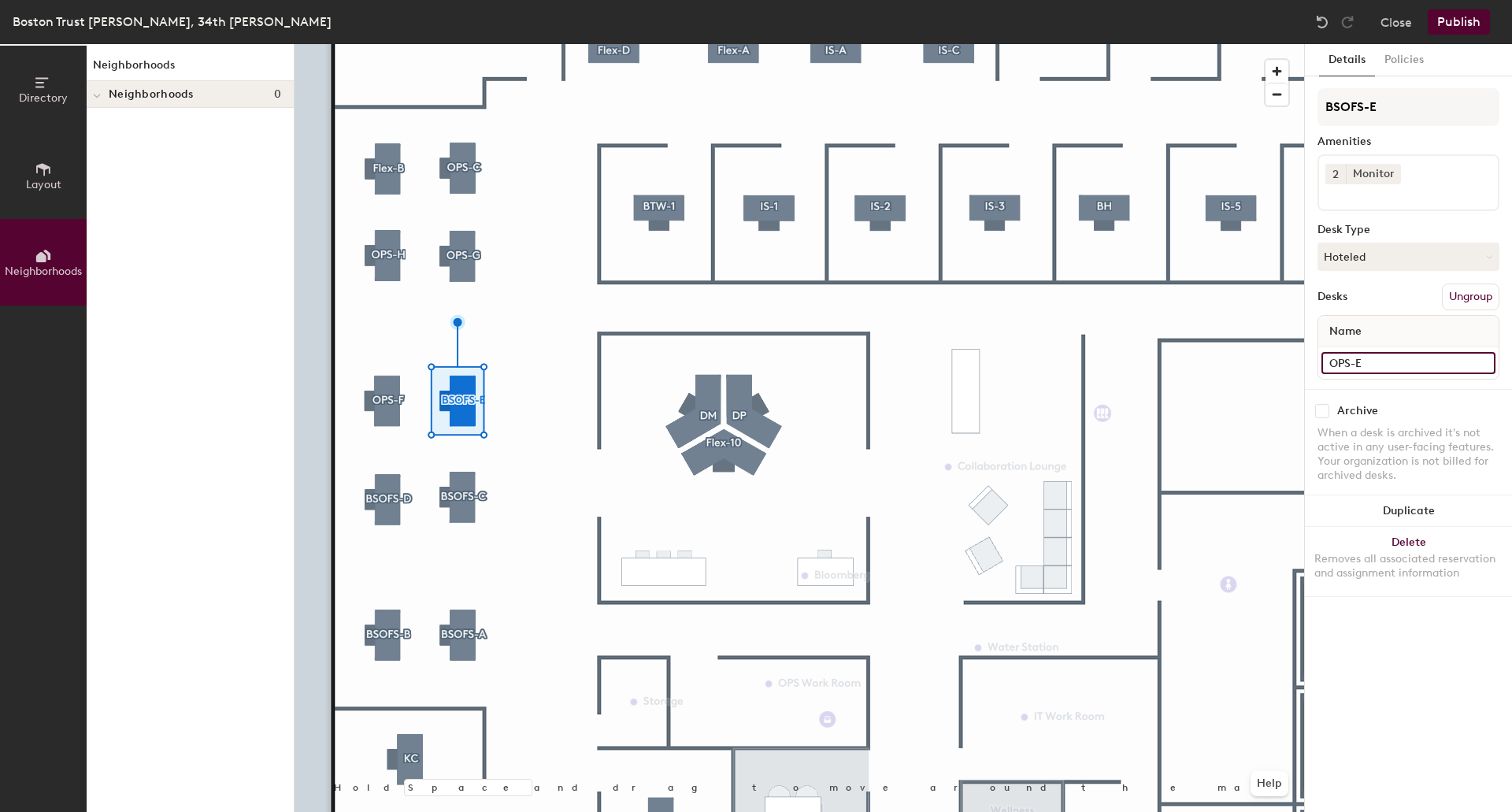
click at [1371, 367] on input "OPS-E" at bounding box center [1408, 363] width 174 height 22
paste input "BSOFS-"
type input "BSOFS-E"
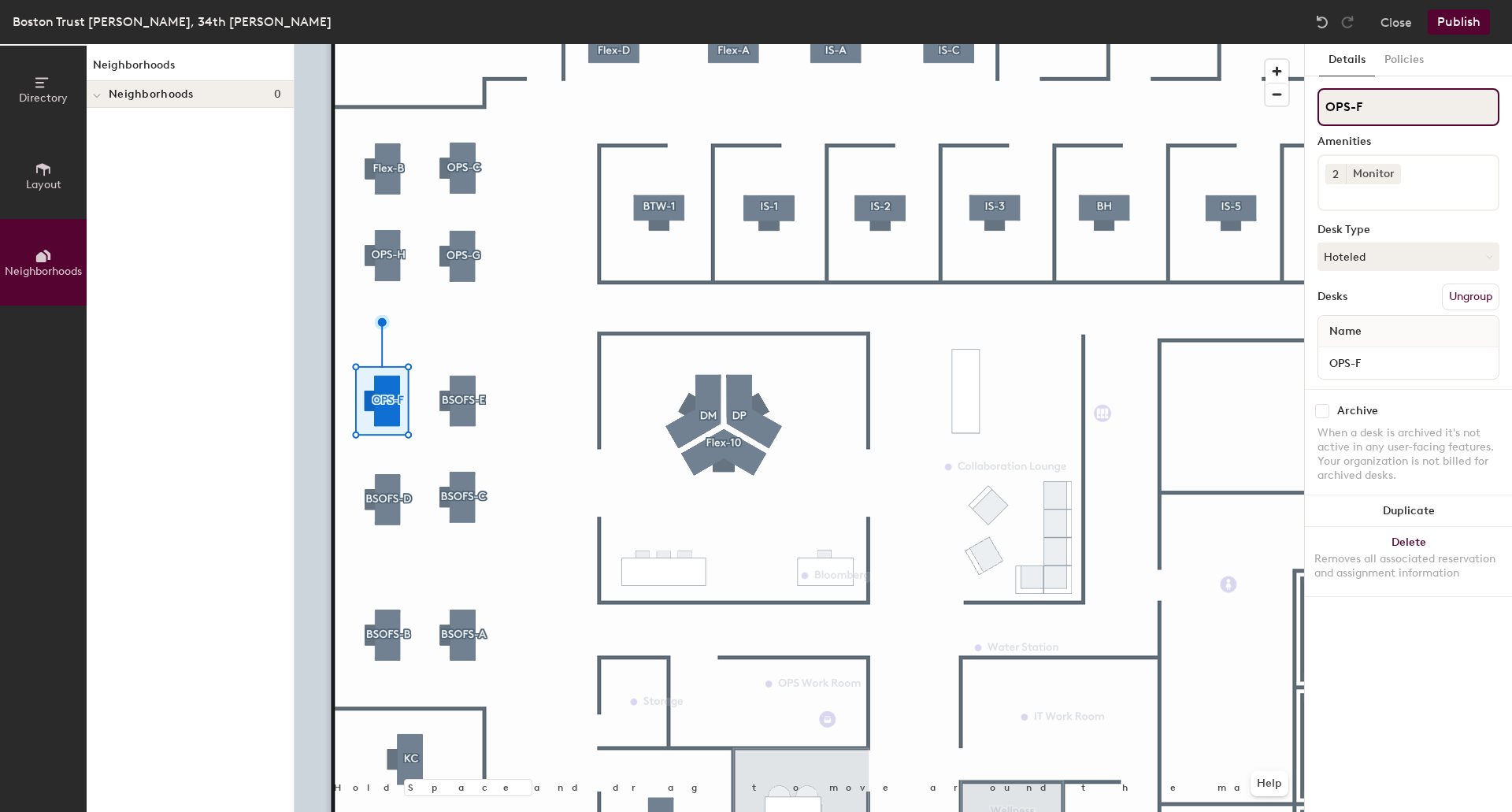
click at [1171, 109] on div "Directory Layout Neighborhoods Neighborhoods Neighborhoods 0 Hold Space and dra…" at bounding box center [756, 427] width 1512 height 767
paste input "BSOFS-"
type input "BSOFS-F"
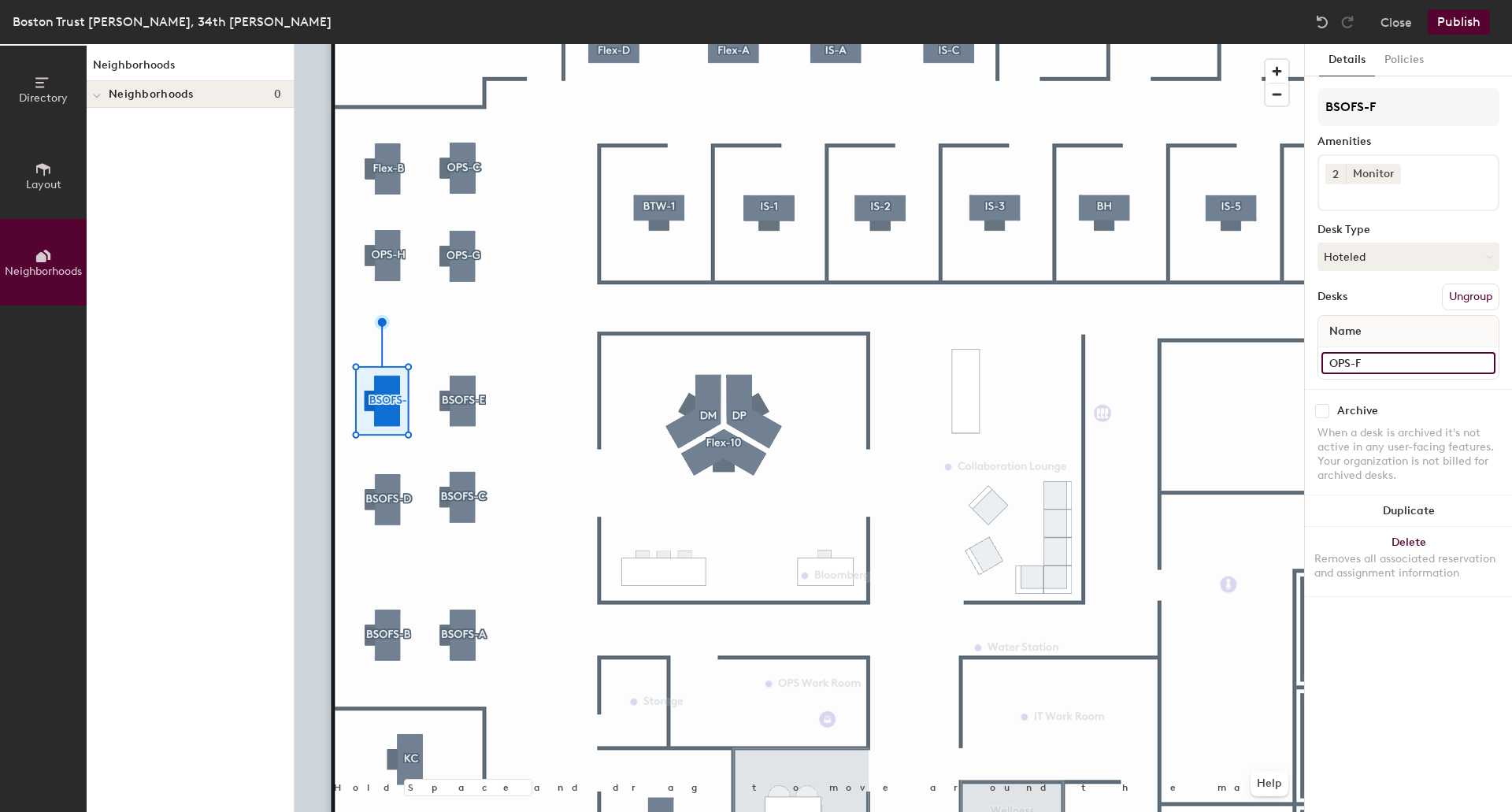
click at [1384, 368] on input "OPS-F" at bounding box center [1408, 363] width 174 height 22
paste input "BSOFS-"
type input "BSOFS-F"
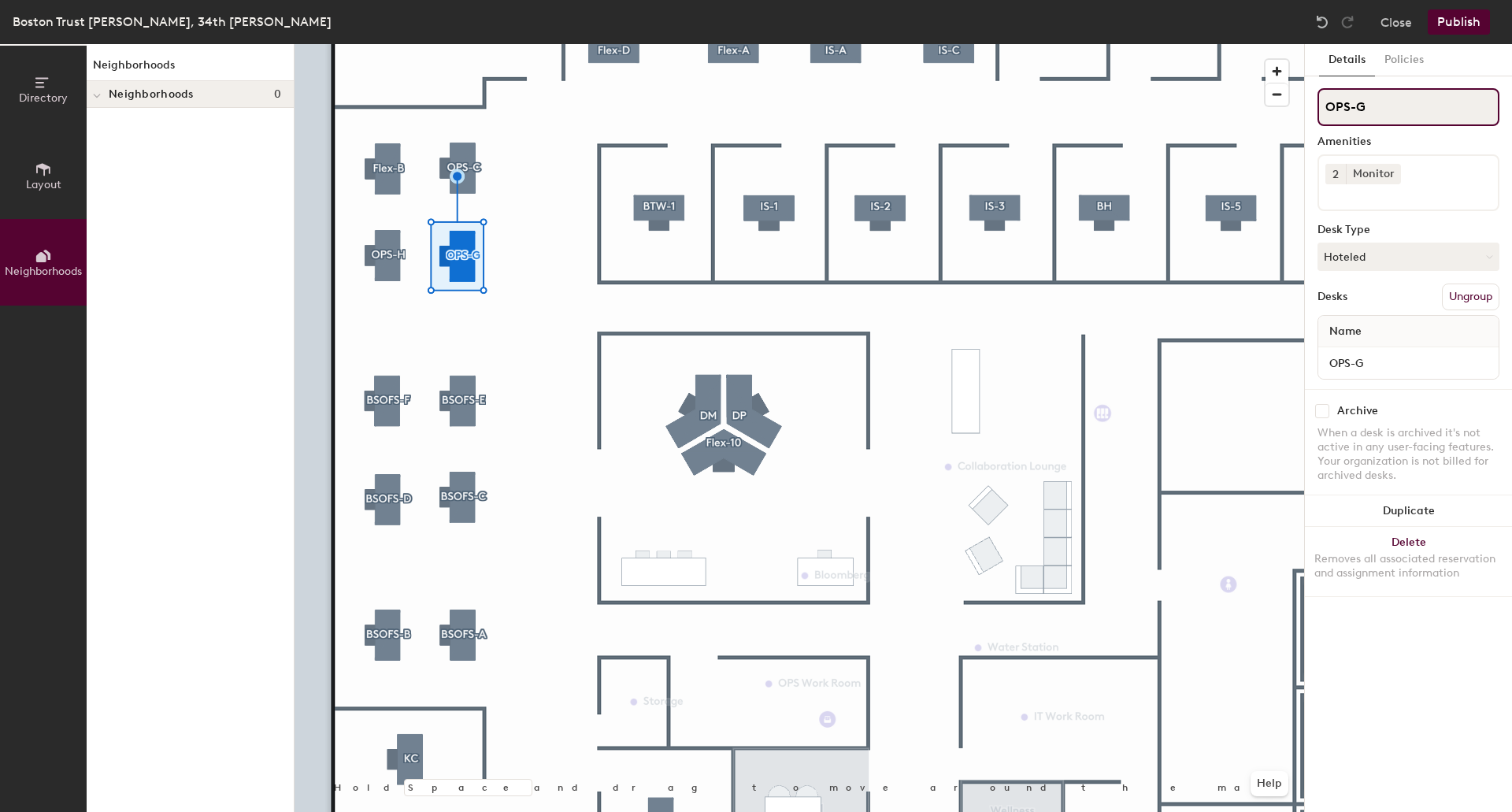
click at [1197, 113] on div "Directory Layout Neighborhoods Neighborhoods Neighborhoods 0 Hold Space and dra…" at bounding box center [756, 427] width 1512 height 767
paste input "BSOFS-"
type input "BSOFS-G"
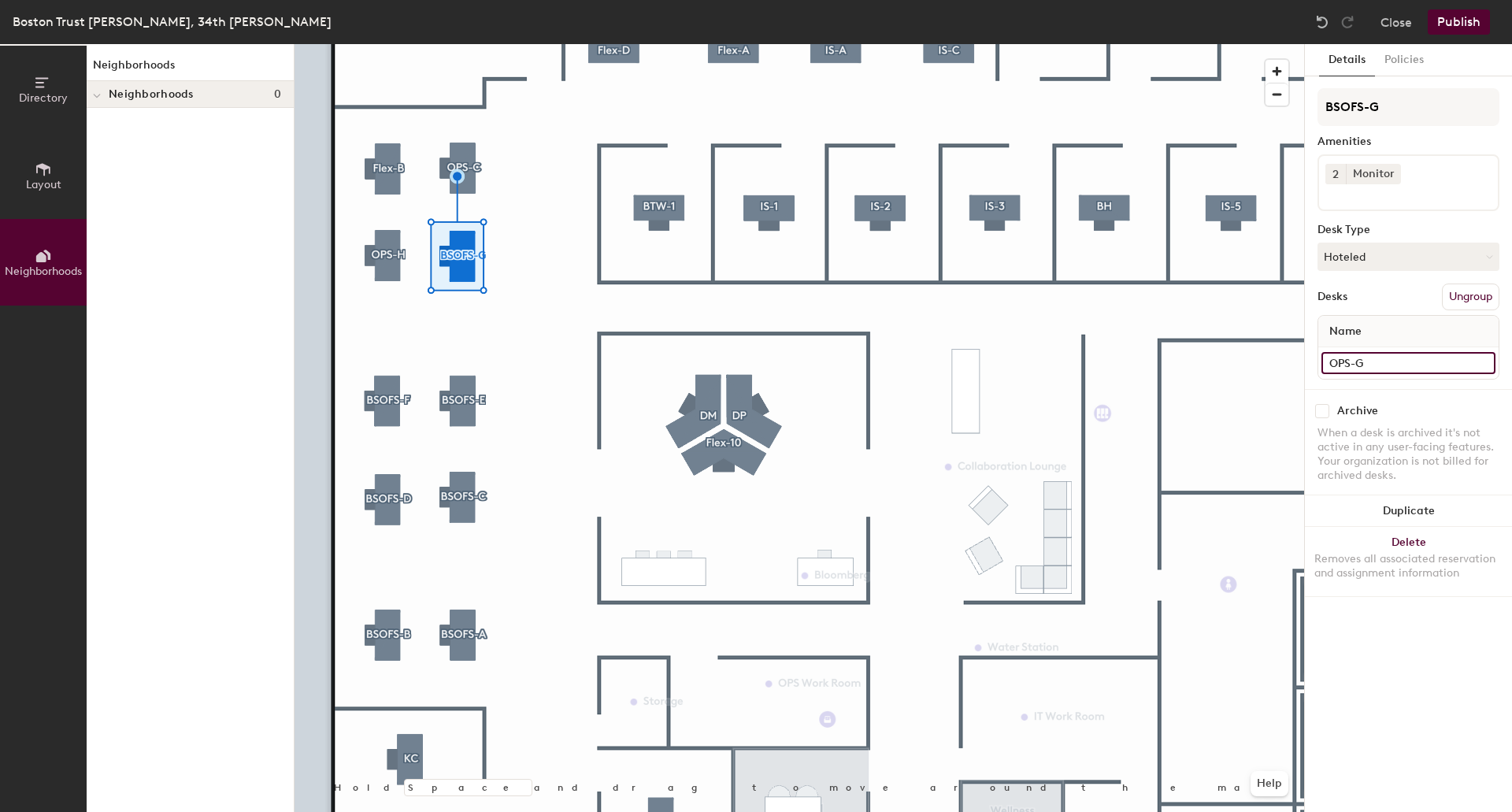
click at [1361, 363] on input "OPS-G" at bounding box center [1408, 363] width 174 height 22
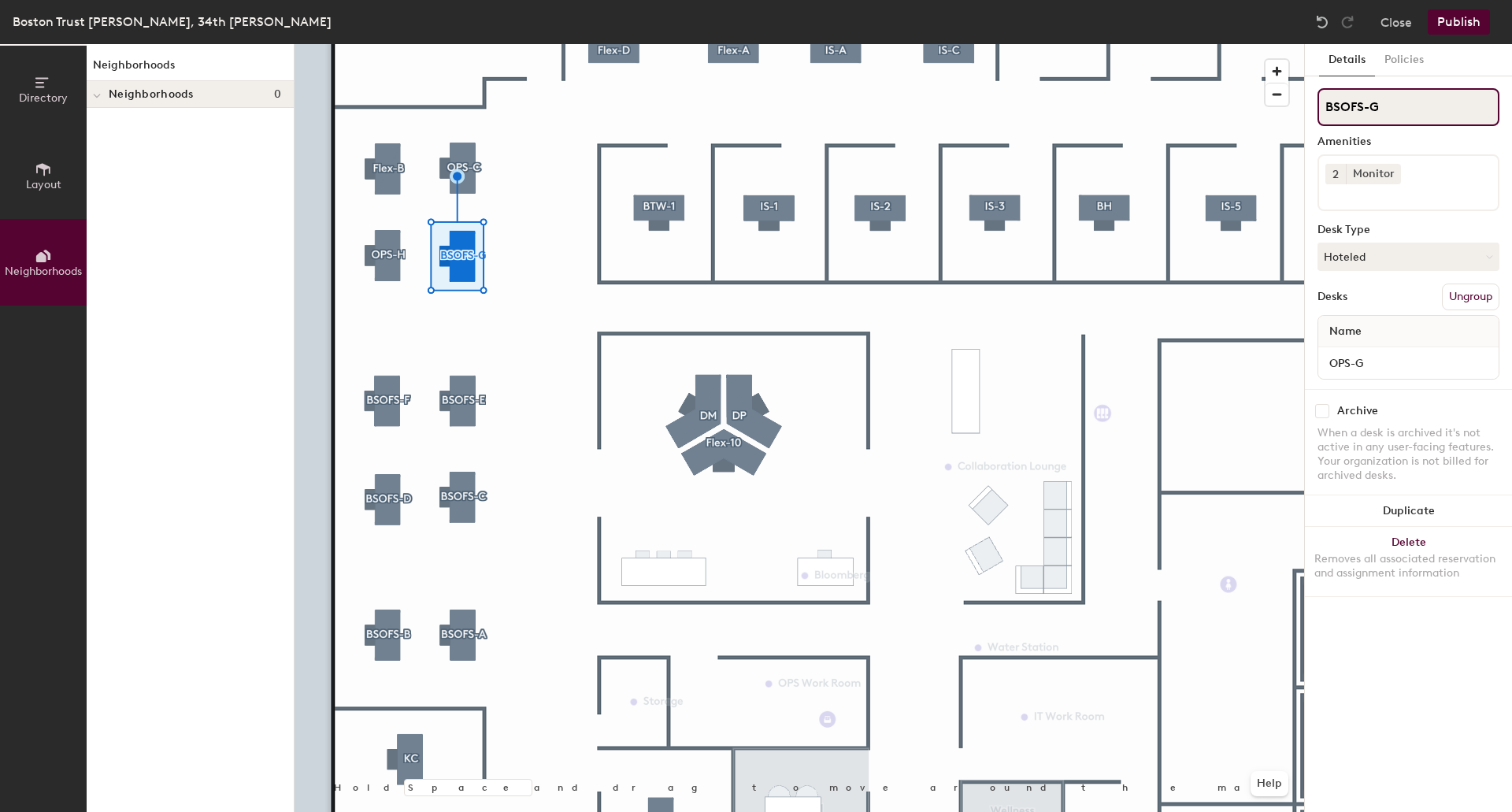
click at [1395, 100] on input "BSOFS-G" at bounding box center [1408, 108] width 182 height 38
click at [1262, 103] on div "Directory Layout Neighborhoods Neighborhoods Neighborhoods 0 Hold Space and dra…" at bounding box center [756, 427] width 1512 height 767
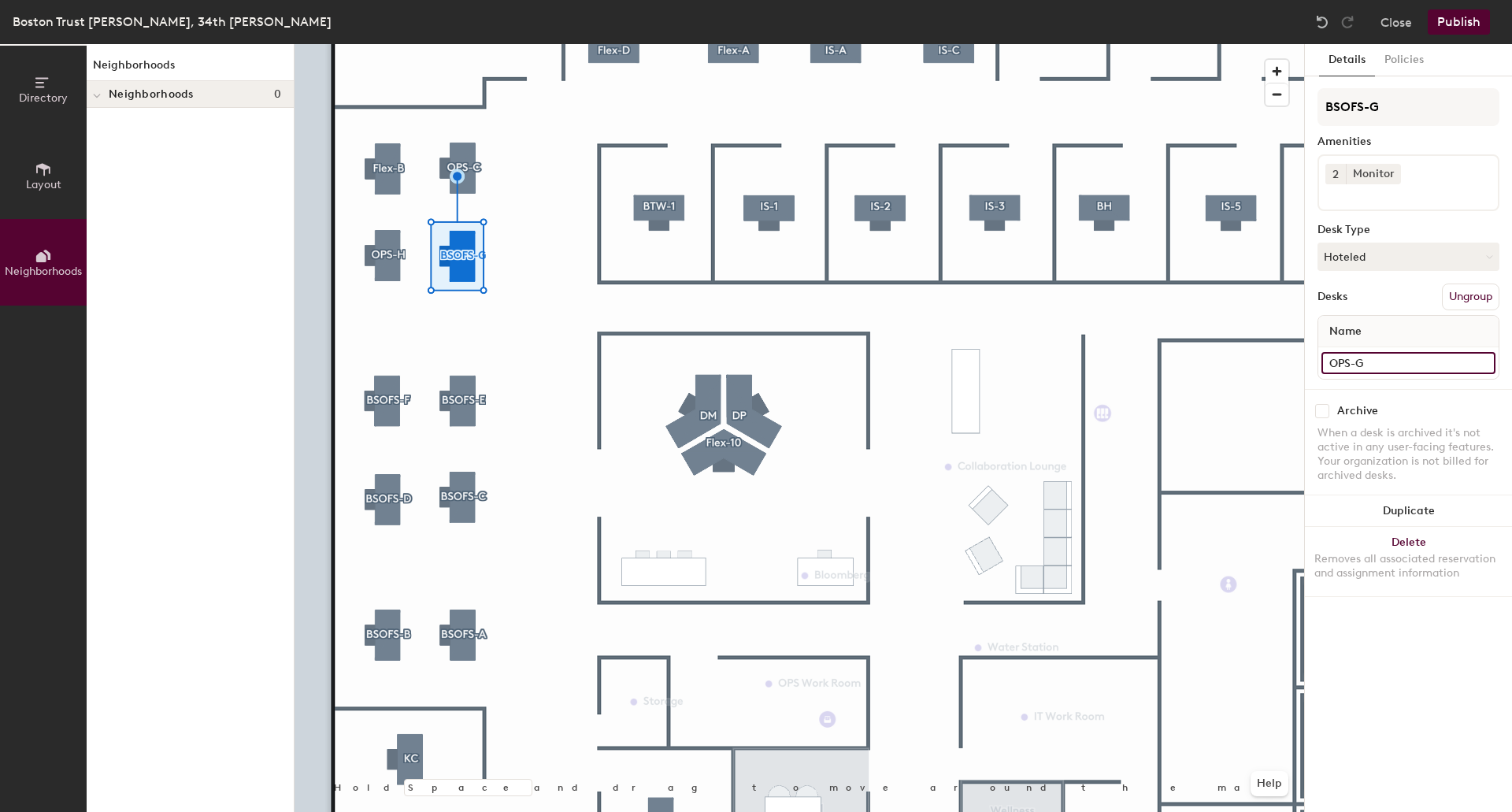
click at [1377, 358] on input "OPS-G" at bounding box center [1408, 363] width 174 height 22
paste input "BSOF"
type input "BSOFS-G"
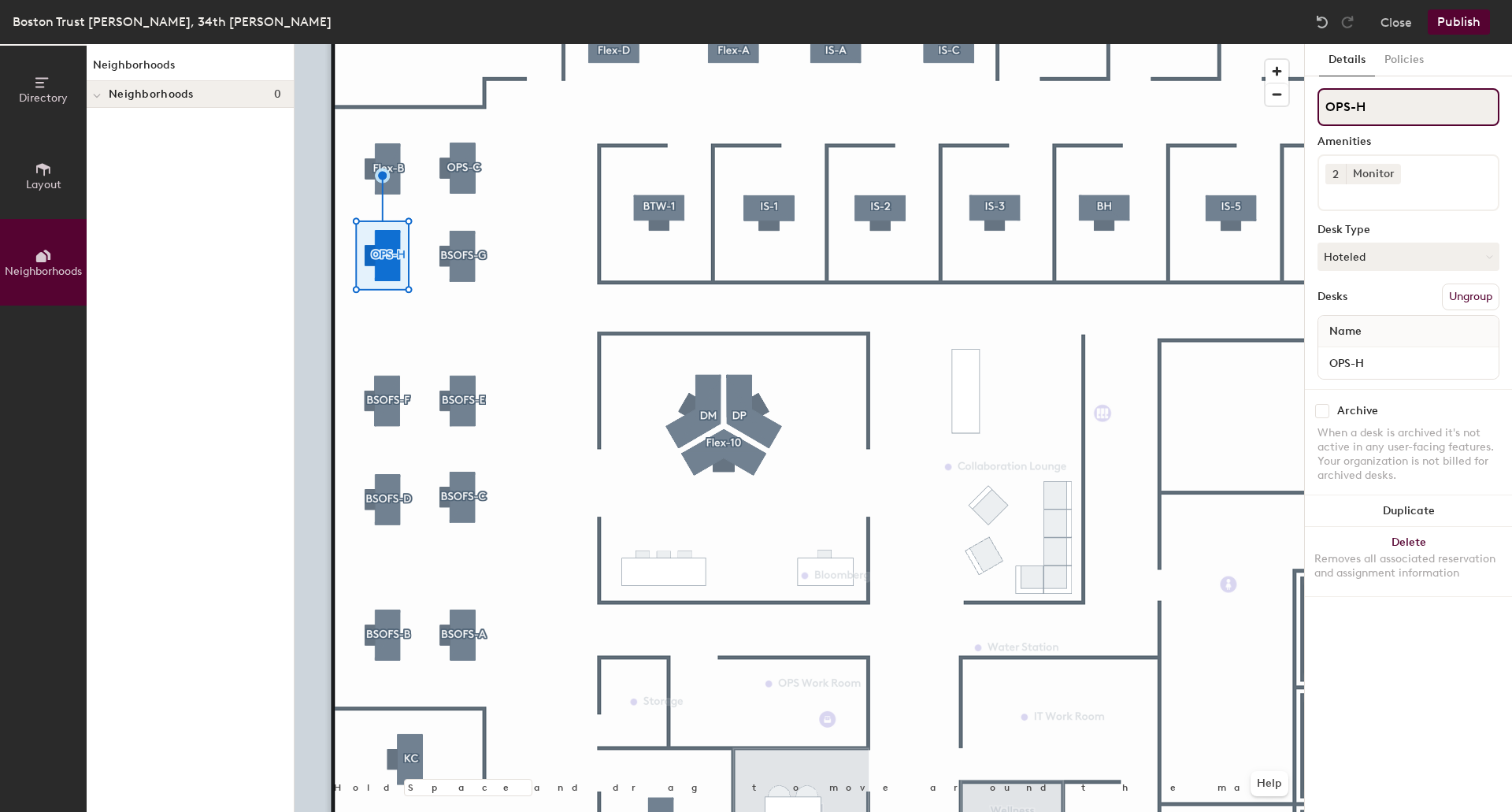
click at [1230, 109] on div "Directory Layout Neighborhoods Neighborhoods Neighborhoods 0 Hold Space and dra…" at bounding box center [756, 427] width 1512 height 767
paste input "BSOFS-G"
type input "BSOFS-H"
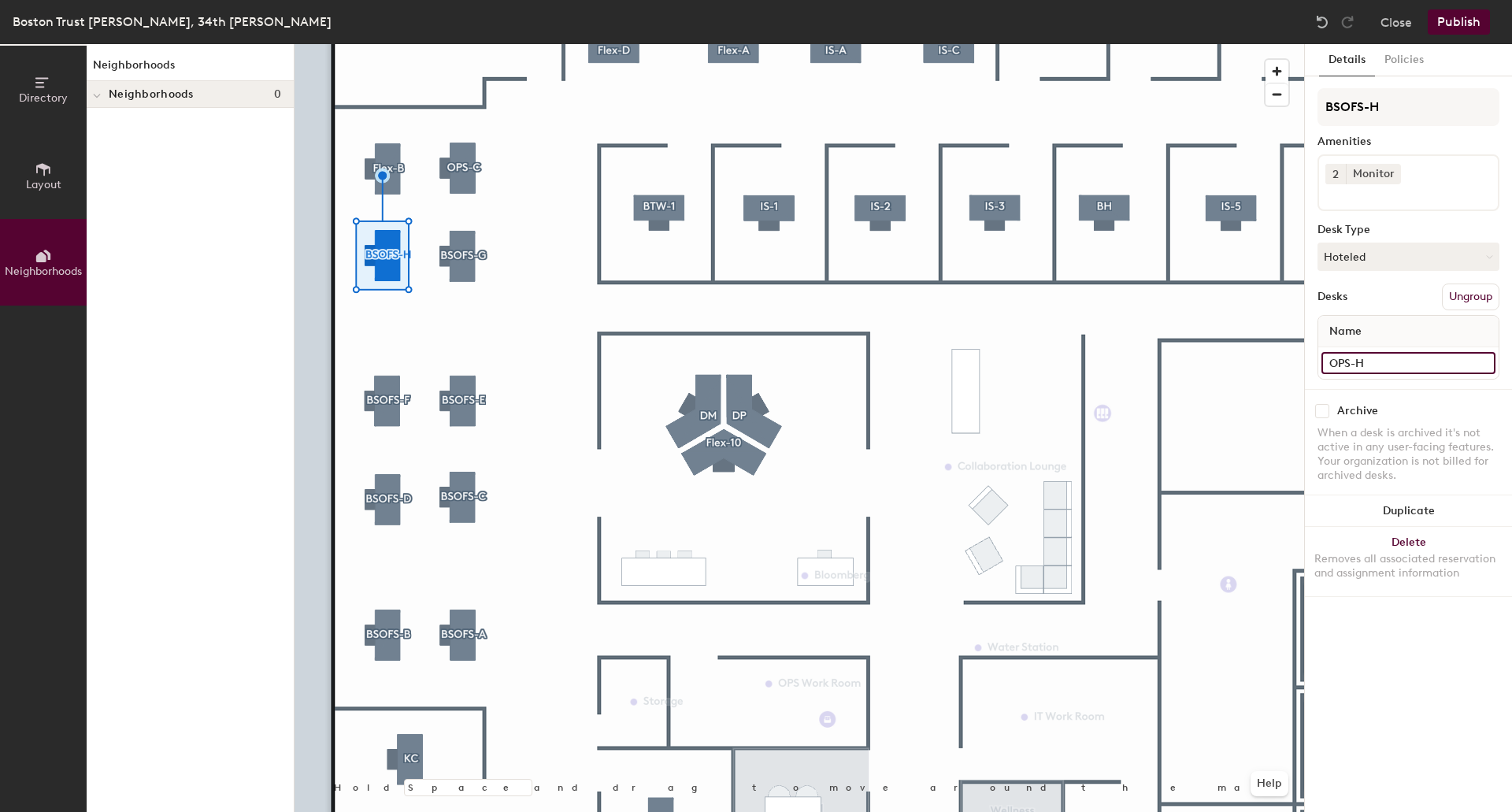
click at [1418, 353] on input "OPS-H" at bounding box center [1408, 363] width 174 height 22
paste input "BSOFS-G"
type input "BSOFS-H"
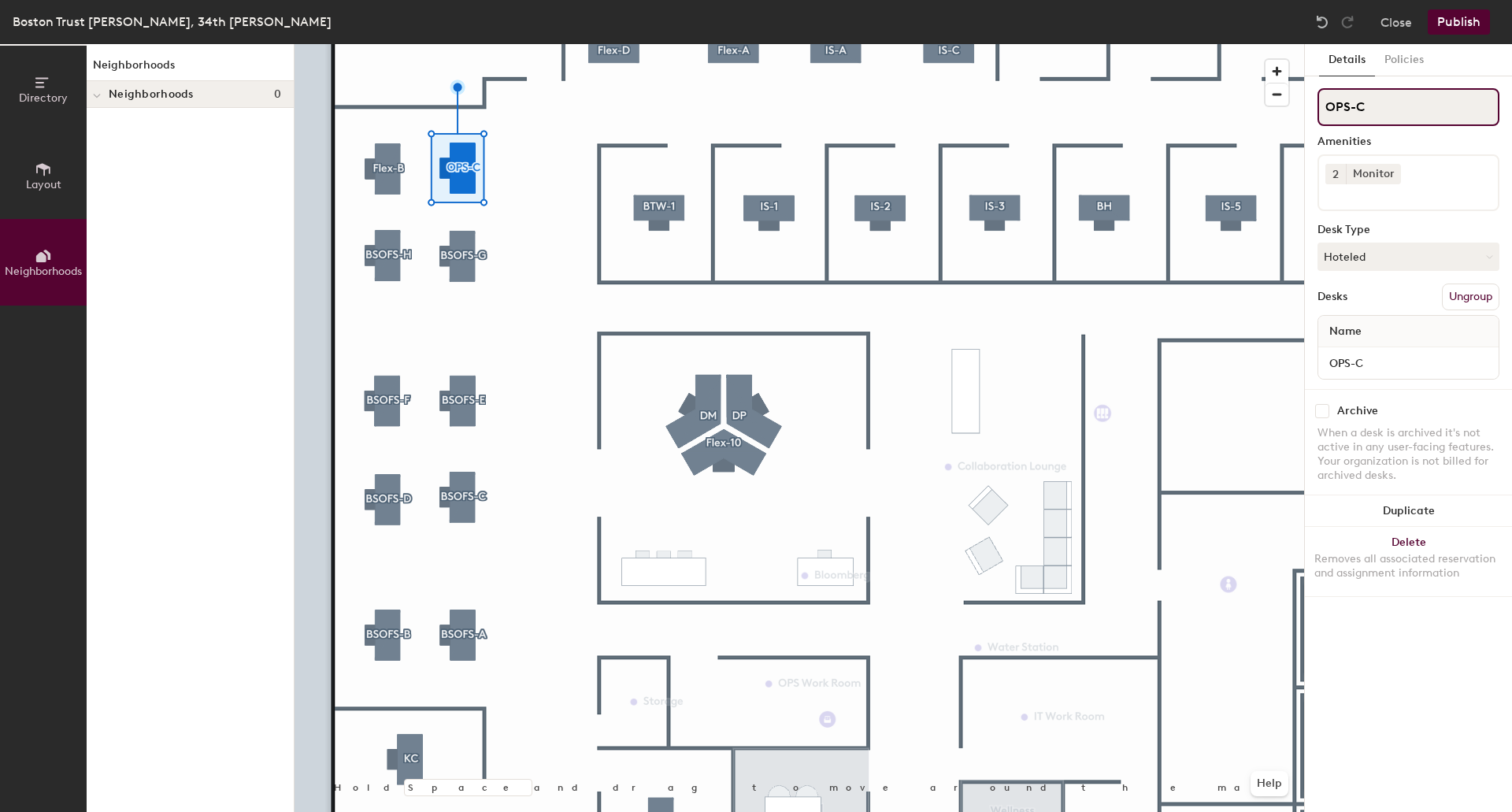
click at [1216, 101] on div "Directory Layout Neighborhoods Neighborhoods Neighborhoods 0 Hold Space and dra…" at bounding box center [756, 427] width 1512 height 767
paste input "BSOFS-G"
type input "BSOFS-I"
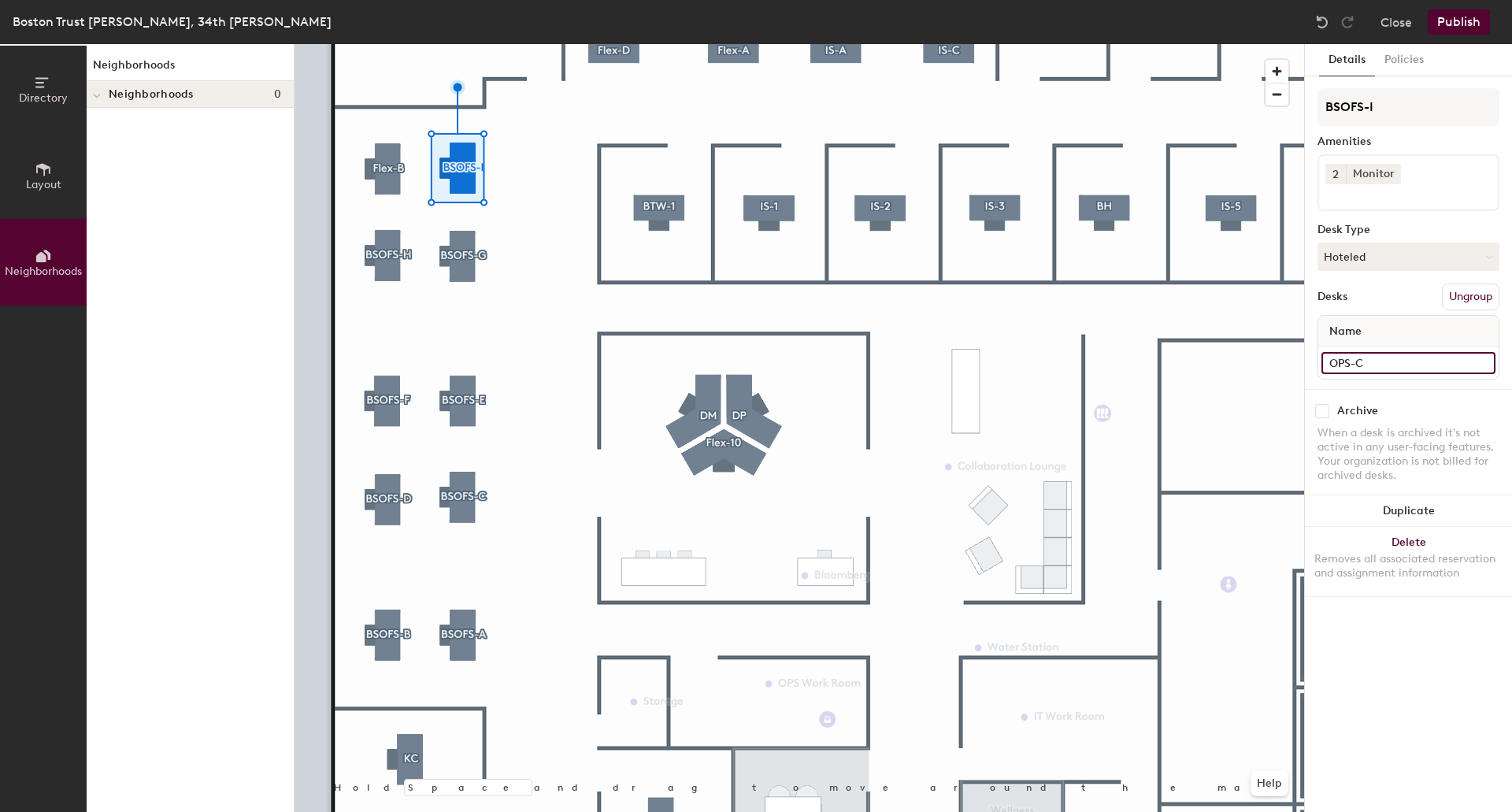
click at [1395, 364] on input "OPS-C" at bounding box center [1408, 363] width 174 height 22
paste input "BSOFS-G"
type input "BSOFS-I"
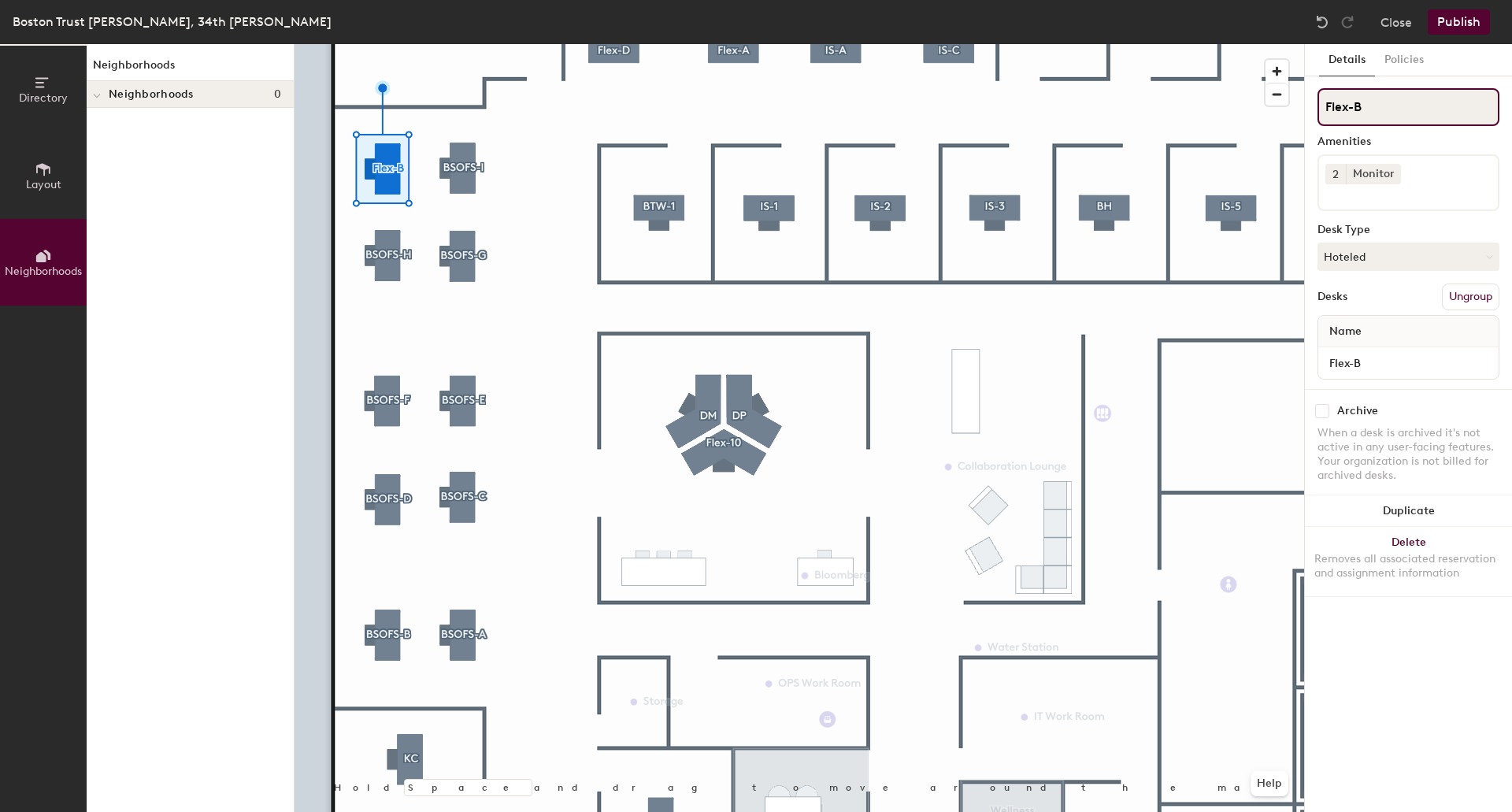
click at [1406, 106] on input "Flex-B" at bounding box center [1408, 108] width 182 height 38
click at [1248, 113] on div "Directory Layout Neighborhoods Neighborhoods Neighborhoods 0 Hold Space and dra…" at bounding box center [756, 427] width 1512 height 767
paste input "BSOFS-G"
type input "BSOFS-J"
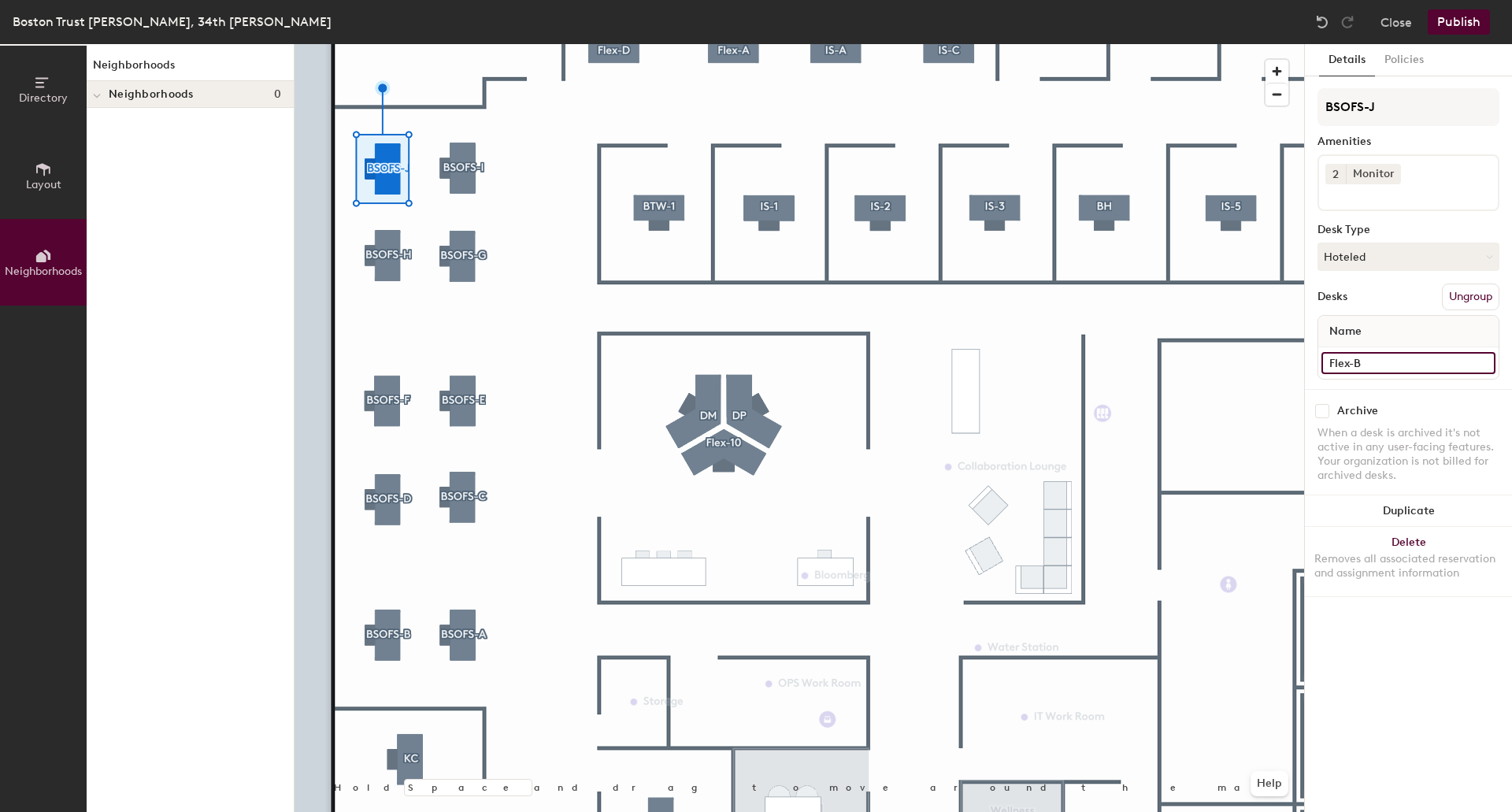
click at [1376, 363] on input "Flex-B" at bounding box center [1408, 363] width 174 height 22
paste input "BSOFS-G"
type input "BSOFS-J"
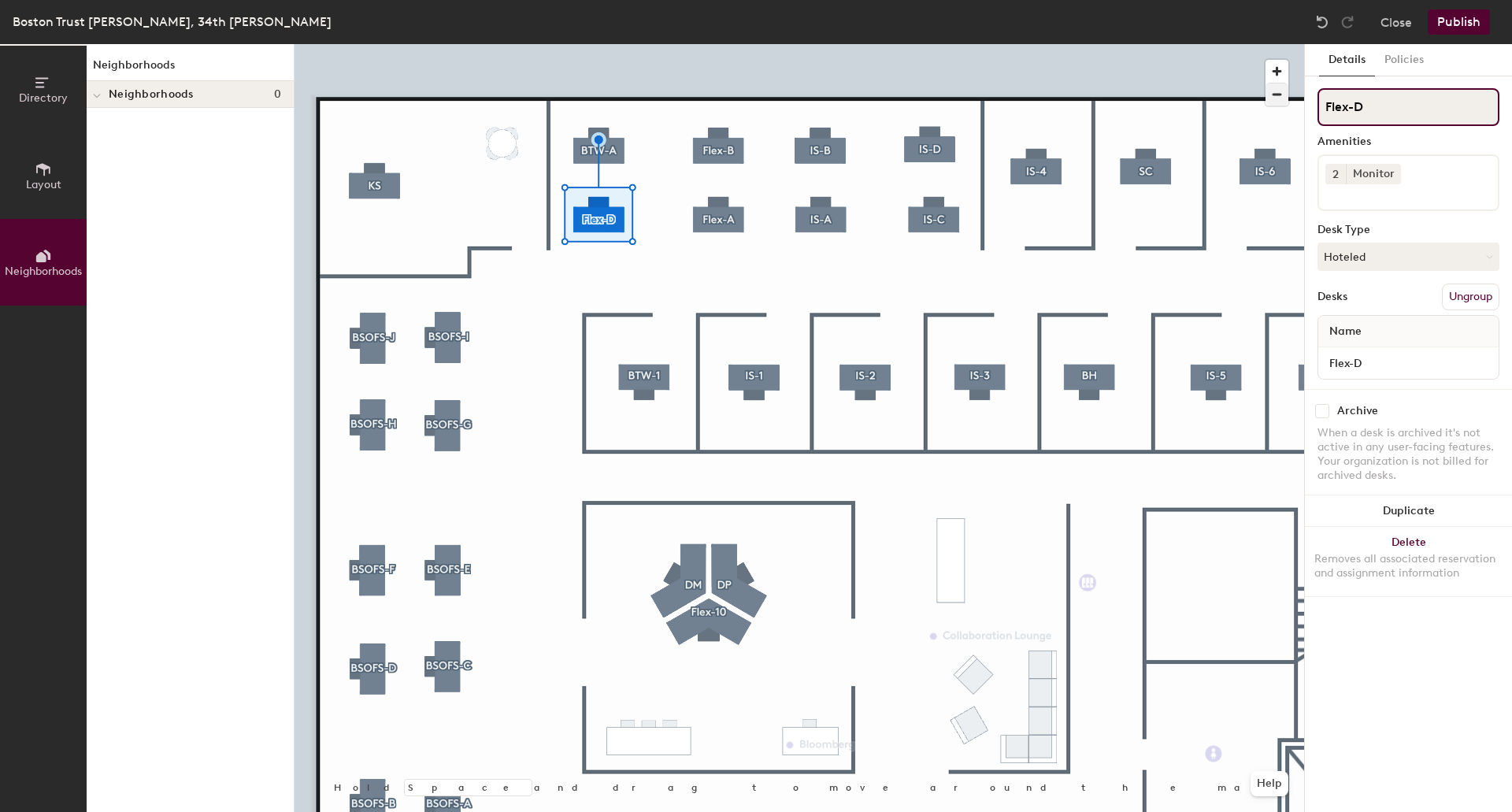
click at [1182, 104] on div "Directory Layout Neighborhoods Neighborhoods Neighborhoods 0 Hold Space and dra…" at bounding box center [756, 427] width 1512 height 767
paste input "BSOFS-G"
type input "BSOFS-K"
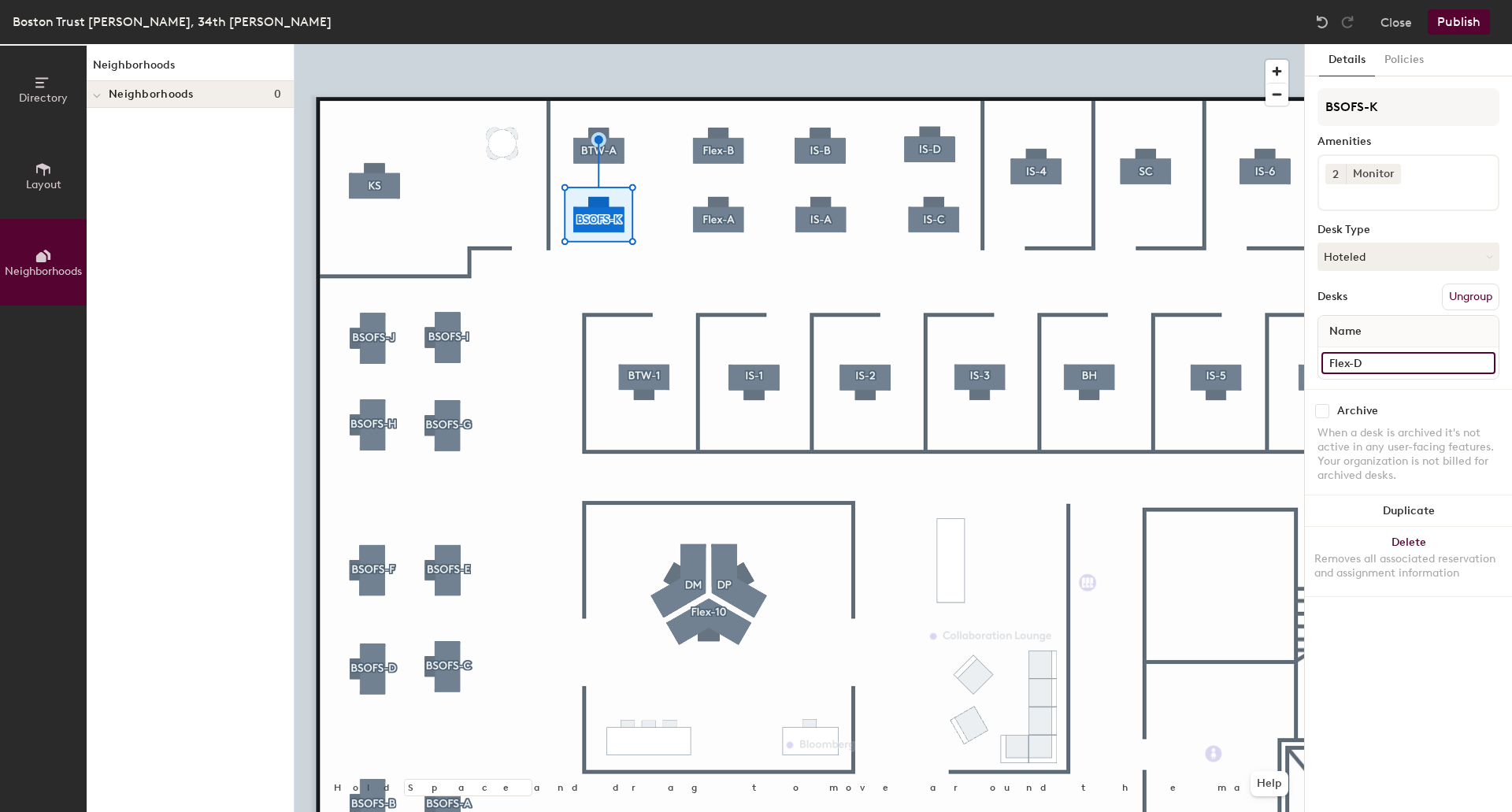
click at [1378, 372] on input "Flex-D" at bounding box center [1408, 363] width 174 height 22
paste input "BSOFS-G"
type input "BSOFS-K"
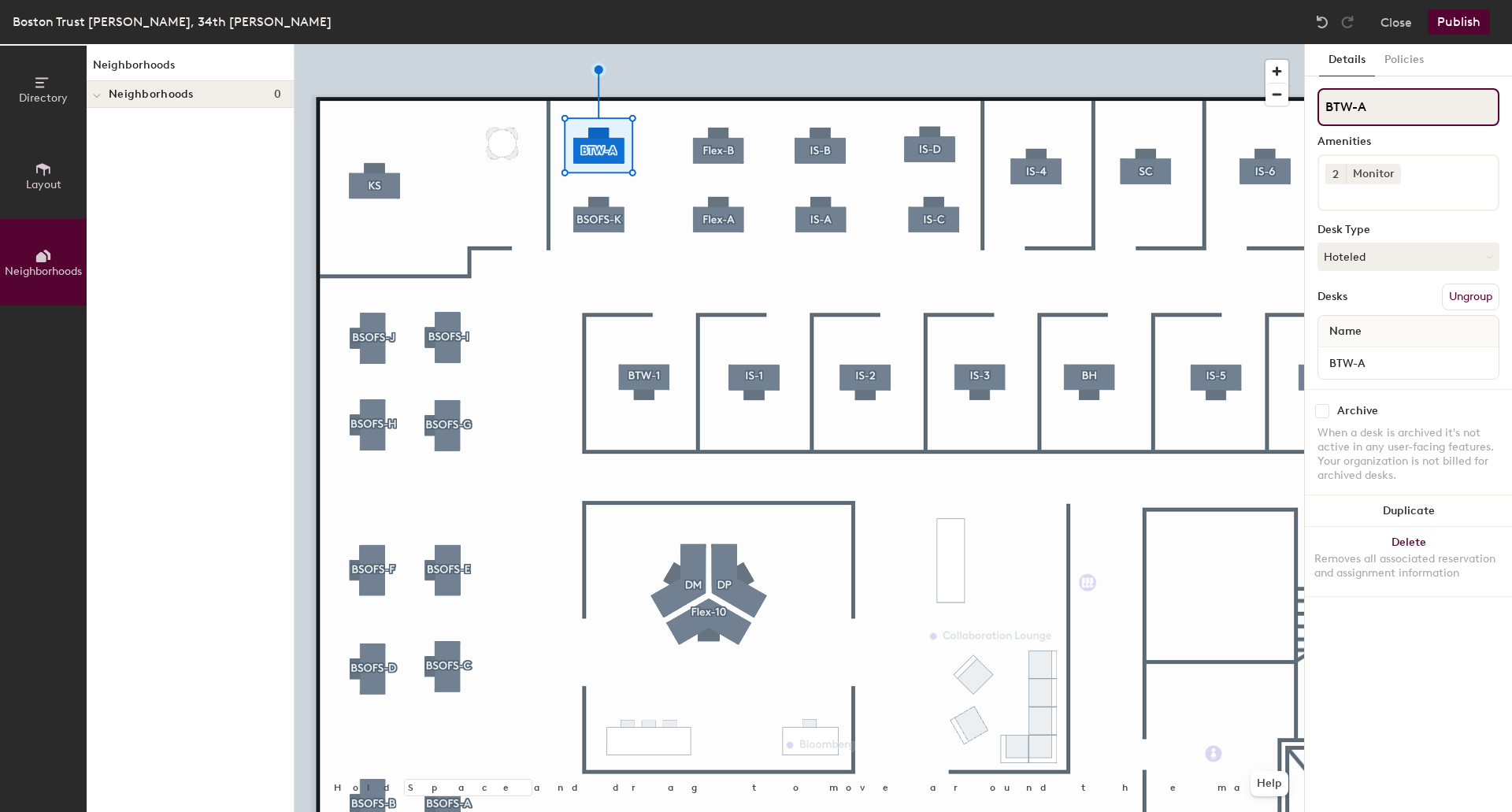
click at [1178, 94] on div "Directory Layout Neighborhoods Neighborhoods Neighborhoods 0 Hold Space and dra…" at bounding box center [756, 427] width 1512 height 767
paste input "SOFS-G"
type input "BSOFS-L"
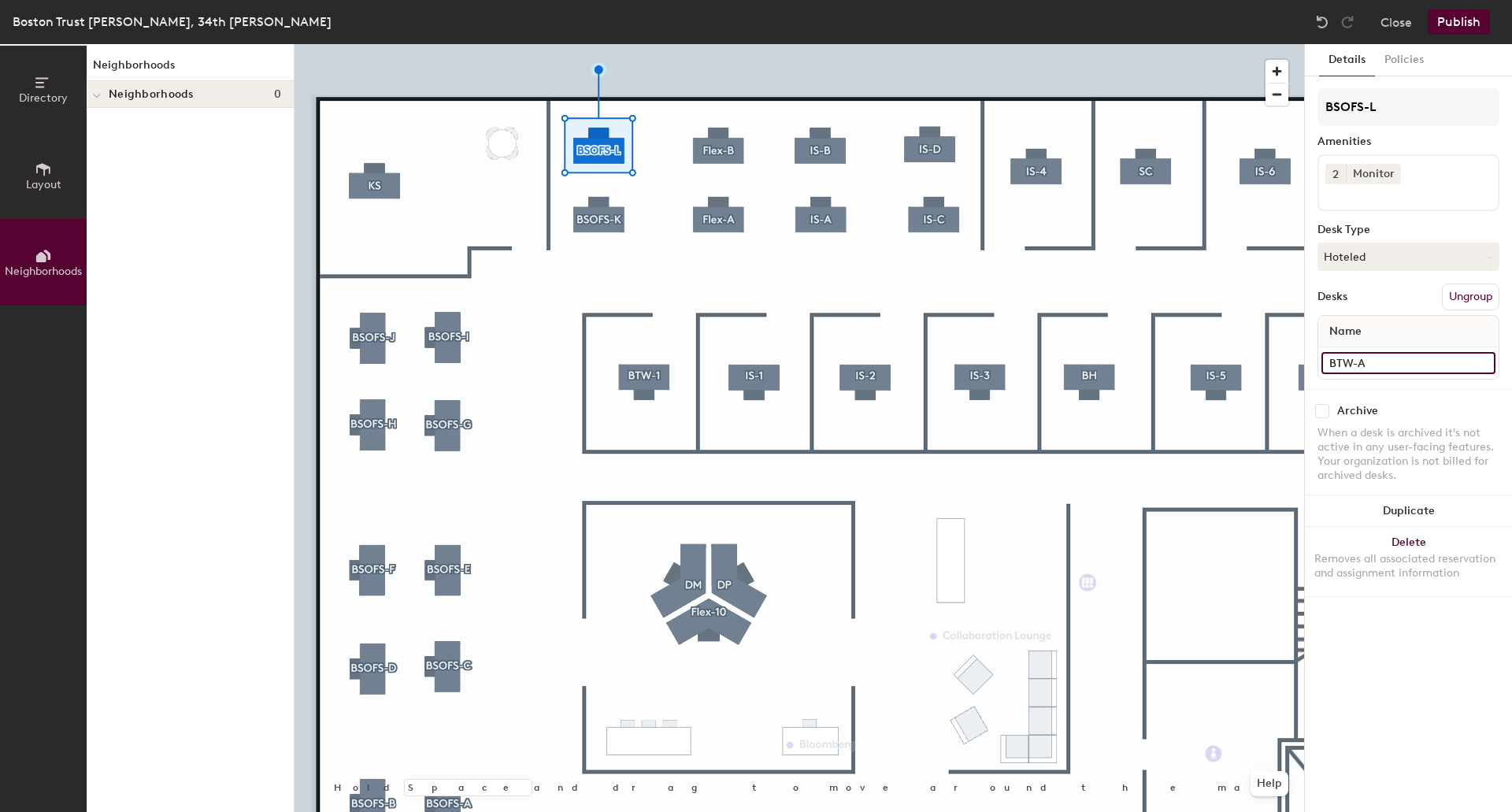
click at [1381, 366] on input "BTW-A" at bounding box center [1408, 363] width 174 height 22
paste input "BSOFS-G"
type input "BSOFS-L"
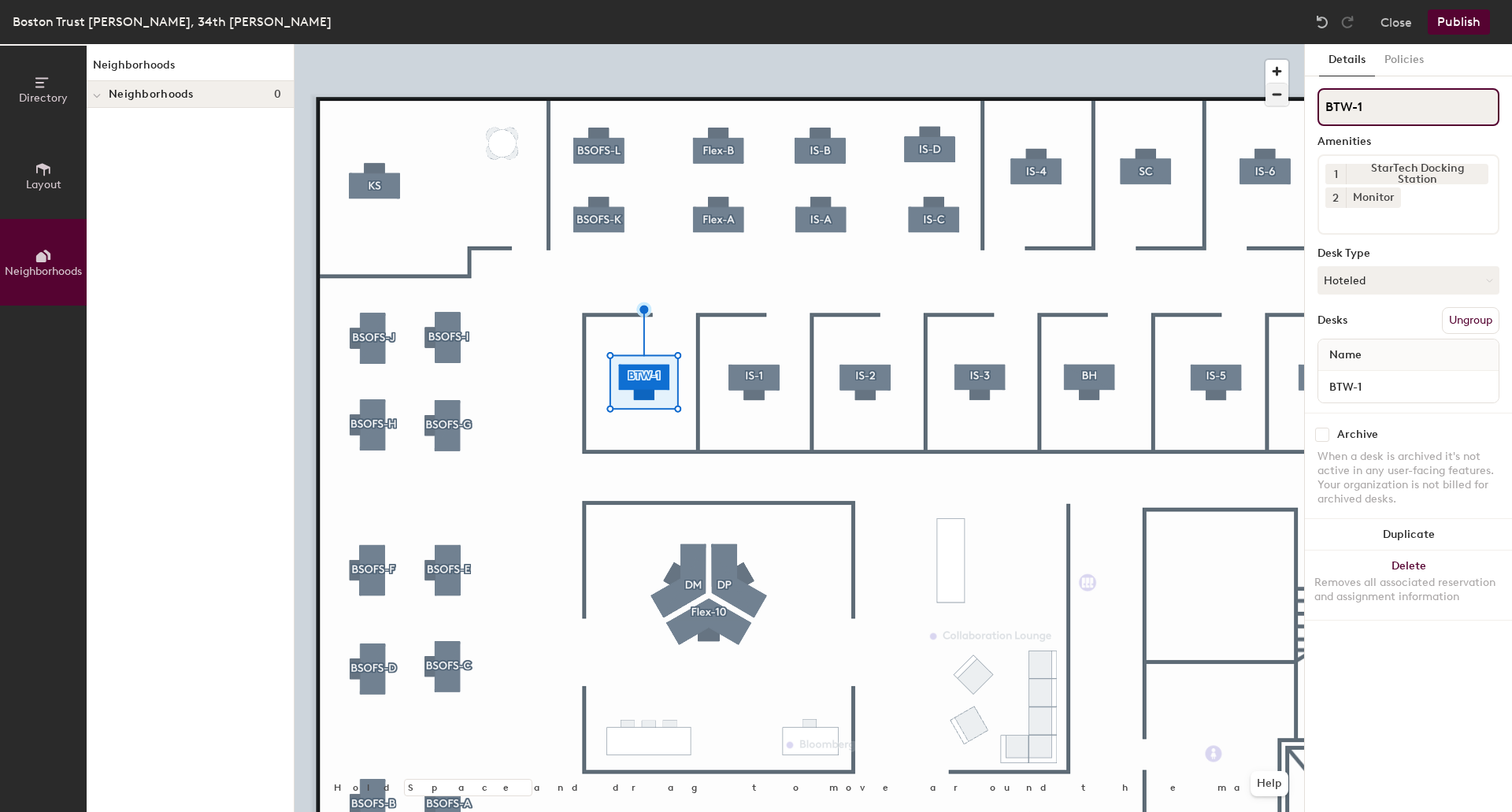
drag, startPoint x: 1389, startPoint y: 105, endPoint x: 1269, endPoint y: 103, distance: 120.0
click at [1269, 103] on div "Directory Layout Neighborhoods Neighborhoods Neighborhoods 0 Hold Space and dra…" at bounding box center [756, 427] width 1512 height 767
paste input "SOFS-G"
click at [1244, 108] on div "Directory Layout Neighborhoods Neighborhoods Neighborhoods 0 Hold Space and dra…" at bounding box center [756, 427] width 1512 height 767
type input "BSOFS-5"
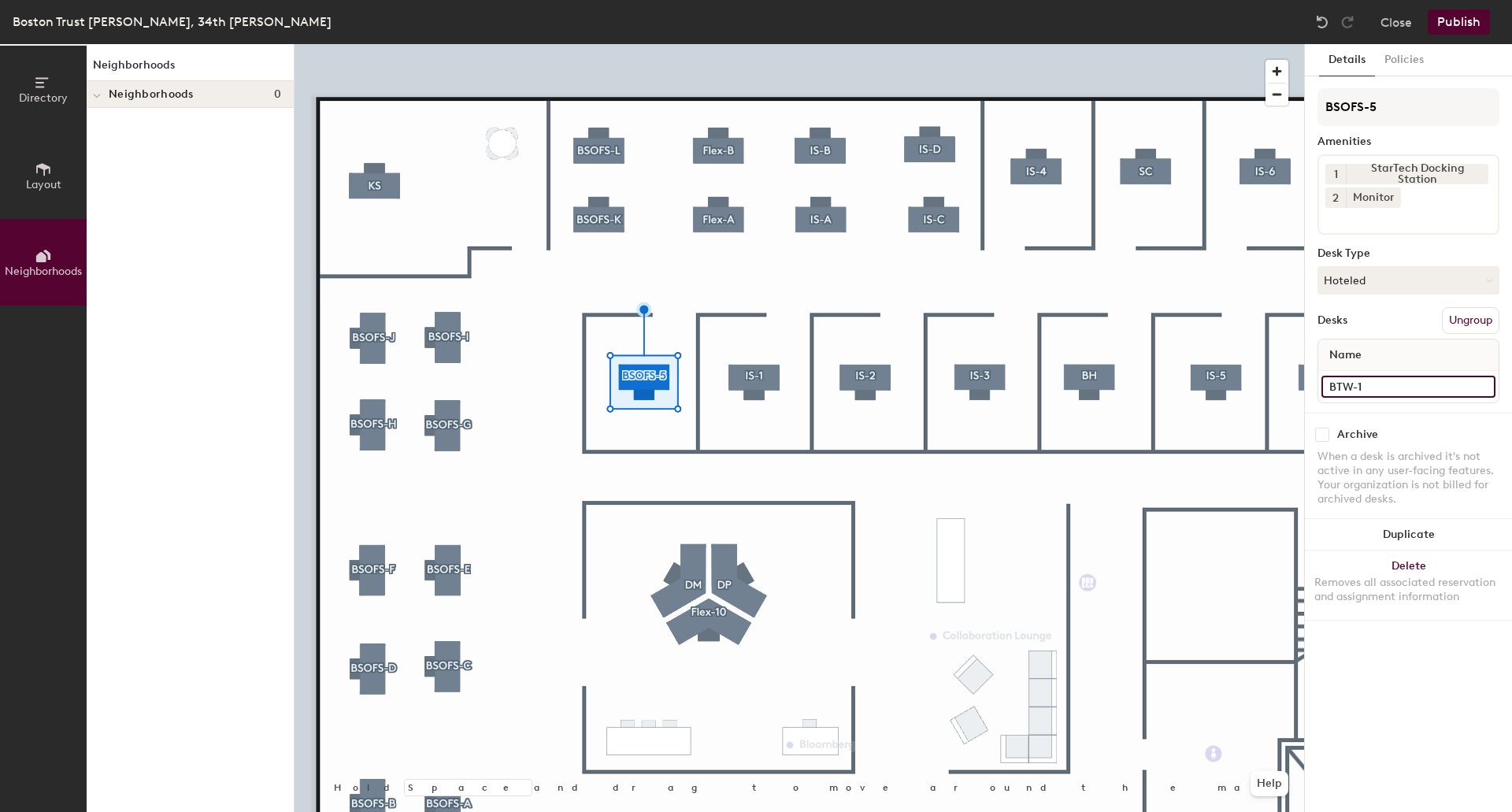
click at [1371, 391] on input "BTW-1" at bounding box center [1408, 387] width 174 height 22
paste input "SOFS-5"
type input "BSOFS-5"
click at [1452, 26] on button "Publish" at bounding box center [1458, 22] width 62 height 25
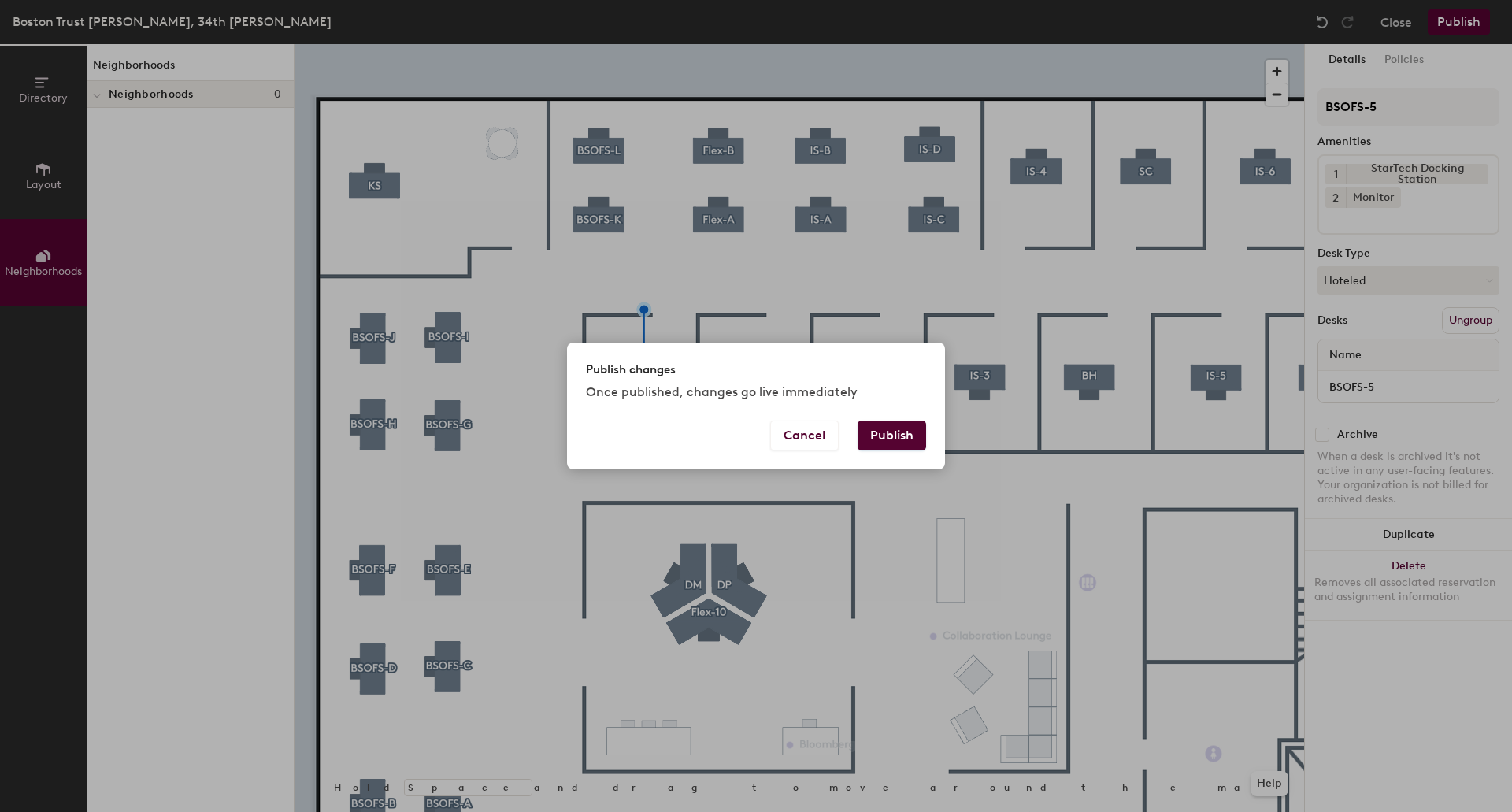
click at [894, 433] on button "Publish" at bounding box center [892, 435] width 69 height 30
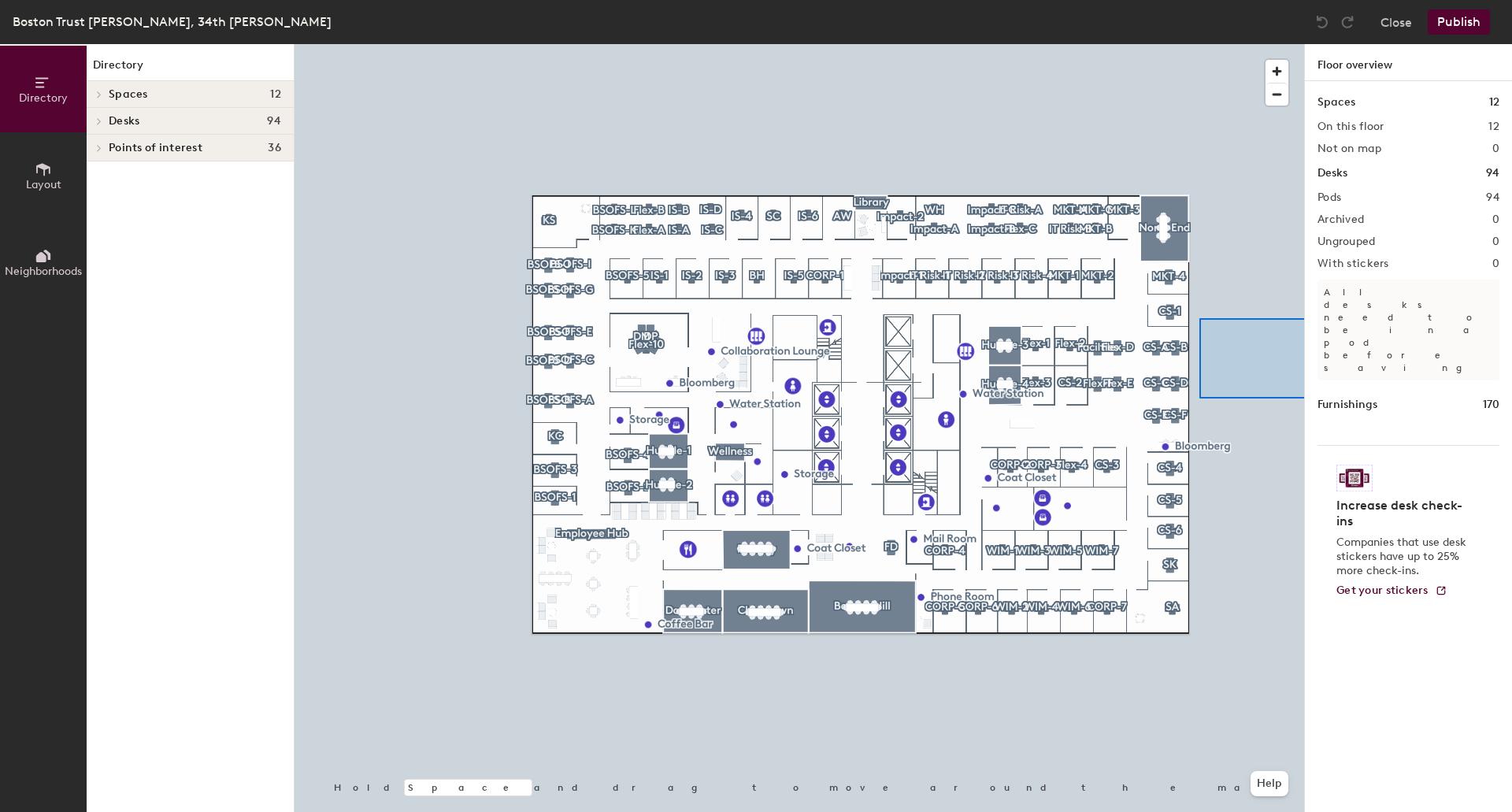
click at [1345, 398] on div "Directory Layout Neighborhoods Directory Spaces 12 [GEOGRAPHIC_DATA] [GEOGRAPHI…" at bounding box center [756, 427] width 1512 height 767
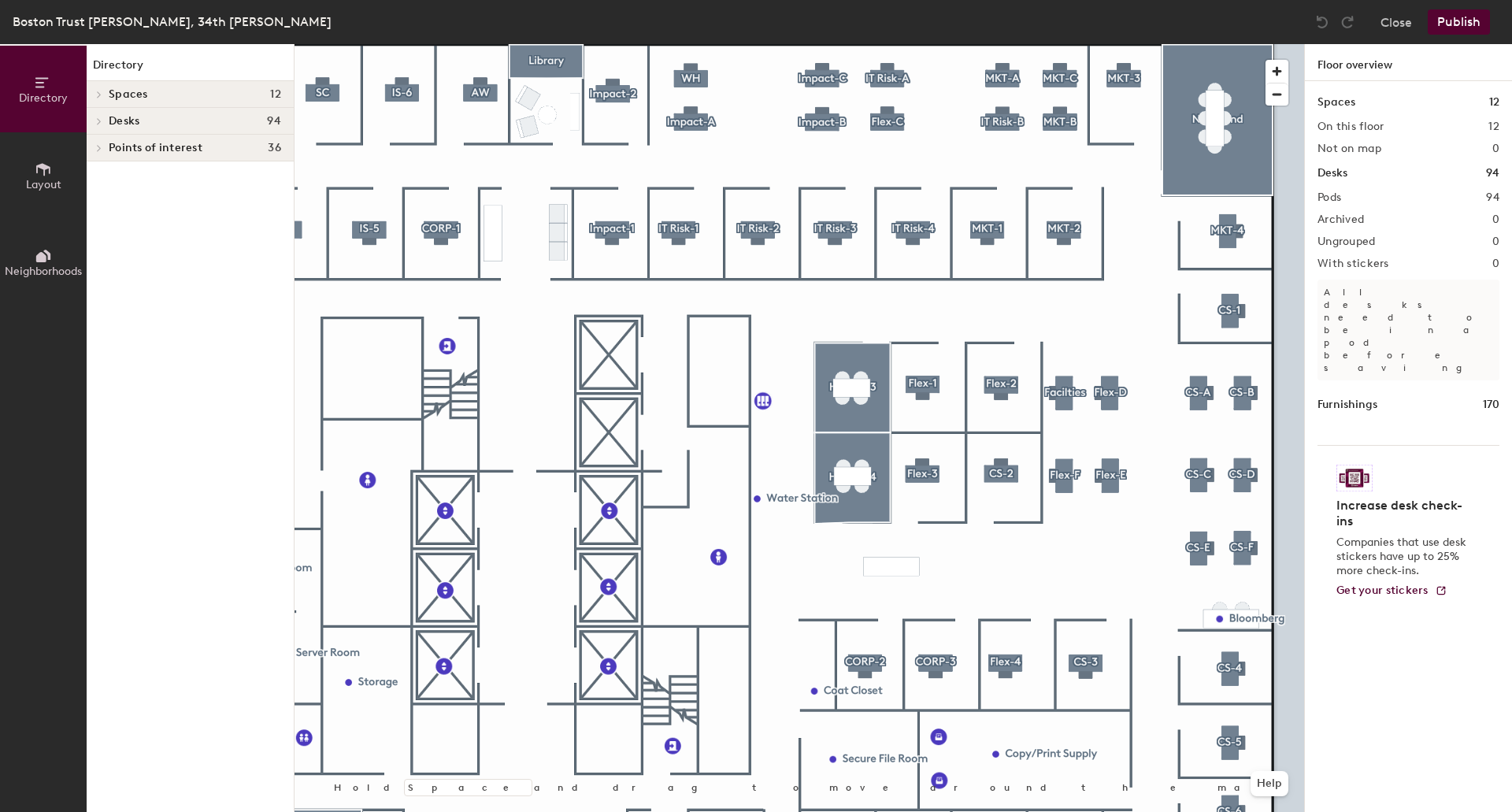
click at [1313, 365] on div "Directory Layout Neighborhoods Directory Spaces 12 [GEOGRAPHIC_DATA] [GEOGRAPHI…" at bounding box center [756, 427] width 1512 height 767
click at [61, 268] on span "Neighborhoods" at bounding box center [43, 271] width 77 height 13
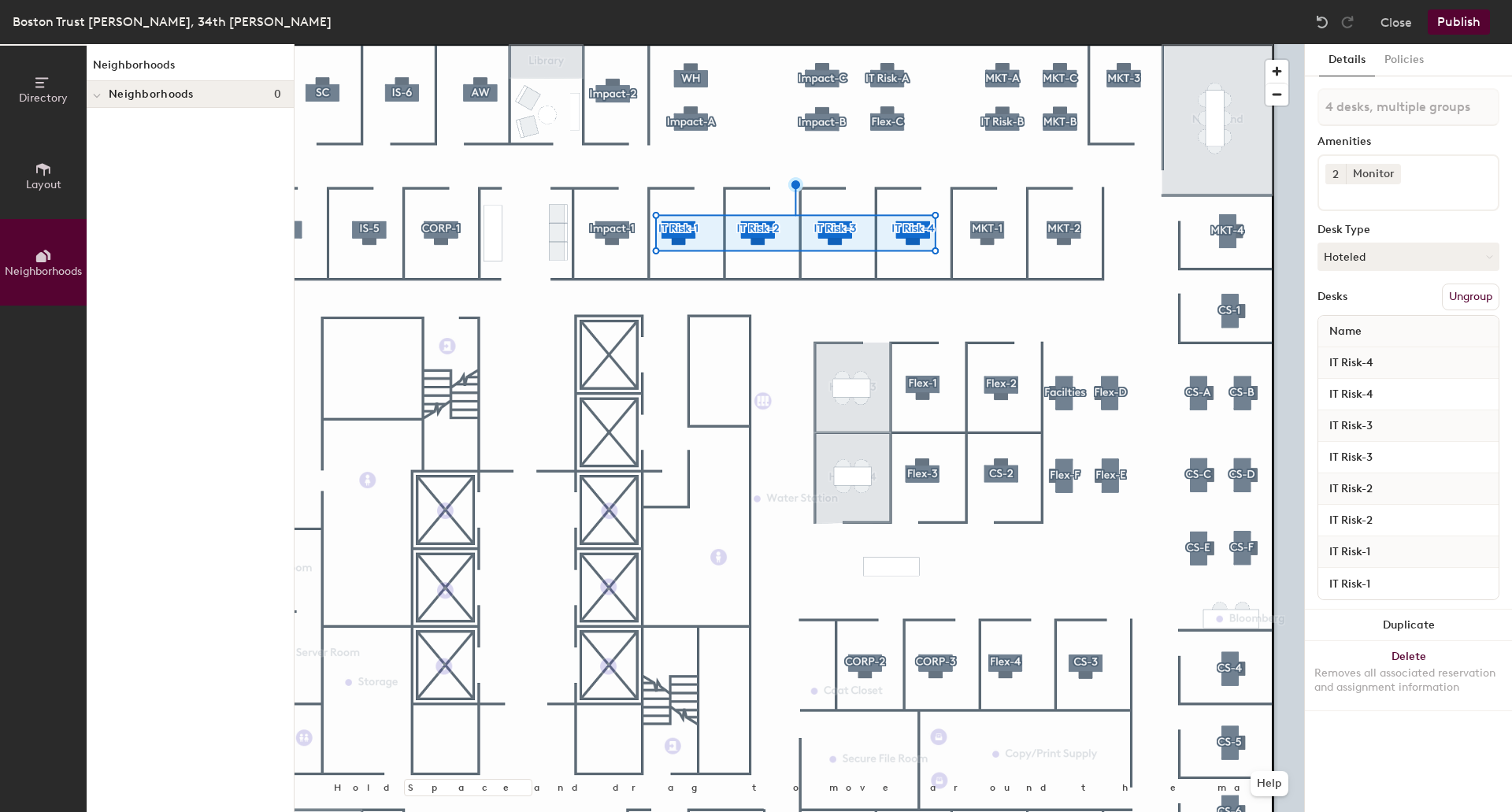
click at [1448, 24] on button "Publish" at bounding box center [1458, 22] width 62 height 25
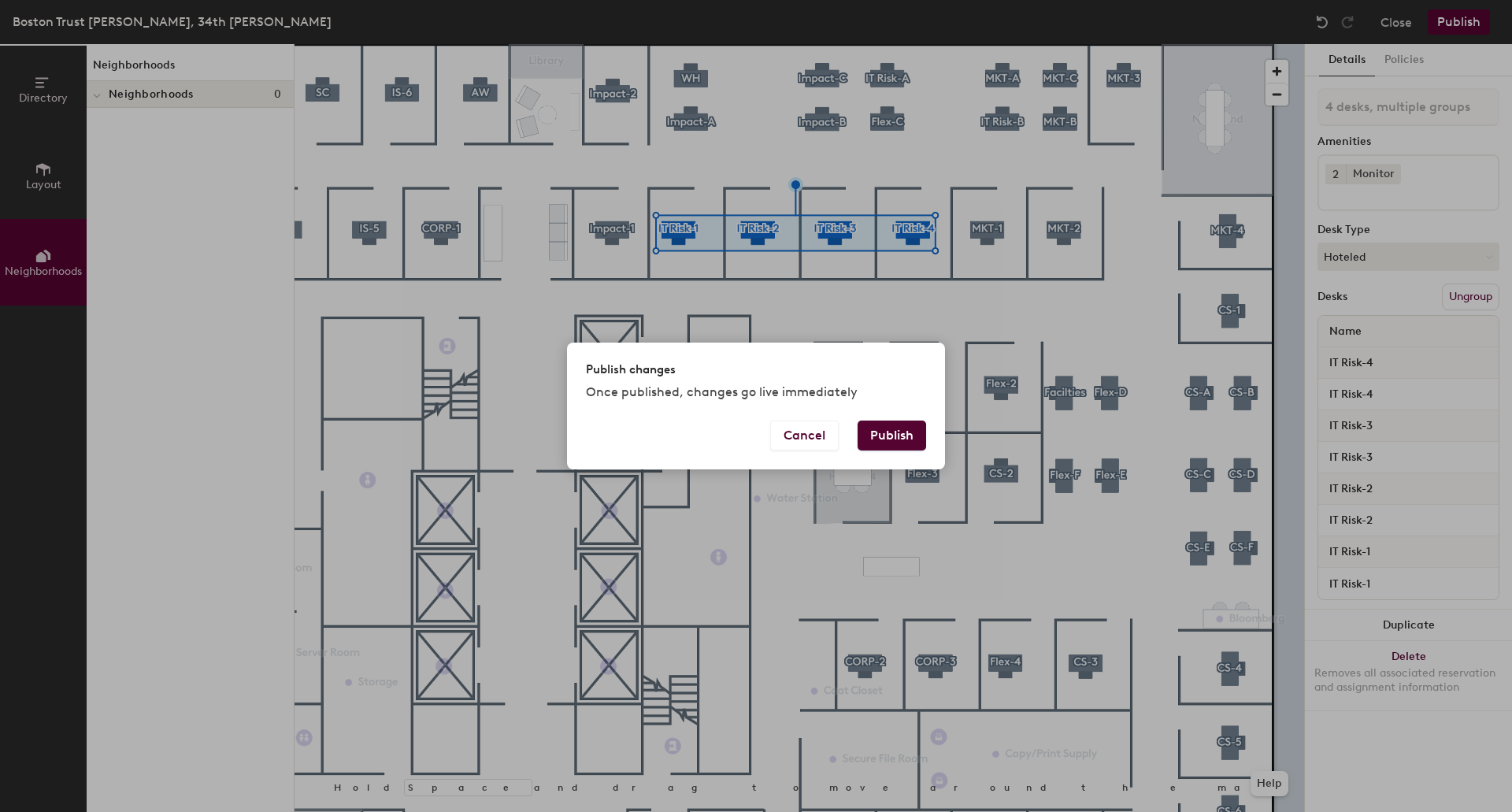
click at [910, 433] on button "Publish" at bounding box center [892, 435] width 69 height 30
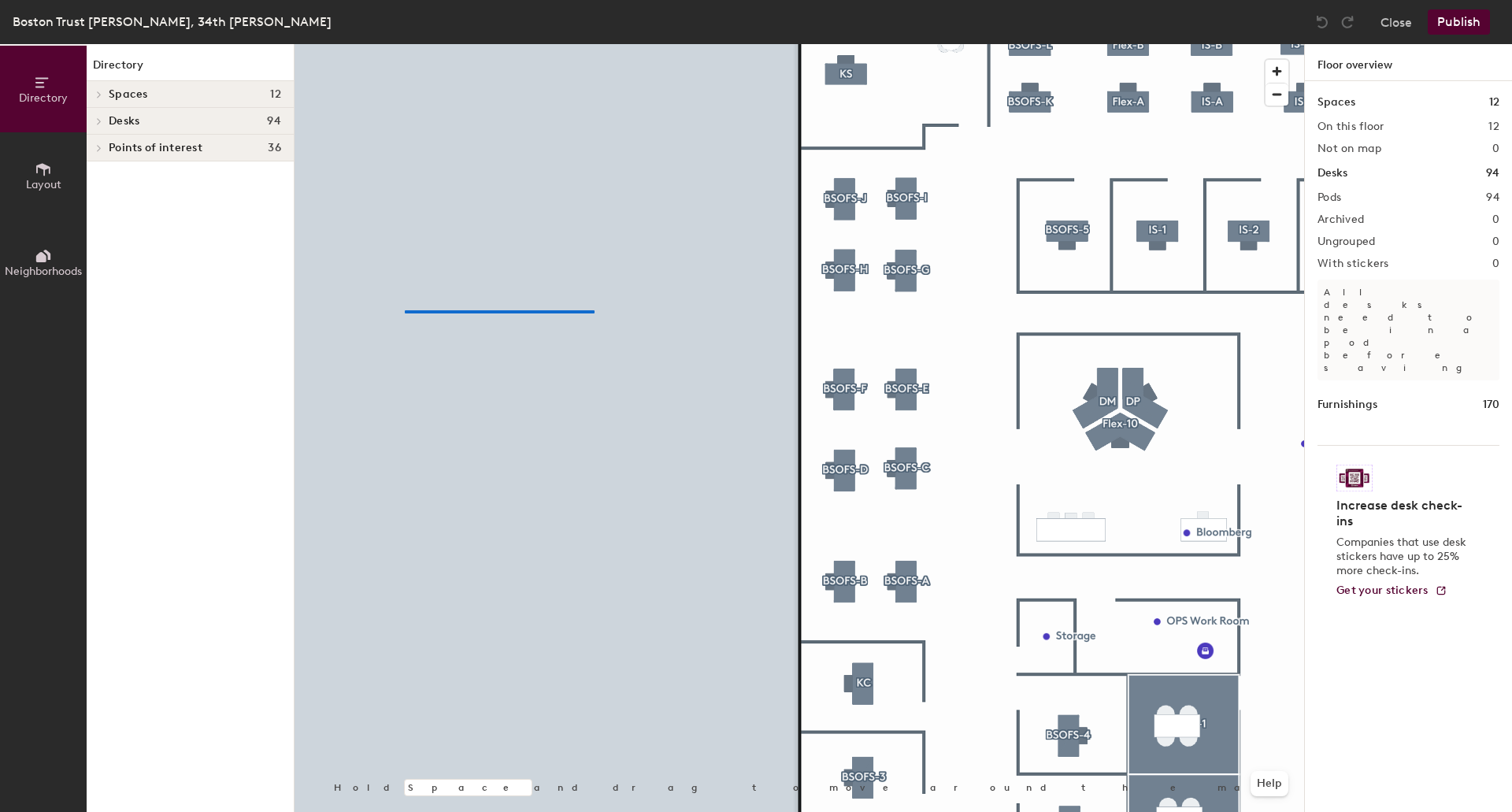
click at [404, 44] on div at bounding box center [799, 44] width 1009 height 0
click at [211, 301] on div "Directory Layout Neighborhoods Directory Spaces 12 Beacon Hill Chinatown Dorche…" at bounding box center [756, 427] width 1512 height 767
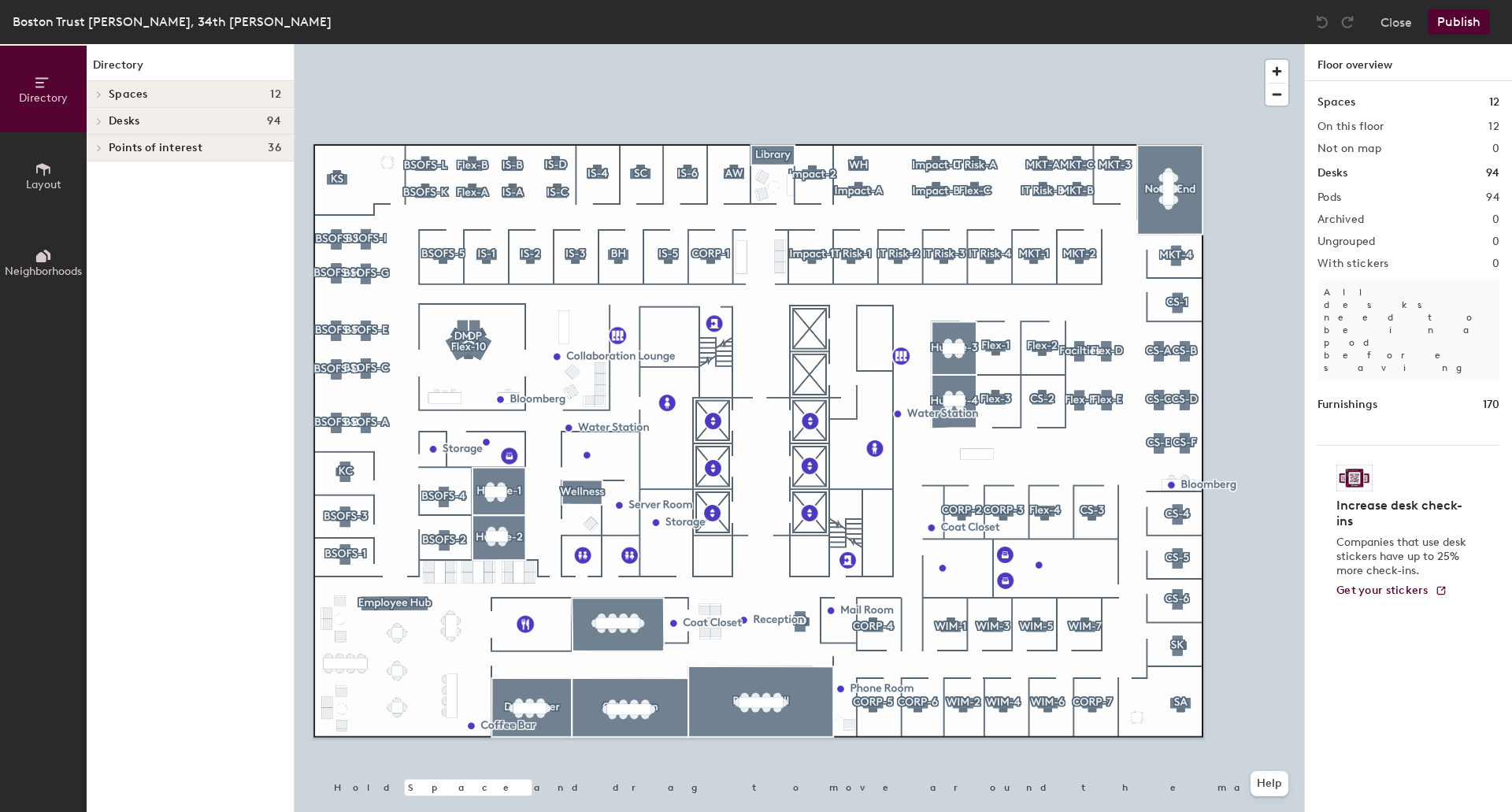
click at [55, 263] on button "Neighborhoods" at bounding box center [43, 262] width 87 height 87
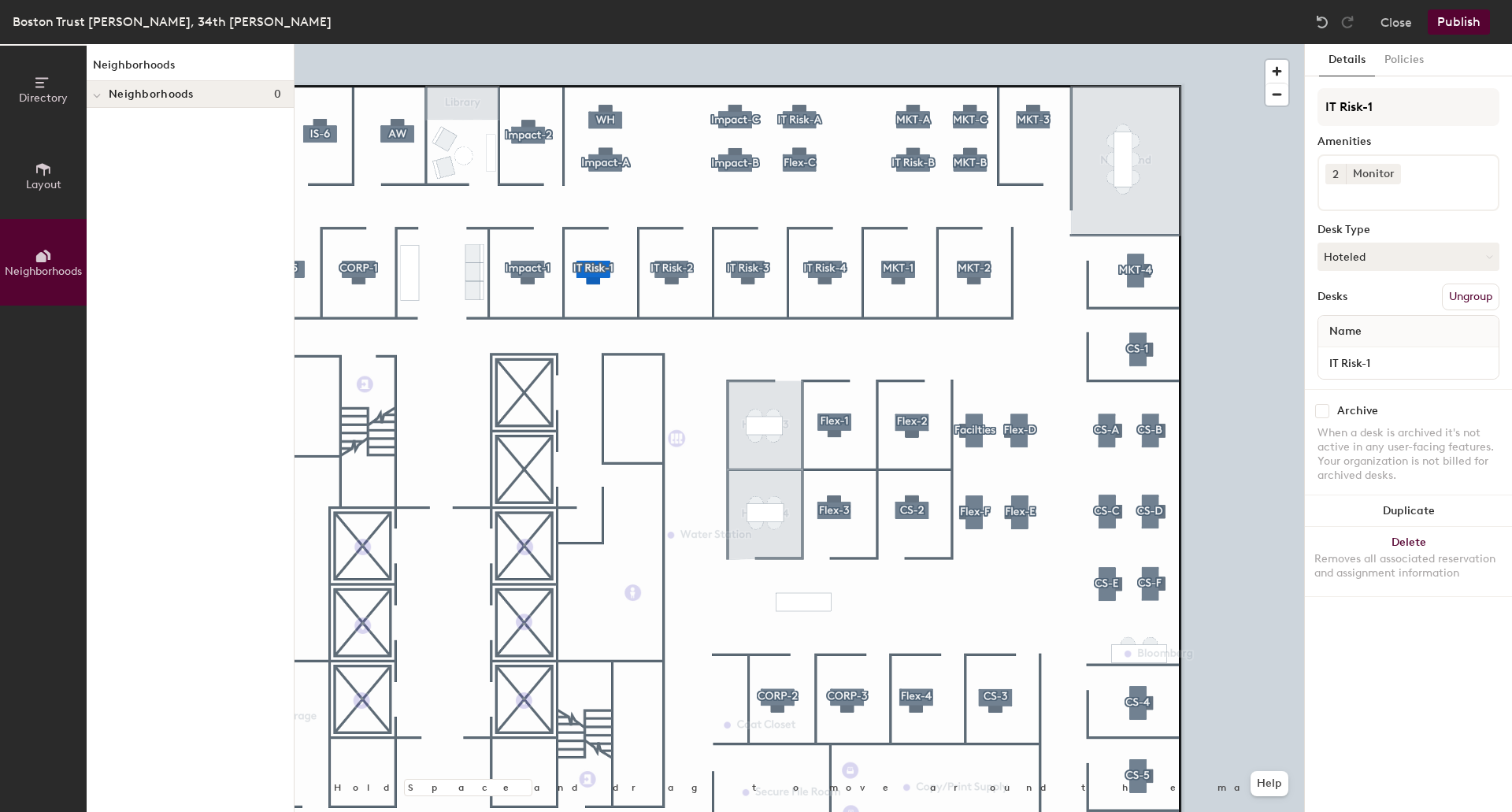
click at [572, 44] on div at bounding box center [799, 44] width 1009 height 0
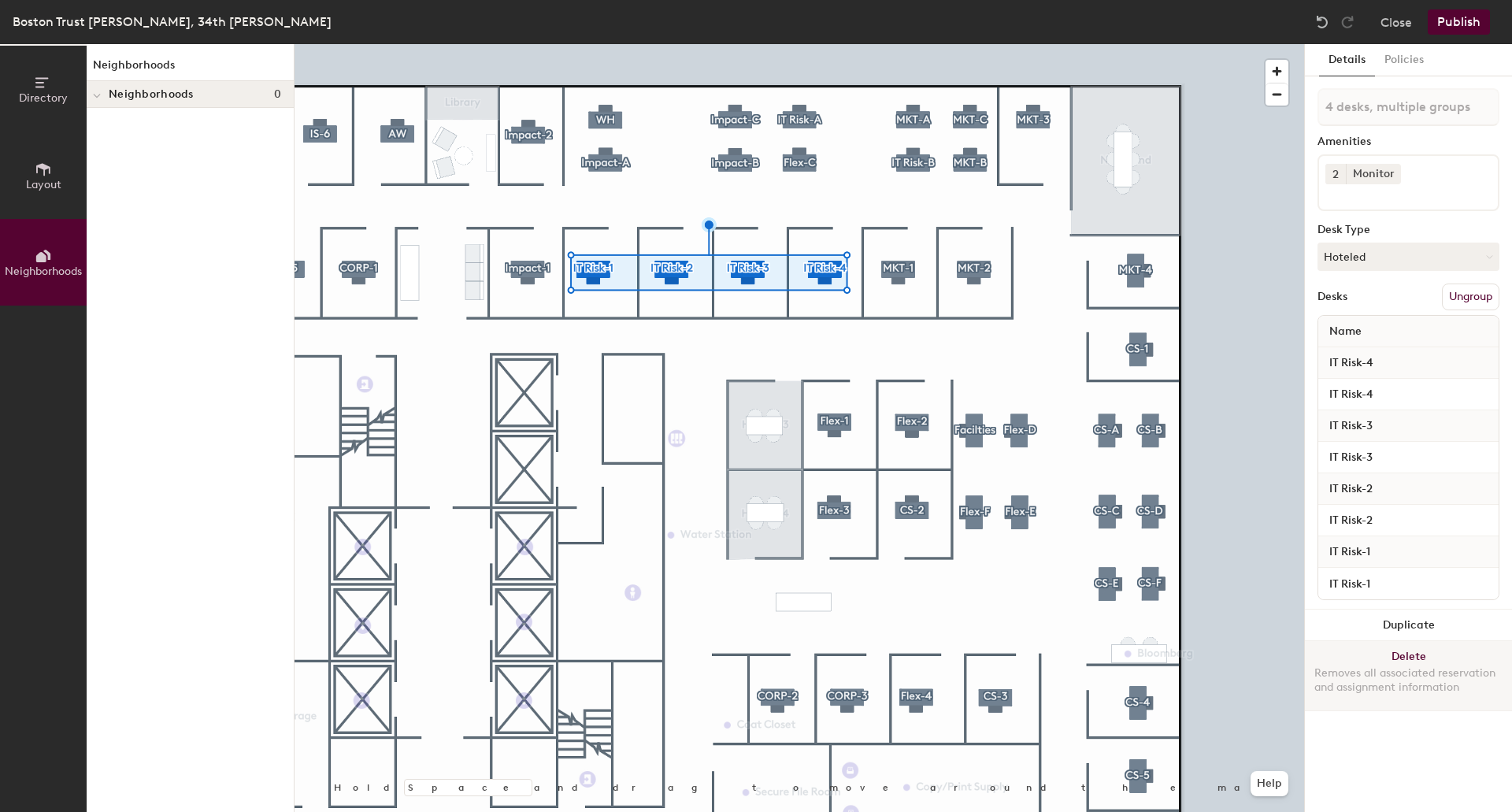
click at [1414, 661] on button "Delete Removes all associated reservation and assignment information" at bounding box center [1408, 675] width 207 height 70
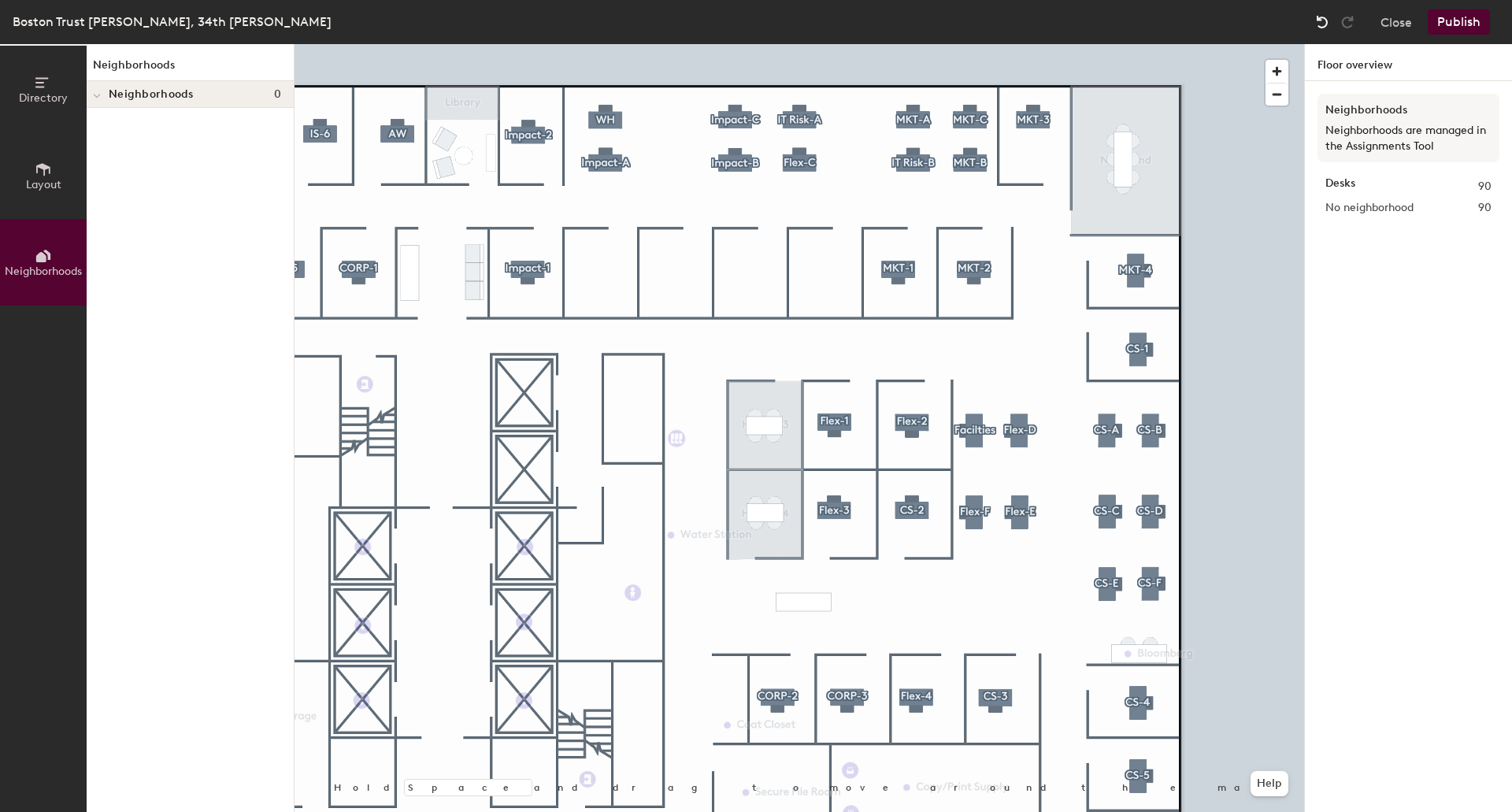
click at [1317, 23] on img at bounding box center [1322, 22] width 16 height 16
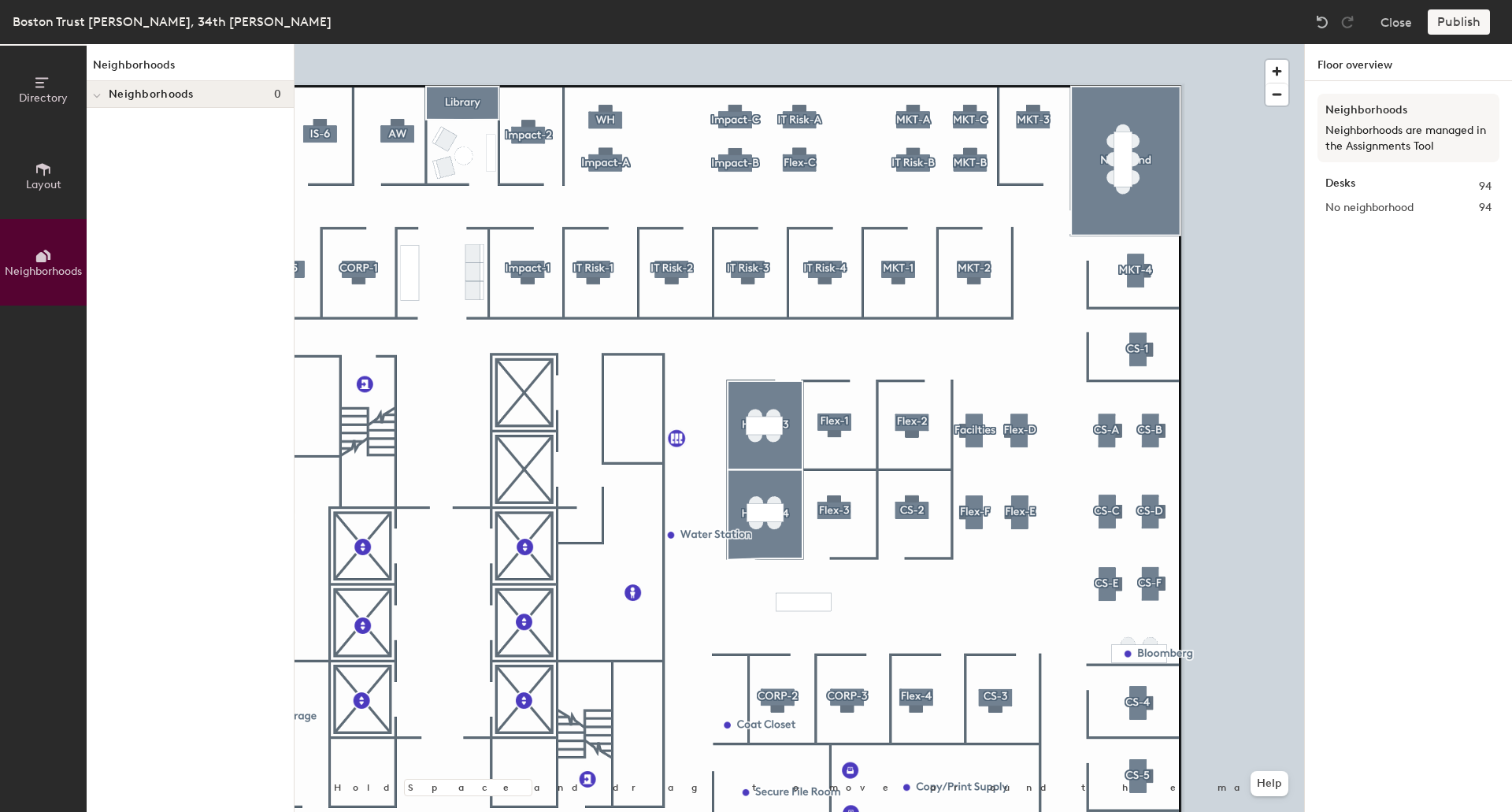
click at [1386, 119] on div "Neighborhoods Neighborhoods are managed in the Assignments Tool" at bounding box center [1408, 127] width 182 height 69
click at [1394, 24] on button "Close" at bounding box center [1396, 22] width 31 height 25
